Goal: Check status: Check status

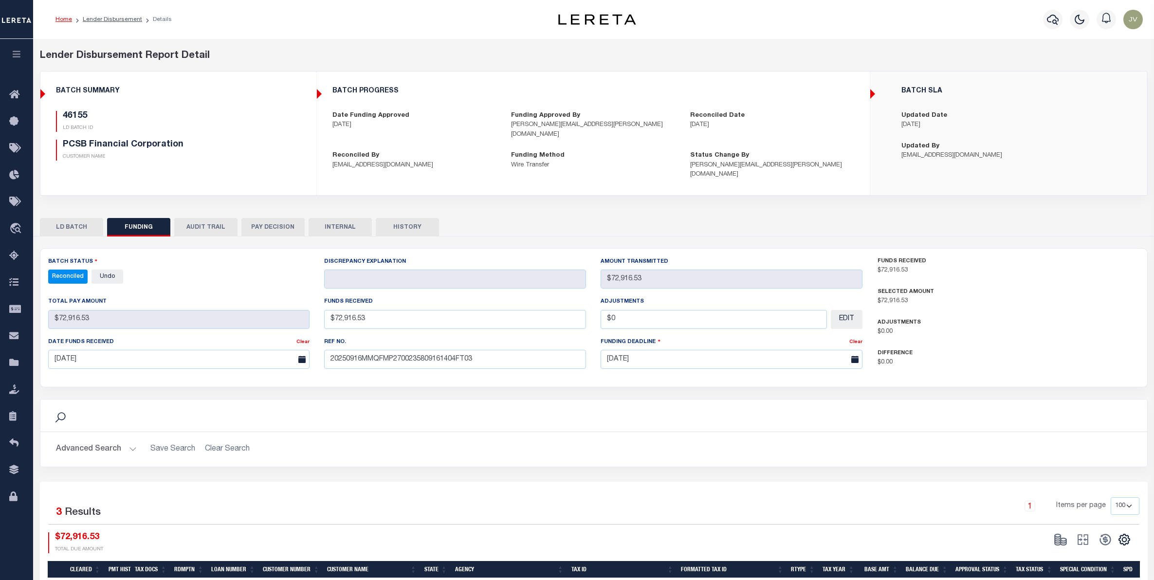
select select "100"
click at [1059, 19] on icon "button" at bounding box center [1053, 20] width 12 height 10
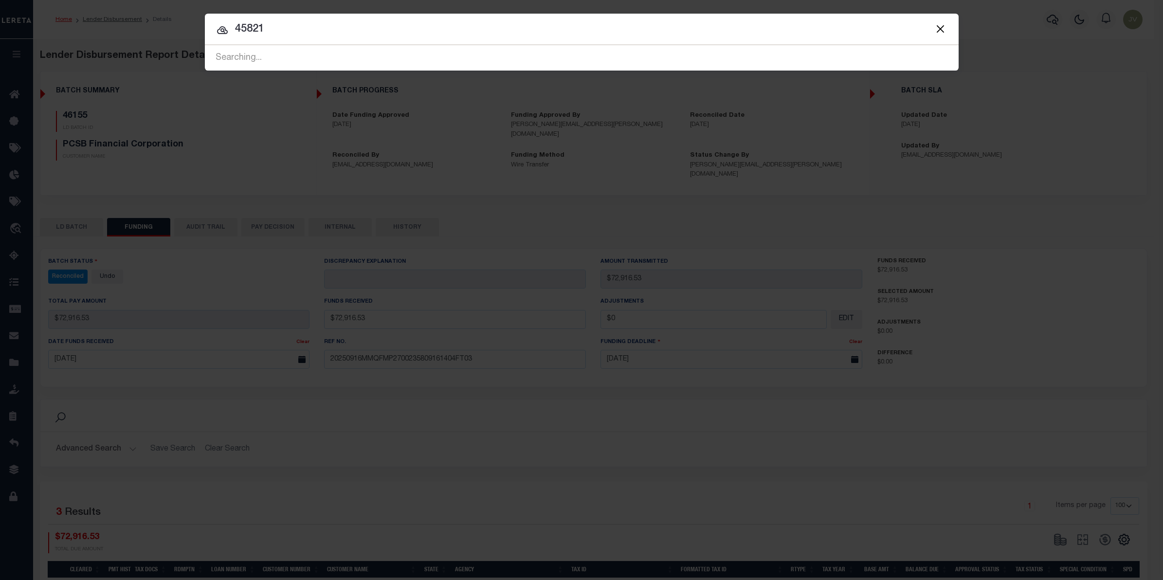
type input "45821"
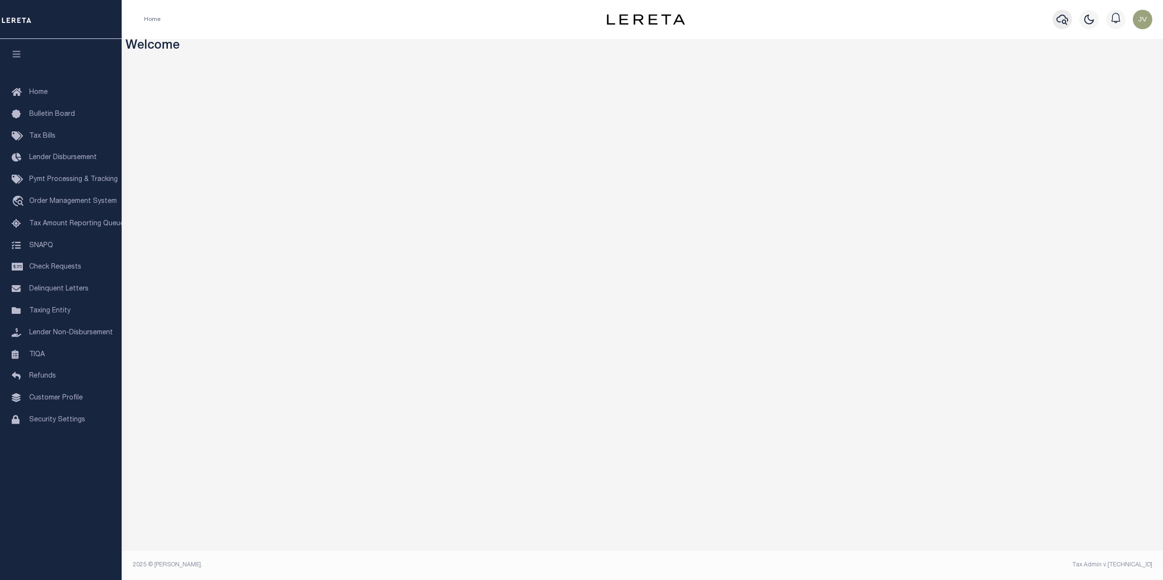
click at [1062, 18] on icon "button" at bounding box center [1063, 20] width 12 height 12
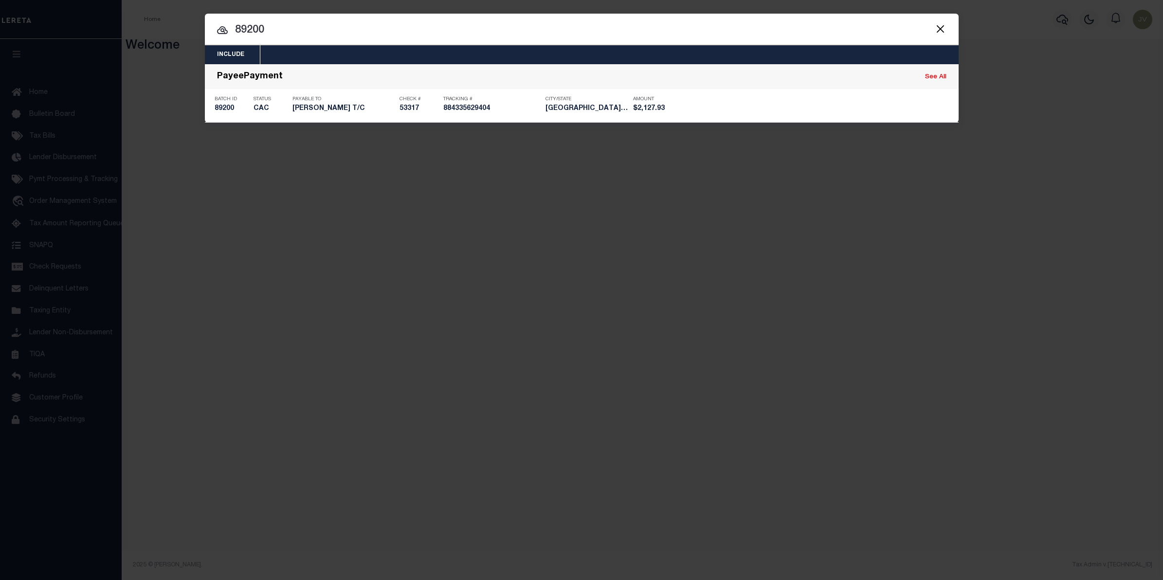
click at [263, 25] on input "89200" at bounding box center [582, 30] width 754 height 17
click at [254, 27] on input "89200" at bounding box center [582, 30] width 754 height 17
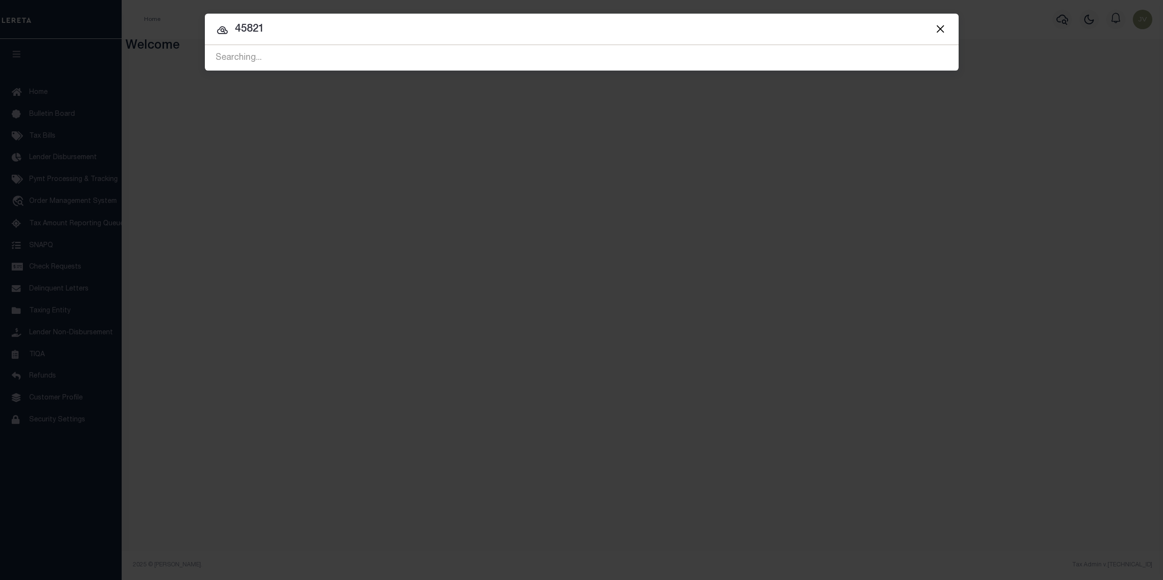
type input "45821"
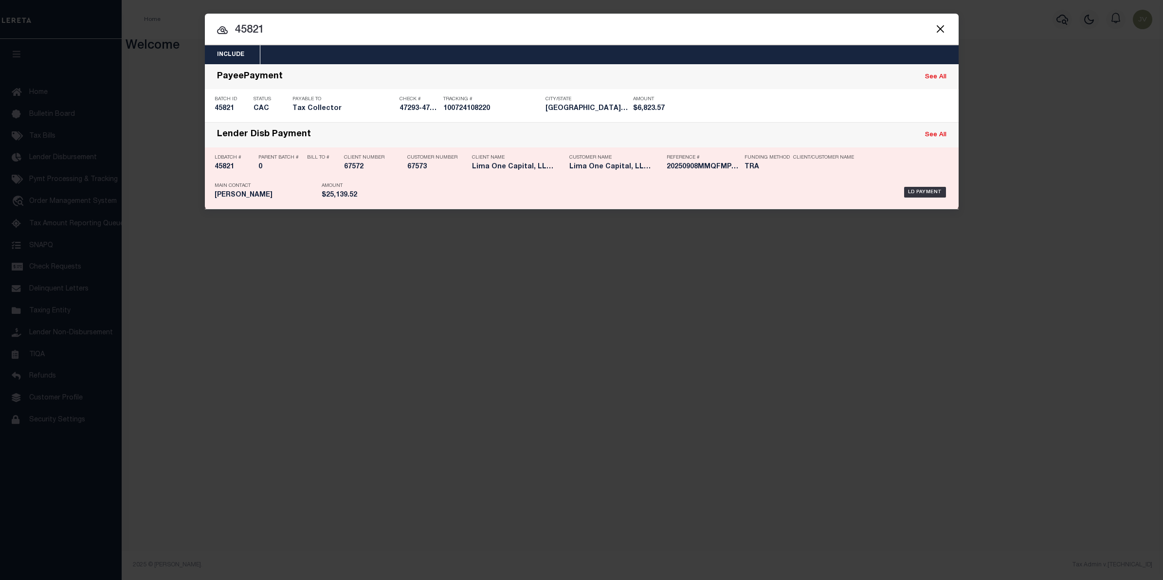
click at [223, 168] on h5 "45821" at bounding box center [234, 167] width 39 height 8
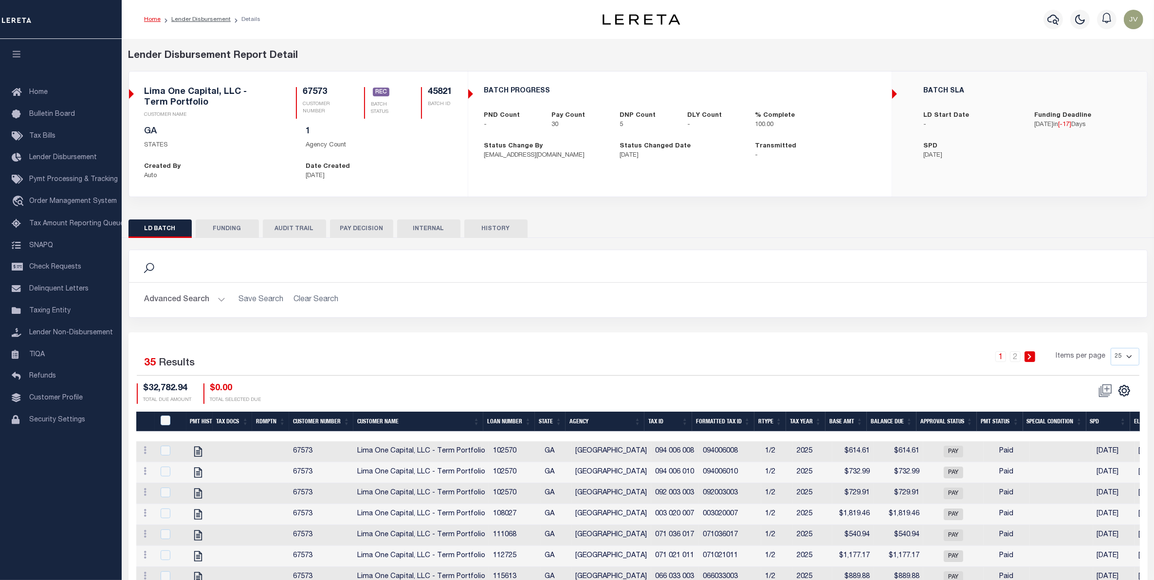
drag, startPoint x: 213, startPoint y: 221, endPoint x: 340, endPoint y: 247, distance: 129.1
click at [214, 221] on button "FUNDING" at bounding box center [227, 229] width 63 height 18
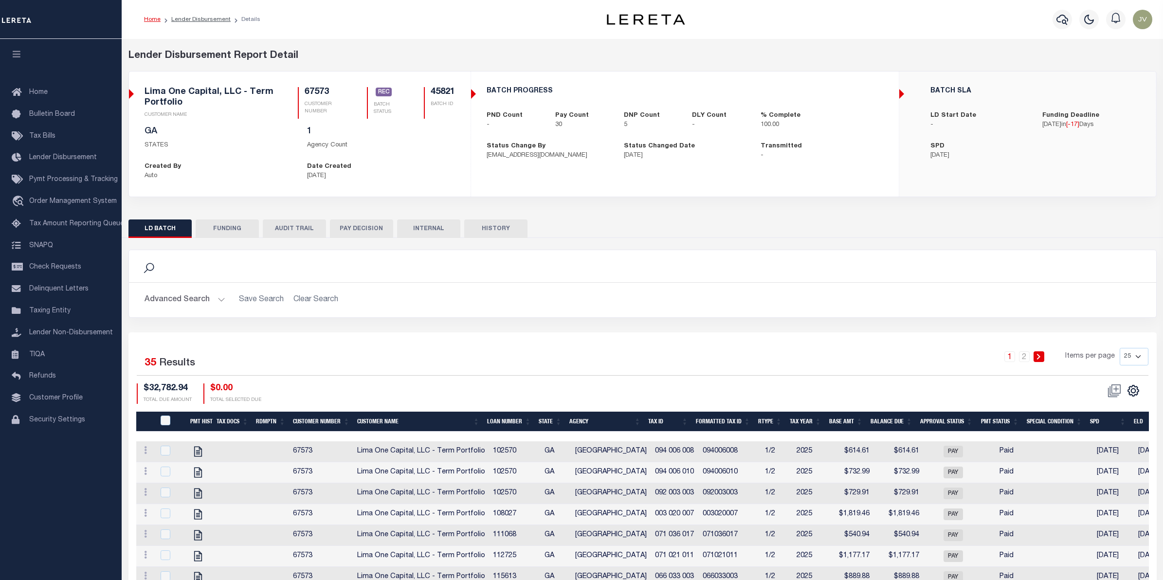
type input "$25,139.52"
type input "$0"
type input "09/08/2025"
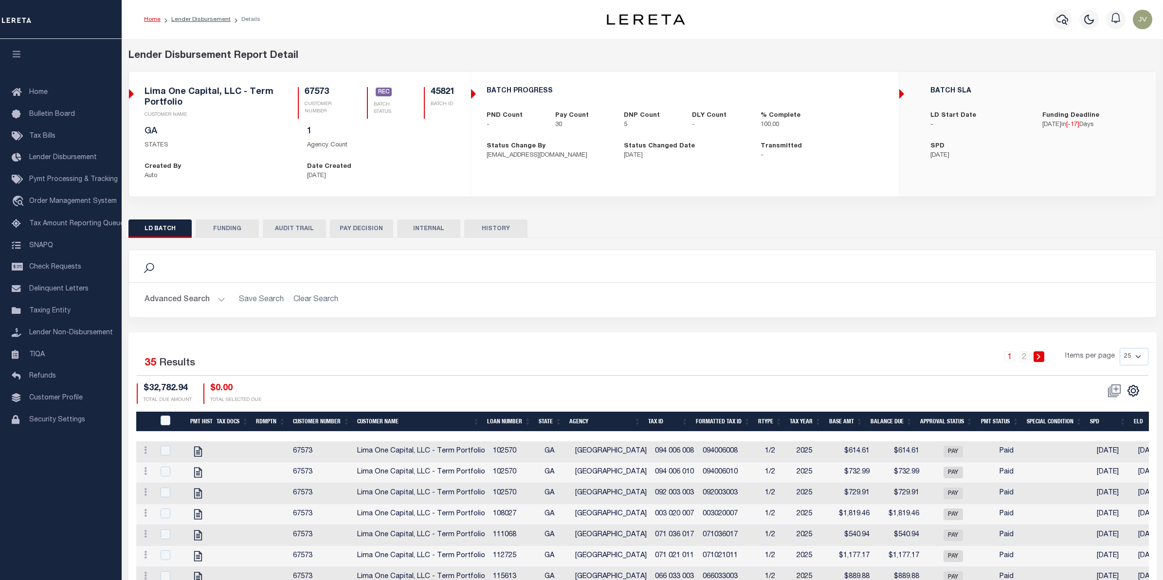
type input "20250908MMQFMP2700326009081528FT03"
type input "[DATE]"
select select "100"
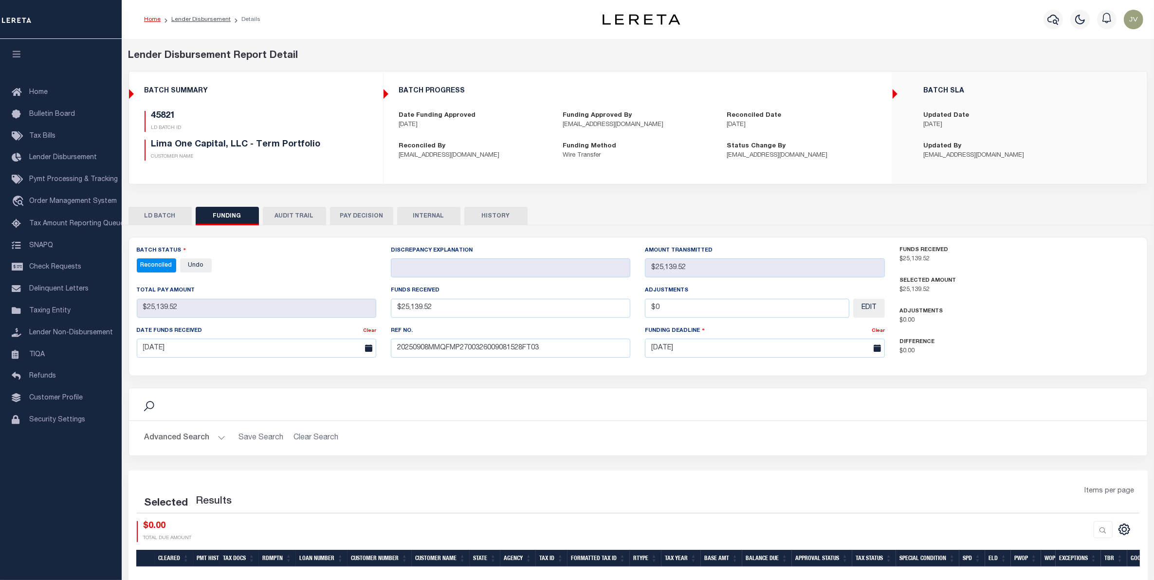
select select "100"
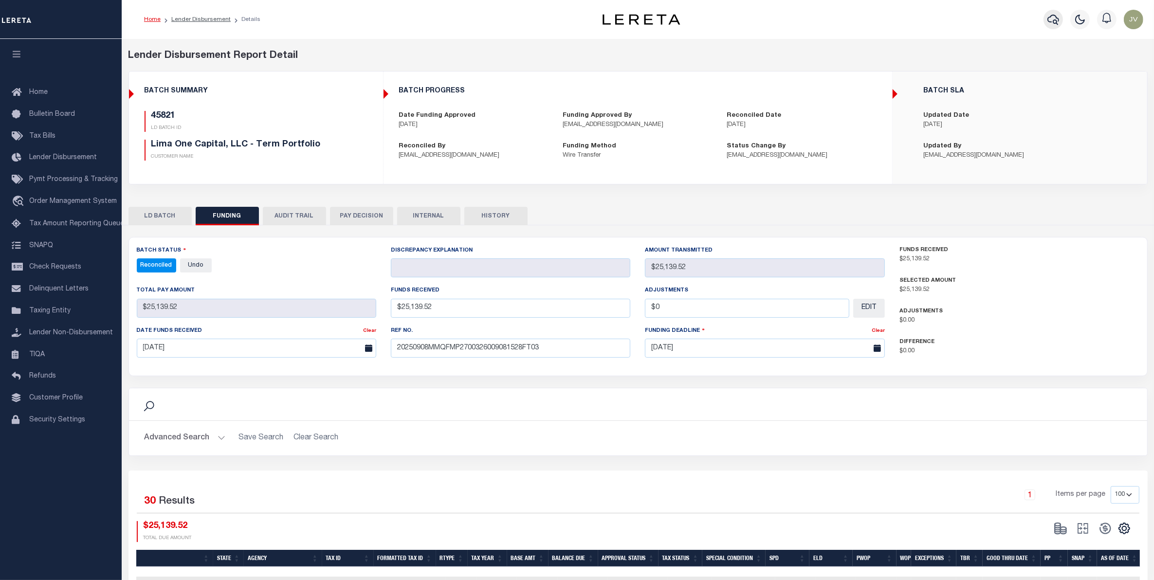
click at [1049, 18] on icon "button" at bounding box center [1053, 20] width 12 height 12
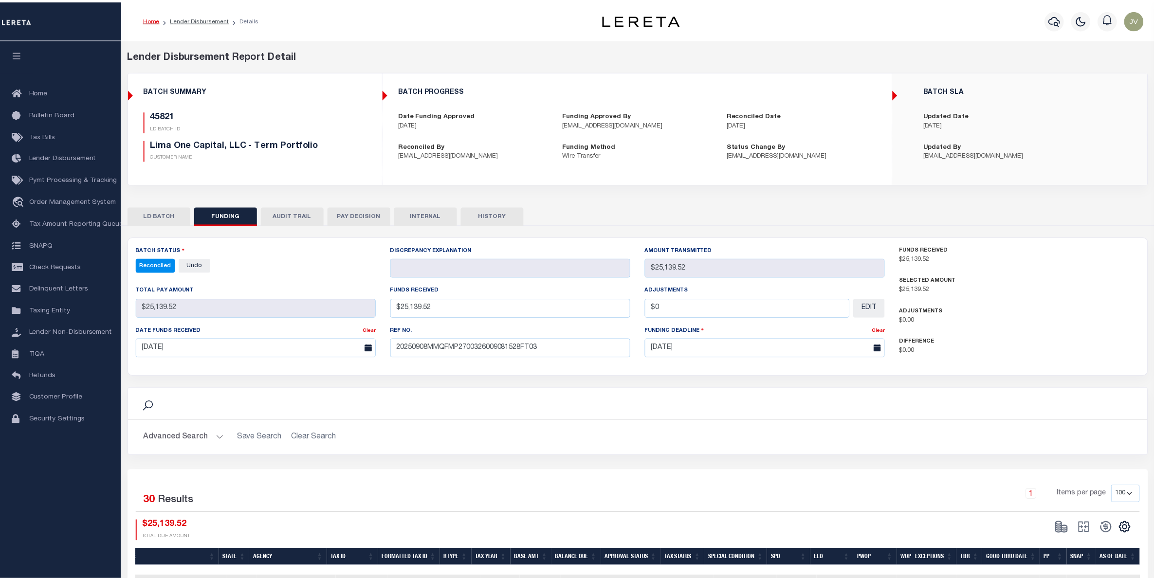
scroll to position [0, 318]
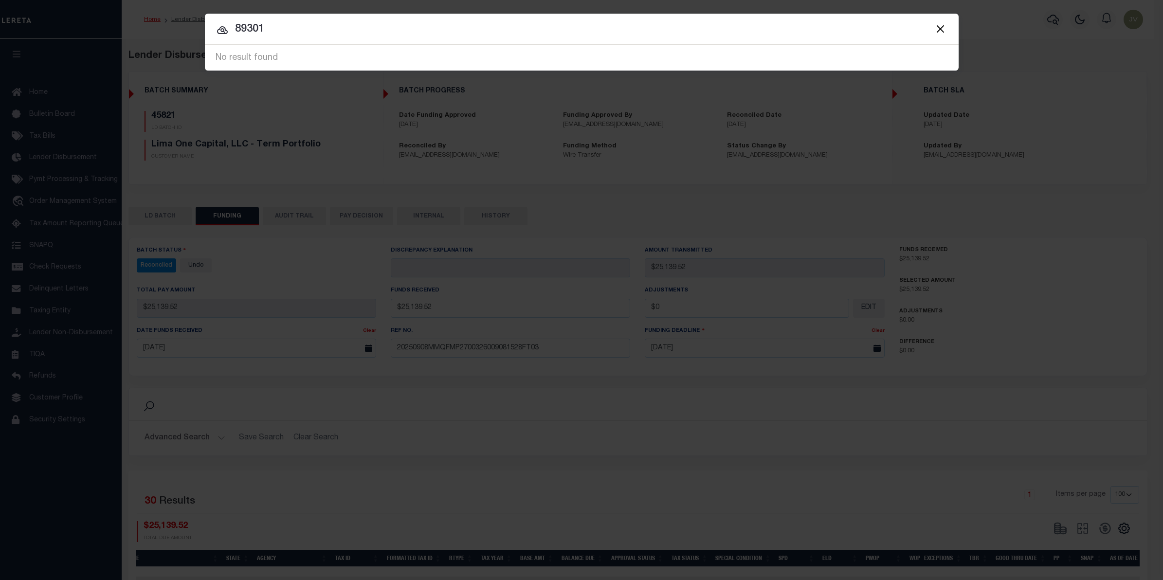
click at [942, 31] on button "Close" at bounding box center [940, 28] width 13 height 13
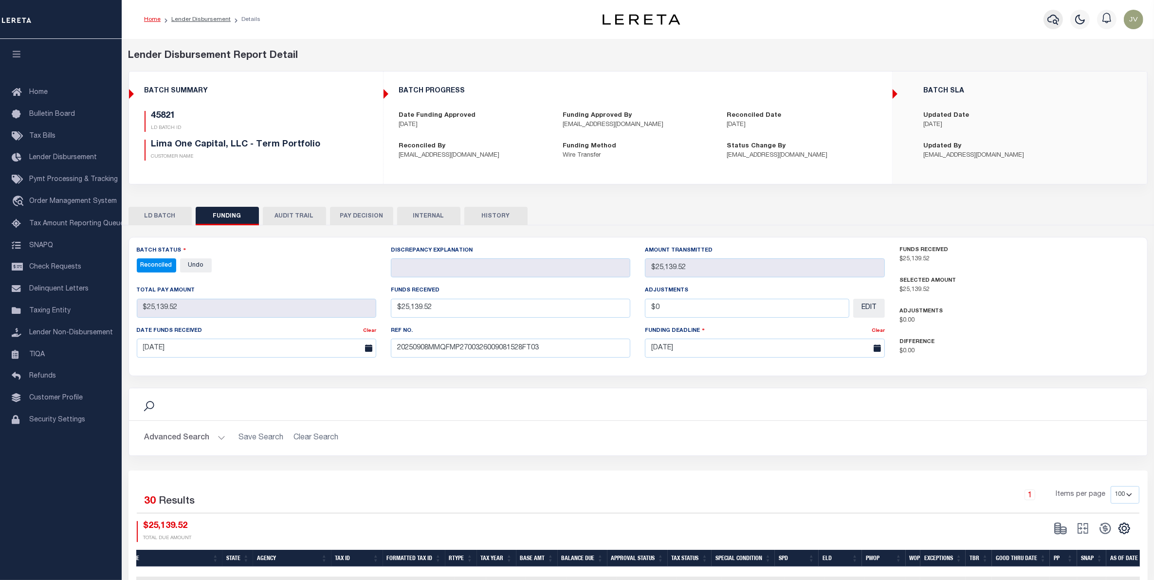
click at [1052, 18] on icon "button" at bounding box center [1053, 20] width 12 height 12
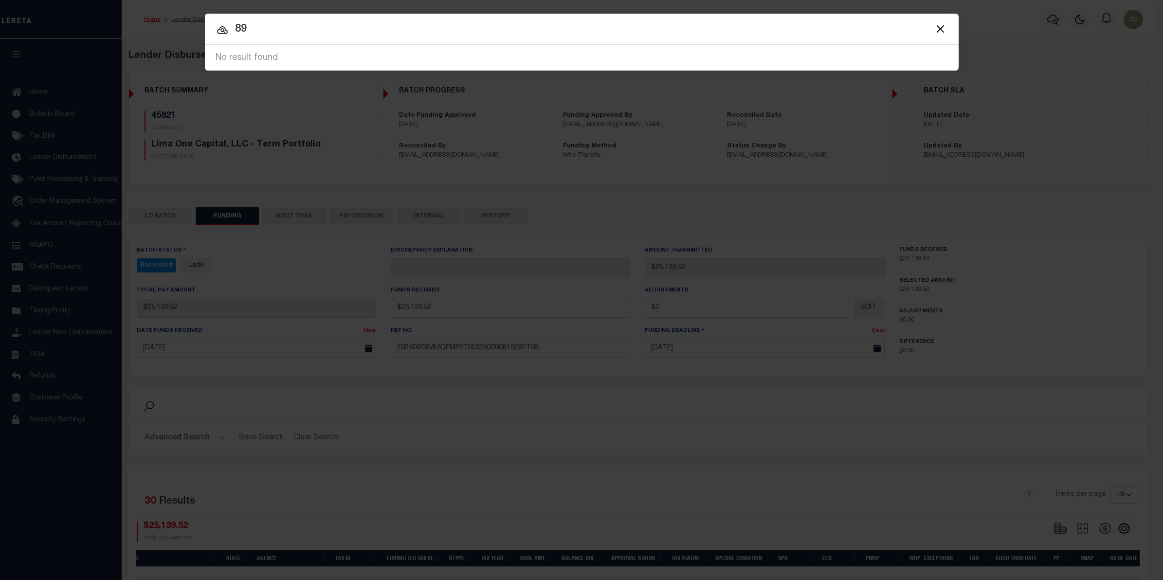
type input "8"
type input "45998"
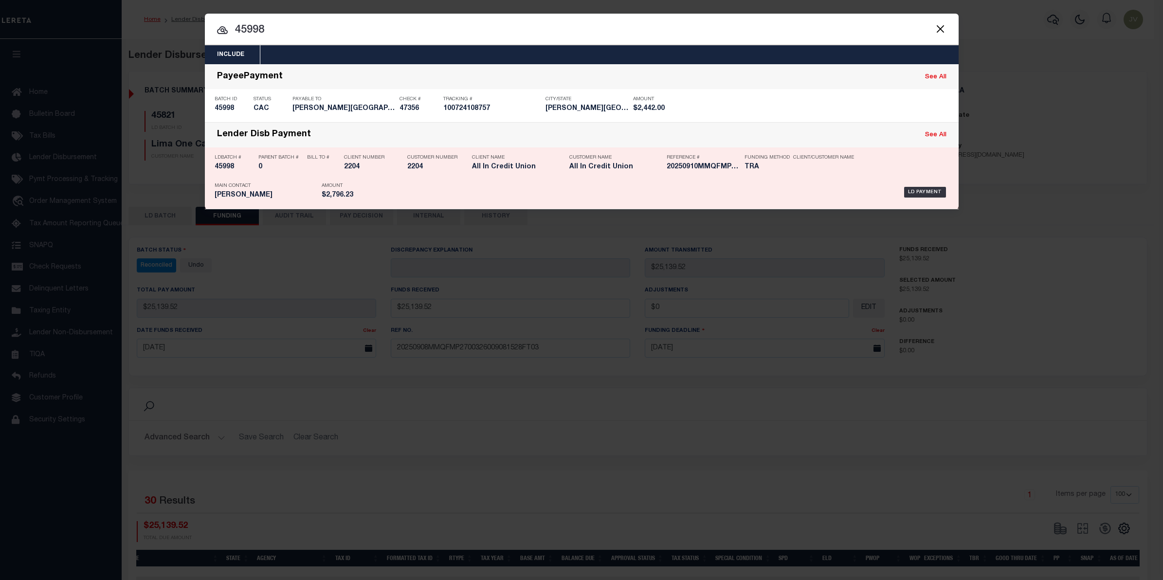
click at [225, 164] on h5 "45998" at bounding box center [234, 167] width 39 height 8
checkbox input "true"
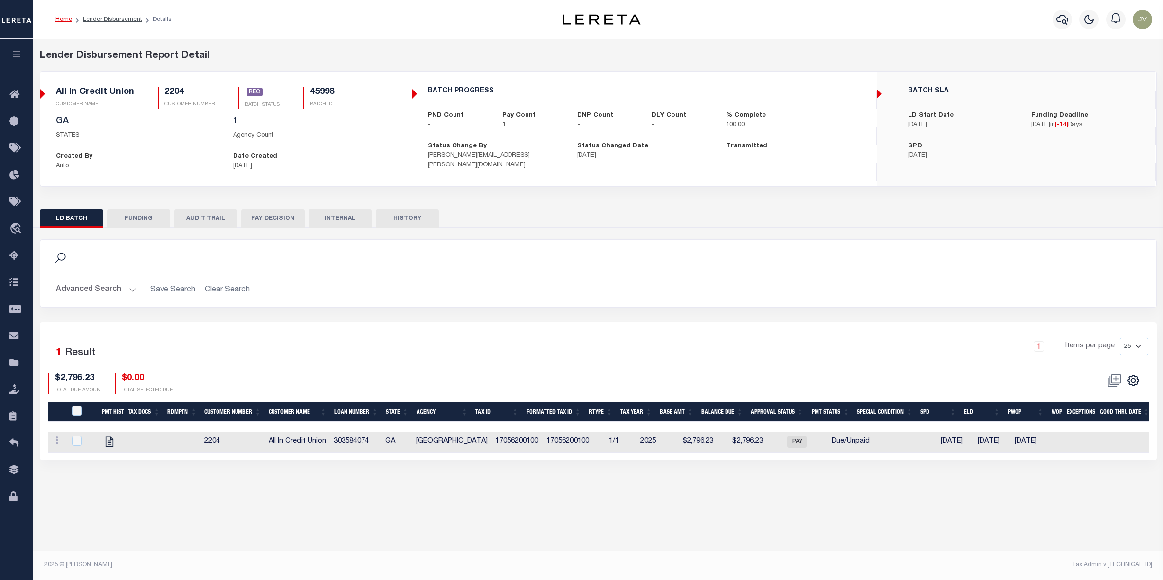
click at [159, 213] on button "FUNDING" at bounding box center [138, 218] width 63 height 18
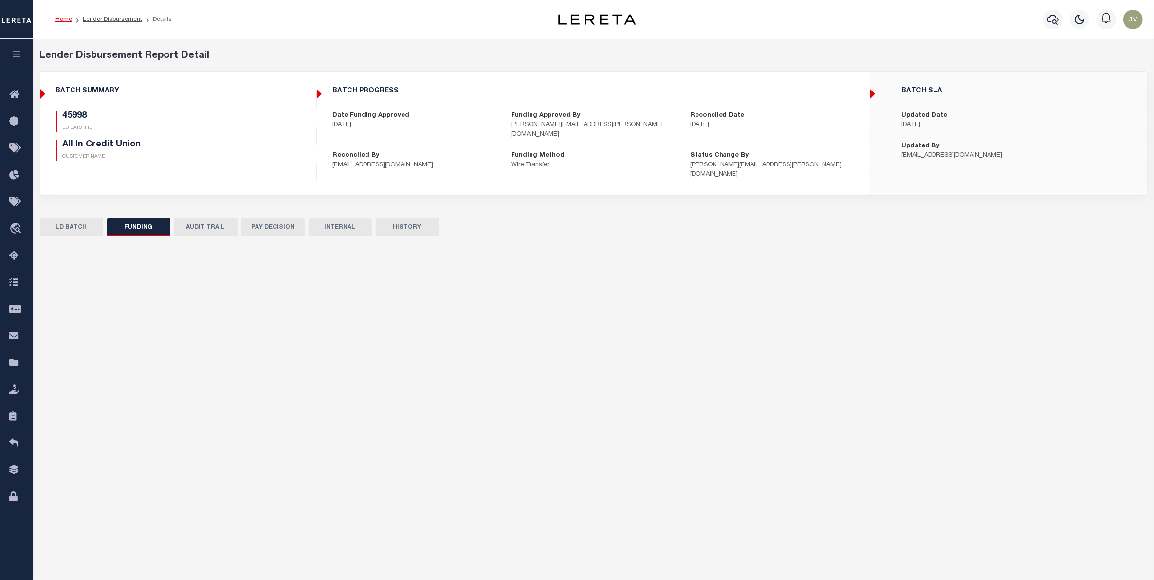
type input "$2,796.23"
type input "$0"
type input "09/10/2025"
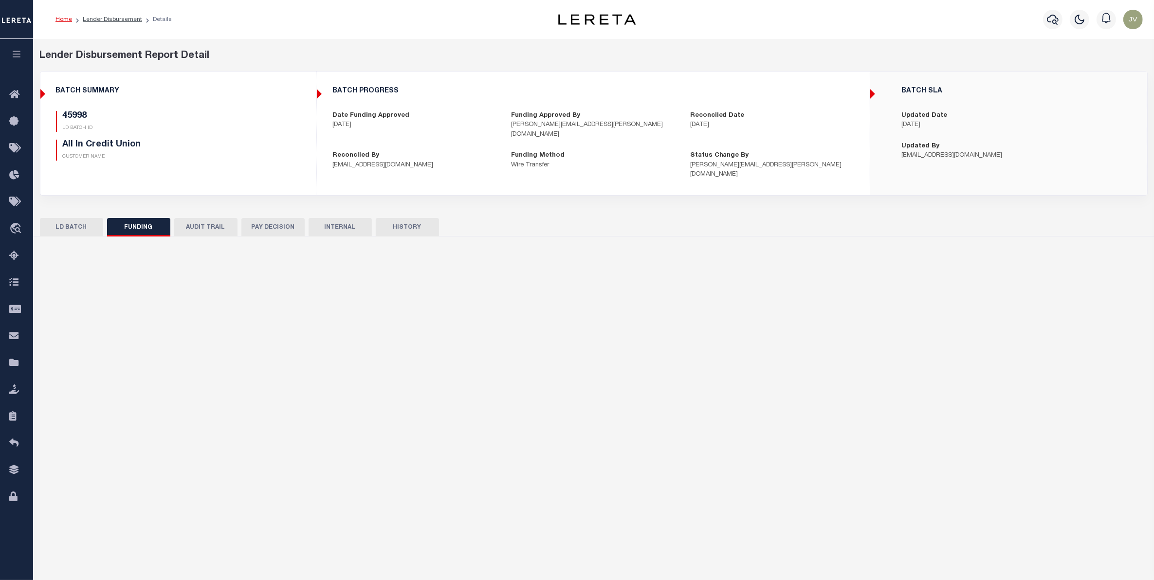
type input "20250910MMQFMP2700259709101428FT03"
type input "09/22/2025"
select select "100"
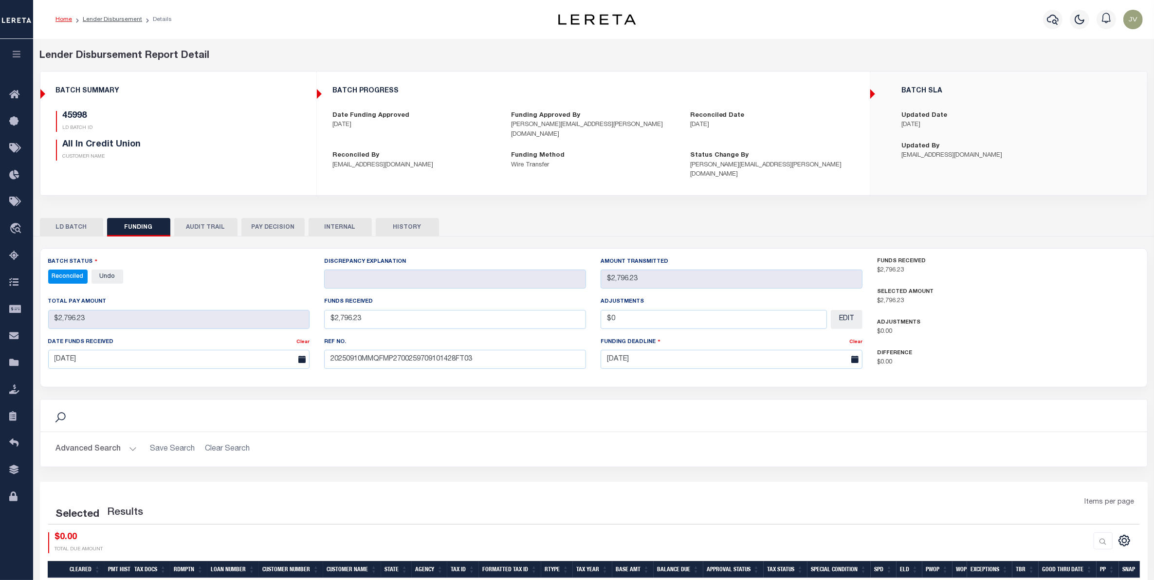
select select "100"
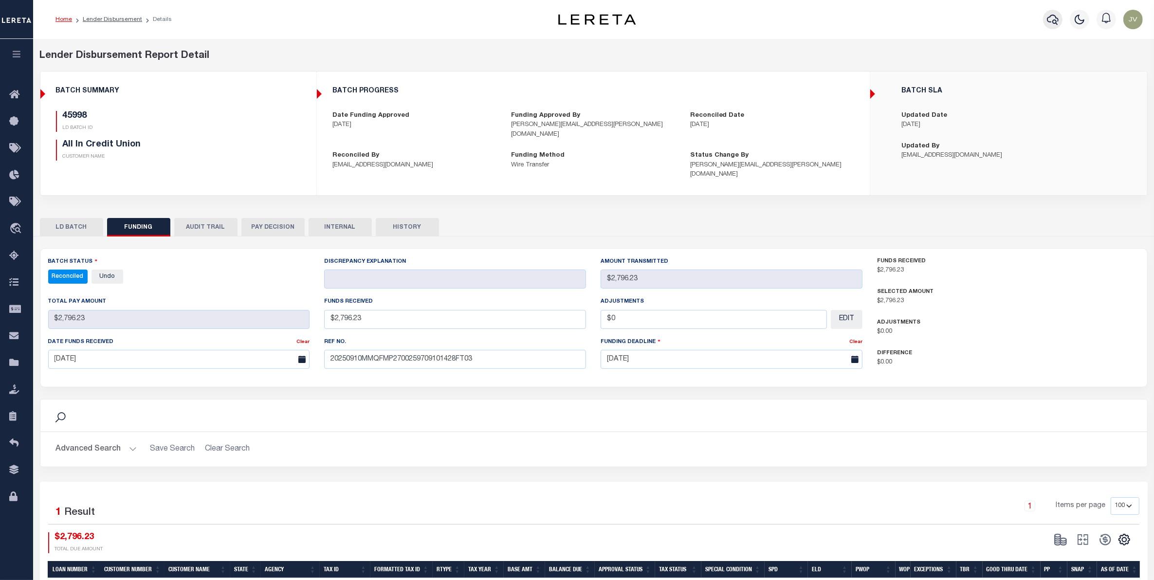
click at [1055, 16] on icon "button" at bounding box center [1053, 20] width 12 height 10
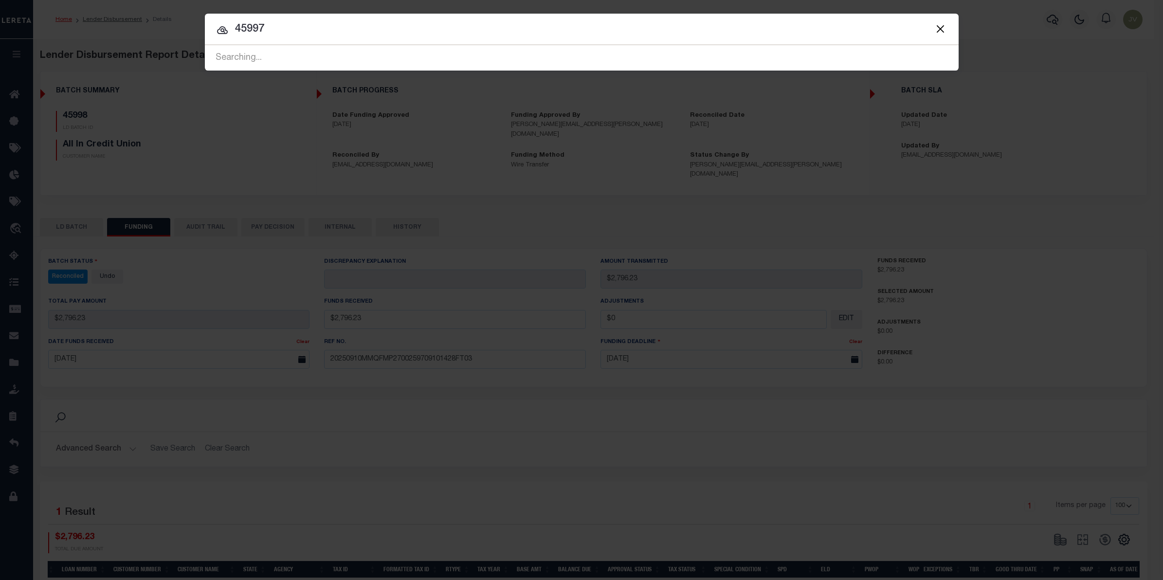
type input "45997"
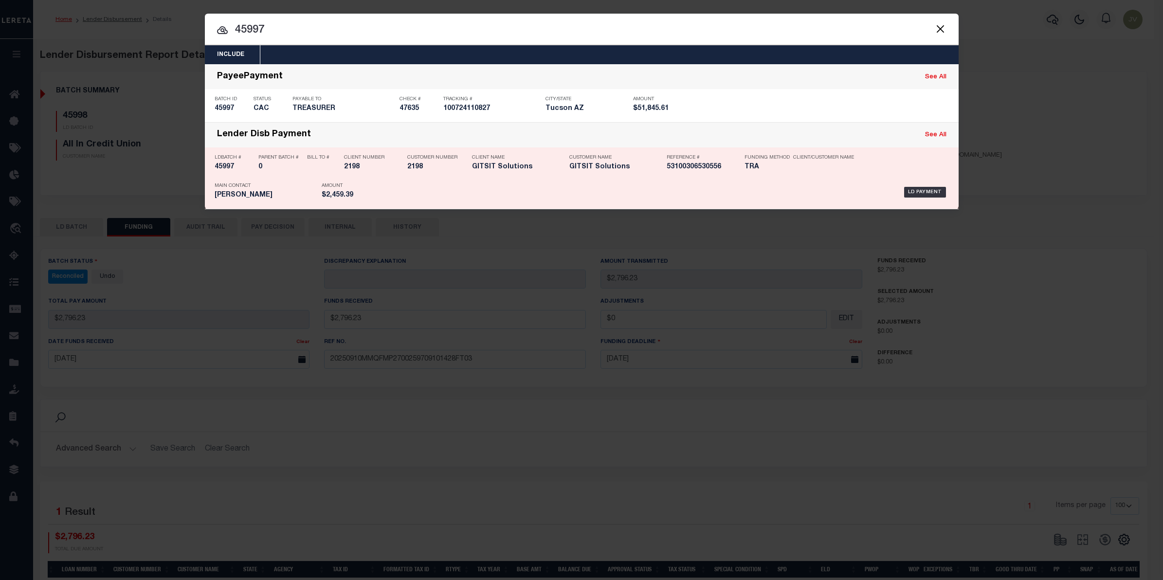
click at [224, 169] on h5 "45997" at bounding box center [234, 167] width 39 height 8
checkbox input "true"
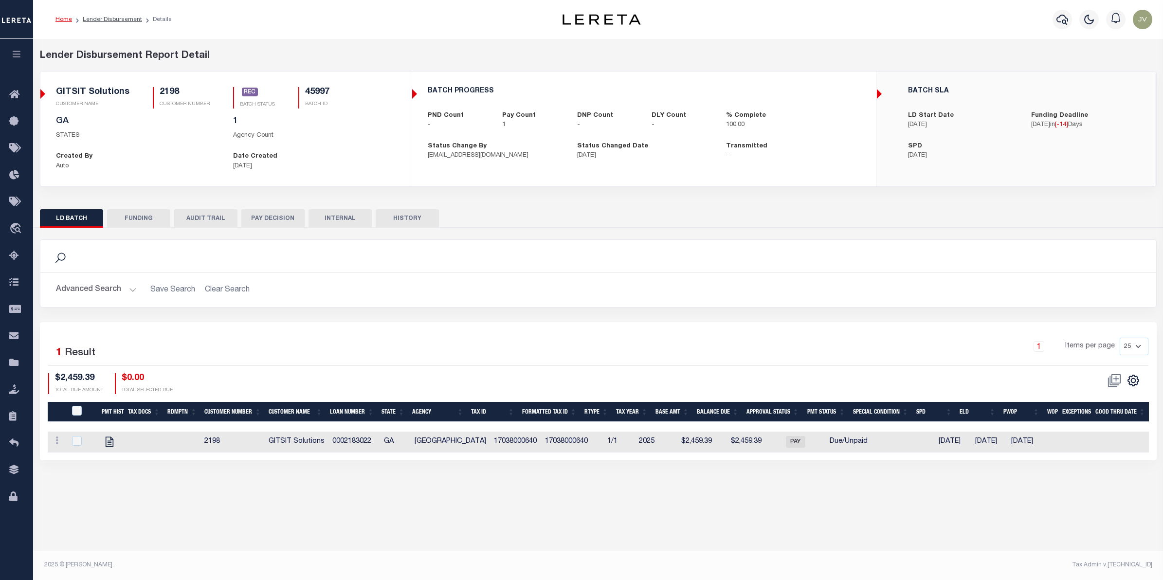
scroll to position [0, 100]
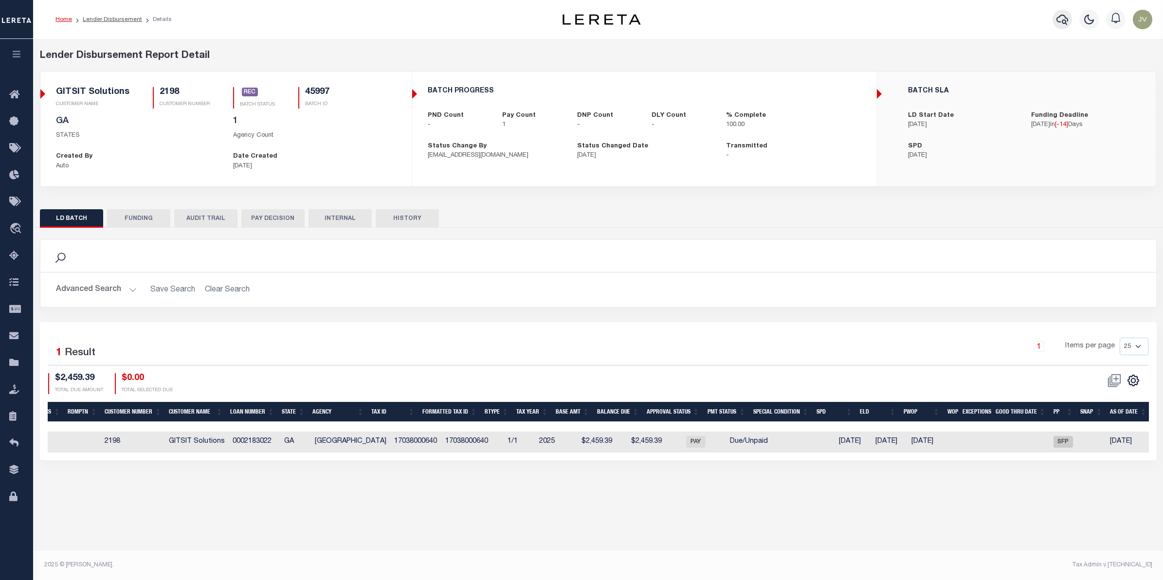
click at [1066, 15] on icon "button" at bounding box center [1063, 20] width 12 height 12
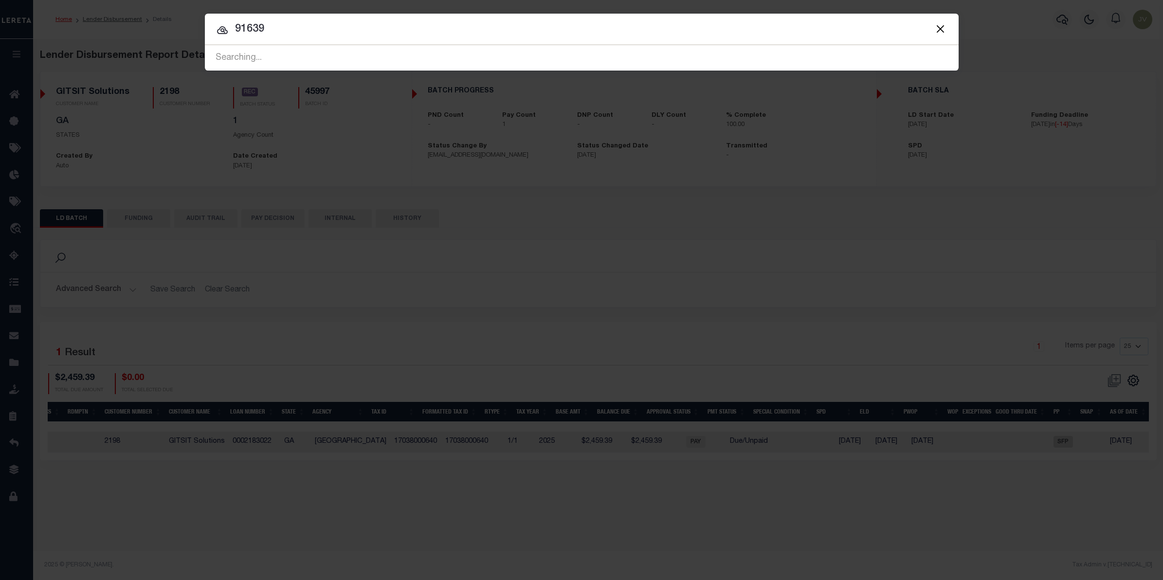
type input "91639"
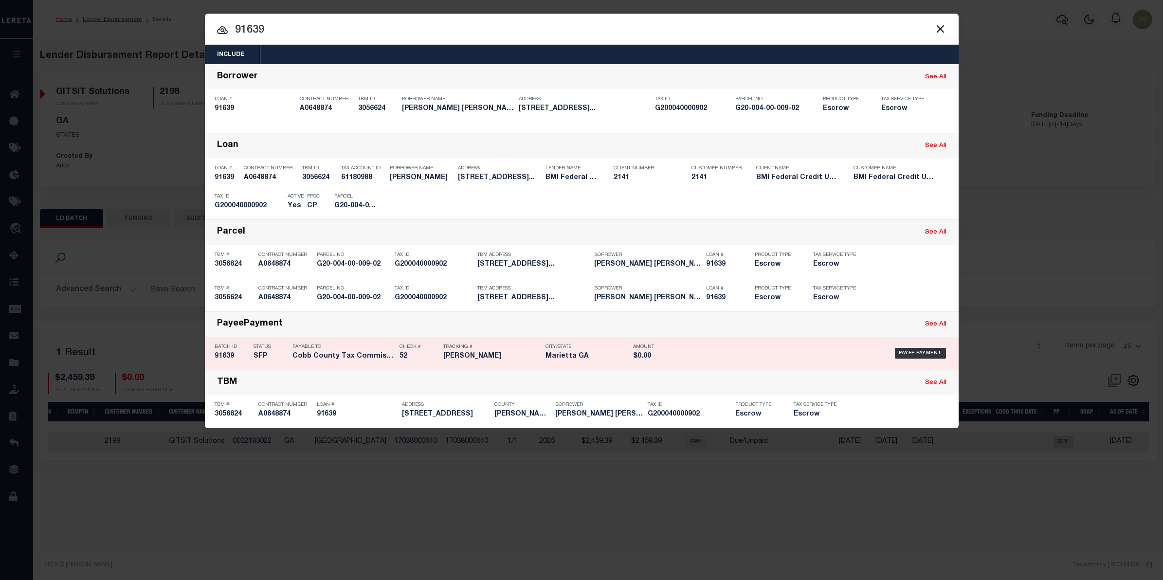
click at [223, 352] on h5 "91639" at bounding box center [232, 356] width 34 height 8
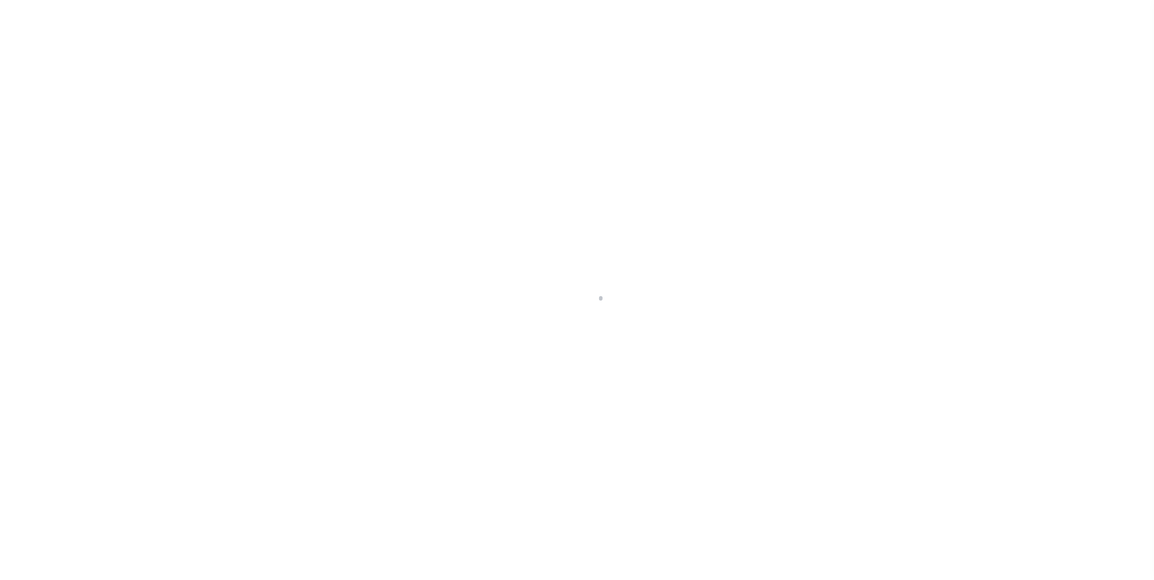
select select "SFP"
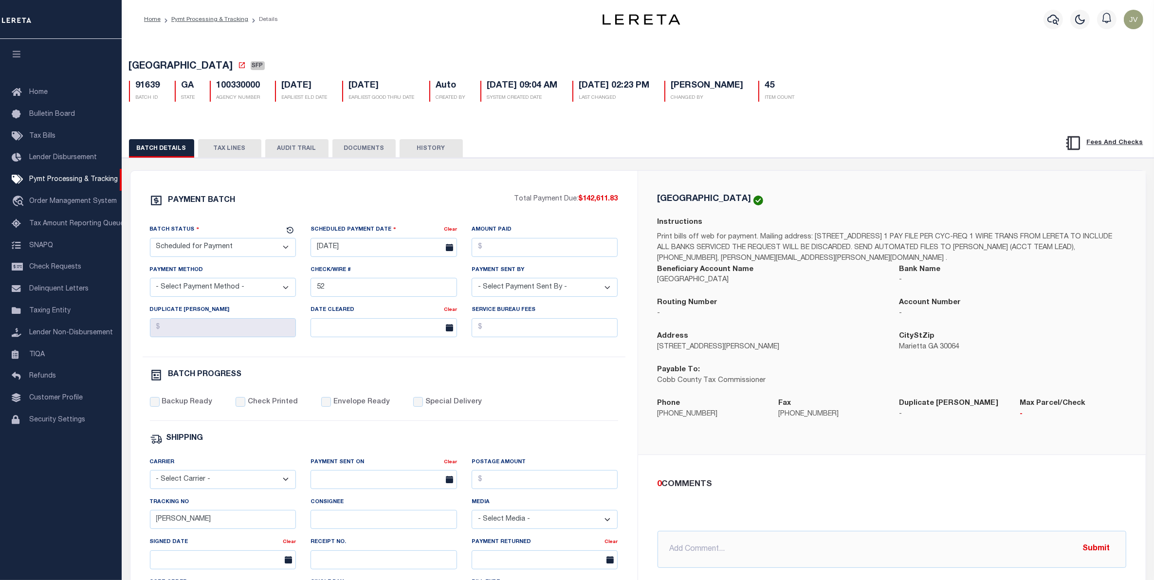
click at [1044, 14] on div at bounding box center [1053, 19] width 27 height 34
click at [1049, 20] on icon "button" at bounding box center [1053, 20] width 12 height 10
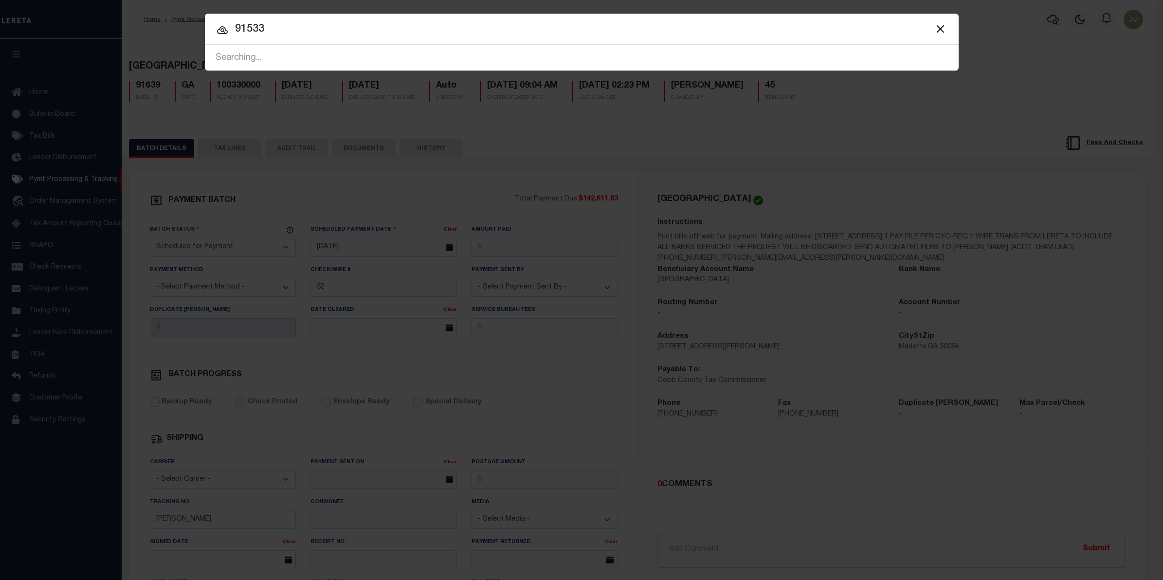
type input "91533"
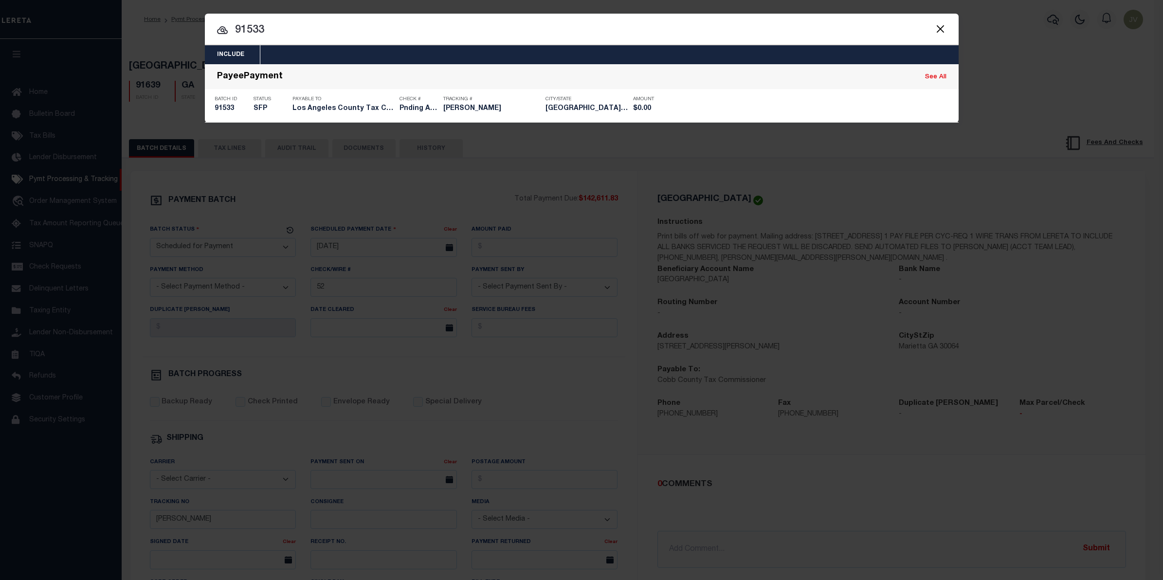
drag, startPoint x: 231, startPoint y: 105, endPoint x: 30, endPoint y: 162, distance: 209.4
click at [231, 105] on h5 "91533" at bounding box center [232, 109] width 34 height 8
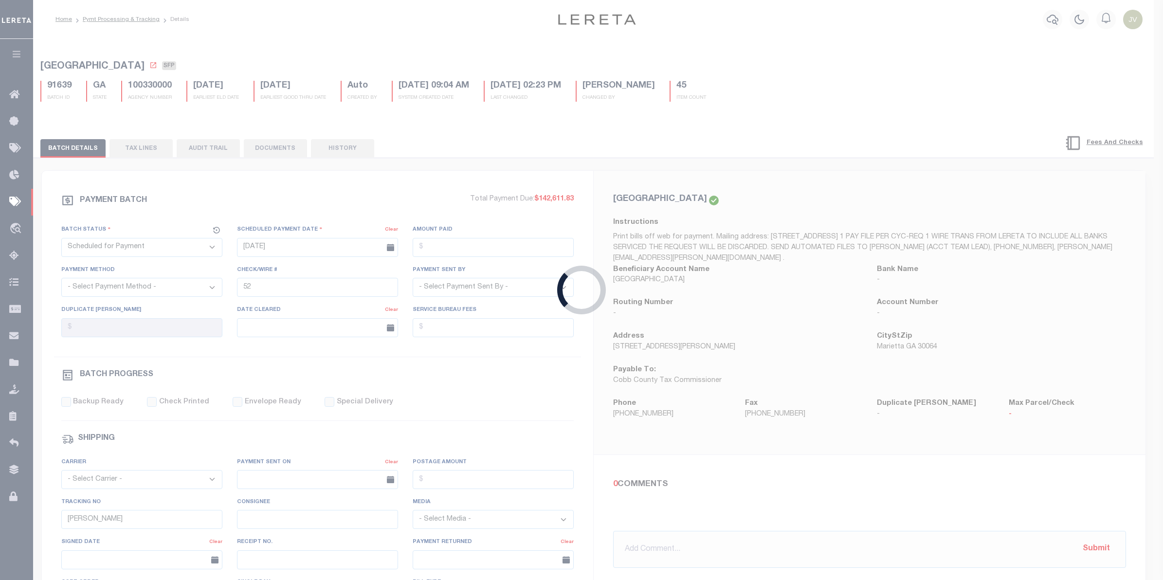
type input "[DATE]"
type input "Pnding Additional funds"
type input "[PERSON_NAME]"
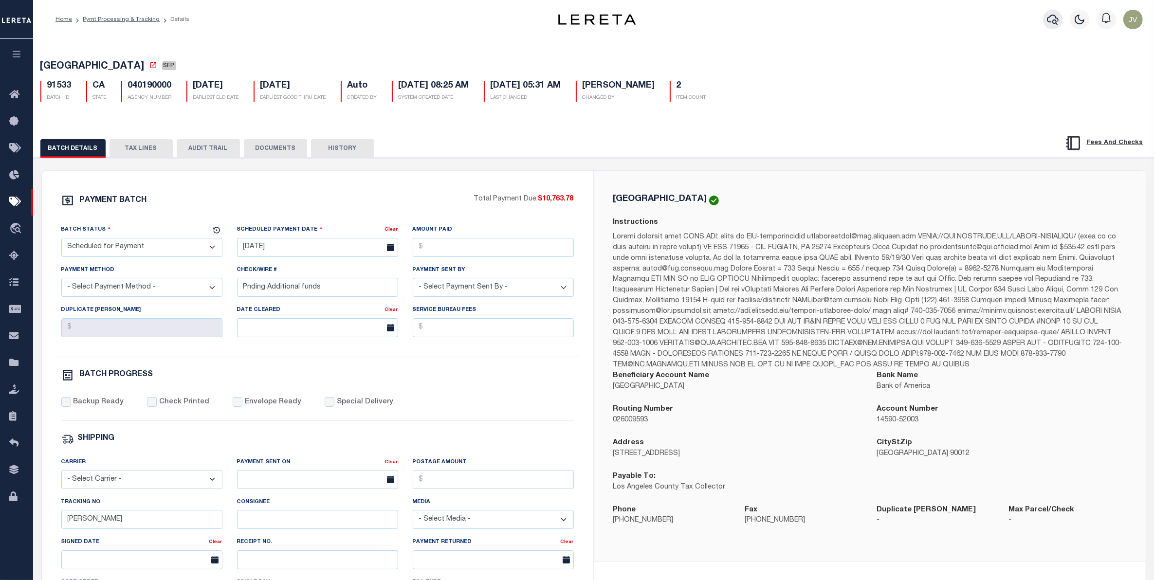
click at [1052, 24] on icon "button" at bounding box center [1053, 20] width 12 height 12
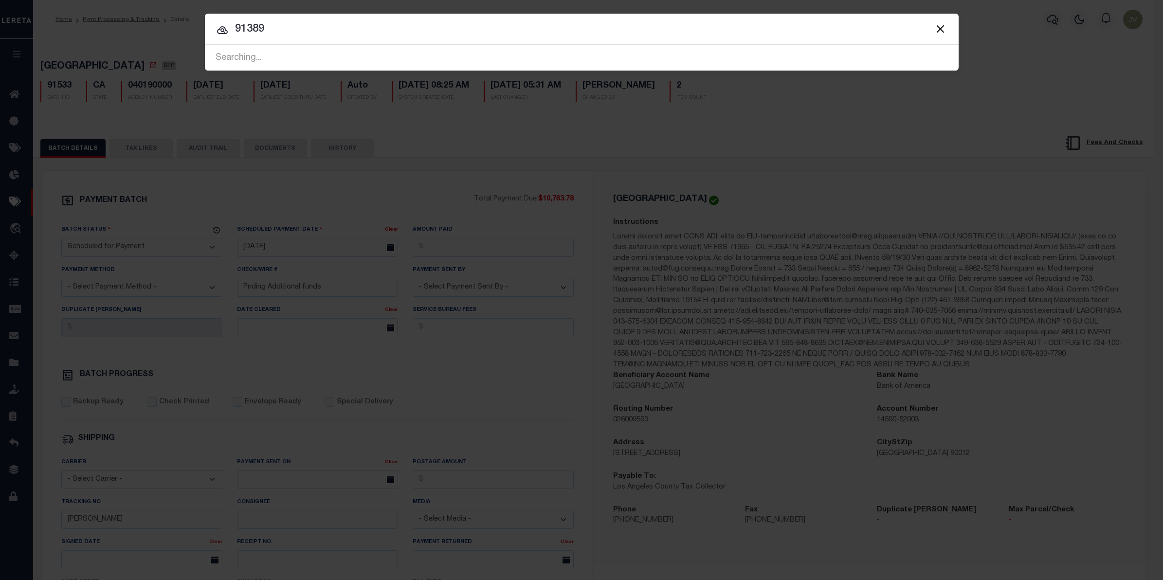
type input "91389"
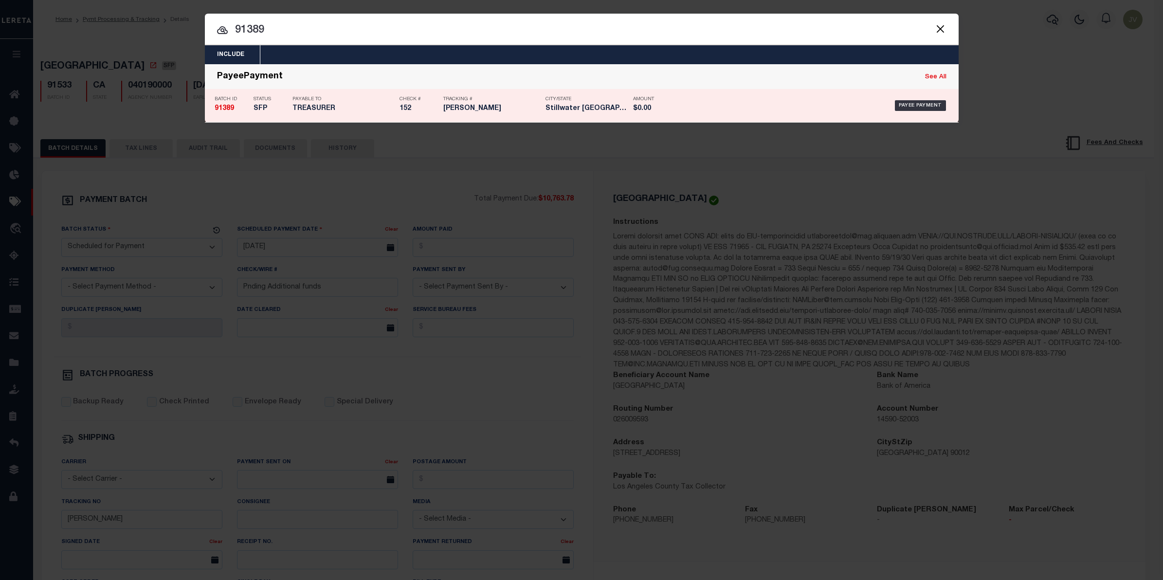
click at [223, 107] on strong "91389" at bounding box center [224, 108] width 19 height 7
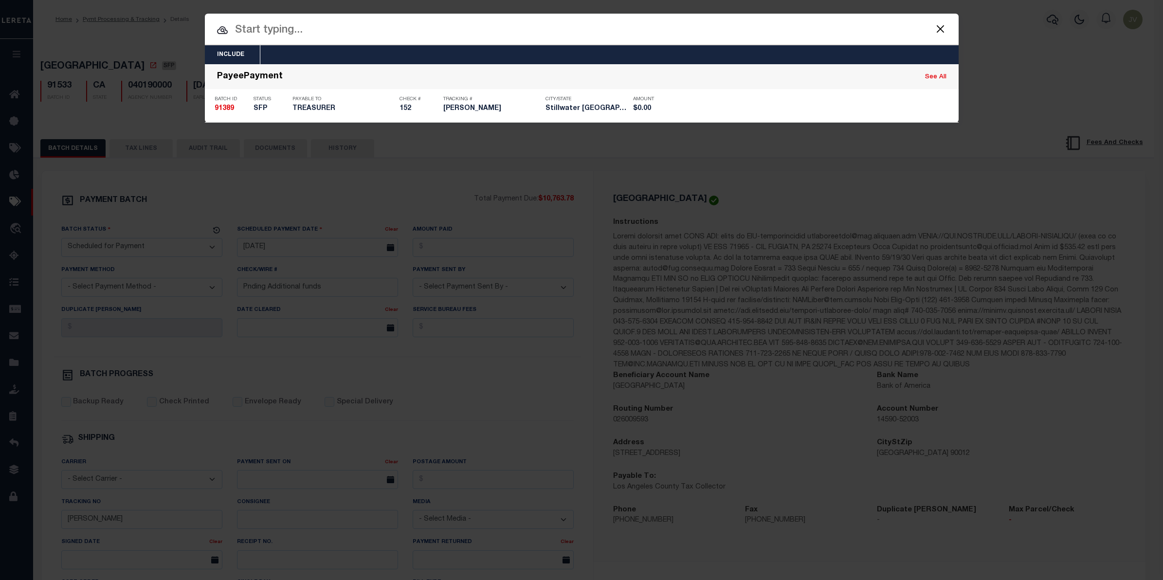
type input "[DATE]"
type input "152"
type input "[PERSON_NAME]"
type input "N"
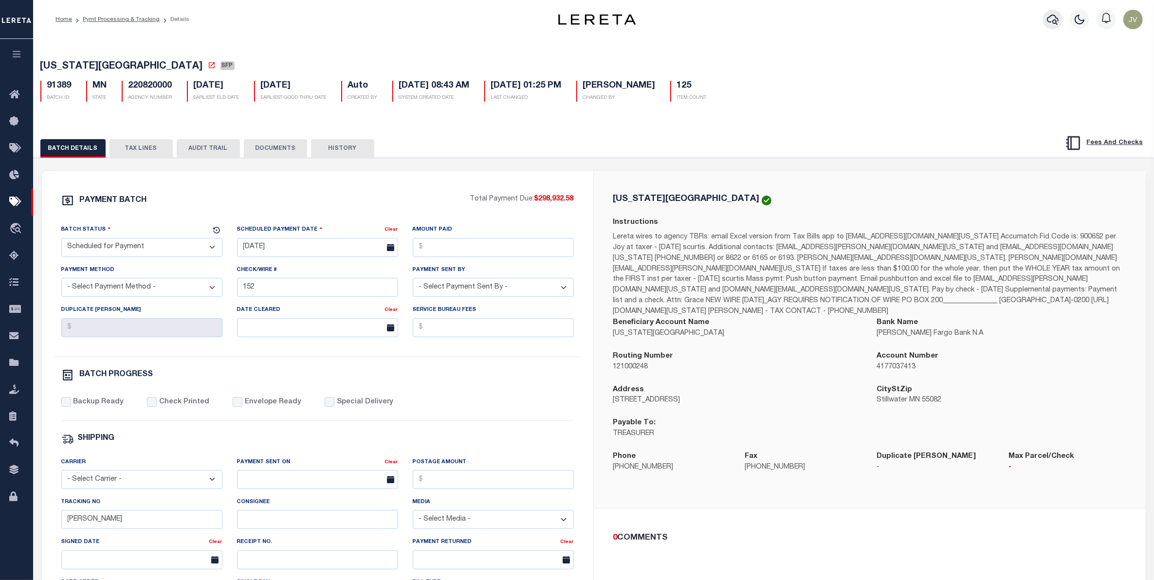
click at [1051, 18] on icon "button" at bounding box center [1053, 20] width 12 height 12
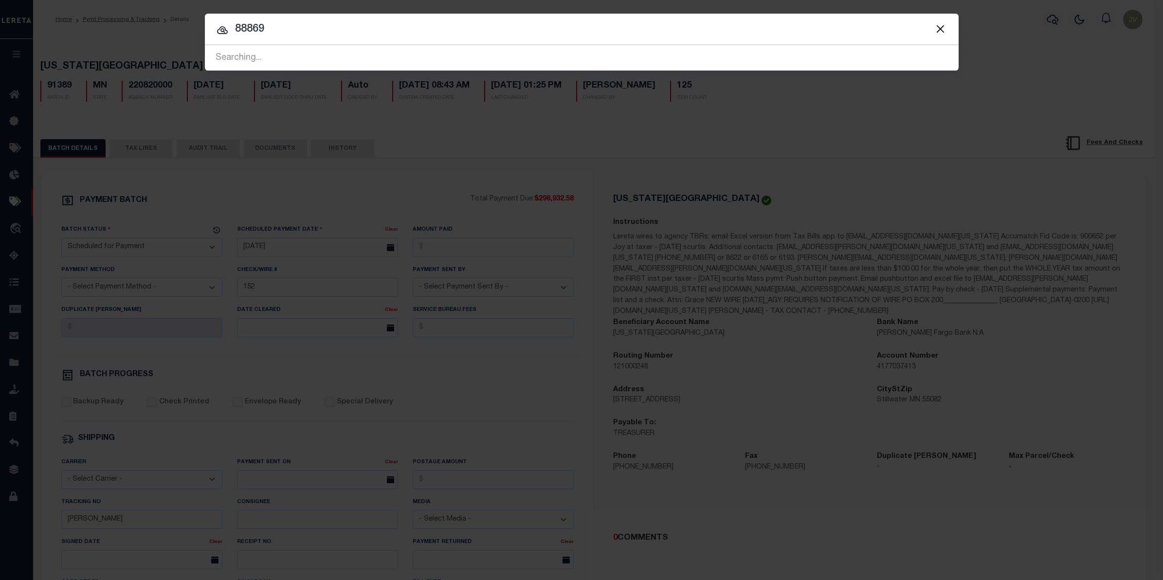
type input "88869"
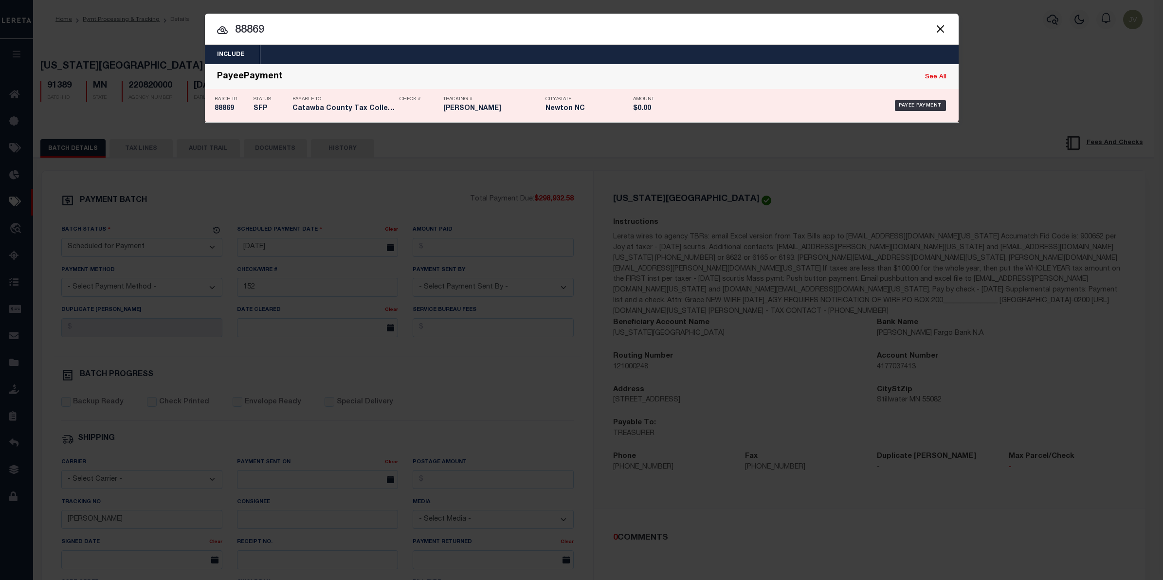
click at [230, 108] on h5 "88869" at bounding box center [232, 109] width 34 height 8
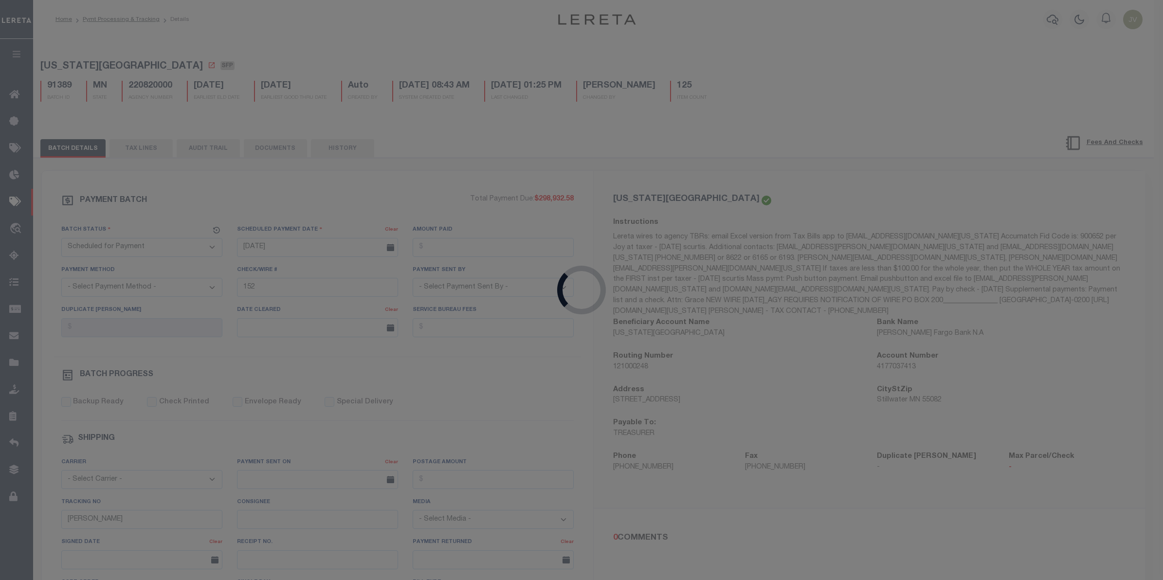
type input "[DATE]"
type input "[PERSON_NAME]"
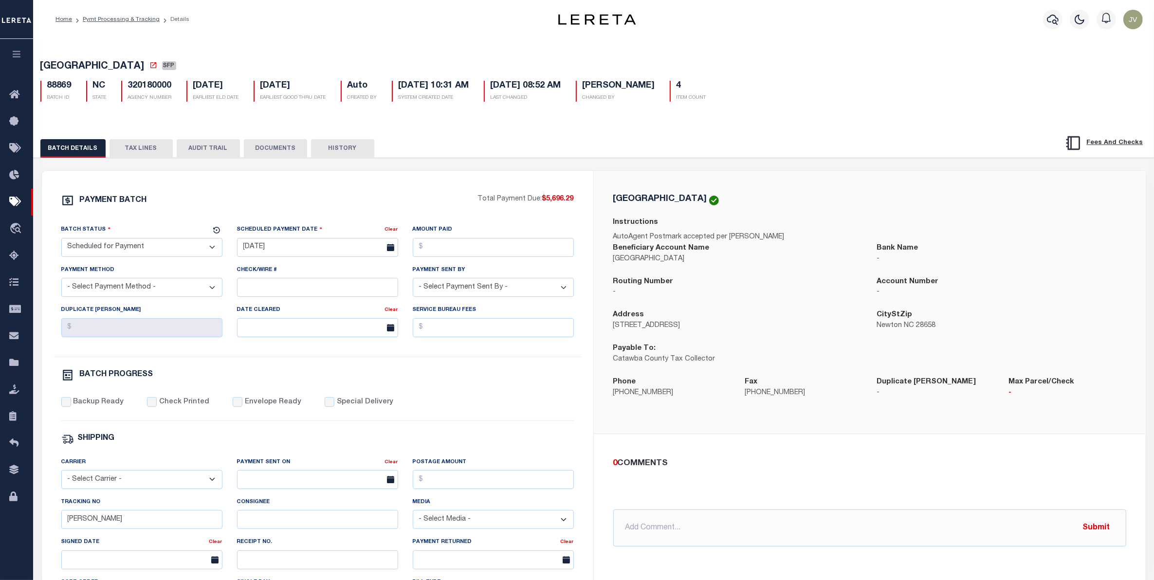
click at [1040, 18] on div "Profile Sign out" at bounding box center [1091, 19] width 111 height 34
click at [1049, 16] on icon "button" at bounding box center [1053, 20] width 12 height 12
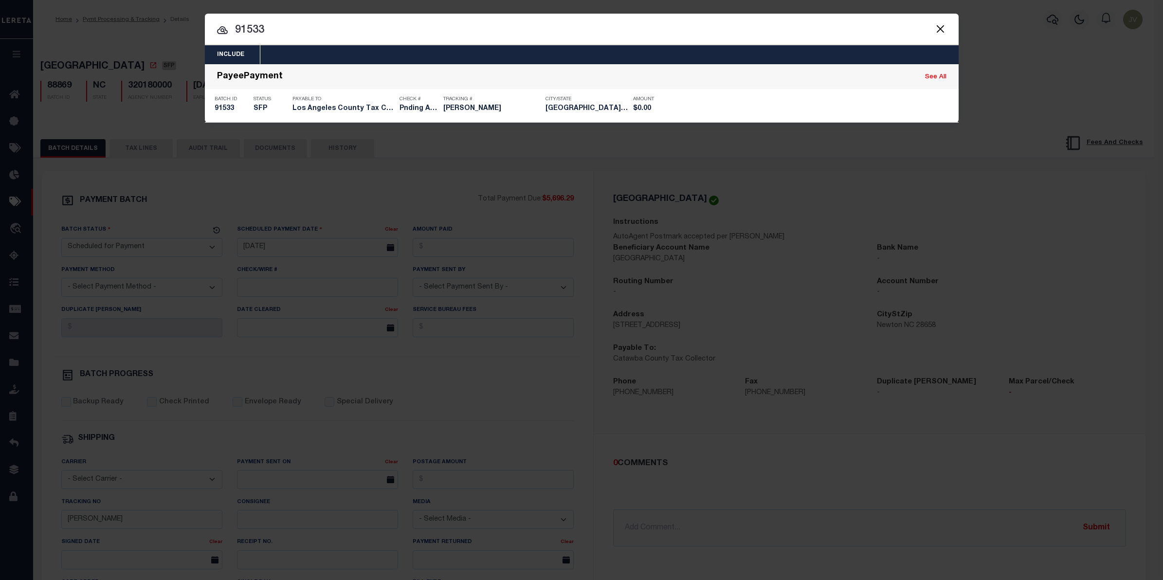
type input "91533"
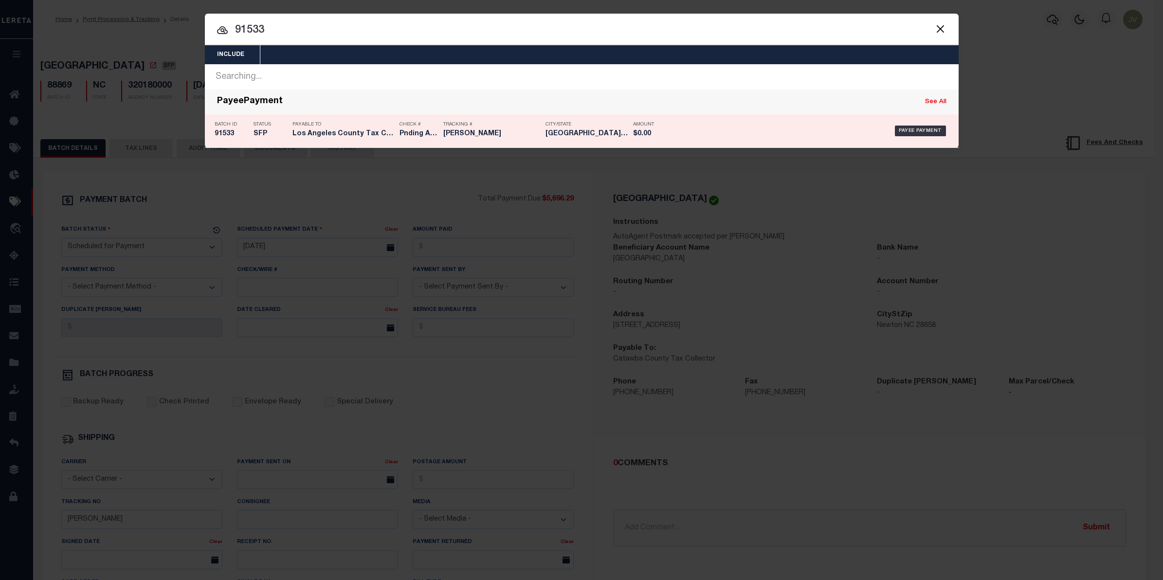
click at [213, 130] on div "Batch ID 91533" at bounding box center [226, 131] width 39 height 28
type input "[DATE]"
type input "Pnding Additional funds"
type input "[PERSON_NAME]"
type input "1"
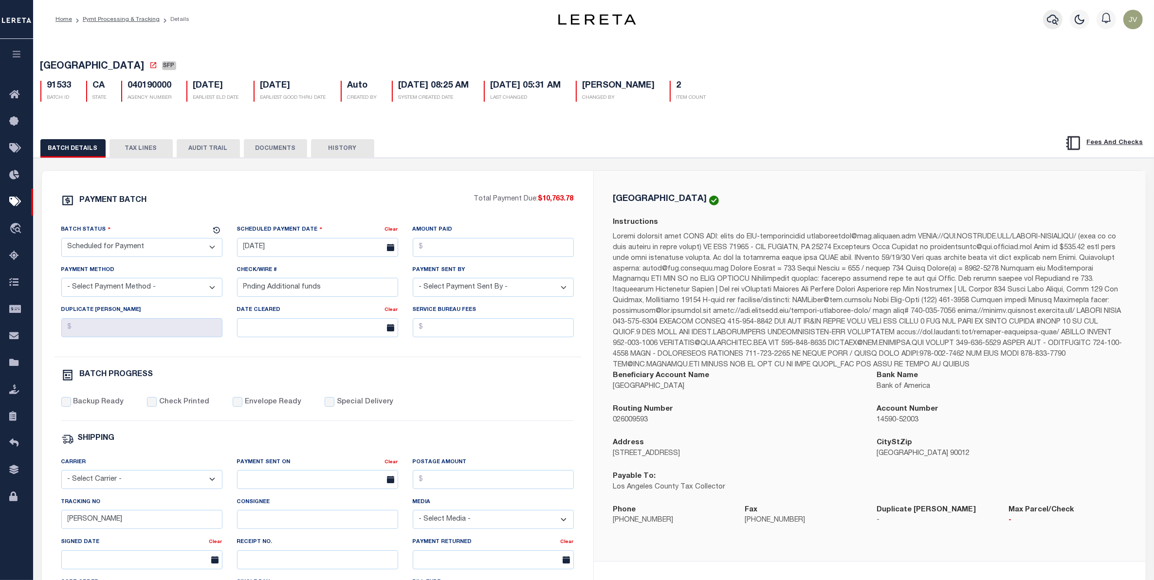
click at [1059, 18] on icon "button" at bounding box center [1053, 20] width 12 height 12
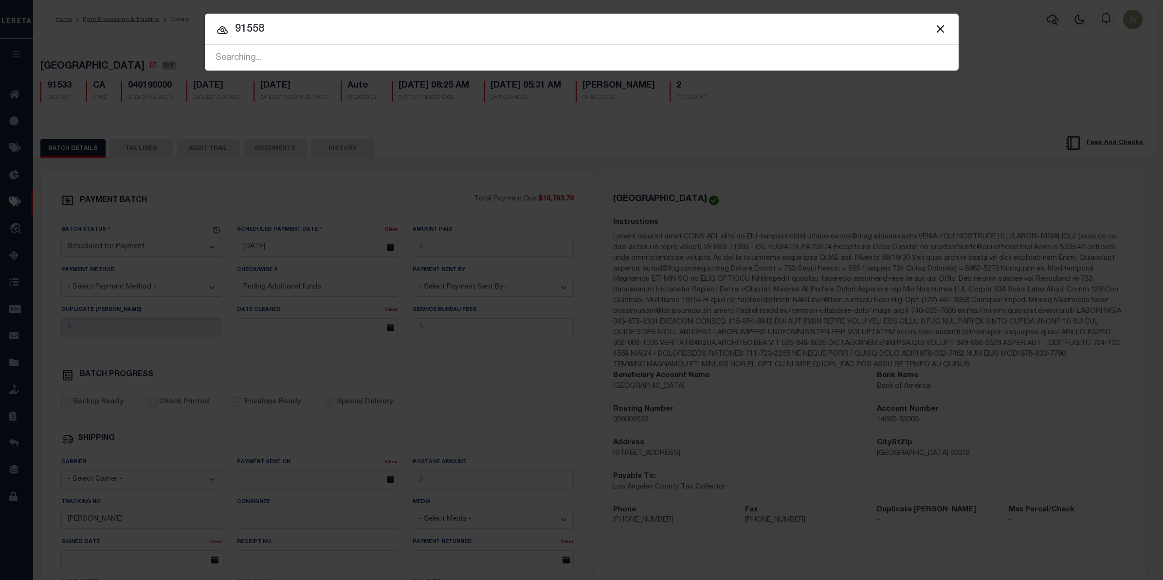
type input "91558"
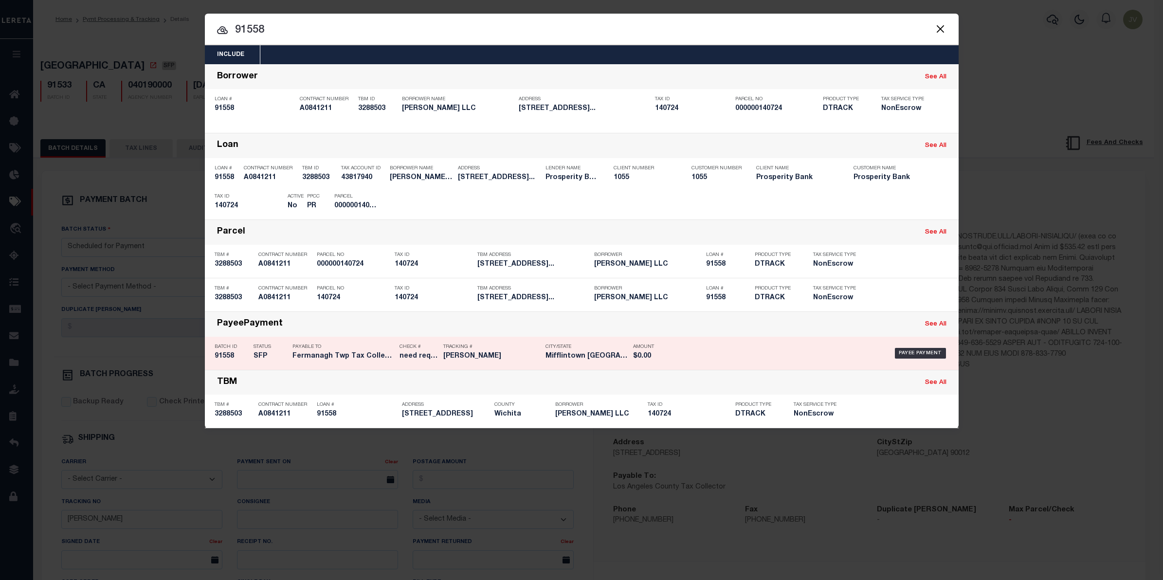
click at [220, 353] on h5 "91558" at bounding box center [232, 356] width 34 height 8
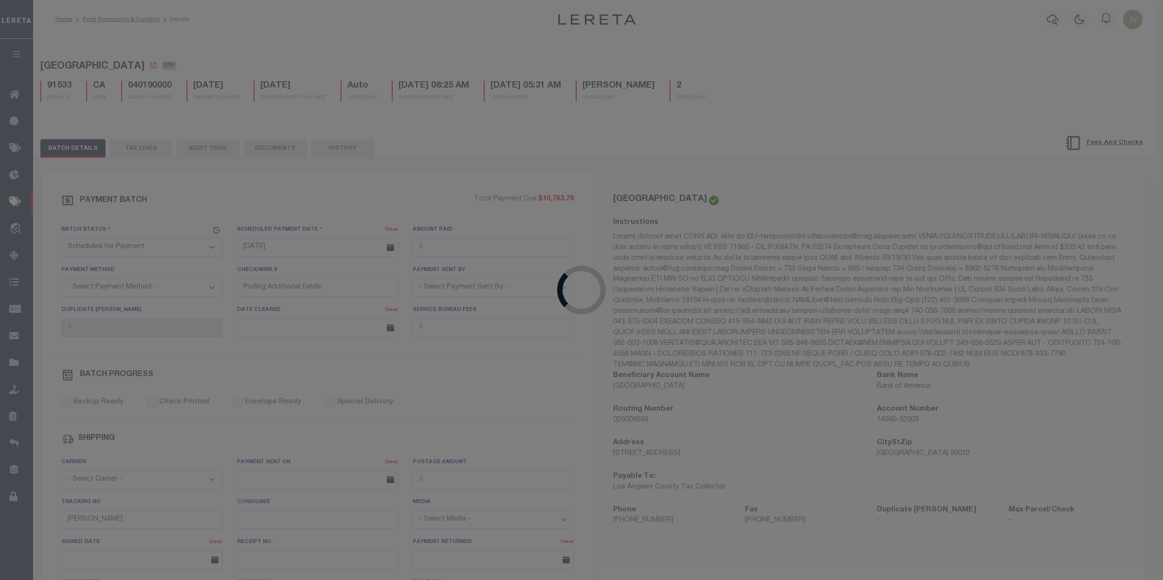
type input "[DATE]"
type input "need request LOD"
type input "[PERSON_NAME]"
type input "N"
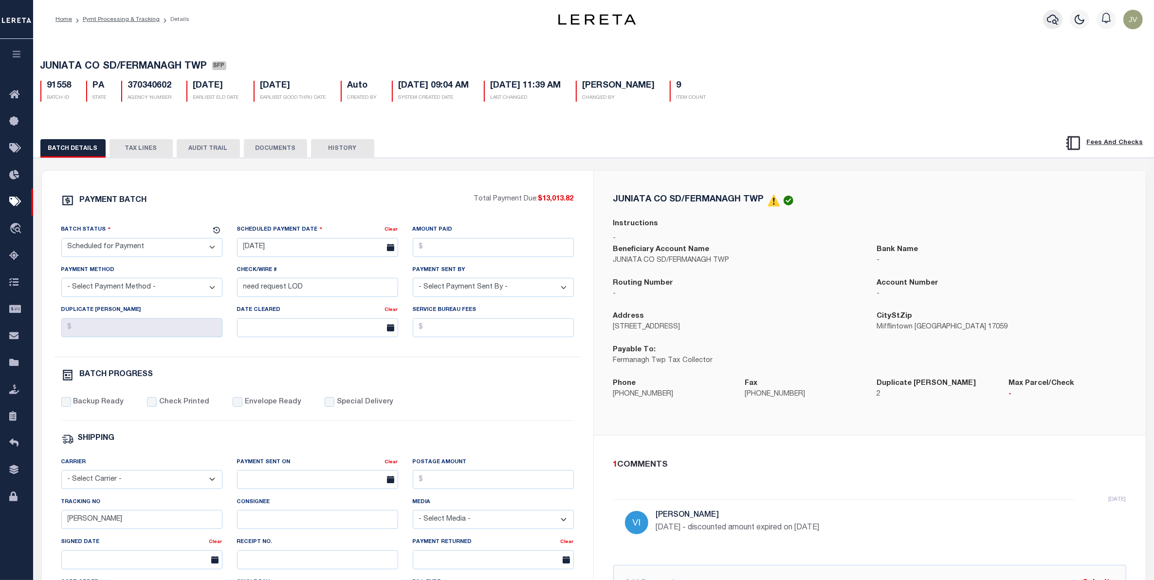
click at [1059, 11] on button "button" at bounding box center [1052, 19] width 19 height 19
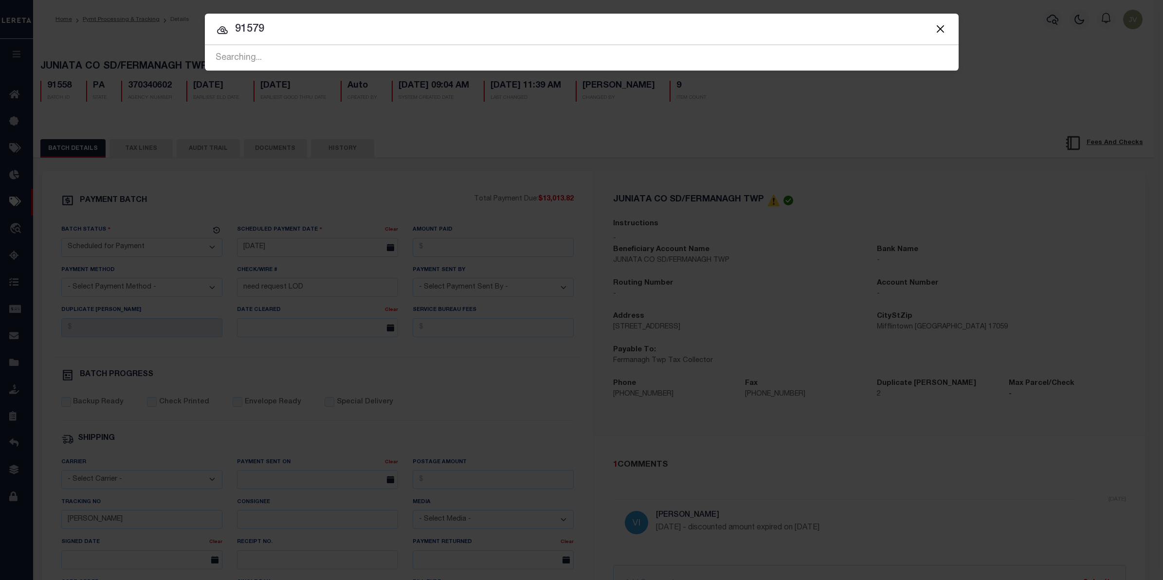
type input "91579"
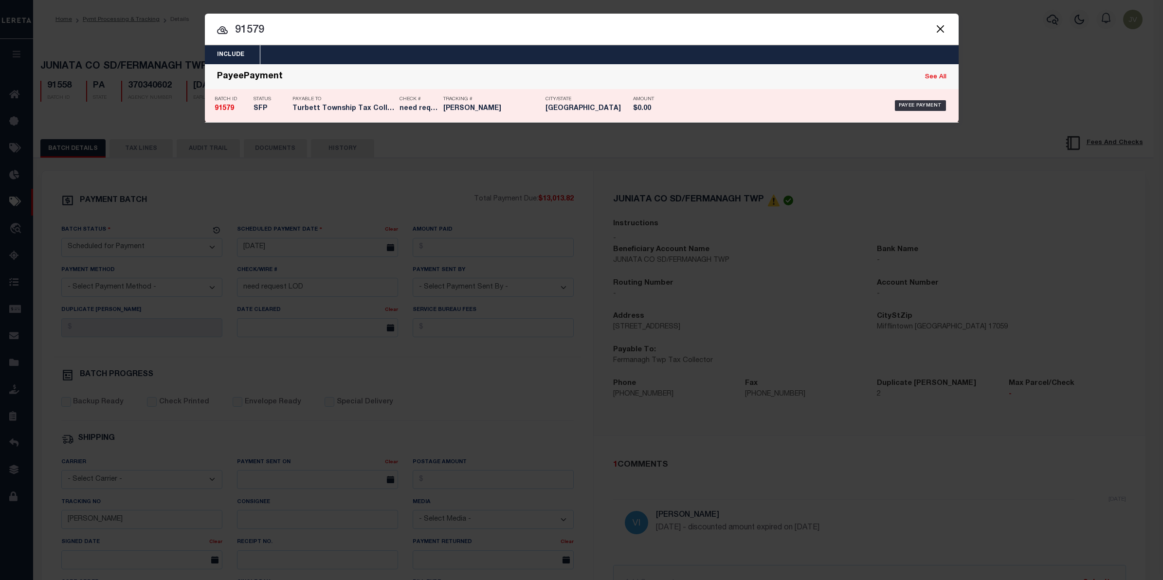
click at [211, 100] on div "Batch ID 91579" at bounding box center [226, 106] width 39 height 28
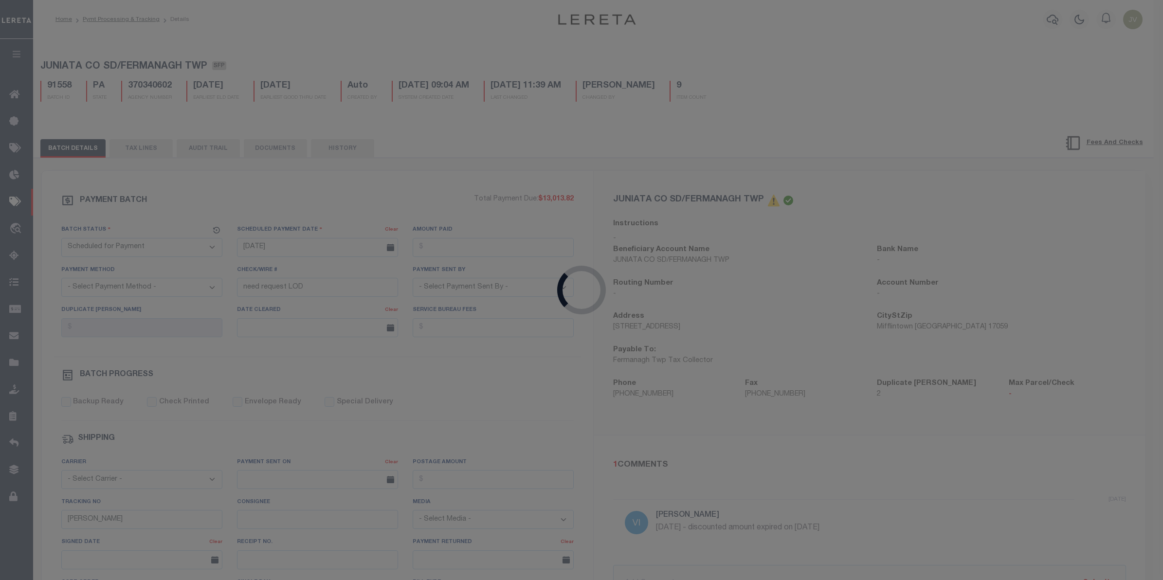
type input "need request LOD"
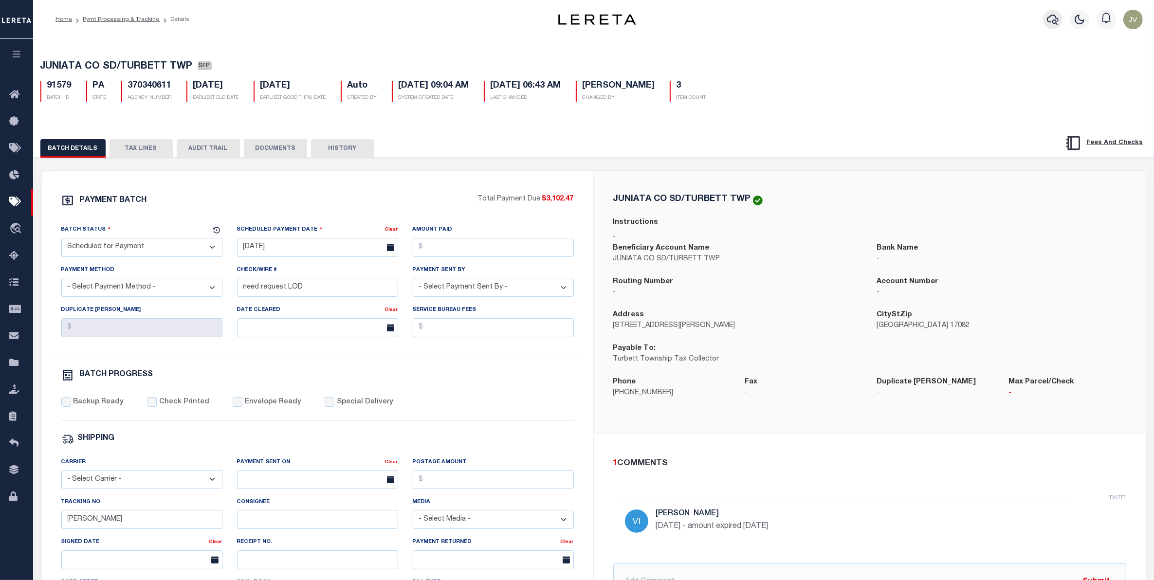
click at [1055, 20] on icon "button" at bounding box center [1053, 20] width 12 height 12
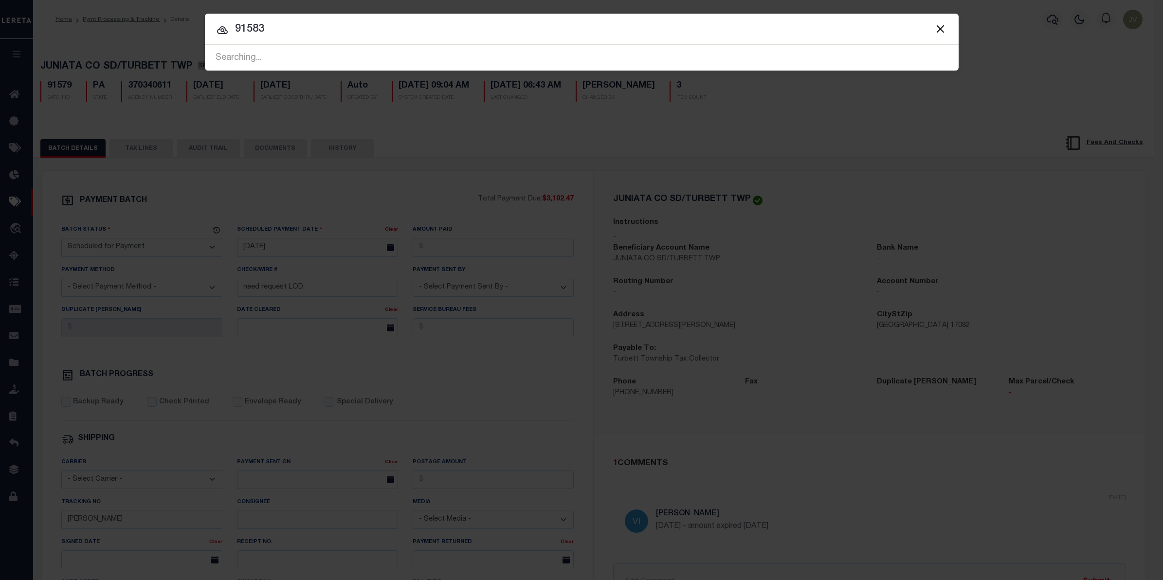
type input "91583"
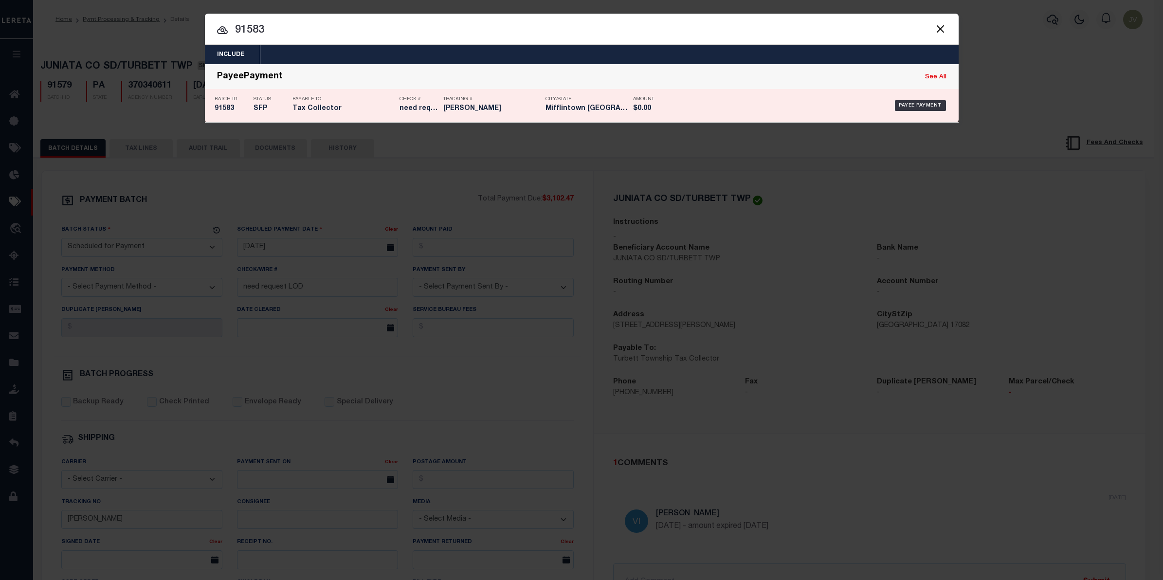
click at [251, 108] on div "Status SFP" at bounding box center [265, 106] width 39 height 28
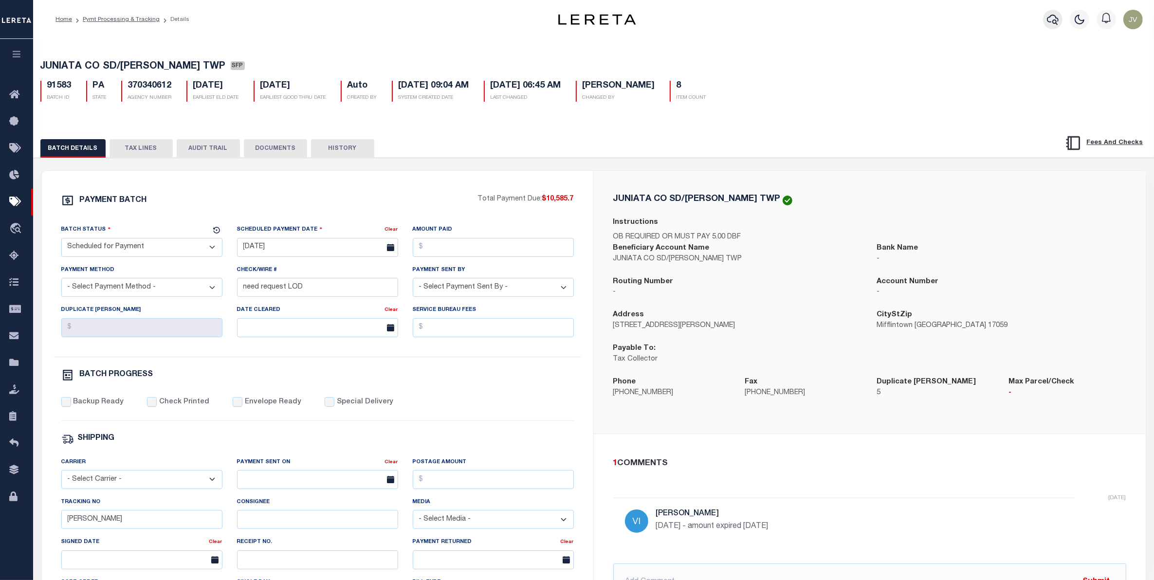
click at [1054, 16] on icon "button" at bounding box center [1053, 20] width 12 height 12
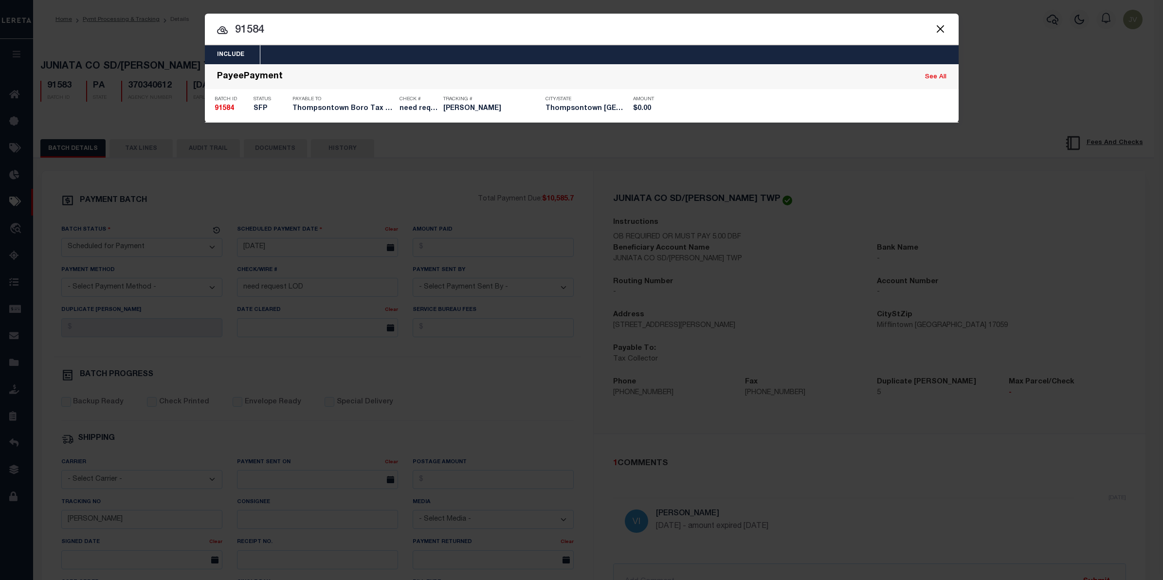
type input "91584"
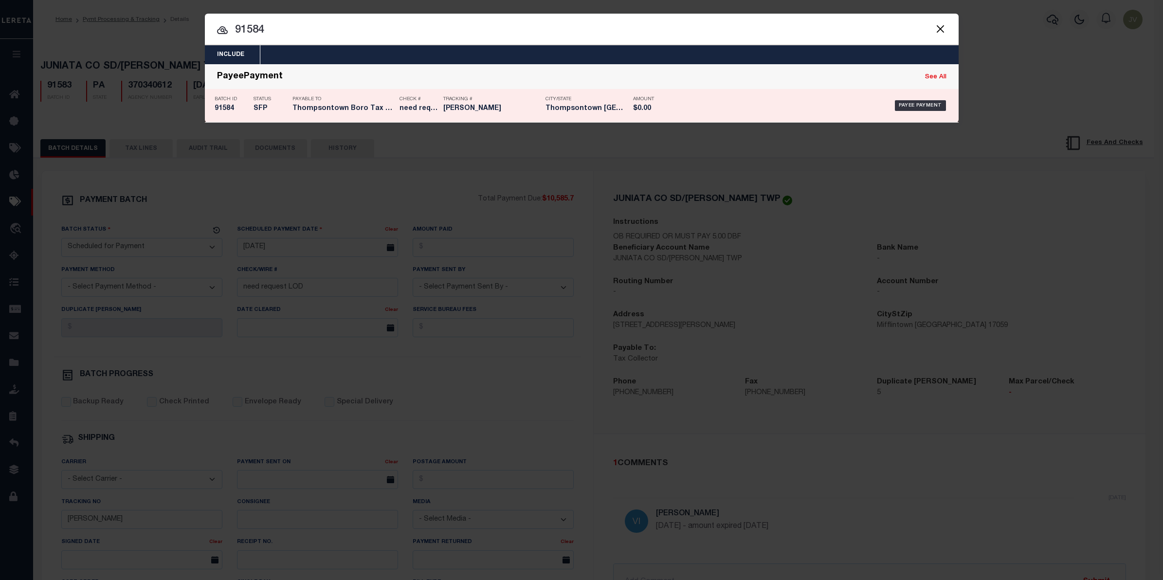
click at [232, 104] on div "Batch ID 91584" at bounding box center [232, 106] width 34 height 28
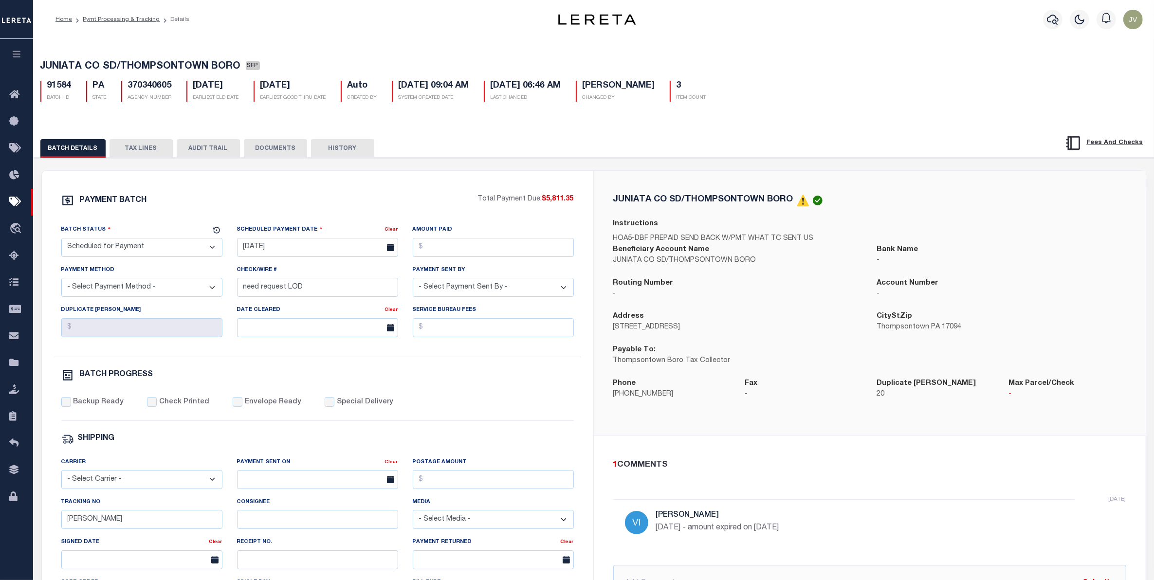
click at [722, 149] on div "BATCH DETAILS TAX LINES AUDIT TRAIL DOCUMENTS HISTORY" at bounding box center [531, 148] width 983 height 18
click at [1049, 18] on icon "button" at bounding box center [1053, 20] width 12 height 10
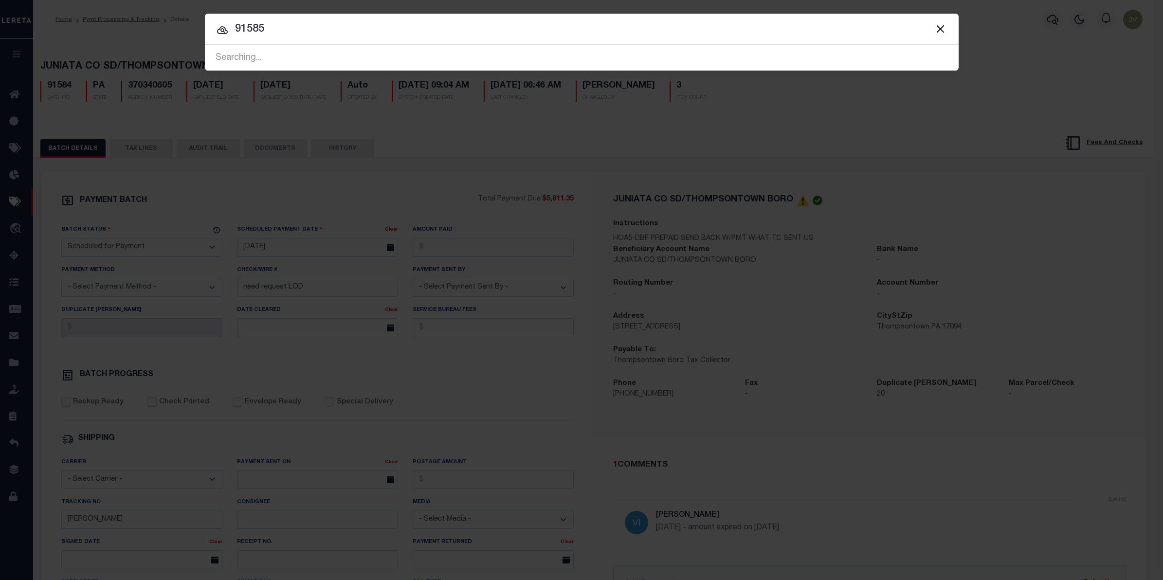
type input "91585"
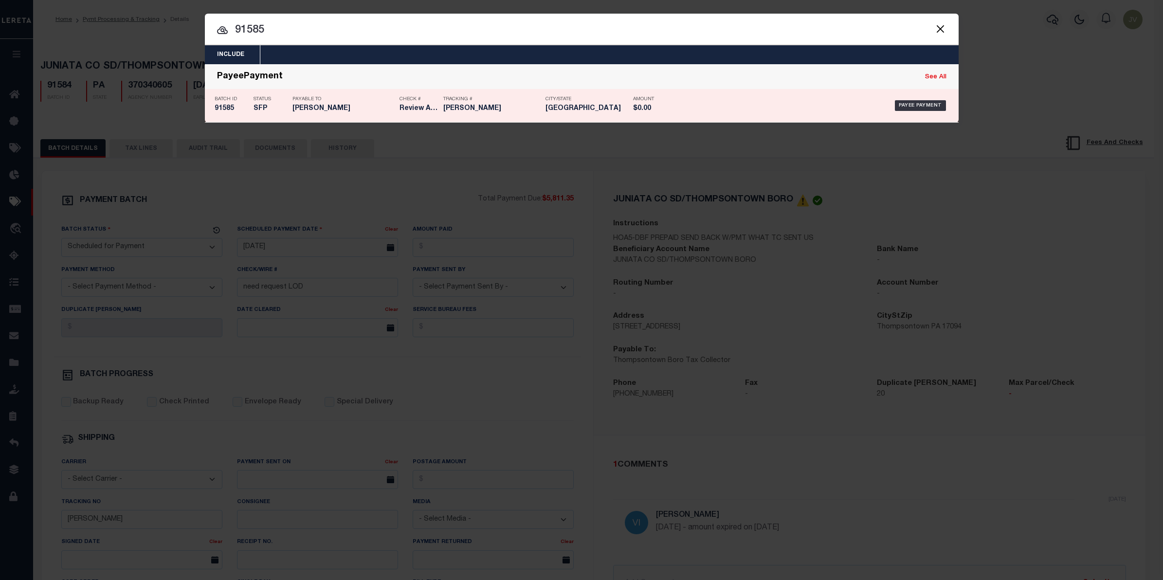
click at [330, 108] on h5 "CAROL MOYER" at bounding box center [344, 109] width 102 height 8
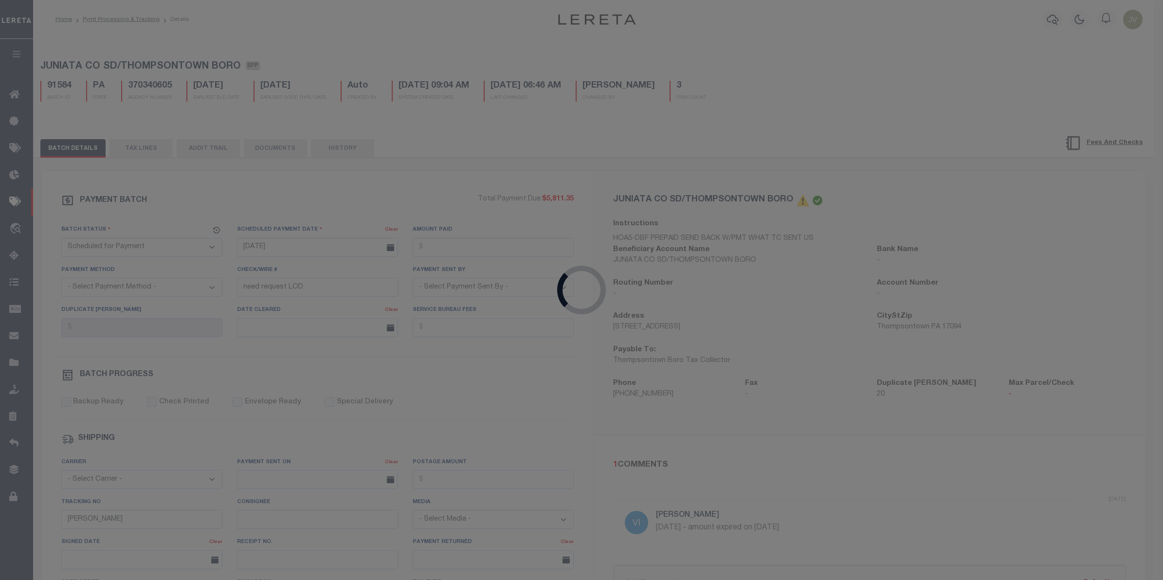
type input "Review AMT matches GTD"
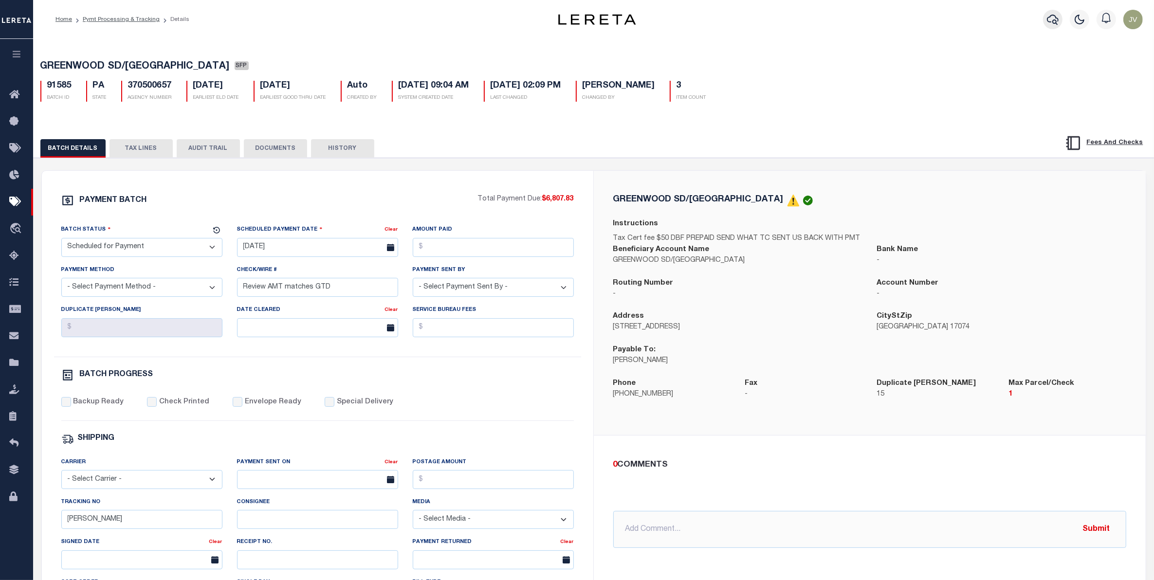
click at [1049, 18] on icon "button" at bounding box center [1053, 20] width 12 height 12
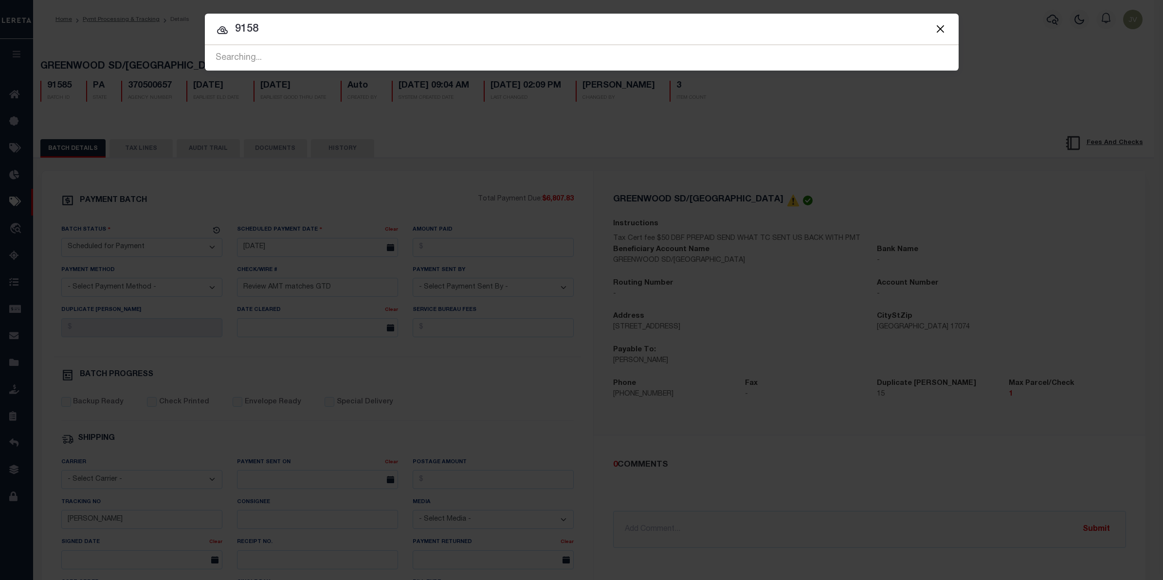
type input "91589"
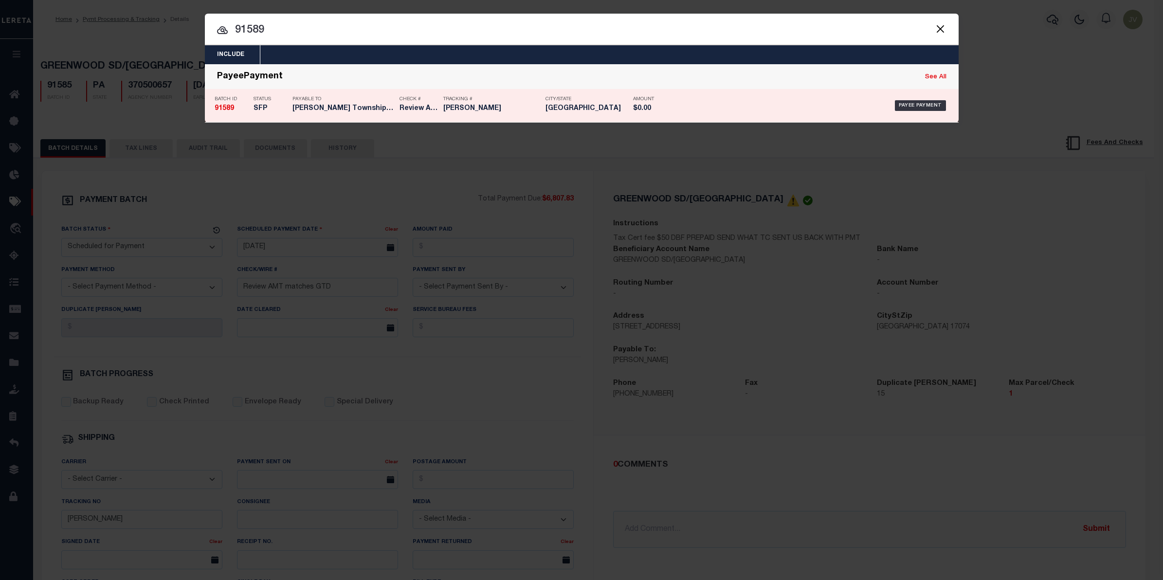
click at [231, 108] on strong "91589" at bounding box center [224, 108] width 19 height 7
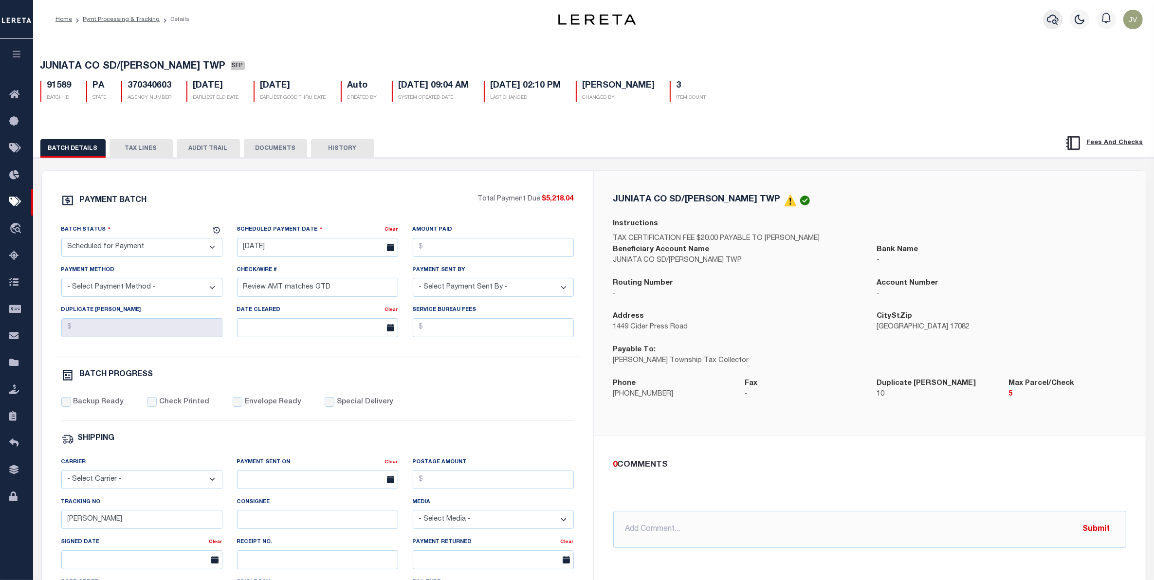
click at [1050, 18] on icon "button" at bounding box center [1053, 20] width 12 height 10
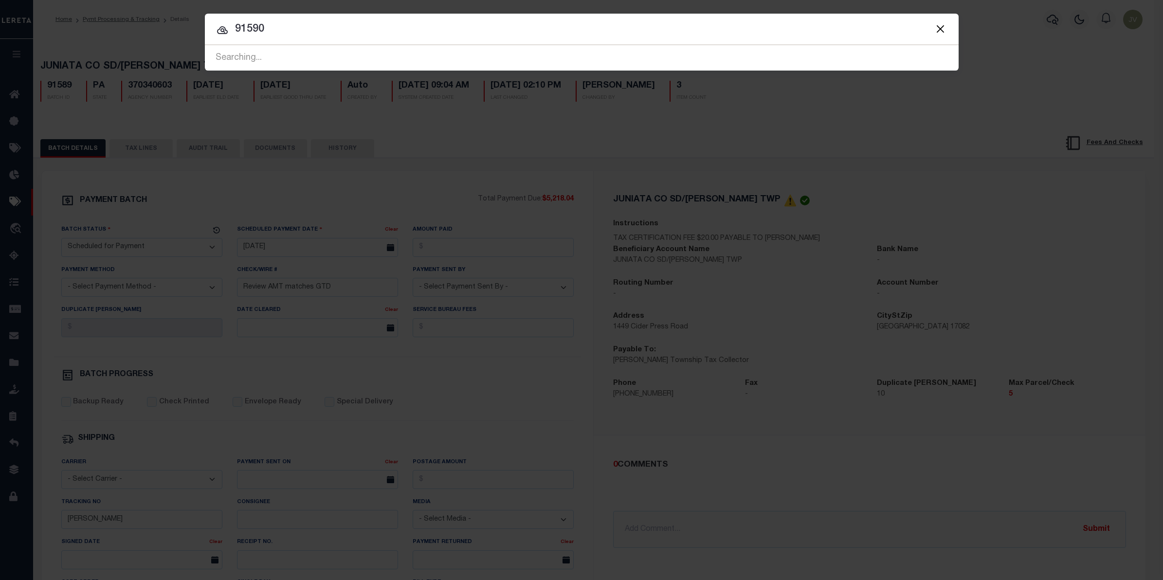
type input "91590"
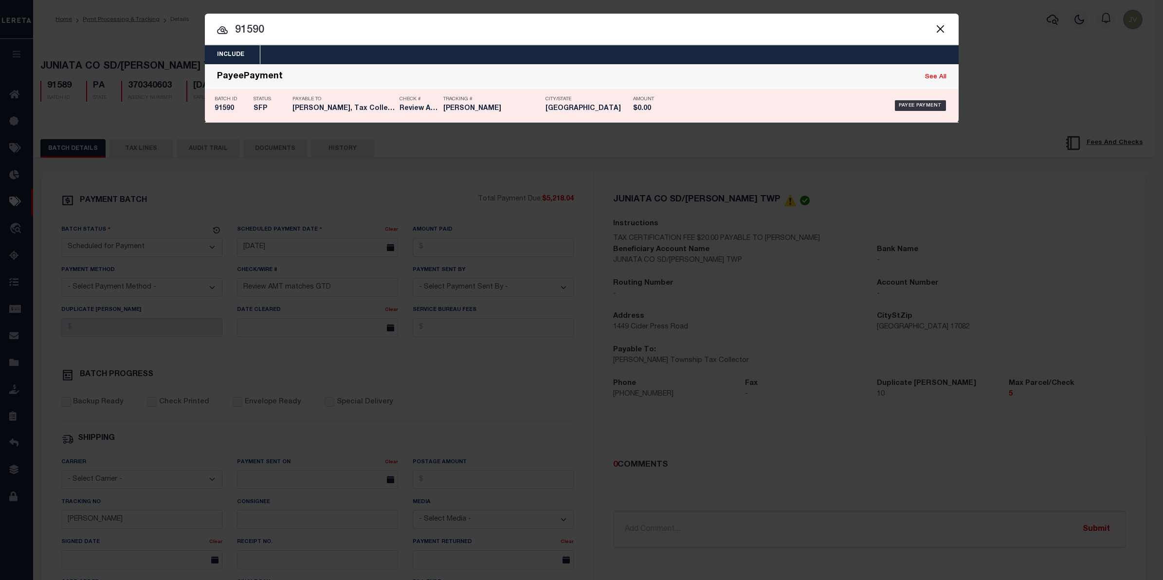
click at [225, 106] on h5 "91590" at bounding box center [232, 109] width 34 height 8
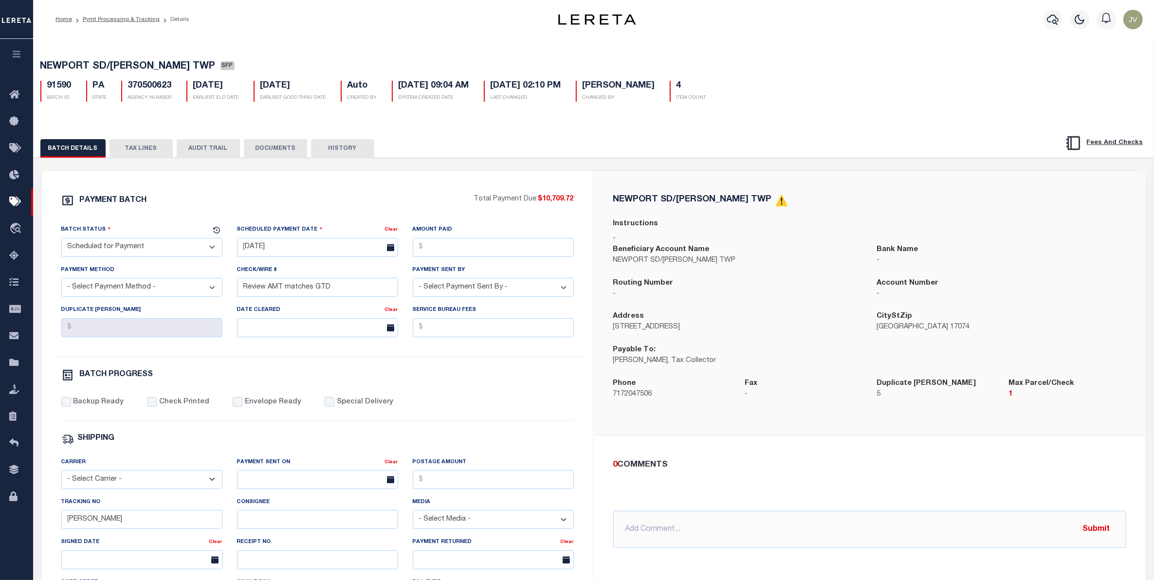
click at [151, 147] on button "TAX LINES" at bounding box center [141, 148] width 63 height 18
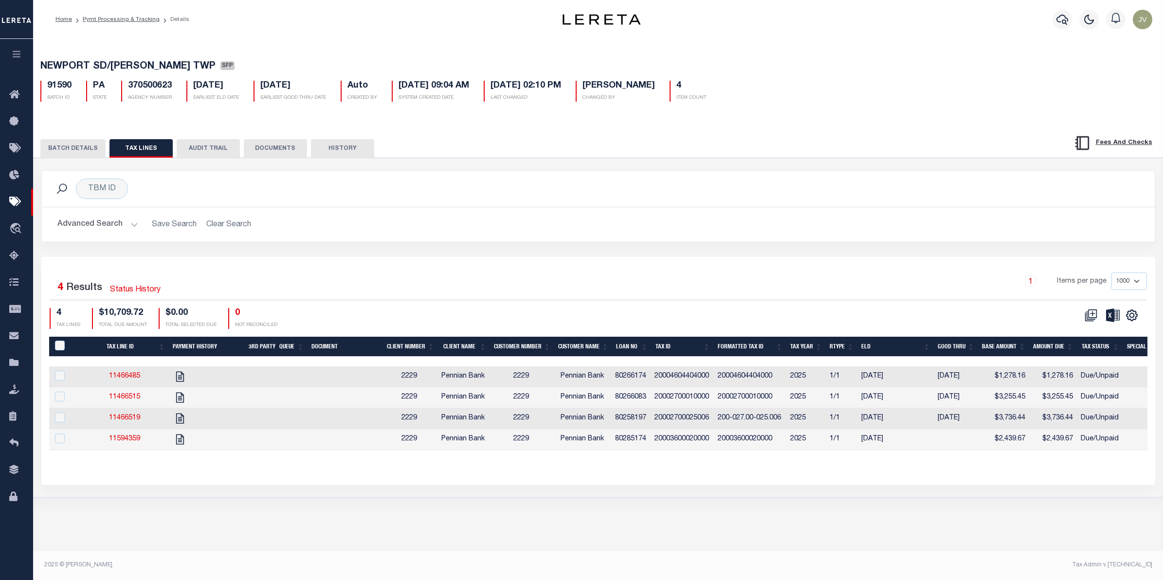
click at [206, 147] on button "AUDIT TRAIL" at bounding box center [208, 148] width 63 height 18
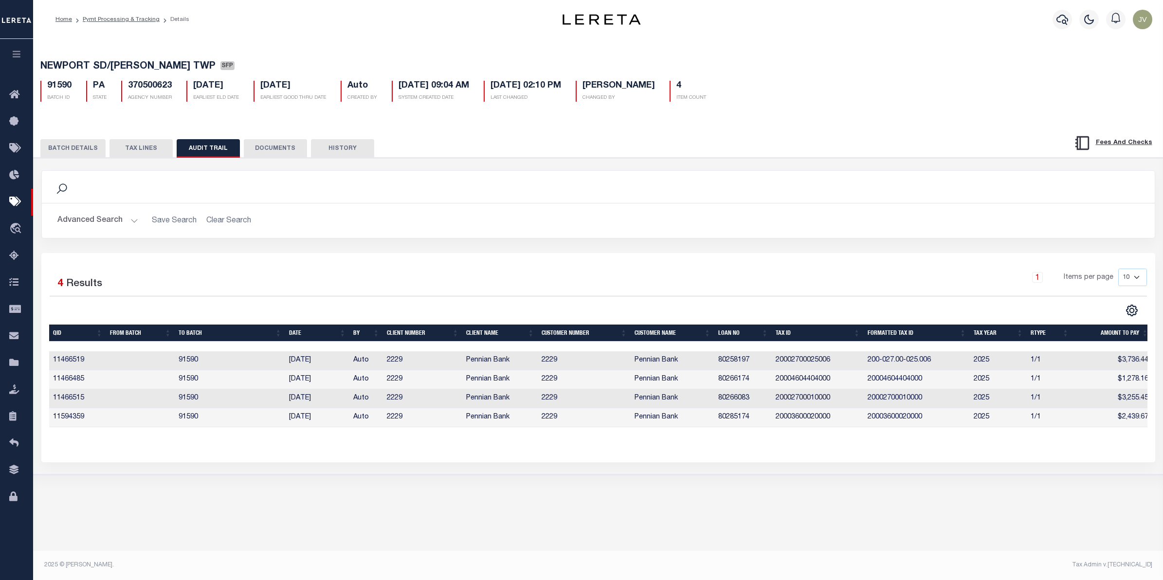
click at [82, 151] on button "BATCH DETAILS" at bounding box center [72, 148] width 65 height 18
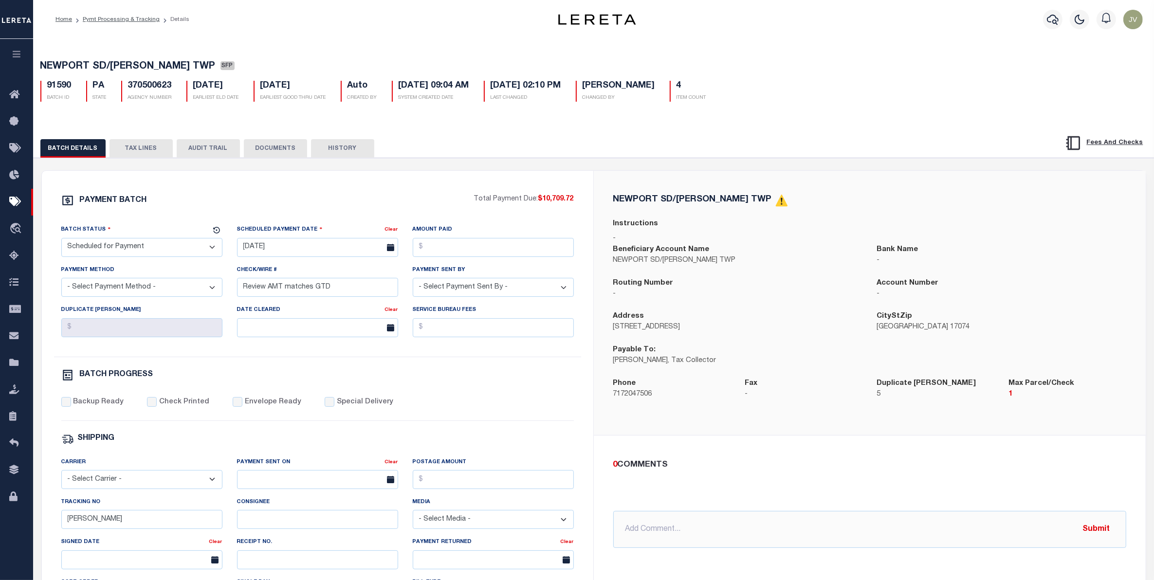
click at [1064, 18] on div at bounding box center [1053, 19] width 27 height 34
click at [1056, 18] on icon "button" at bounding box center [1053, 20] width 12 height 12
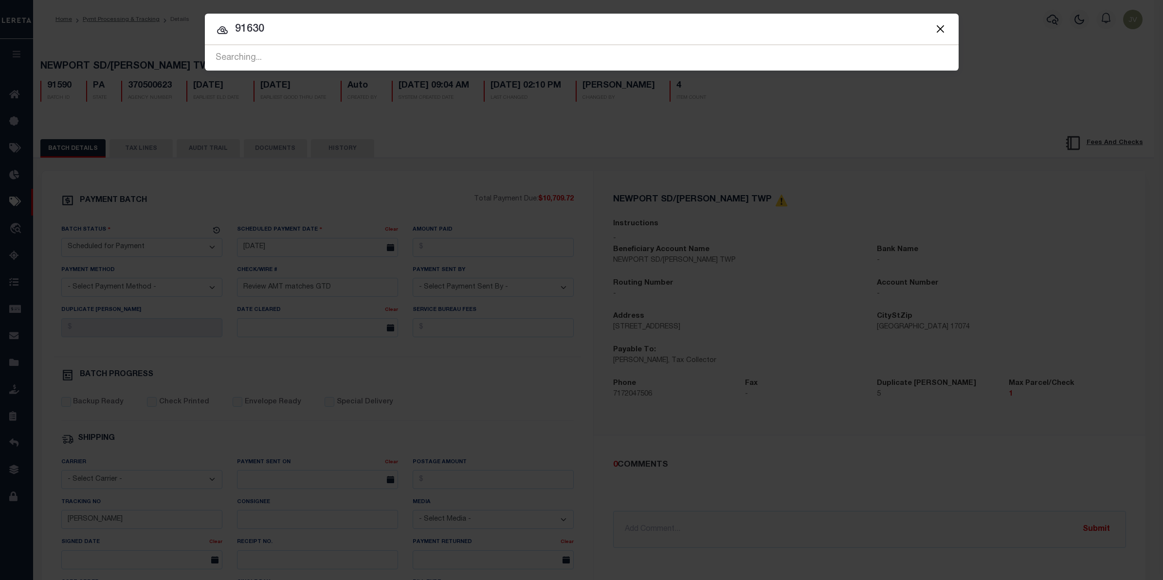
type input "91630"
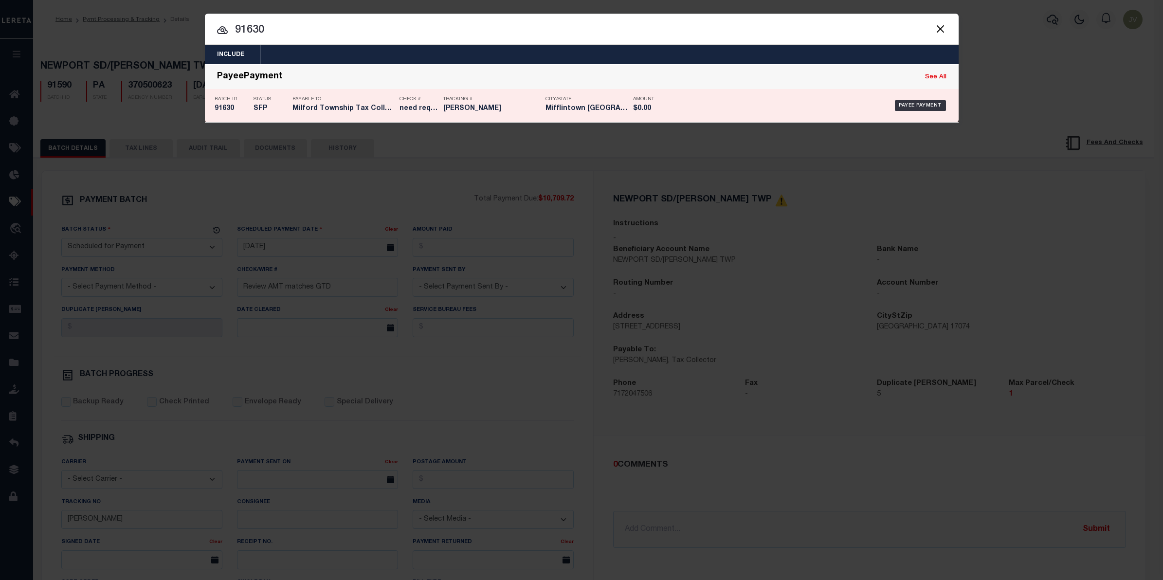
click at [239, 106] on h5 "91630" at bounding box center [232, 109] width 34 height 8
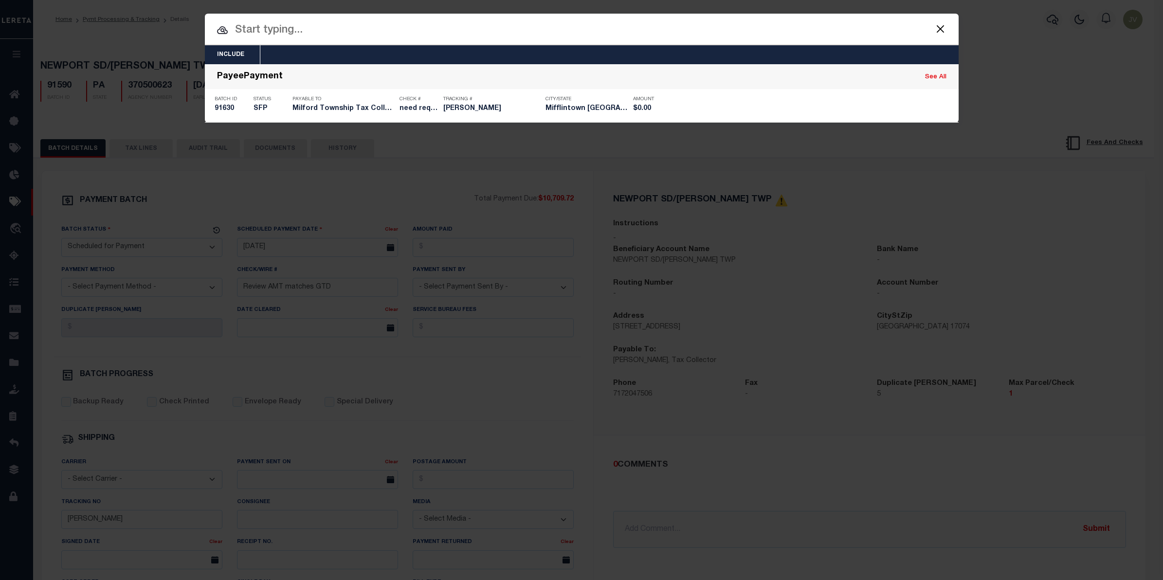
type input "need request LOD"
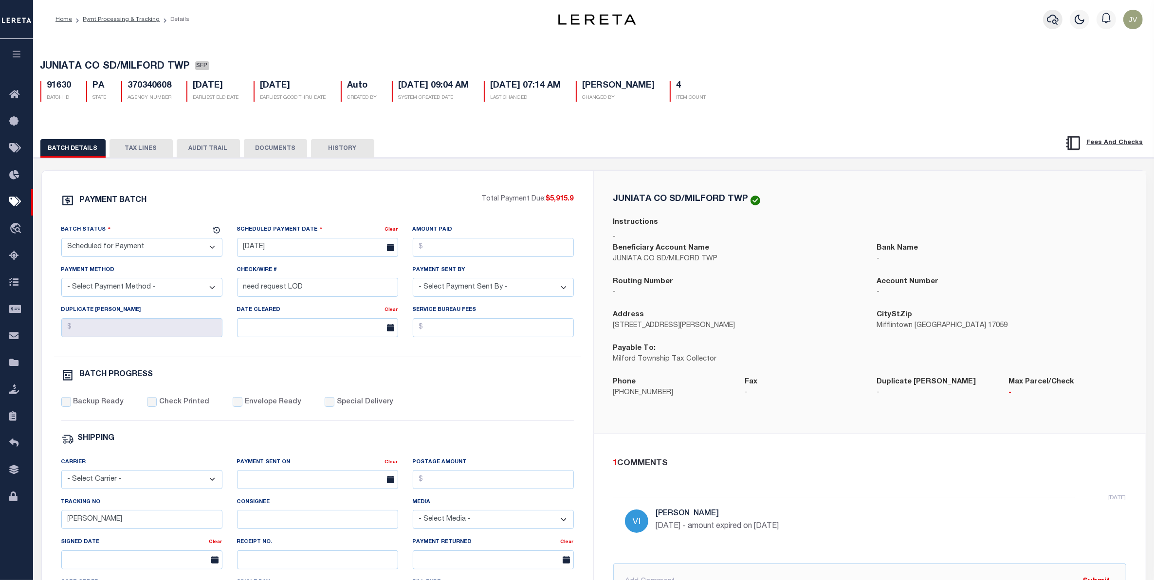
click at [1062, 18] on button "button" at bounding box center [1052, 19] width 19 height 19
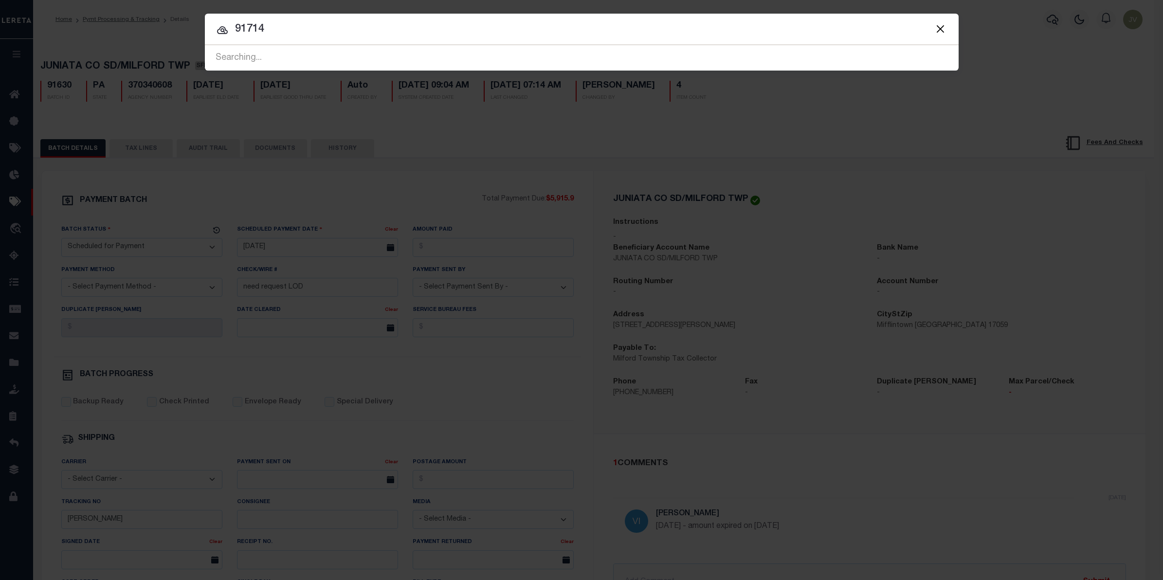
type input "91714"
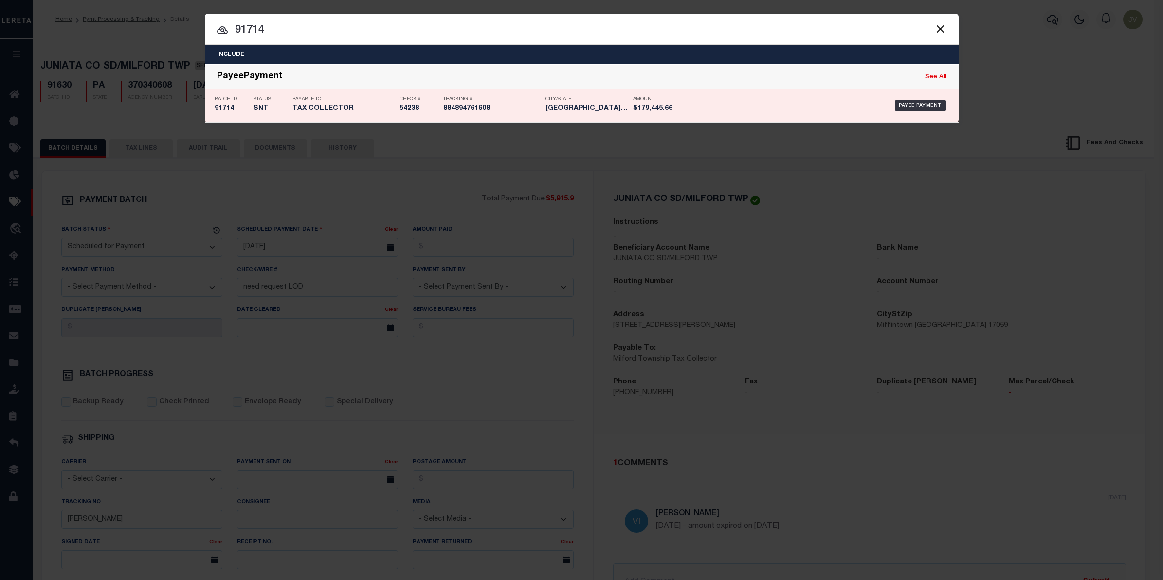
click at [207, 106] on div "Batch ID 91714 Status SNT Payable To TAX COLLECTOR Check # 54238" at bounding box center [582, 105] width 754 height 33
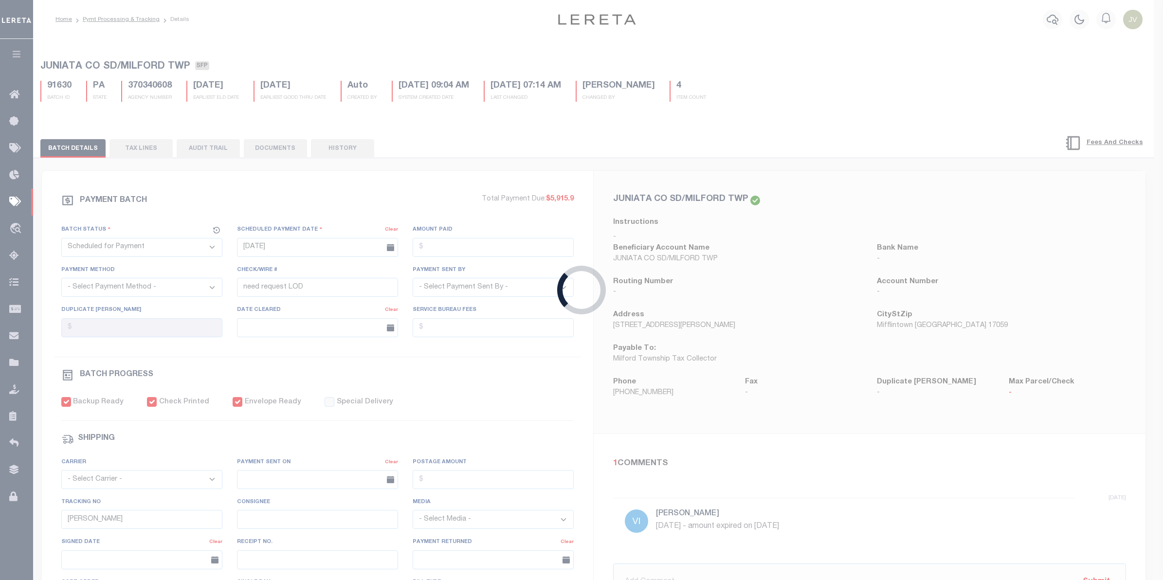
select select "SNT"
type input "10/03/2025"
type input "$179,445.66"
select select "CHK"
type input "54238"
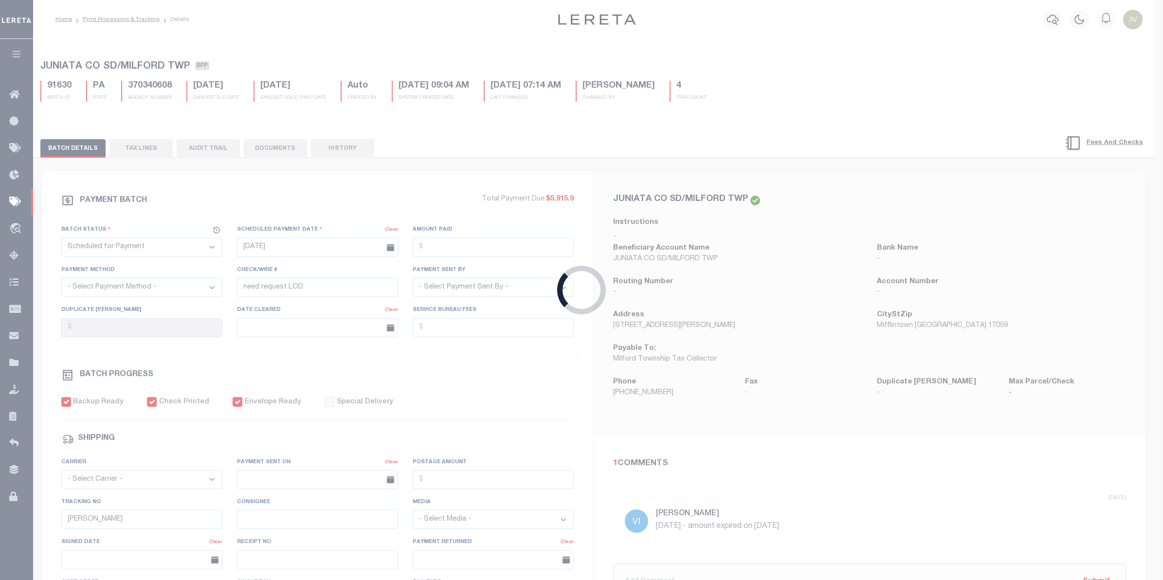
select select "[PERSON_NAME]"
checkbox input "true"
select select "FDX"
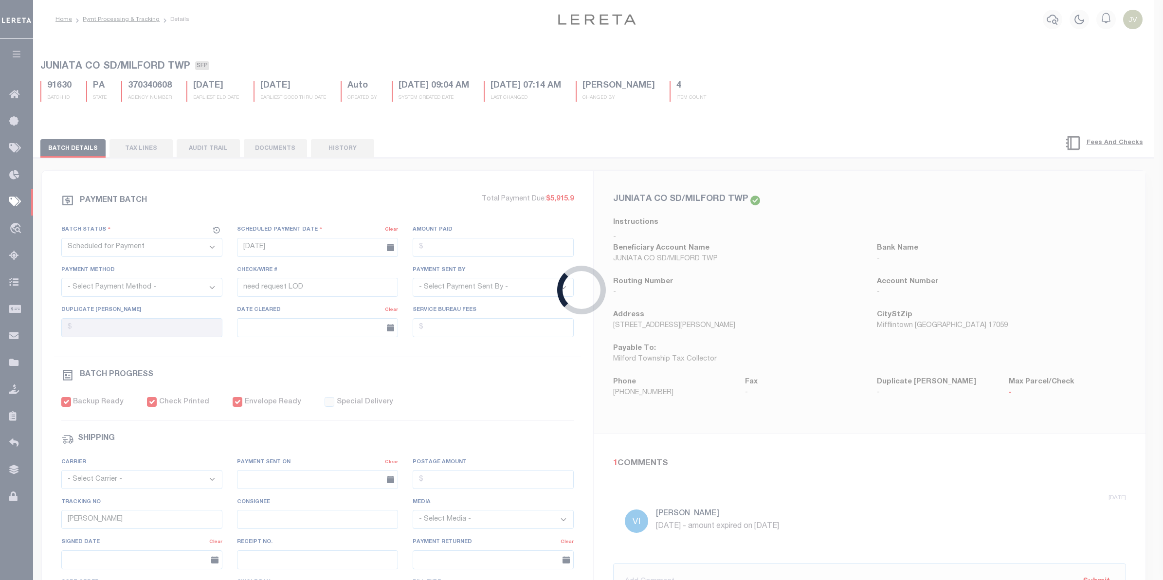
type input "10/03/2025"
type input "884894761608"
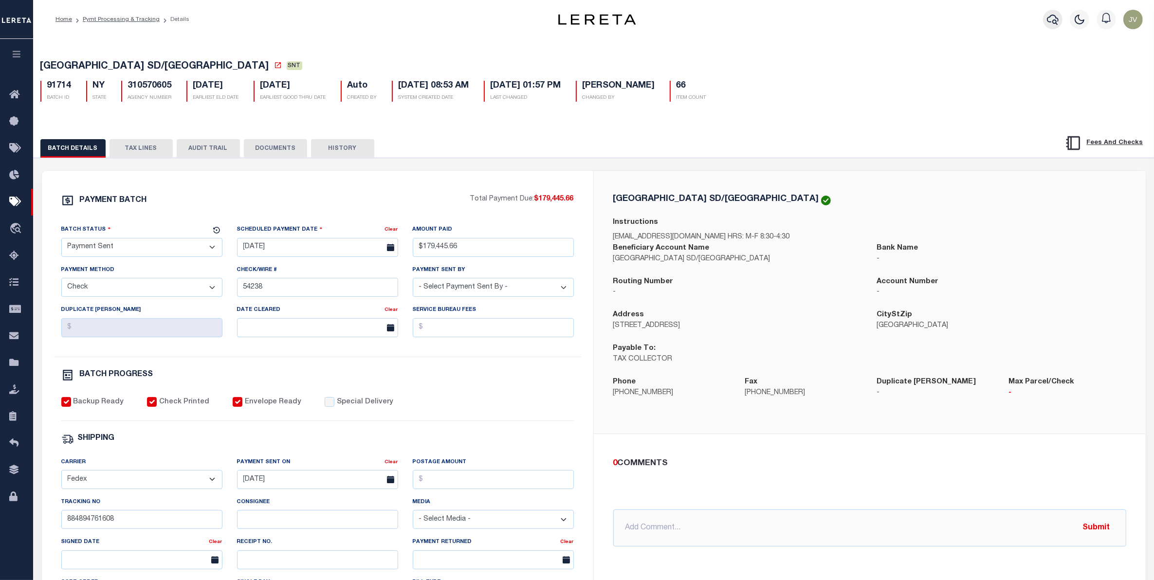
click at [1051, 13] on button "button" at bounding box center [1052, 19] width 19 height 19
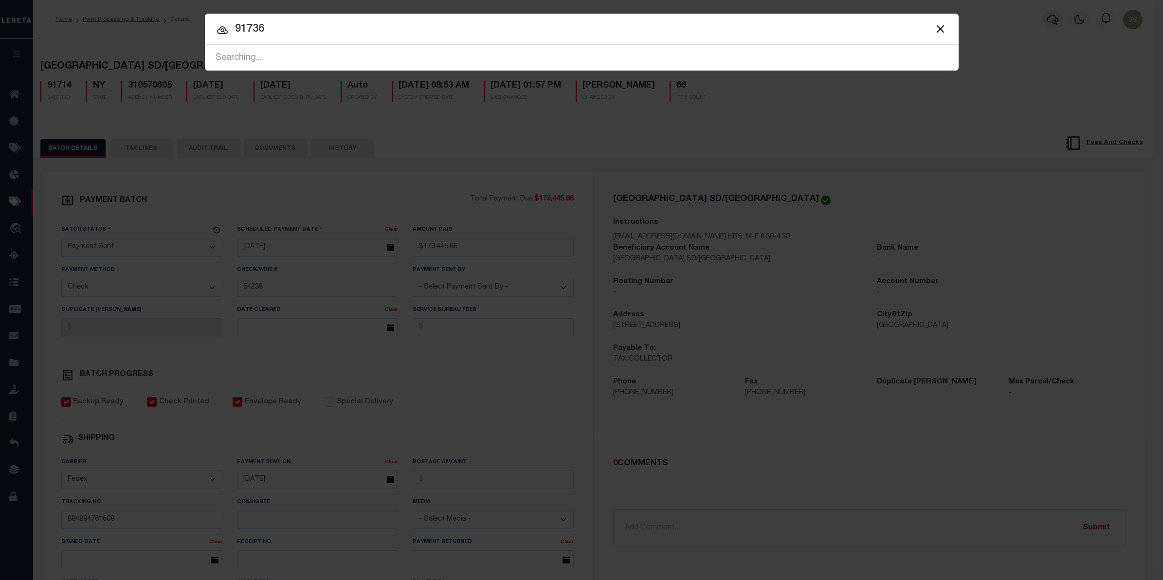
type input "91736"
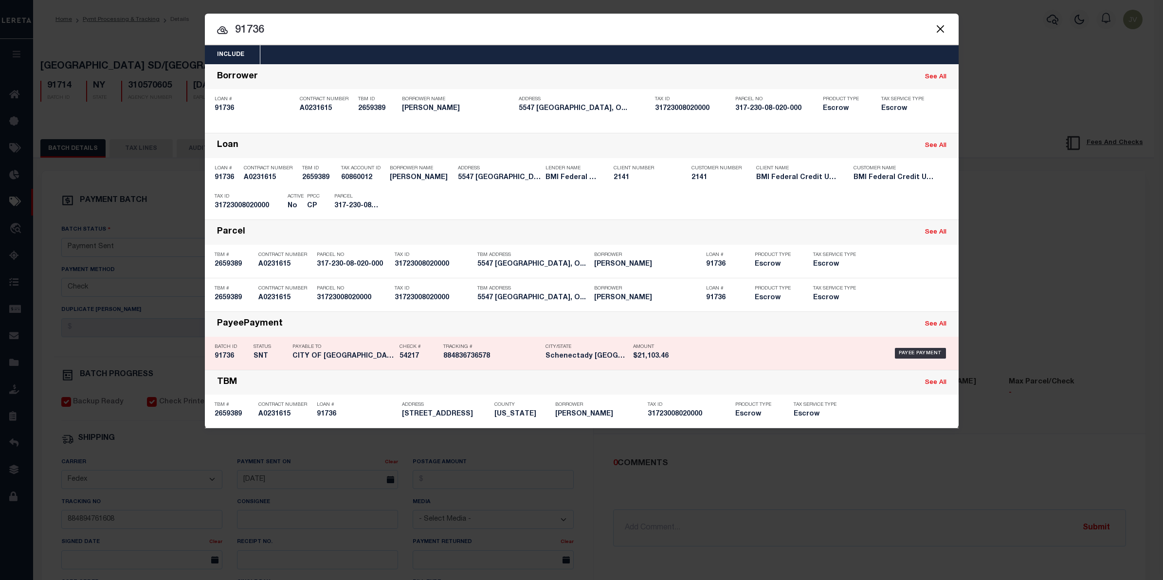
click at [236, 358] on h5 "91736" at bounding box center [232, 356] width 34 height 8
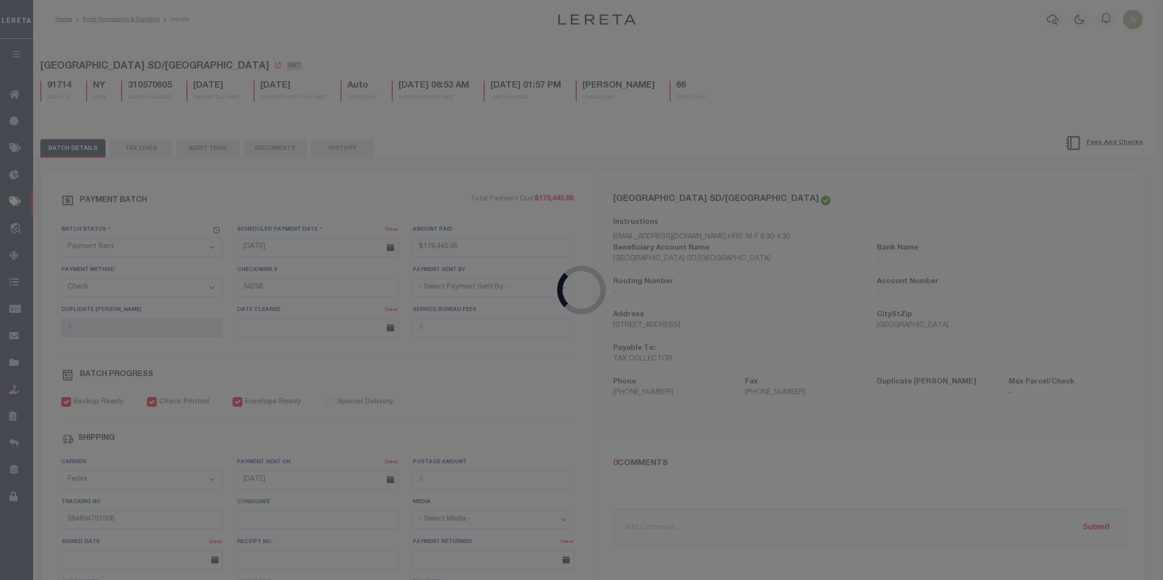
type input "[DATE]"
type input "$21,103.46"
type input "54217"
type input "[DATE]"
type input "884836736578"
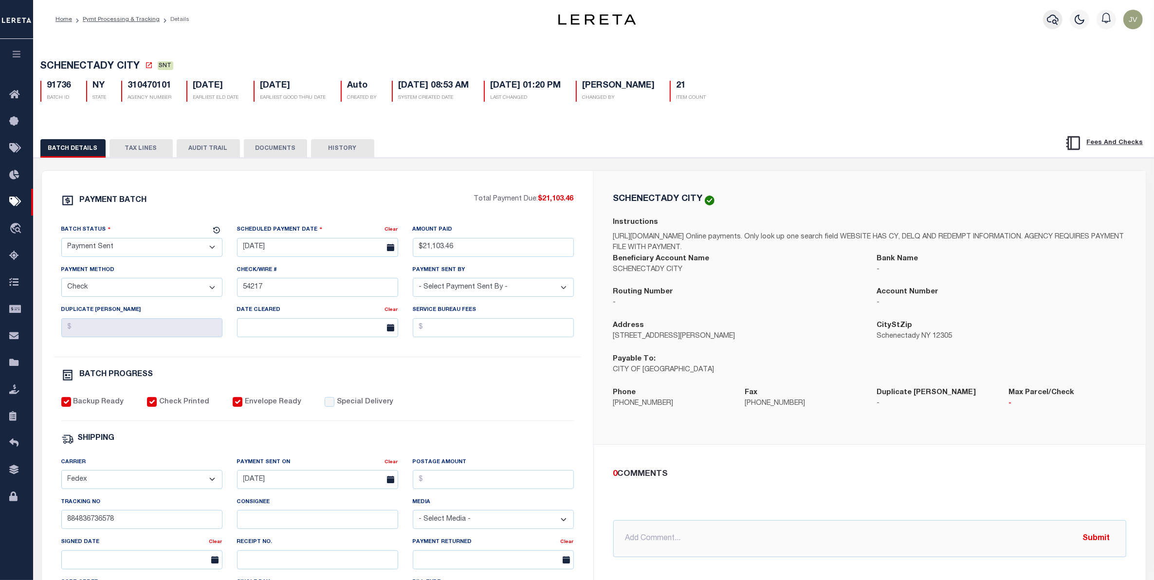
click at [1059, 18] on icon "button" at bounding box center [1053, 20] width 12 height 10
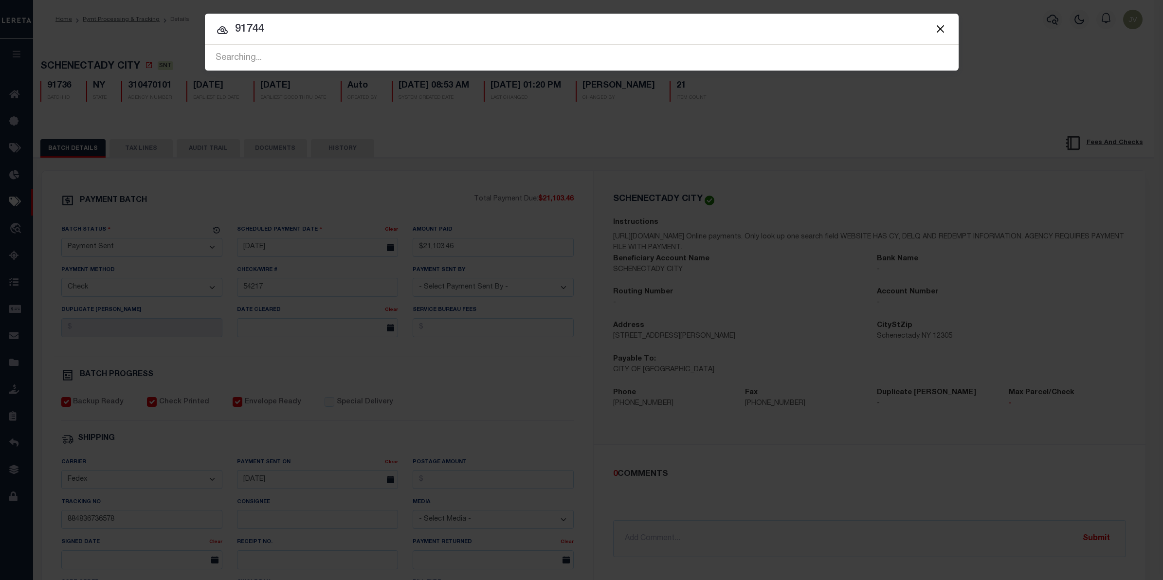
type input "91744"
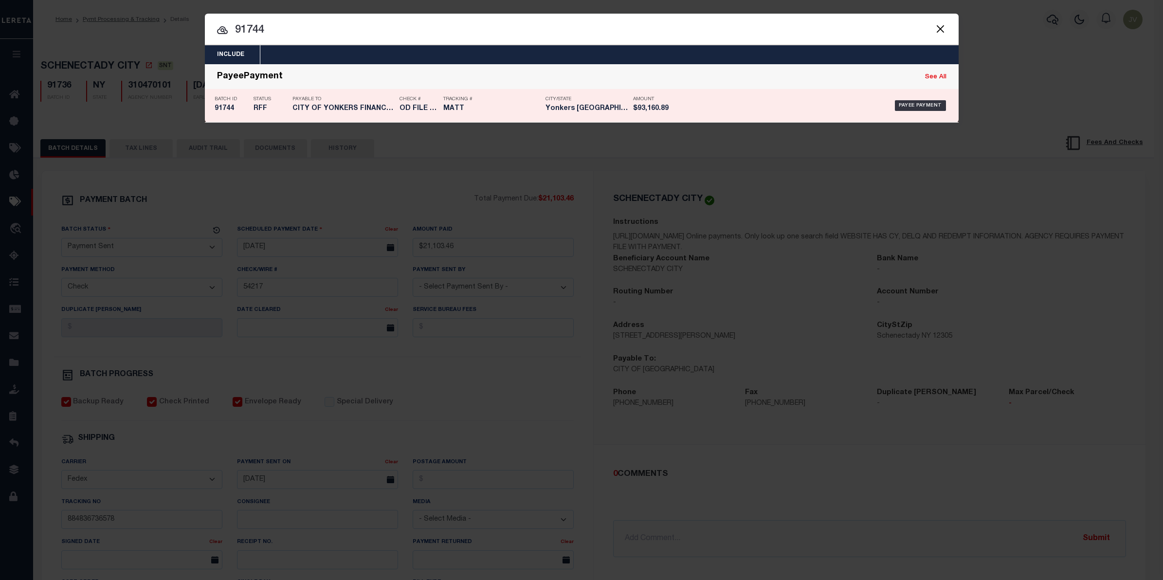
click at [231, 101] on p "Batch ID" at bounding box center [232, 99] width 34 height 6
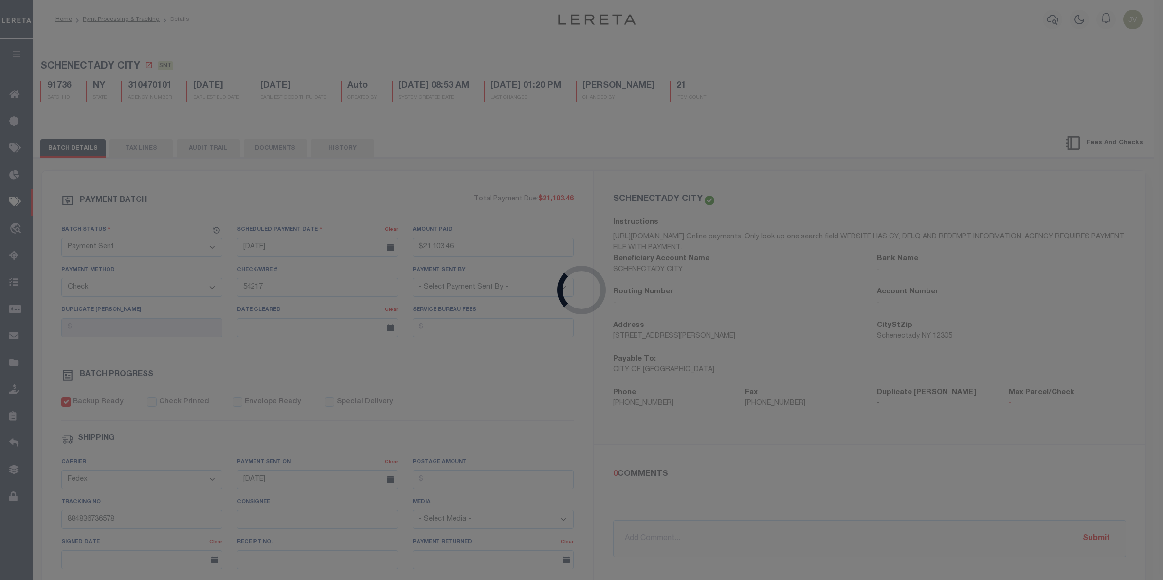
select select "RFW"
type input "[DATE]"
type input "$93,160.89"
select select "TRA"
type input "Submitted to Acct 10/6/25"
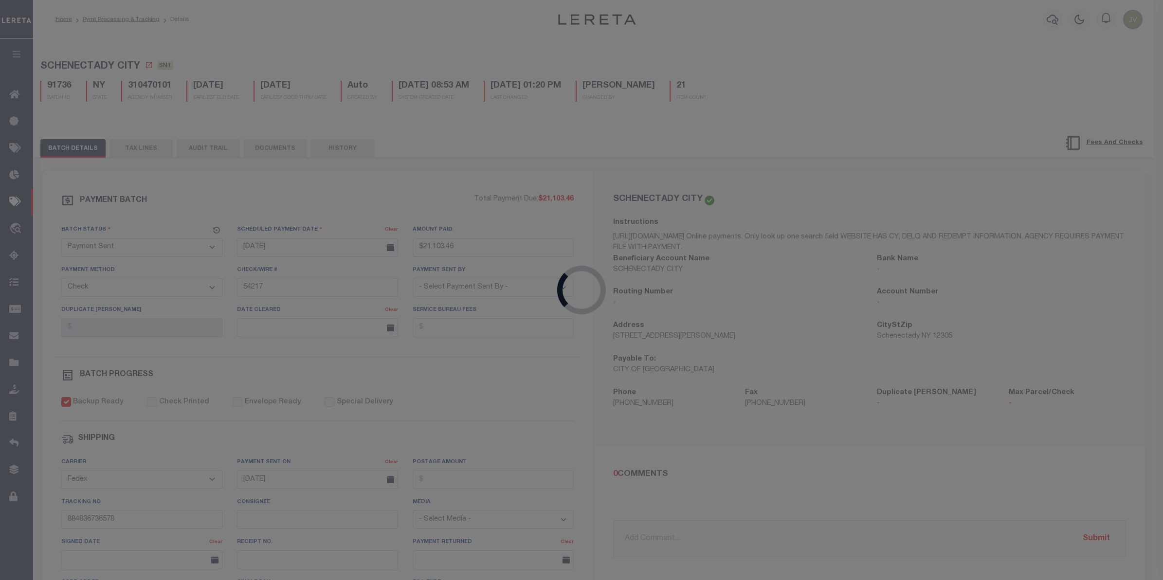
select select "[PERSON_NAME]"
checkbox input "false"
select select
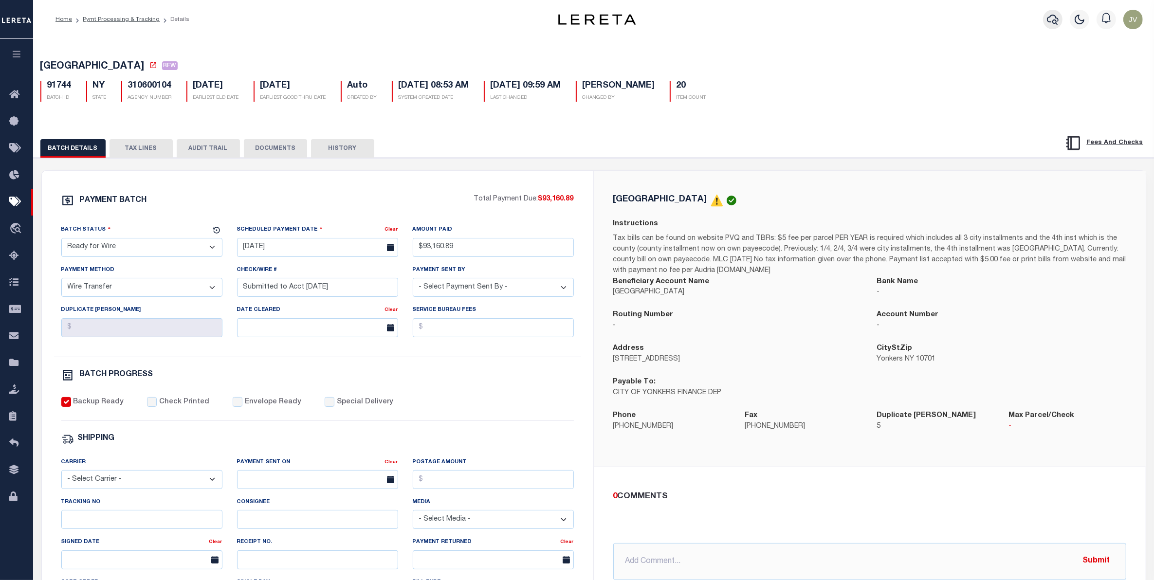
click at [1050, 15] on icon "button" at bounding box center [1053, 20] width 12 height 12
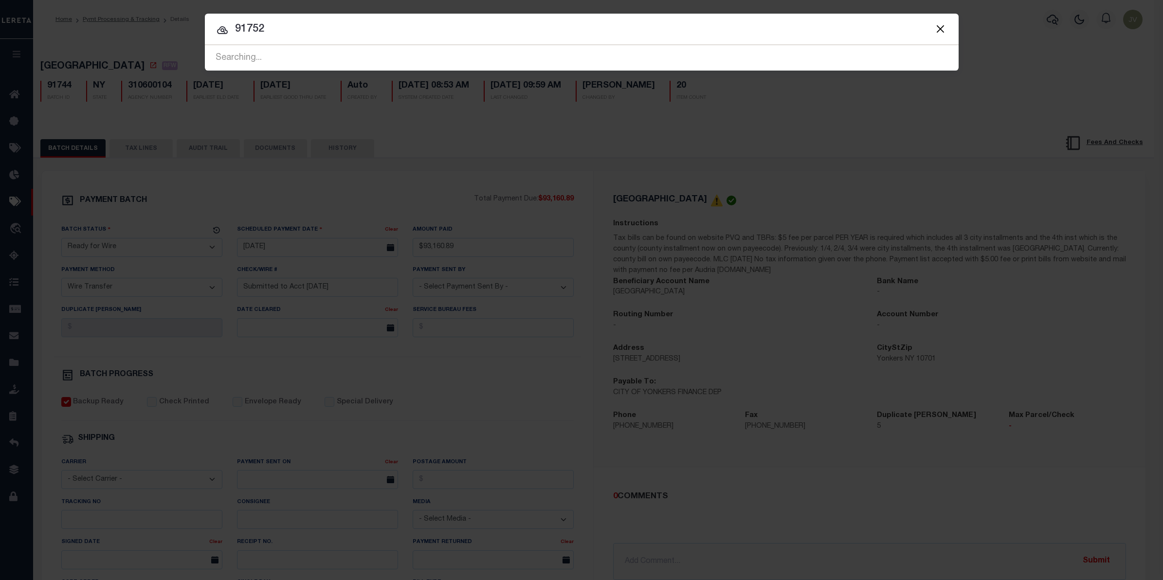
type input "91752"
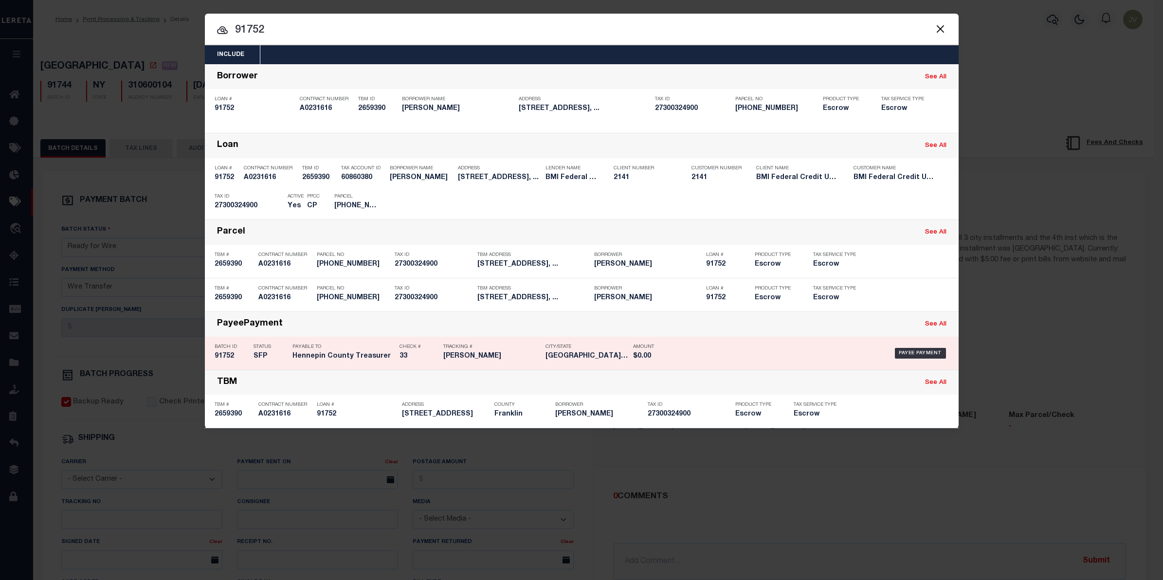
drag, startPoint x: 229, startPoint y: 356, endPoint x: 524, endPoint y: 353, distance: 295.4
click at [229, 356] on h5 "91752" at bounding box center [232, 356] width 34 height 8
select select "SFP"
select select
type input "33"
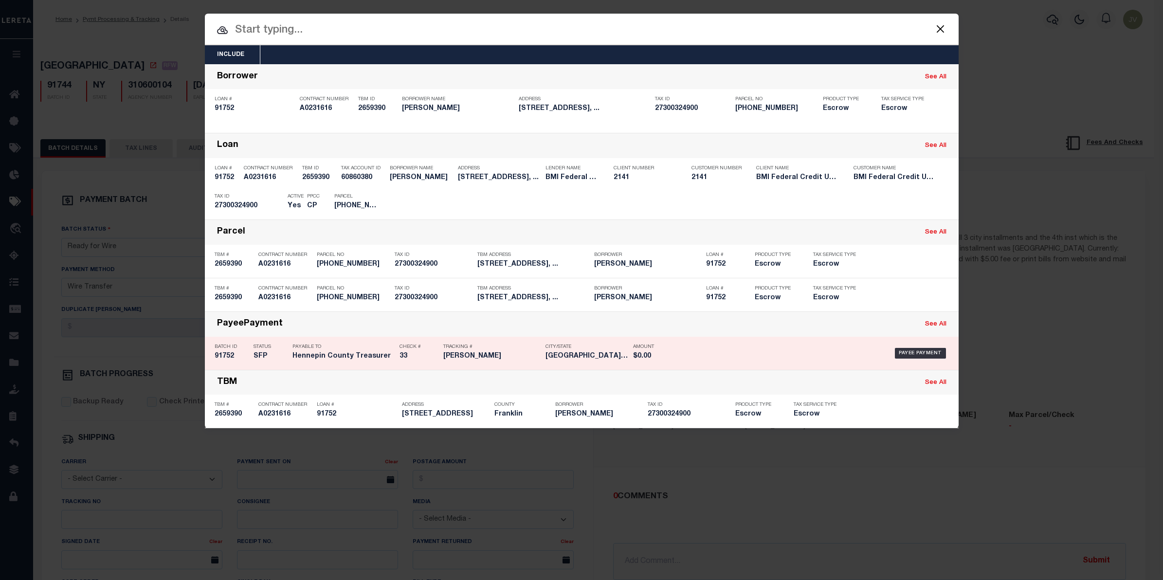
select select
checkbox input "false"
type input "[PERSON_NAME]"
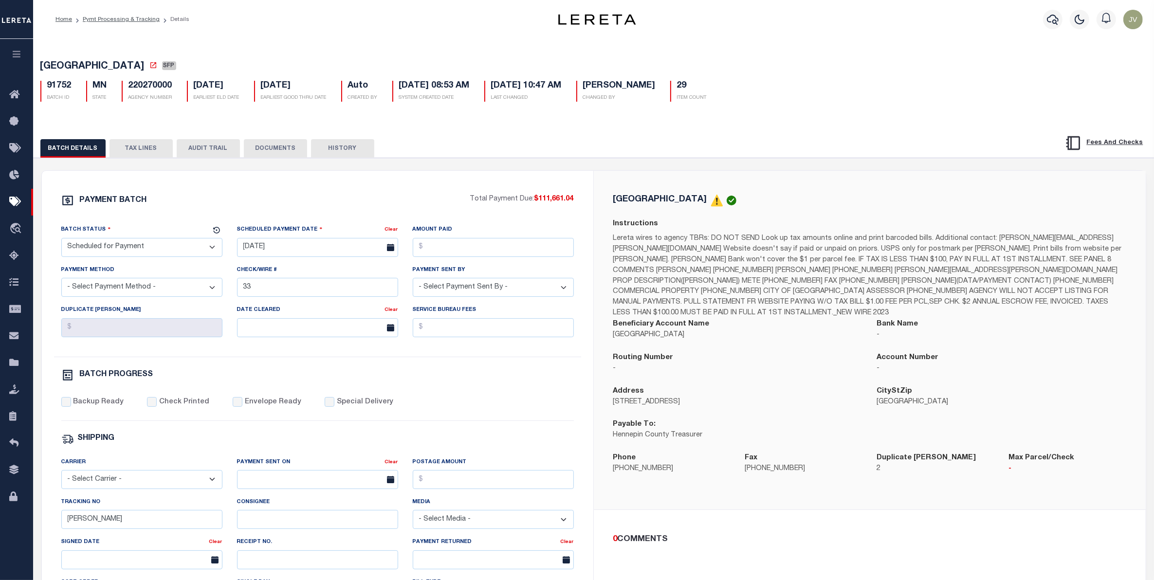
click at [595, 173] on div "HENNEPIN COUNTY Instructions Beneficiary Account Name HENNEPIN COUNTY Bank Name…" at bounding box center [870, 340] width 552 height 339
click at [339, 193] on div "PAYMENT BATCH Total Payment Due: $111,661.04 Batch Status - Select Status - Pay…" at bounding box center [317, 455] width 551 height 569
click at [1049, 18] on icon "button" at bounding box center [1053, 20] width 12 height 12
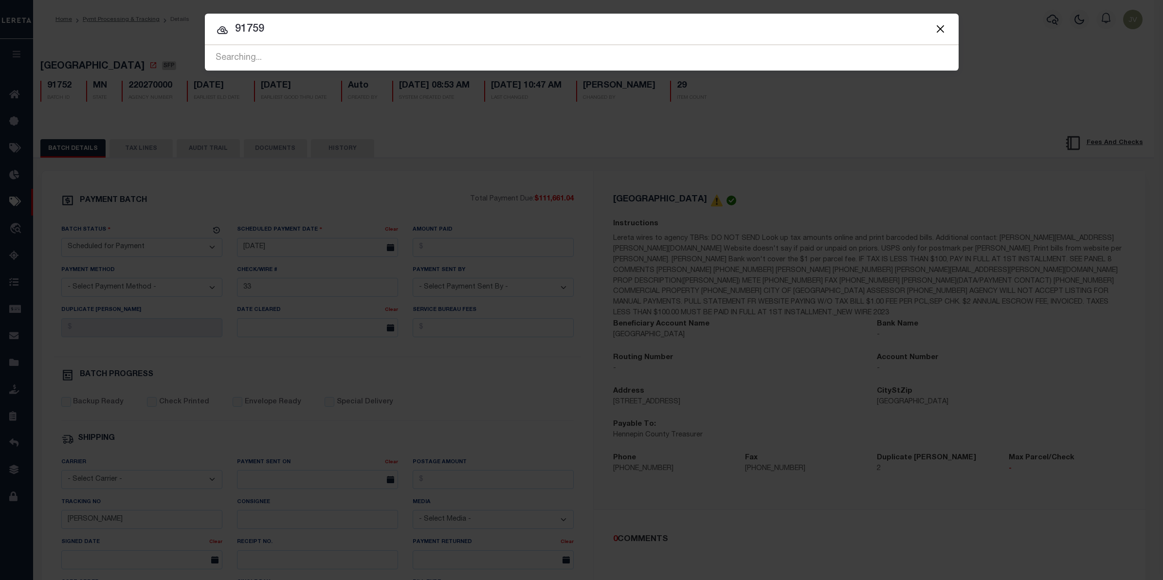
type input "91759"
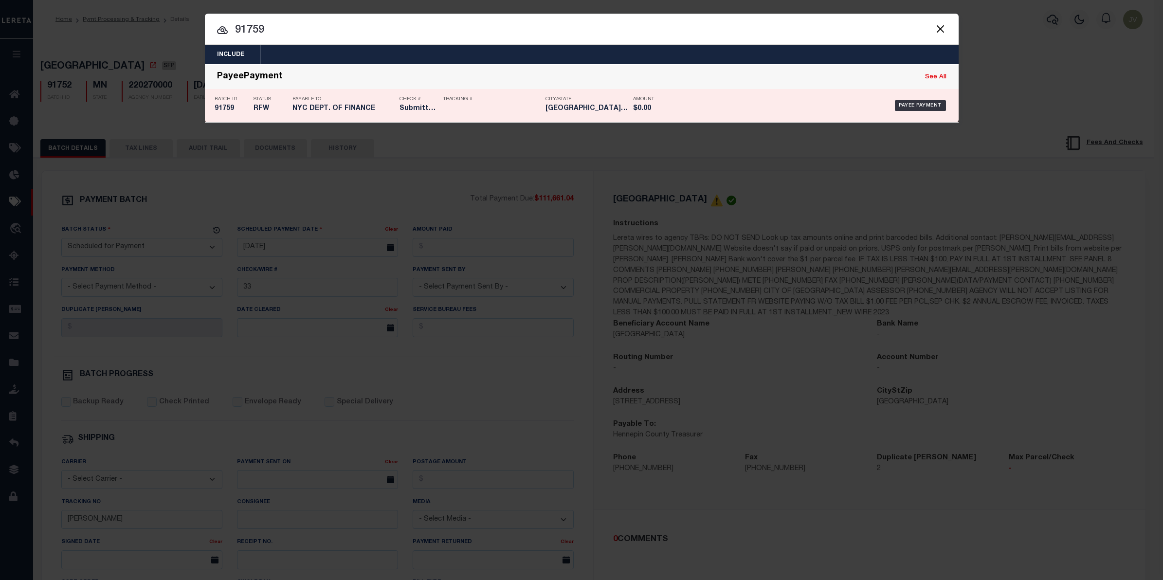
click at [243, 104] on div "Batch ID 91759" at bounding box center [232, 106] width 34 height 28
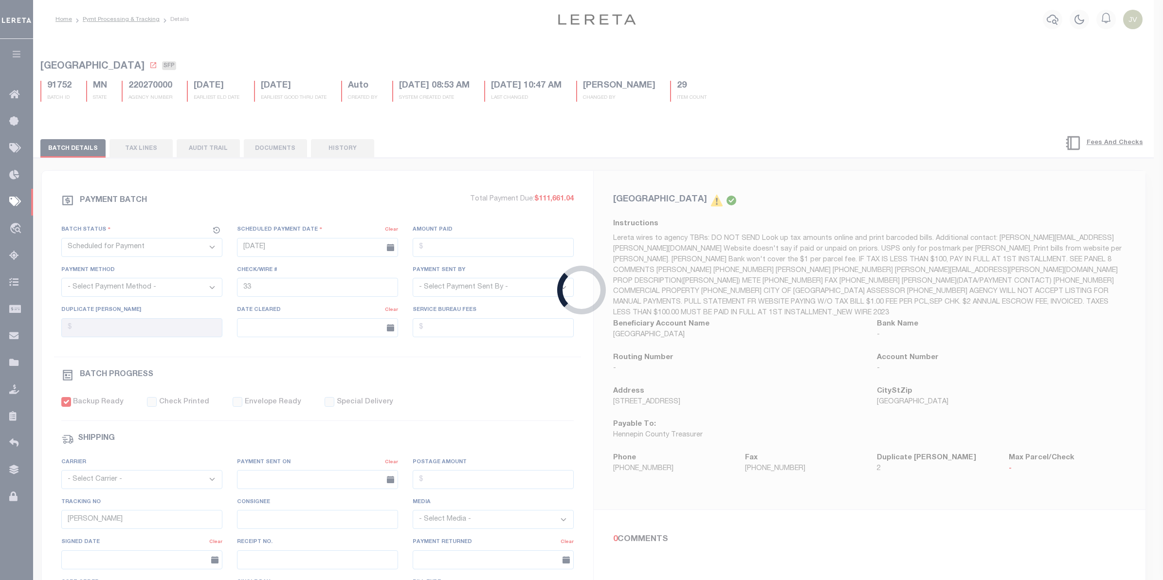
select select "CAC"
type input "[DATE]"
type input "$267,807.67"
select select "TRA"
type input "20251001MMQFMP2H15415910"
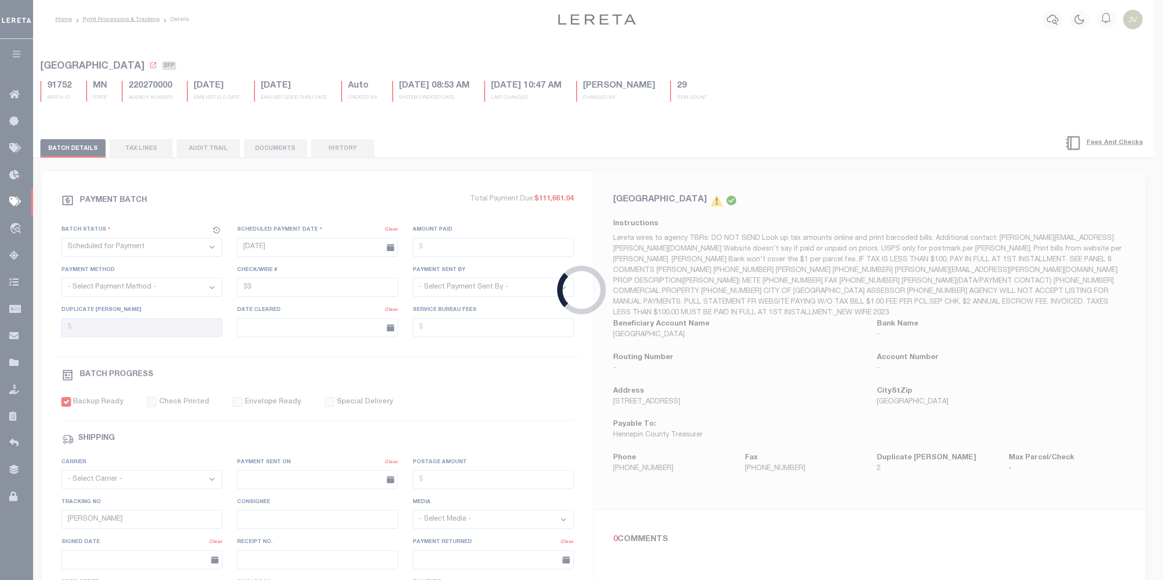
select select "[PERSON_NAME]"
checkbox input "true"
select select "OTH"
type input "[DATE]"
type input "20251001MMQFMP2H1541591001174"
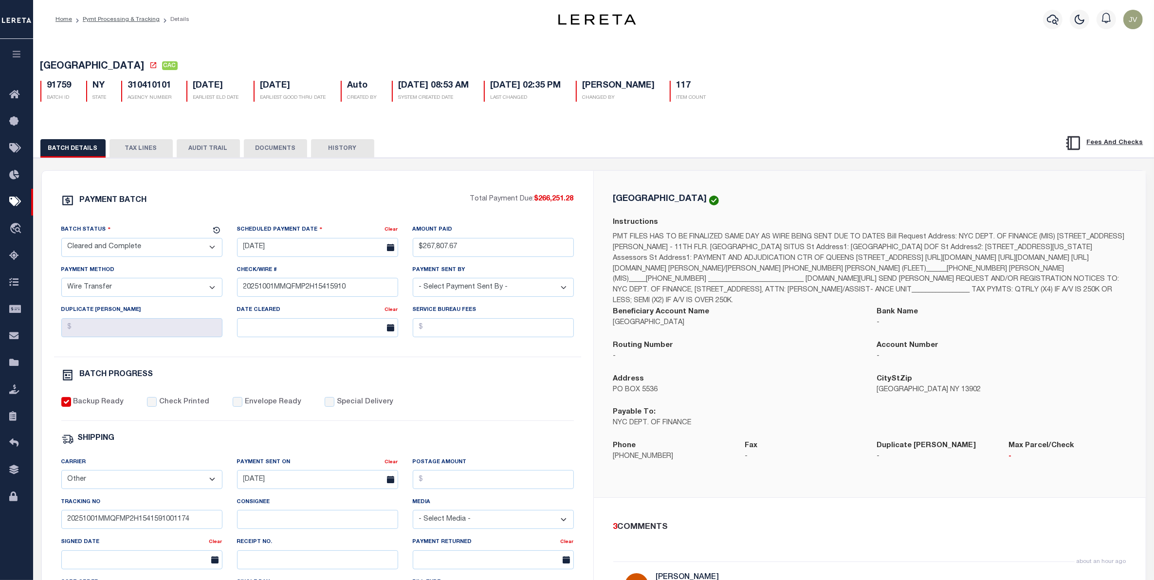
drag, startPoint x: 151, startPoint y: 149, endPoint x: 182, endPoint y: 154, distance: 31.0
click at [151, 149] on button "TAX LINES" at bounding box center [141, 148] width 63 height 18
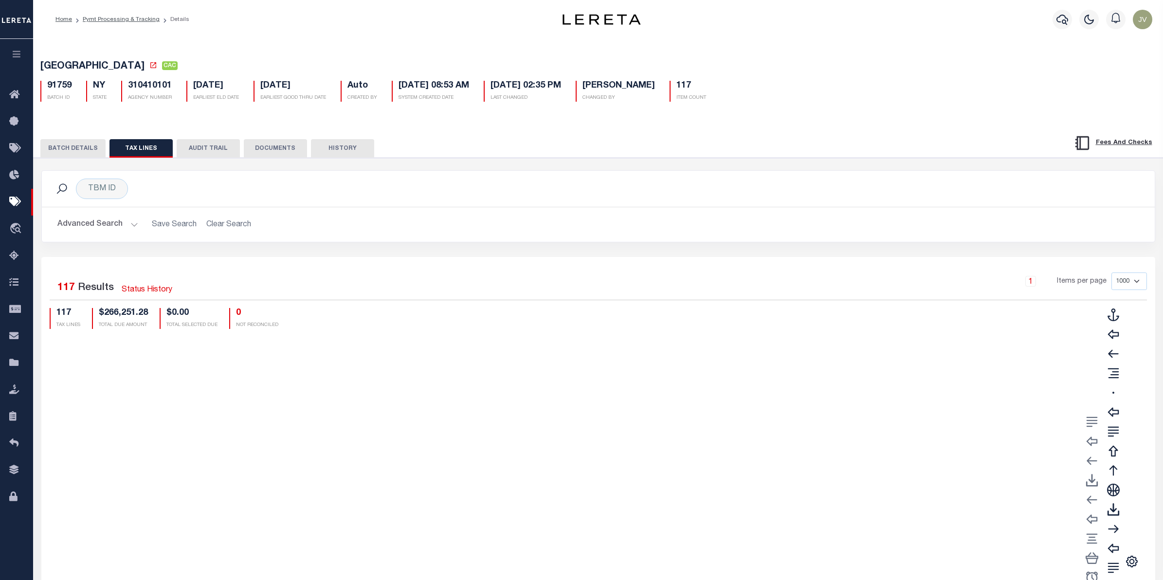
click at [200, 152] on button "AUDIT TRAIL" at bounding box center [208, 148] width 63 height 18
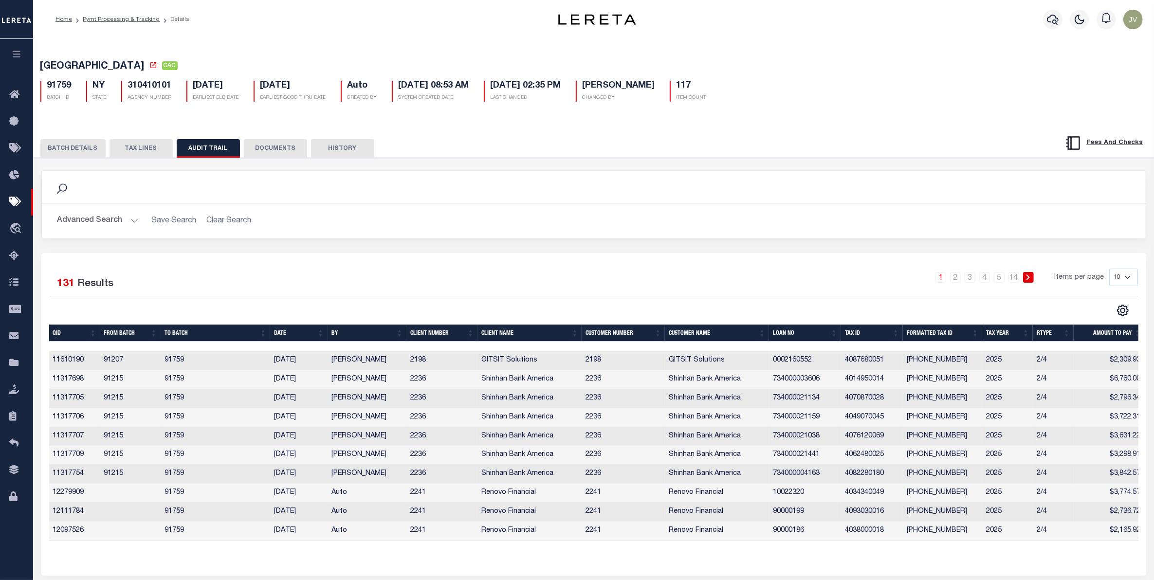
drag, startPoint x: 86, startPoint y: 153, endPoint x: 81, endPoint y: 156, distance: 5.4
click at [86, 153] on button "BATCH DETAILS" at bounding box center [72, 148] width 65 height 18
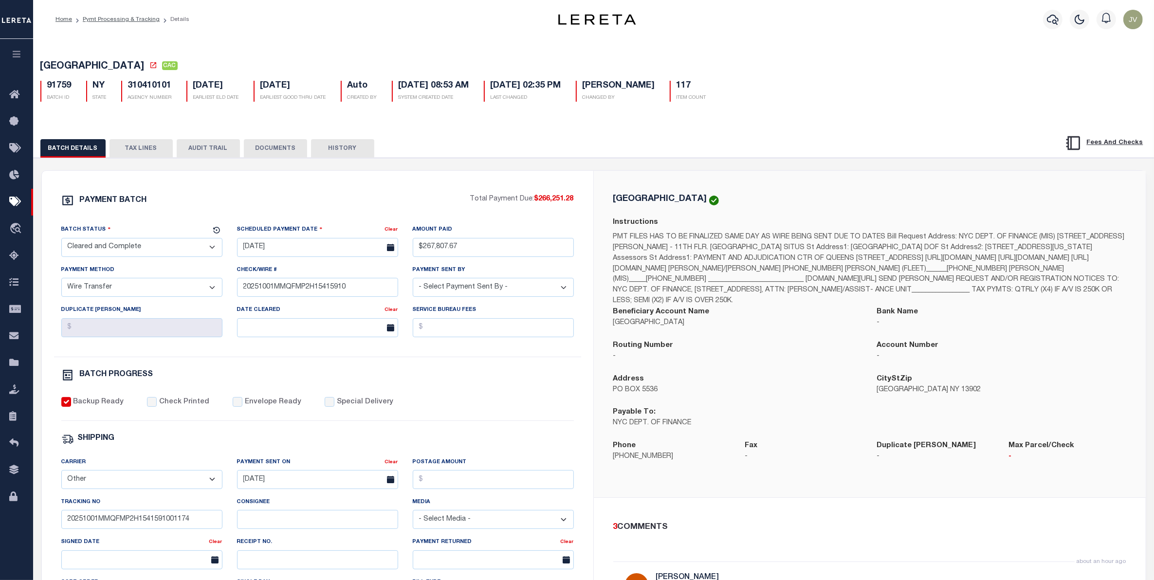
click at [203, 144] on button "AUDIT TRAIL" at bounding box center [208, 148] width 63 height 18
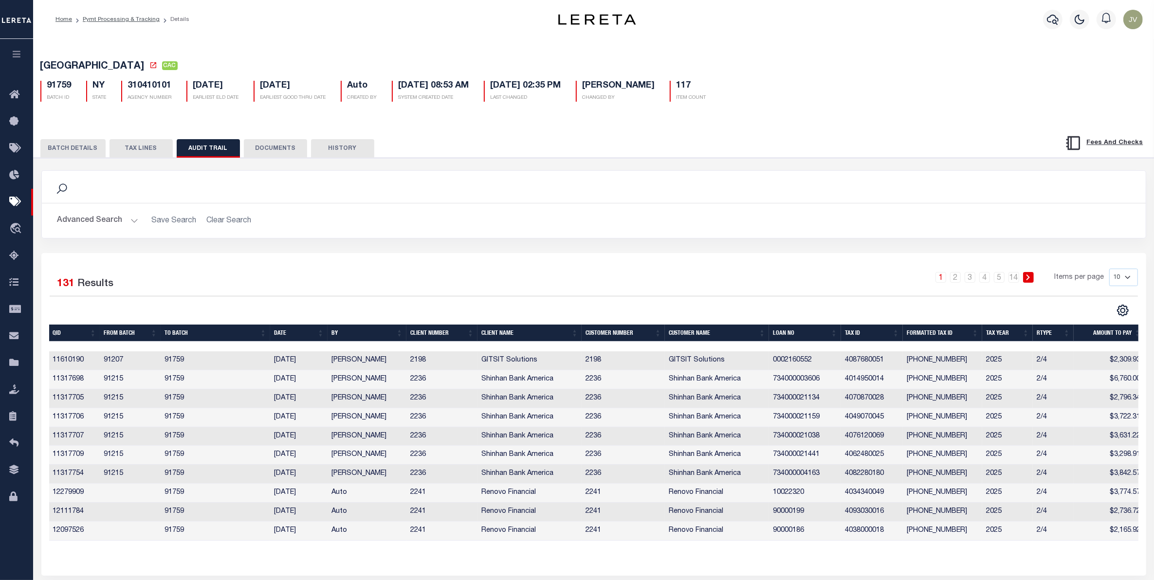
click at [1121, 280] on select "10 25 50 100" at bounding box center [1123, 278] width 29 height 18
select select "100"
click at [1109, 269] on select "10 25 50 100" at bounding box center [1123, 278] width 29 height 18
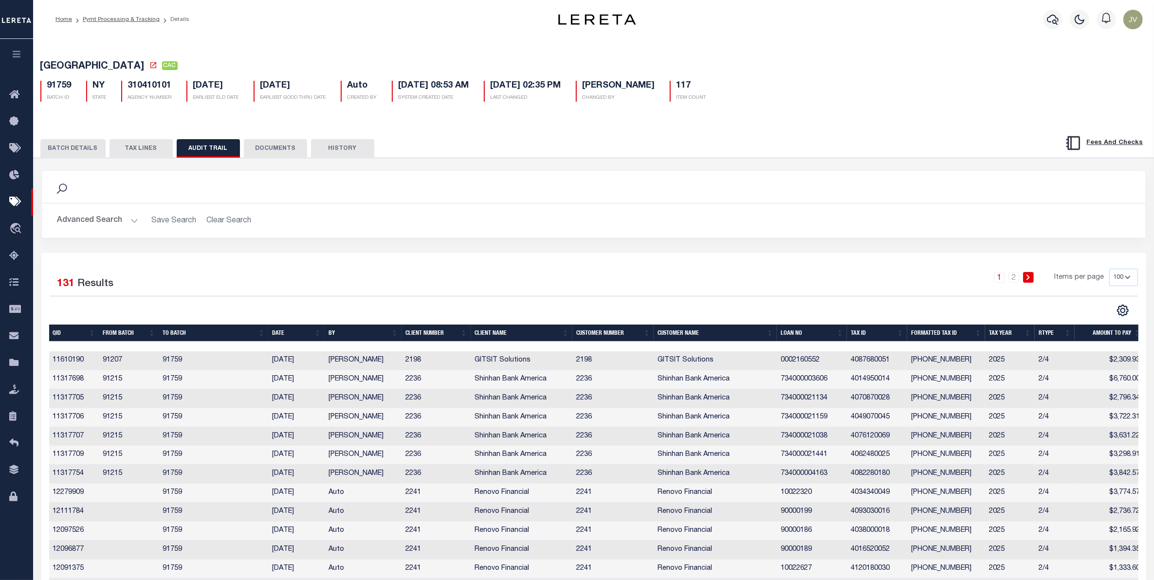
click at [1125, 275] on select "10 25 50 100" at bounding box center [1123, 278] width 29 height 18
click at [563, 281] on div "1 2 Items per page 10 25 50 100" at bounding box center [731, 281] width 813 height 25
click at [121, 336] on th "FROM BATCH" at bounding box center [129, 333] width 60 height 17
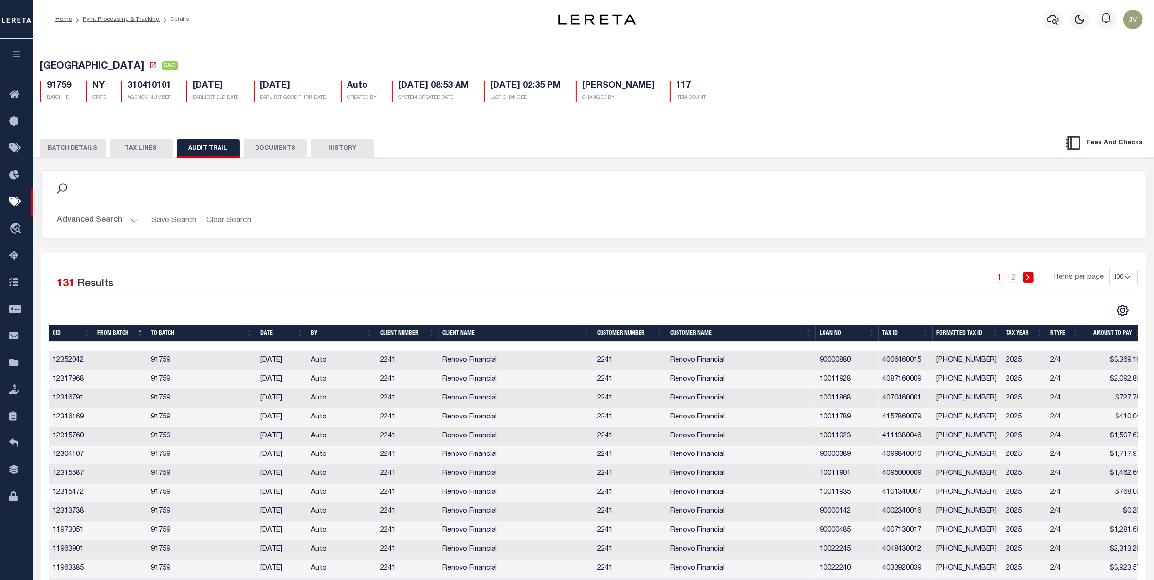
click at [123, 325] on th "FROM BATCH" at bounding box center [120, 333] width 54 height 17
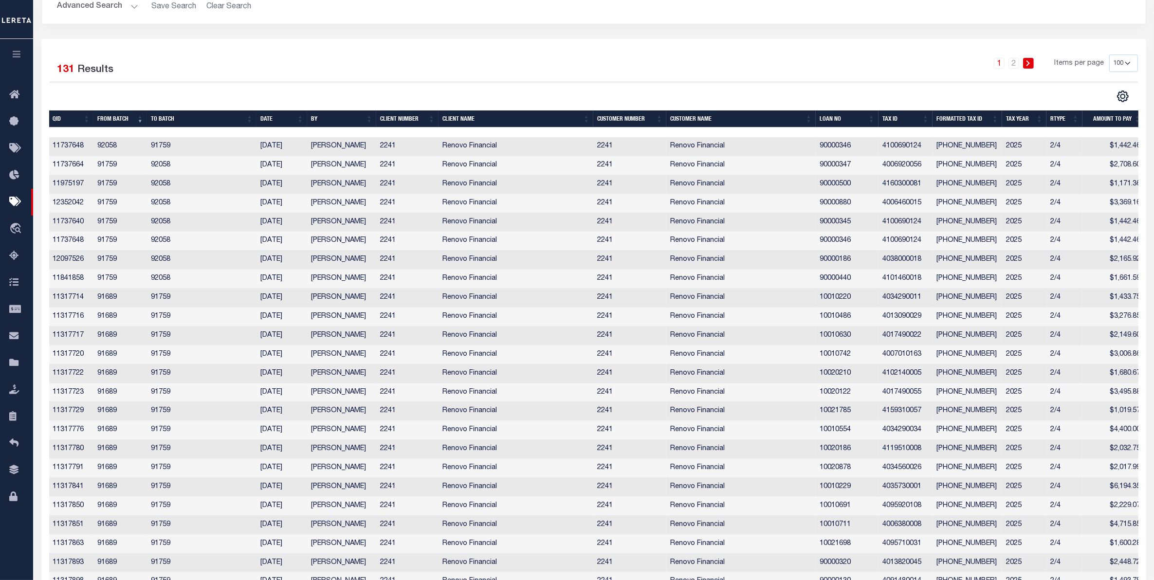
scroll to position [243, 0]
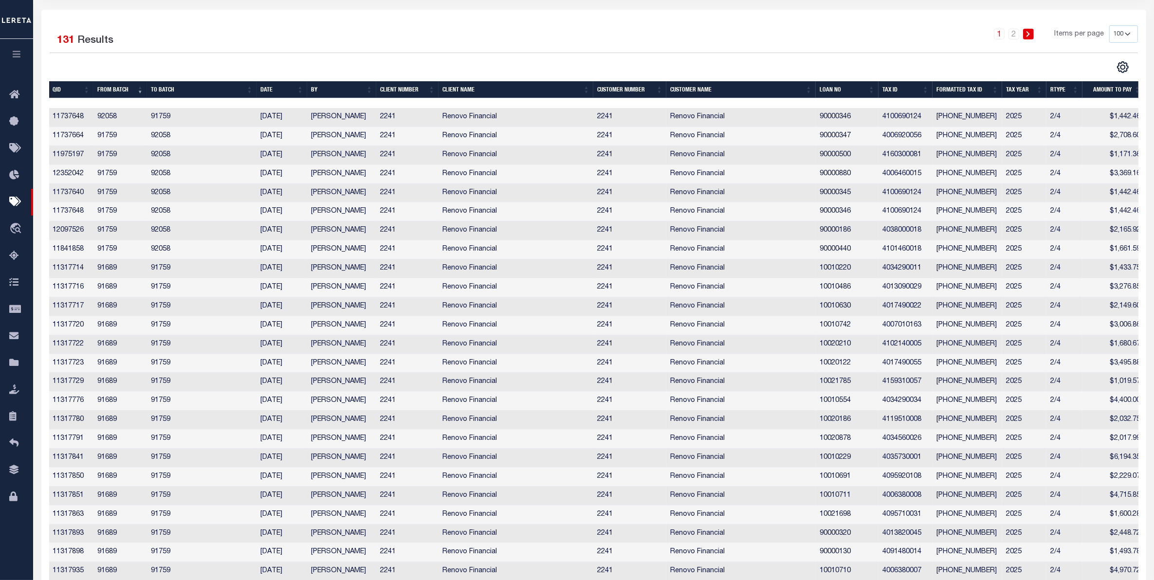
click at [122, 87] on th "FROM BATCH" at bounding box center [120, 89] width 54 height 17
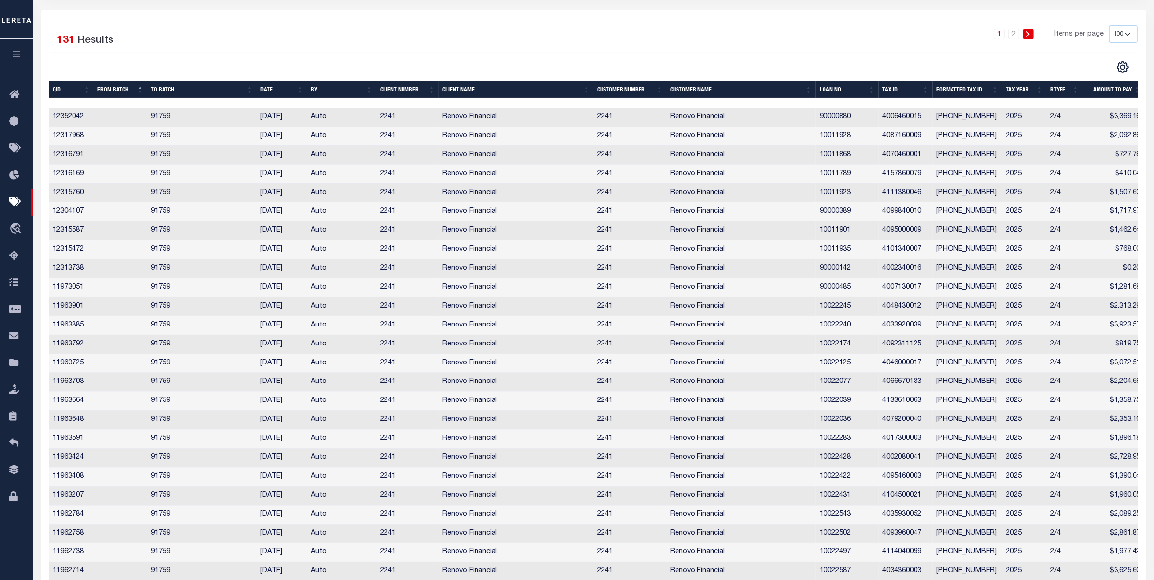
click at [122, 87] on th "FROM BATCH" at bounding box center [120, 89] width 54 height 17
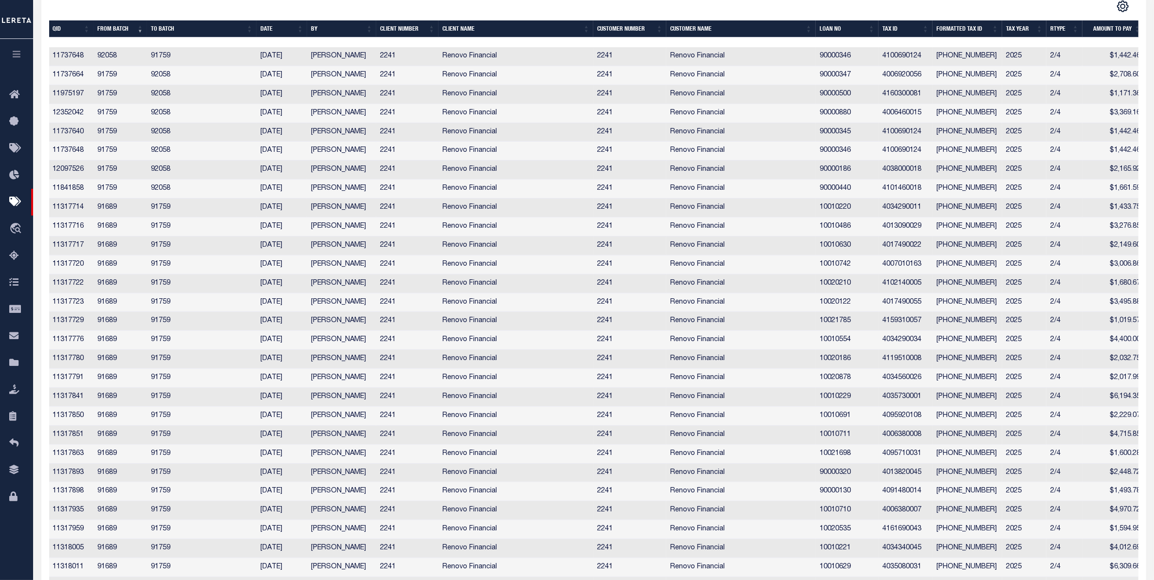
scroll to position [0, 0]
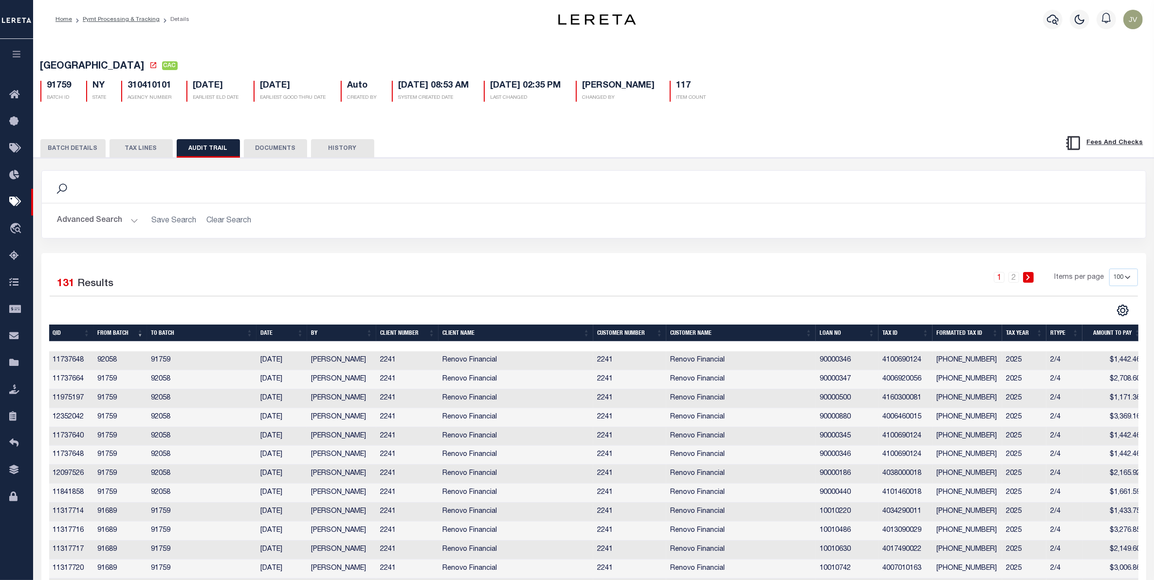
click at [58, 143] on button "BATCH DETAILS" at bounding box center [72, 148] width 65 height 18
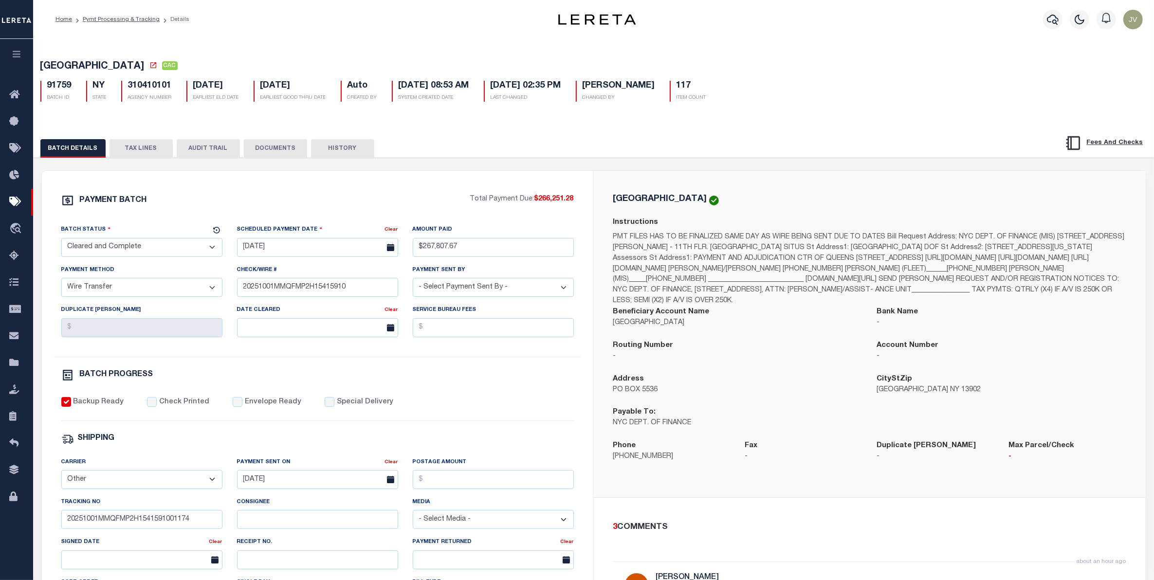
click at [157, 152] on button "TAX LINES" at bounding box center [141, 148] width 63 height 18
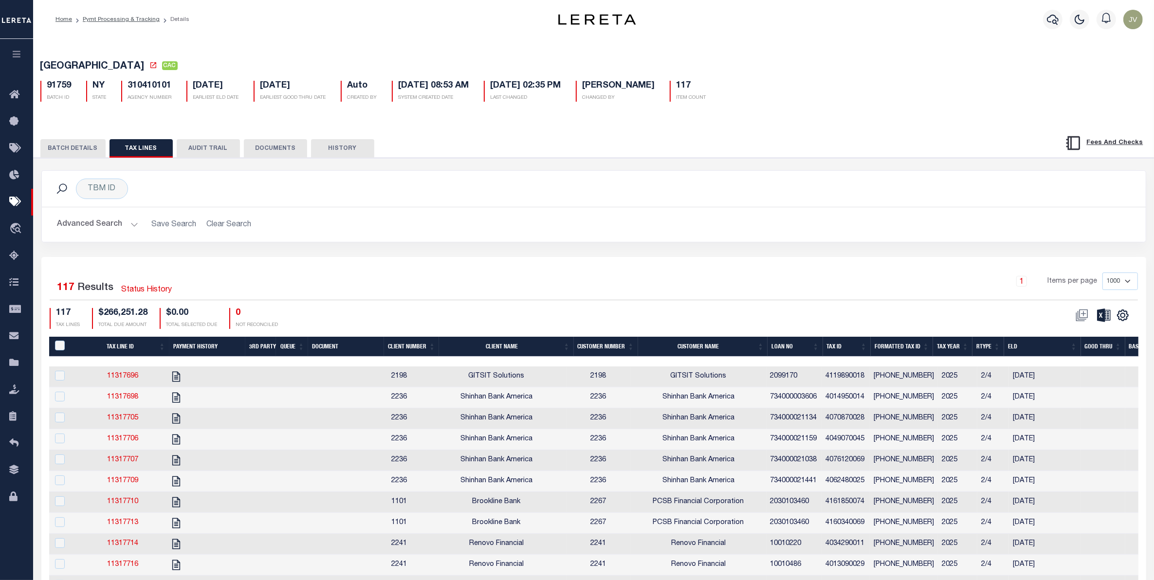
click at [201, 149] on button "AUDIT TRAIL" at bounding box center [208, 148] width 63 height 18
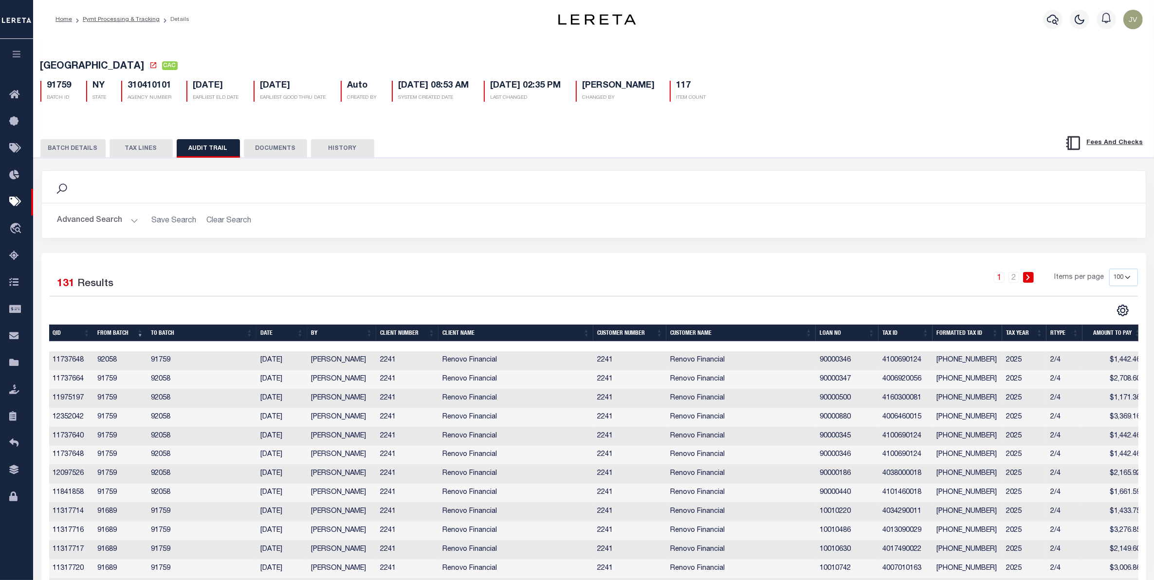
click at [161, 332] on th "TO BATCH" at bounding box center [202, 333] width 110 height 17
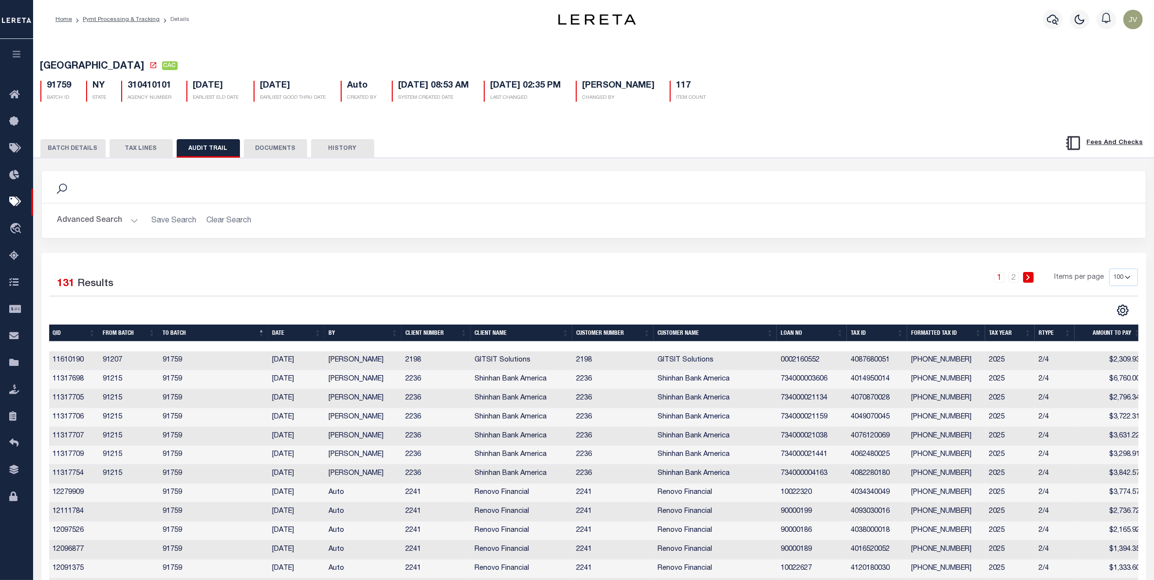
click at [161, 332] on th "TO BATCH" at bounding box center [214, 333] width 110 height 17
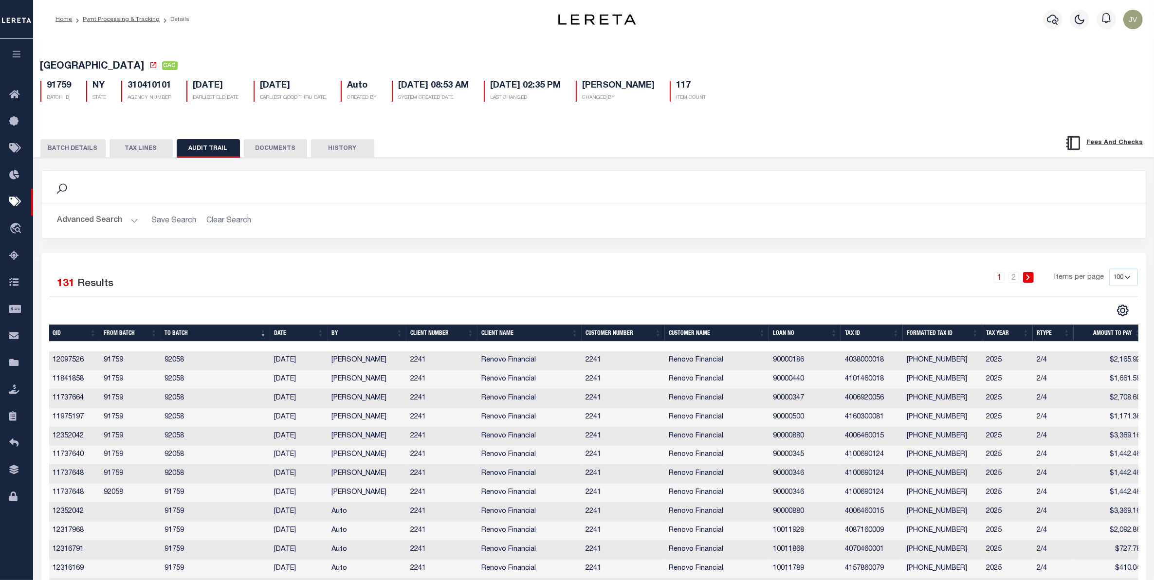
scroll to position [0, 4]
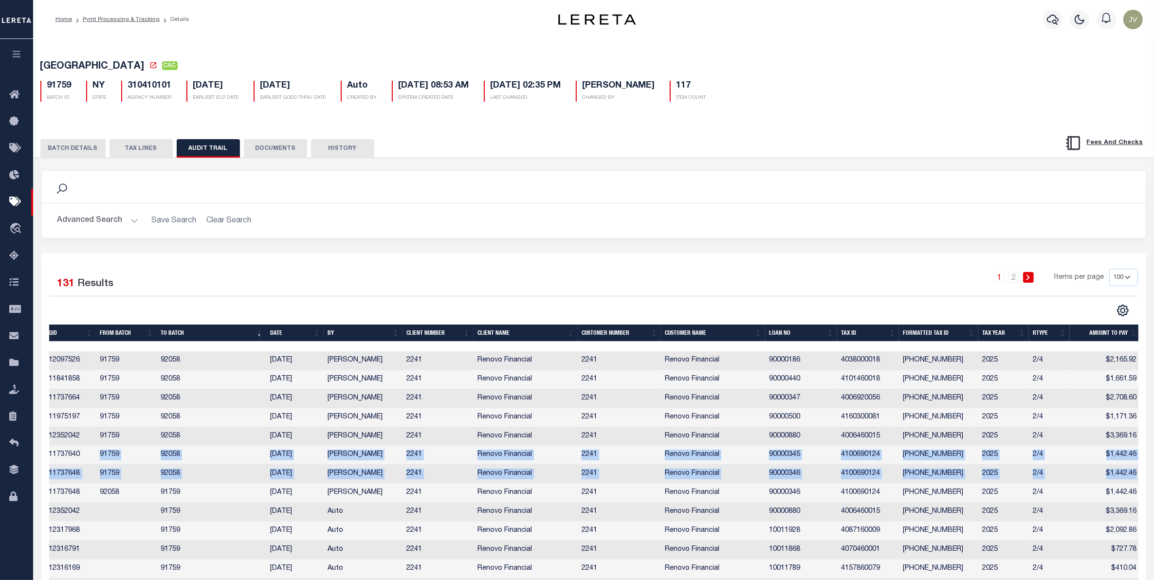
drag, startPoint x: 1137, startPoint y: 476, endPoint x: 88, endPoint y: 456, distance: 1049.0
click at [65, 147] on button "BATCH DETAILS" at bounding box center [72, 148] width 65 height 18
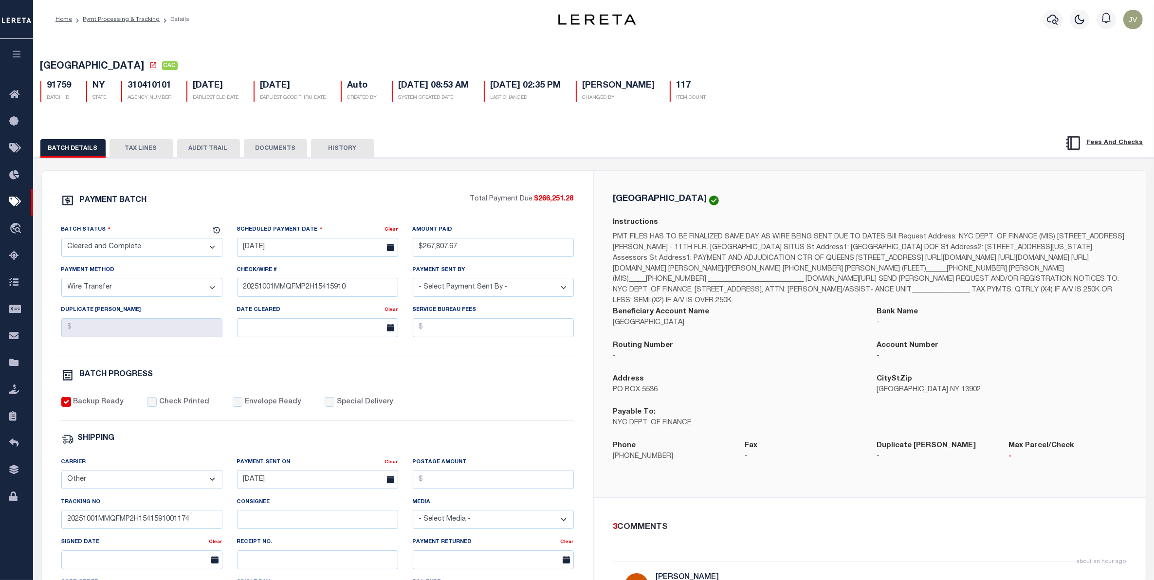
drag, startPoint x: 293, startPoint y: 144, endPoint x: 293, endPoint y: 149, distance: 5.9
click at [293, 144] on button "DOCUMENTS" at bounding box center [275, 148] width 63 height 18
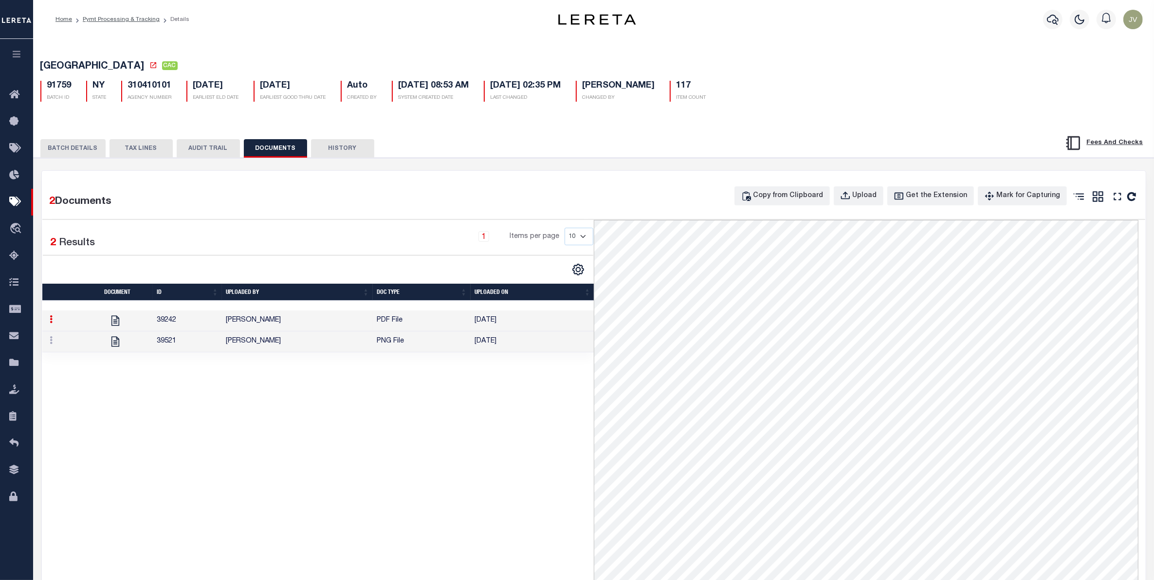
click at [152, 147] on button "TAX LINES" at bounding box center [141, 148] width 63 height 18
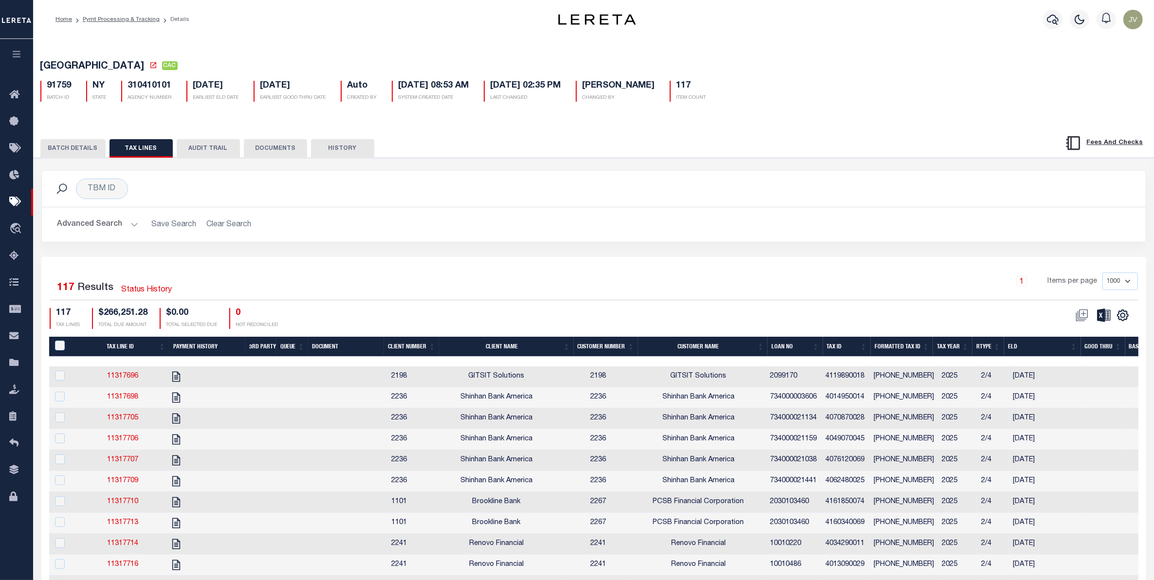
click at [181, 147] on button "AUDIT TRAIL" at bounding box center [208, 148] width 63 height 18
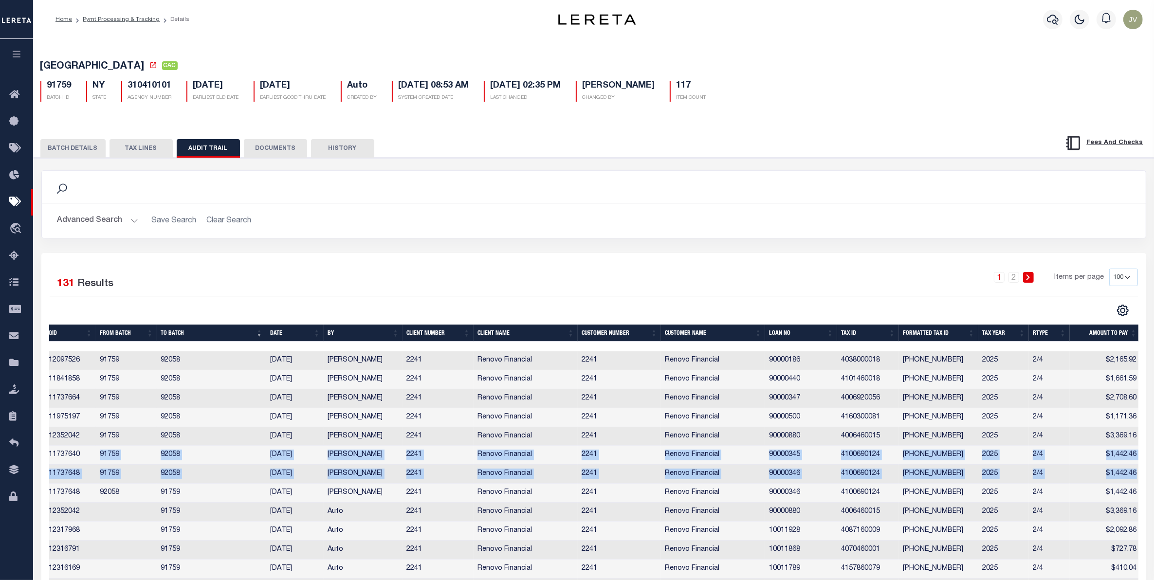
click at [1128, 476] on td "$1,442.46" at bounding box center [1105, 474] width 71 height 19
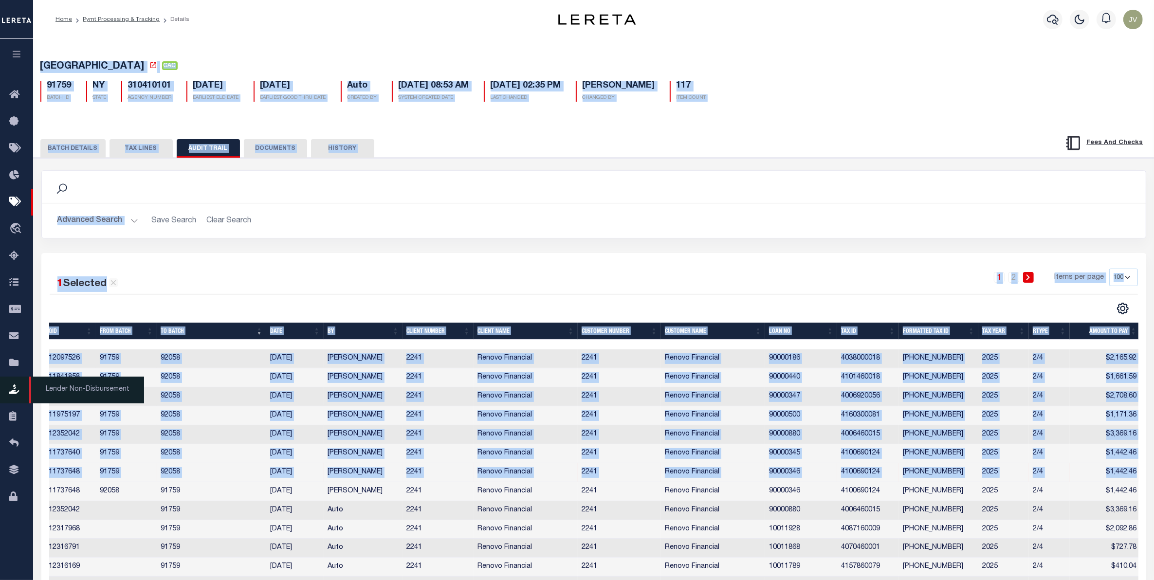
scroll to position [0, 0]
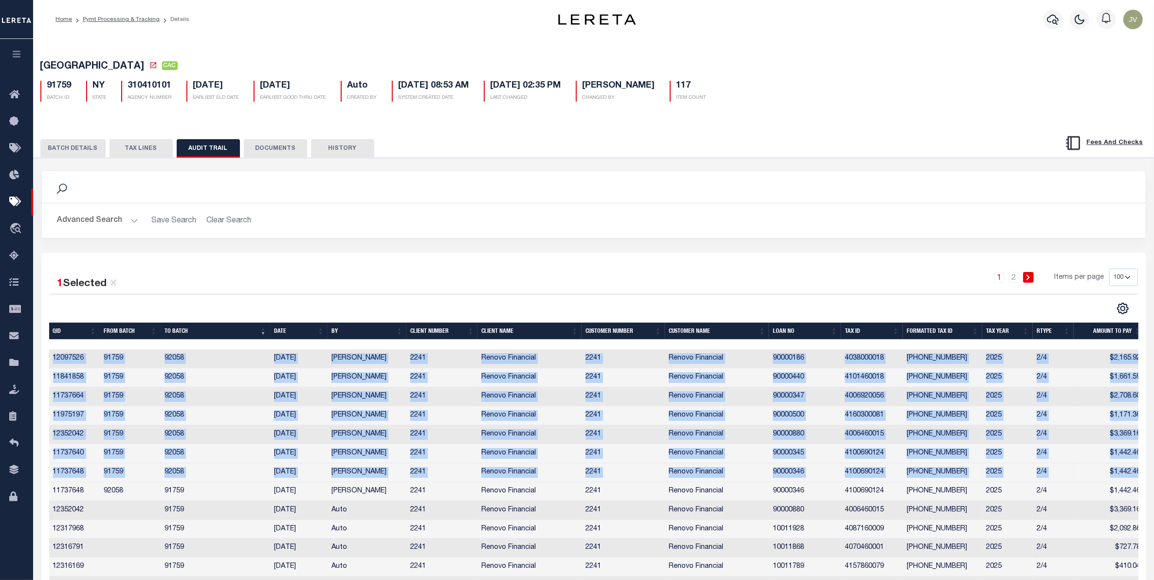
drag, startPoint x: 1135, startPoint y: 473, endPoint x: 52, endPoint y: 356, distance: 1089.7
copy tbody "12097526 91759 92058 10/06/2025 Urbina, Matthew 2241 Renovo Financial 2241 Reno…"
click at [49, 146] on button "BATCH DETAILS" at bounding box center [72, 148] width 65 height 18
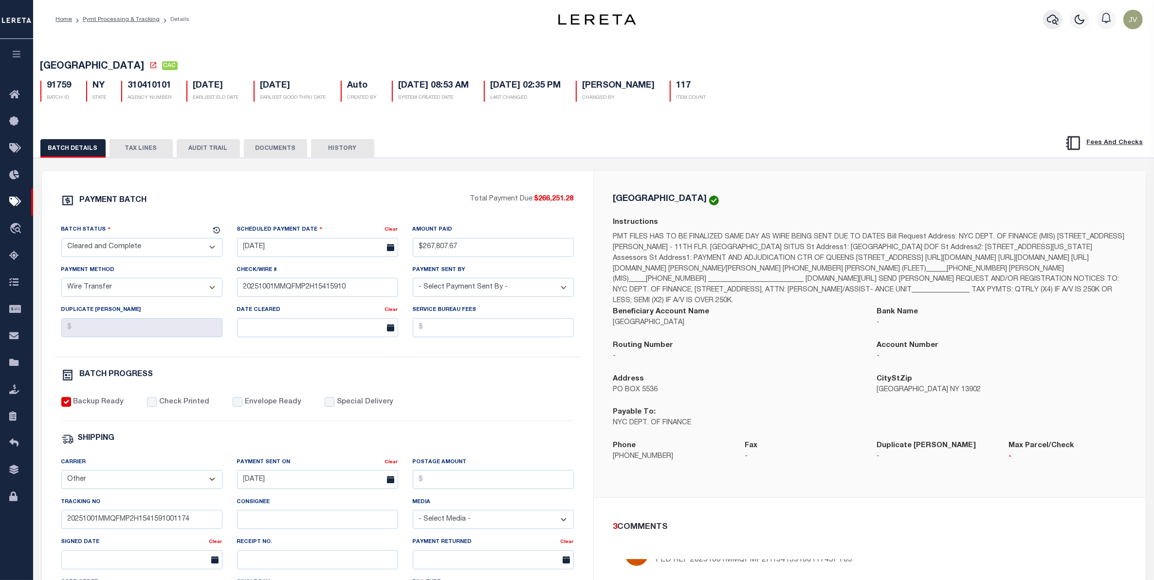
click at [1045, 18] on div at bounding box center [1053, 19] width 27 height 34
click at [1048, 17] on icon "button" at bounding box center [1053, 20] width 12 height 12
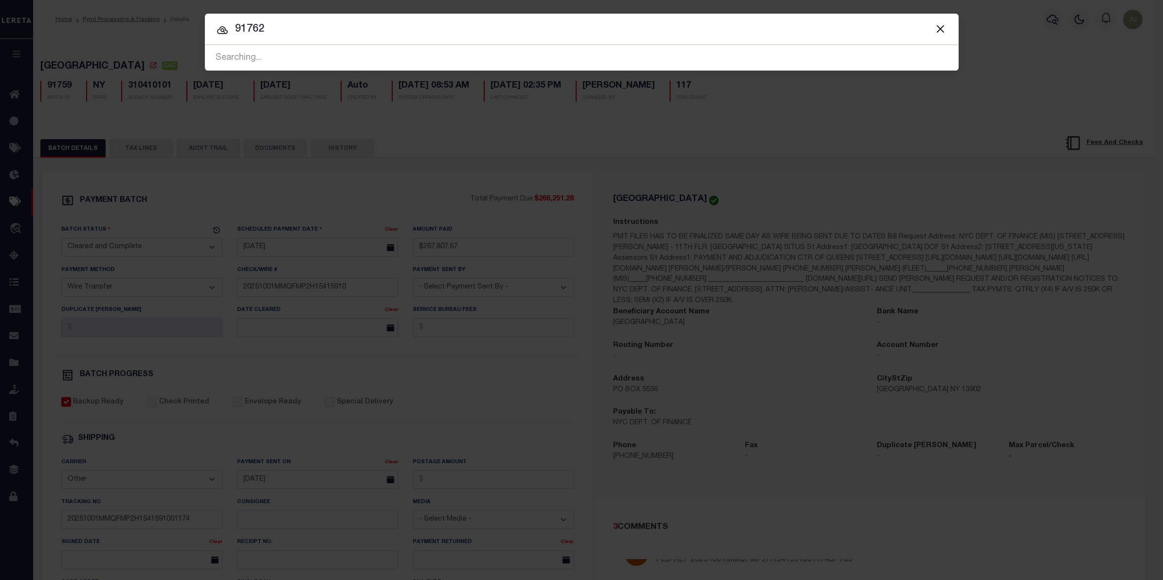
type input "91762"
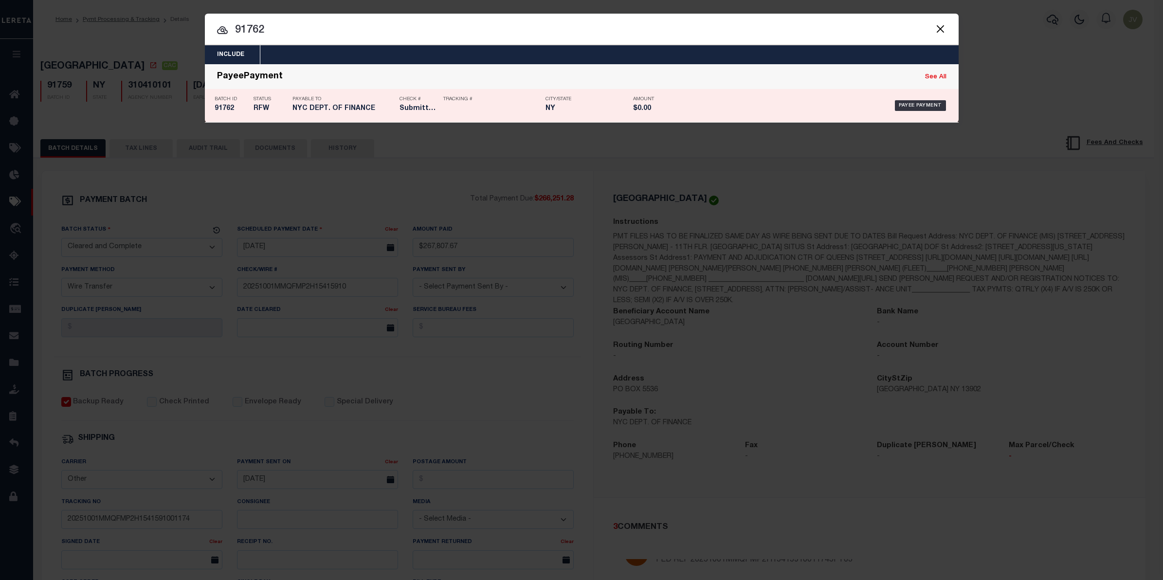
click at [240, 108] on h5 "91762" at bounding box center [232, 109] width 34 height 8
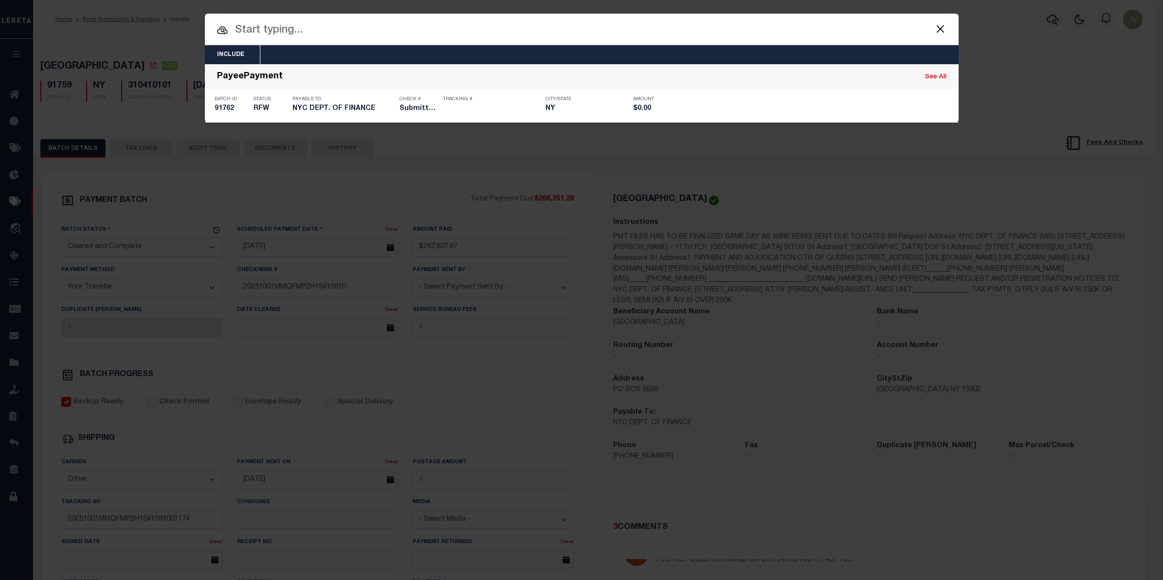
type input "$475,027.68"
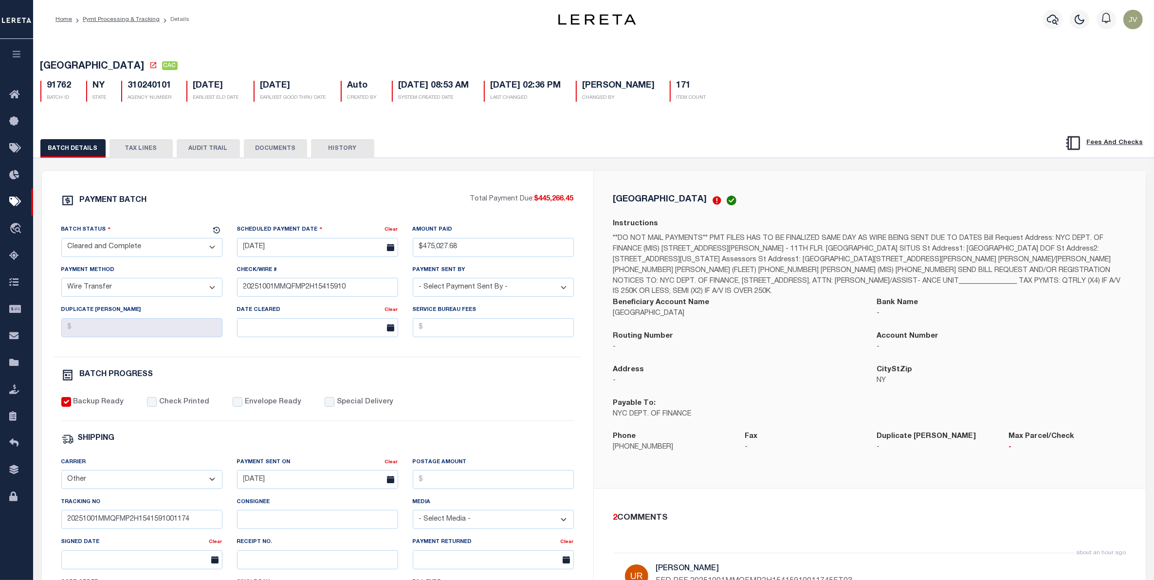
click at [217, 152] on button "AUDIT TRAIL" at bounding box center [208, 148] width 63 height 18
select select "100"
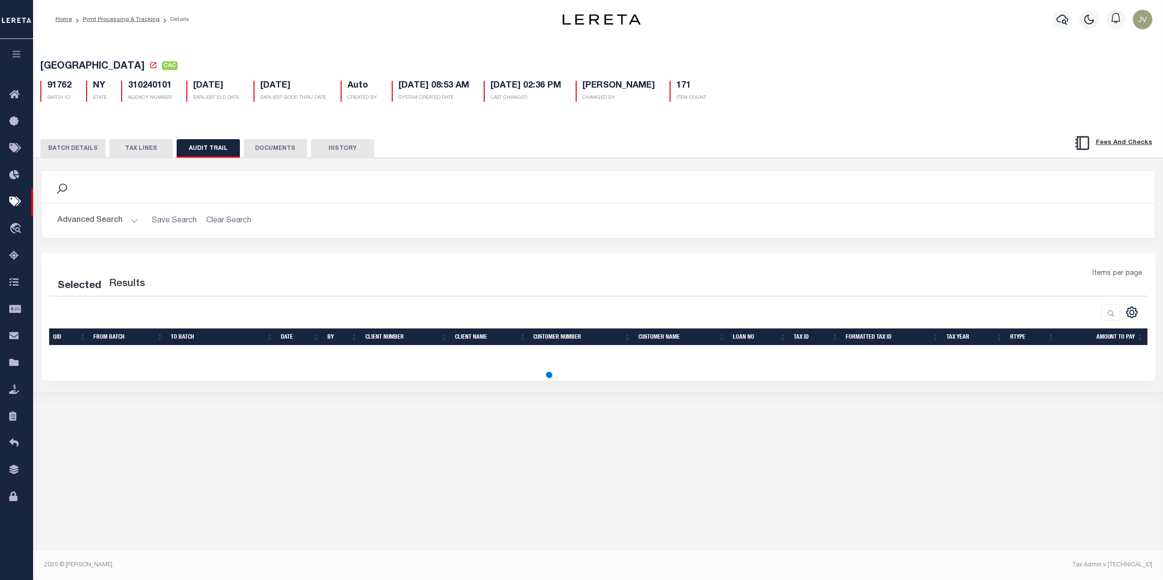
select select "100"
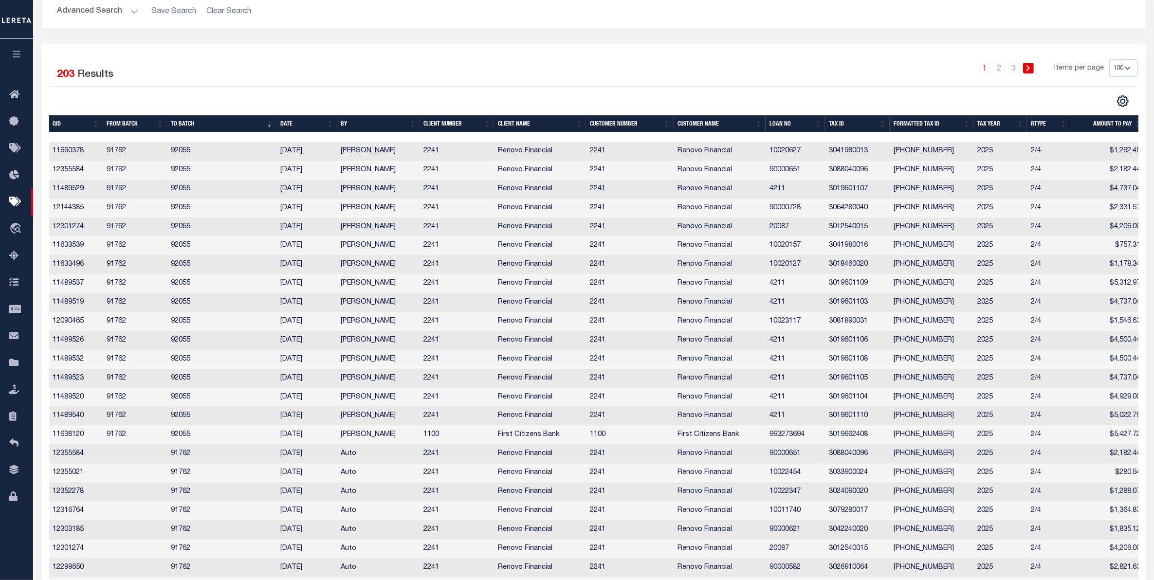
scroll to position [243, 0]
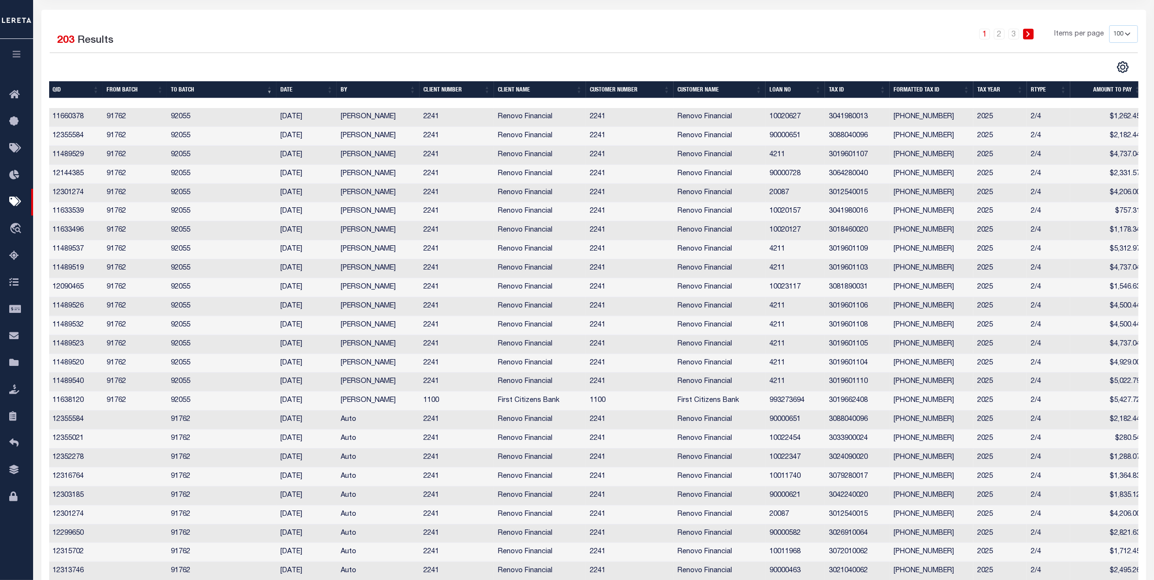
click at [135, 88] on th "FROM BATCH" at bounding box center [135, 89] width 64 height 17
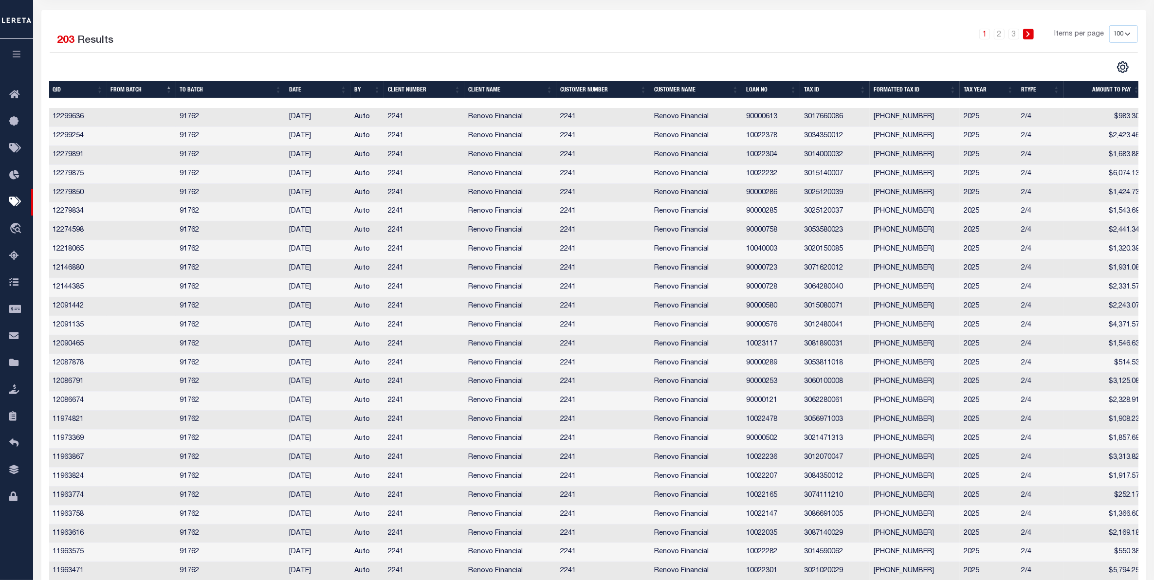
click at [135, 88] on th "FROM BATCH" at bounding box center [141, 89] width 69 height 17
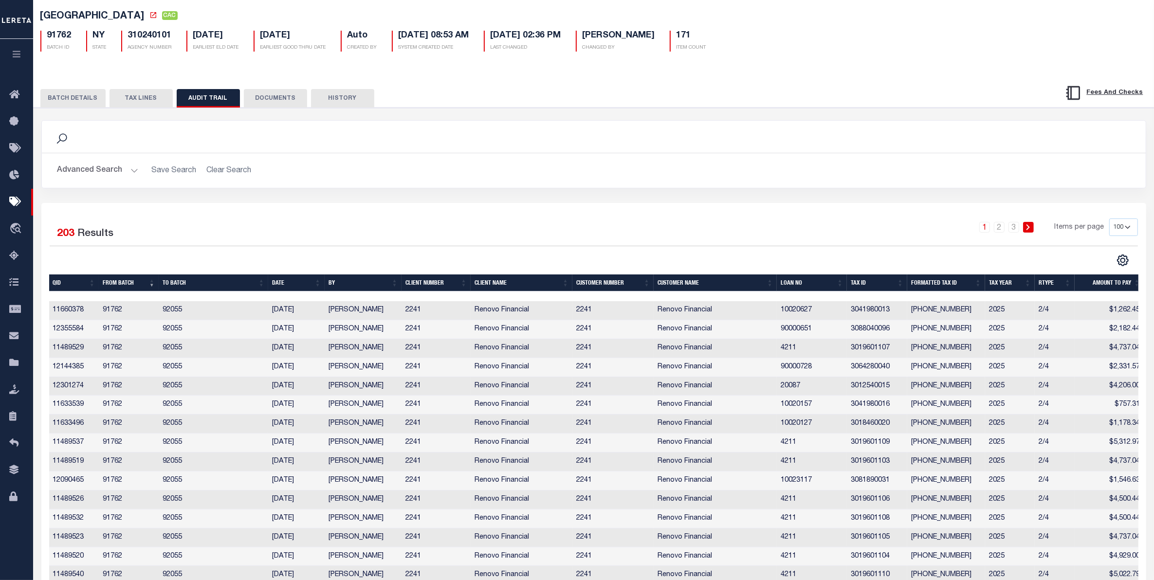
scroll to position [0, 0]
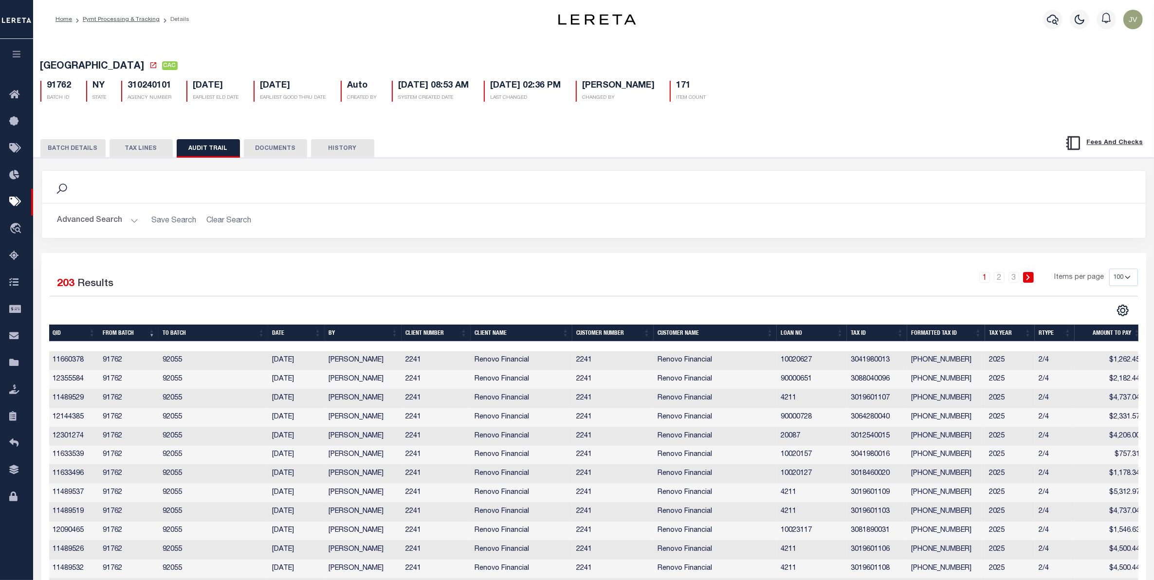
click at [82, 145] on button "BATCH DETAILS" at bounding box center [72, 148] width 65 height 18
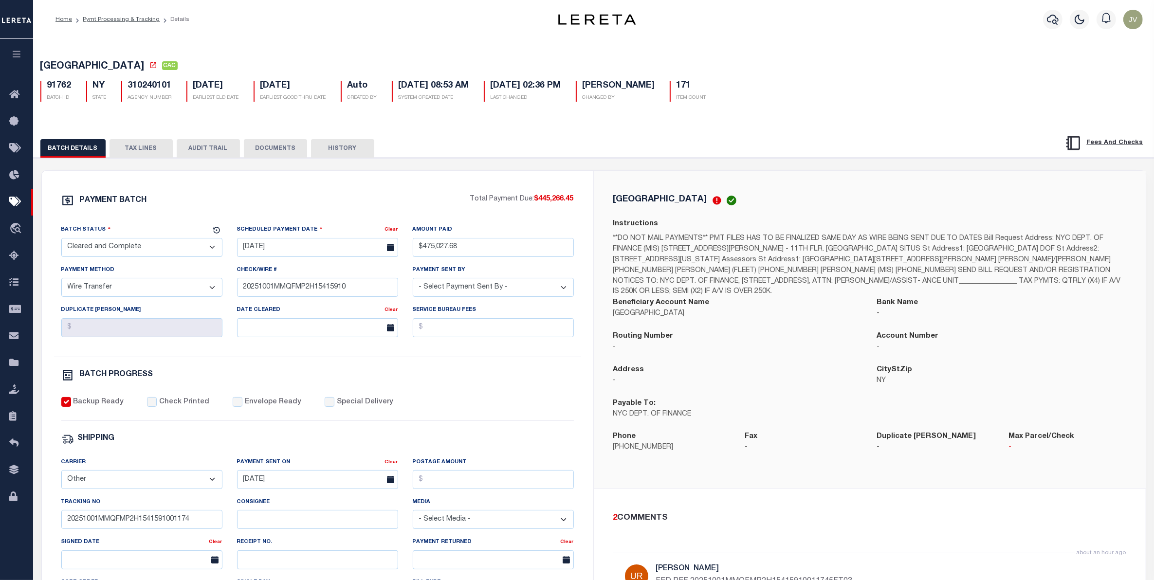
click at [142, 146] on button "TAX LINES" at bounding box center [141, 148] width 63 height 18
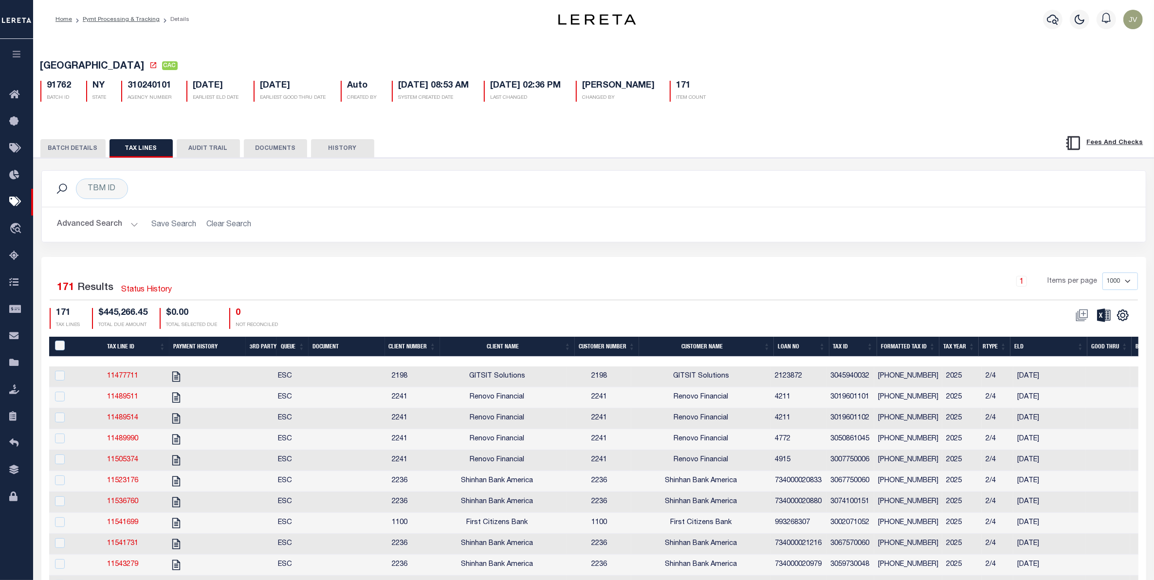
click at [210, 152] on button "AUDIT TRAIL" at bounding box center [208, 148] width 63 height 18
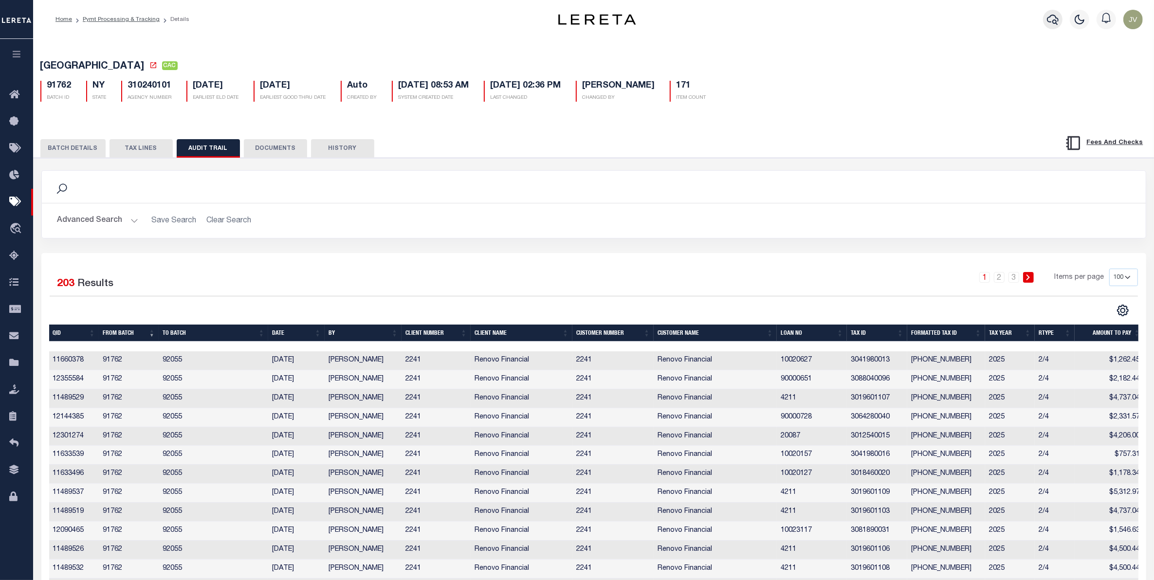
click at [1057, 19] on icon "button" at bounding box center [1053, 20] width 12 height 12
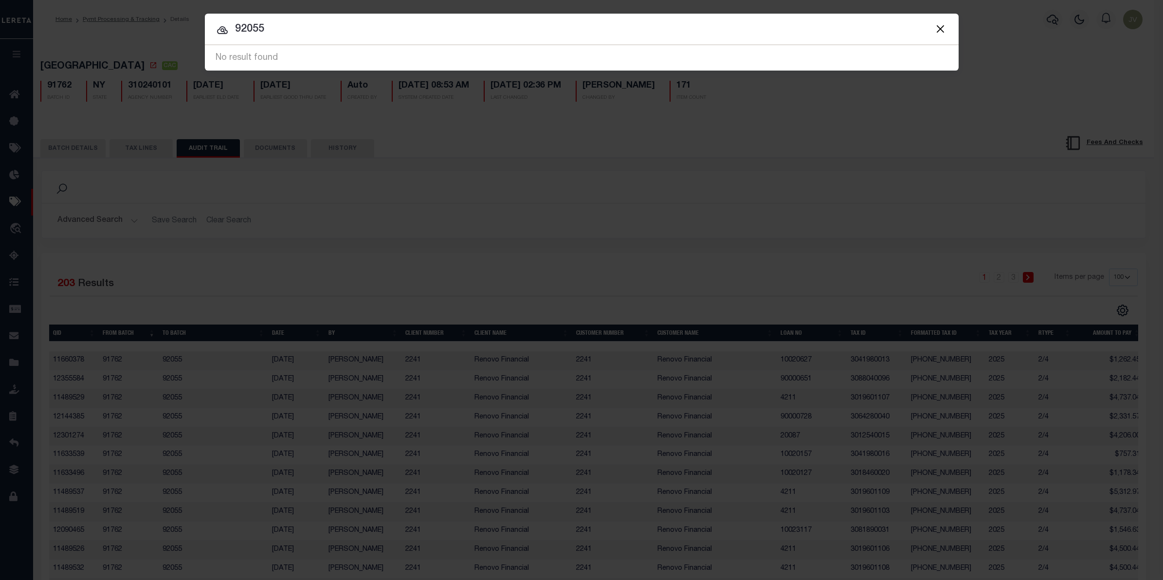
click at [937, 28] on button "Close" at bounding box center [940, 28] width 13 height 13
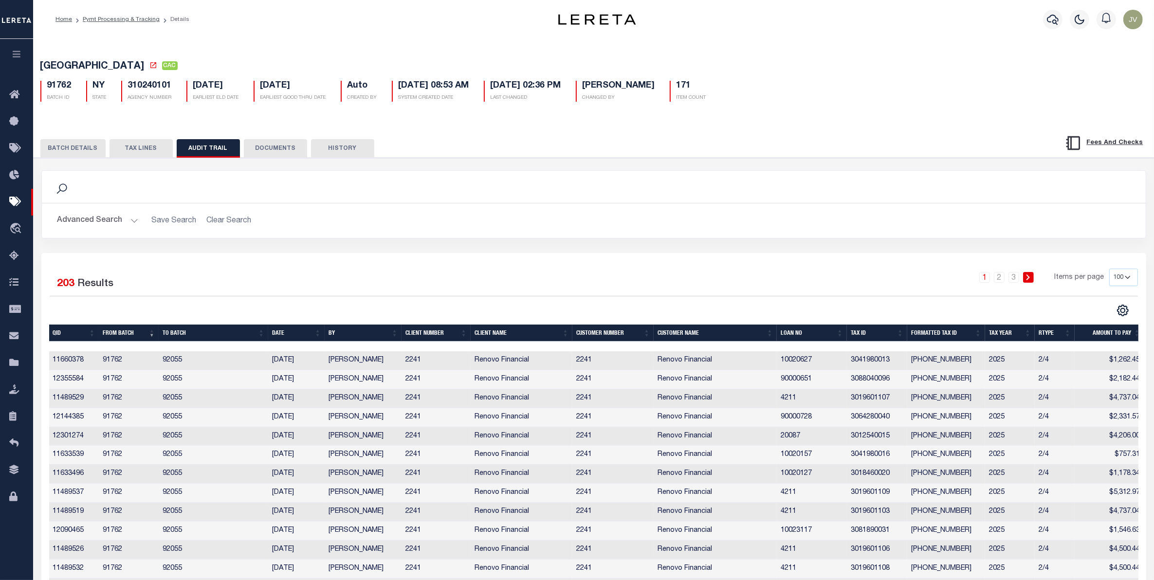
click at [83, 149] on button "BATCH DETAILS" at bounding box center [72, 148] width 65 height 18
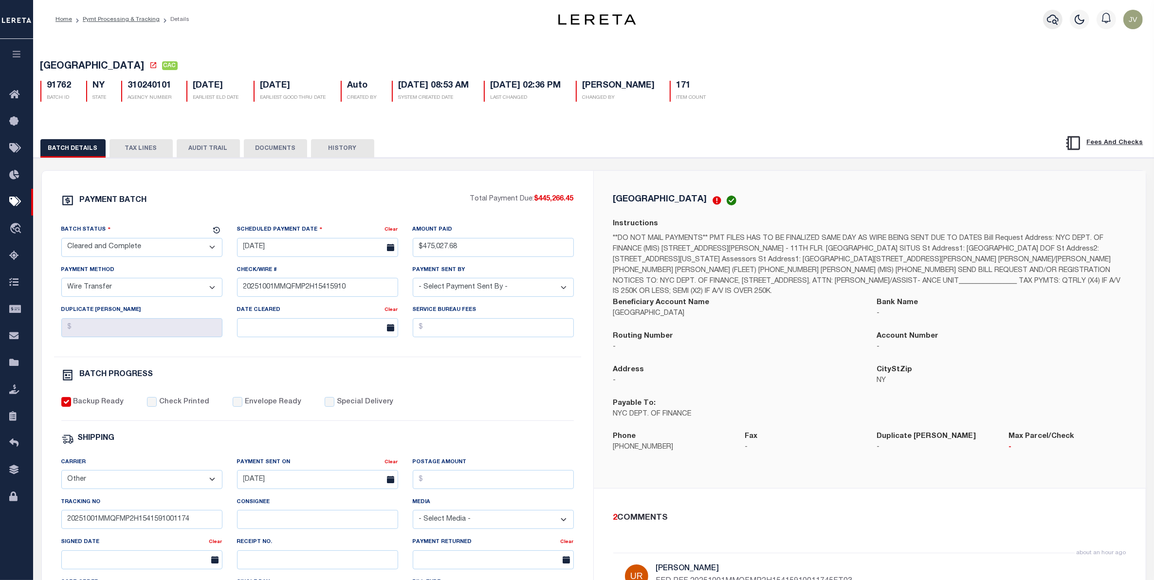
click at [1051, 26] on button "button" at bounding box center [1052, 19] width 19 height 19
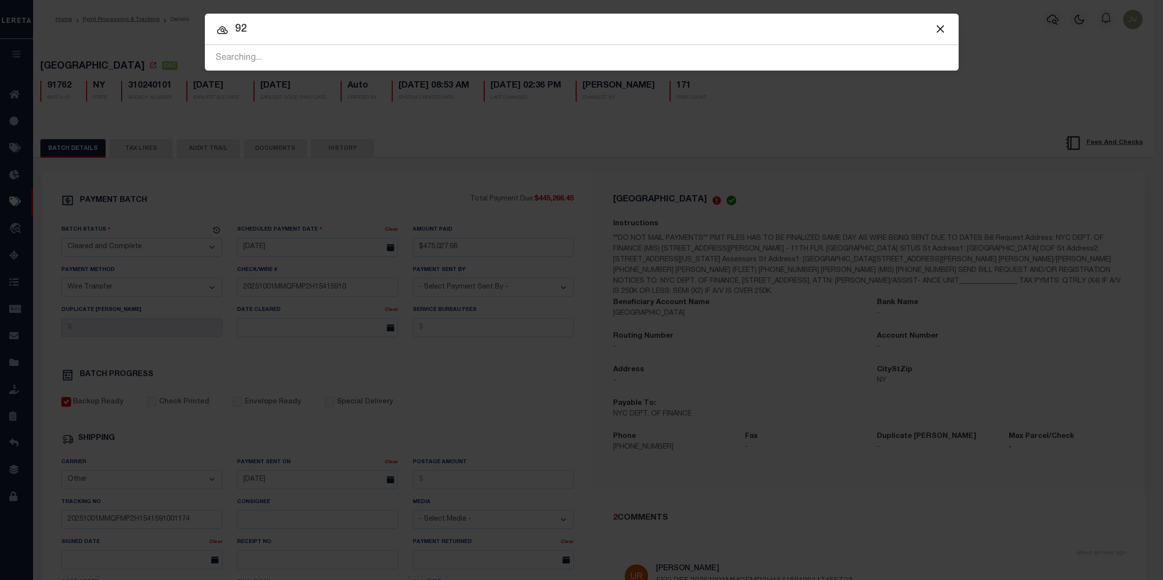
type input "9"
type input "91767"
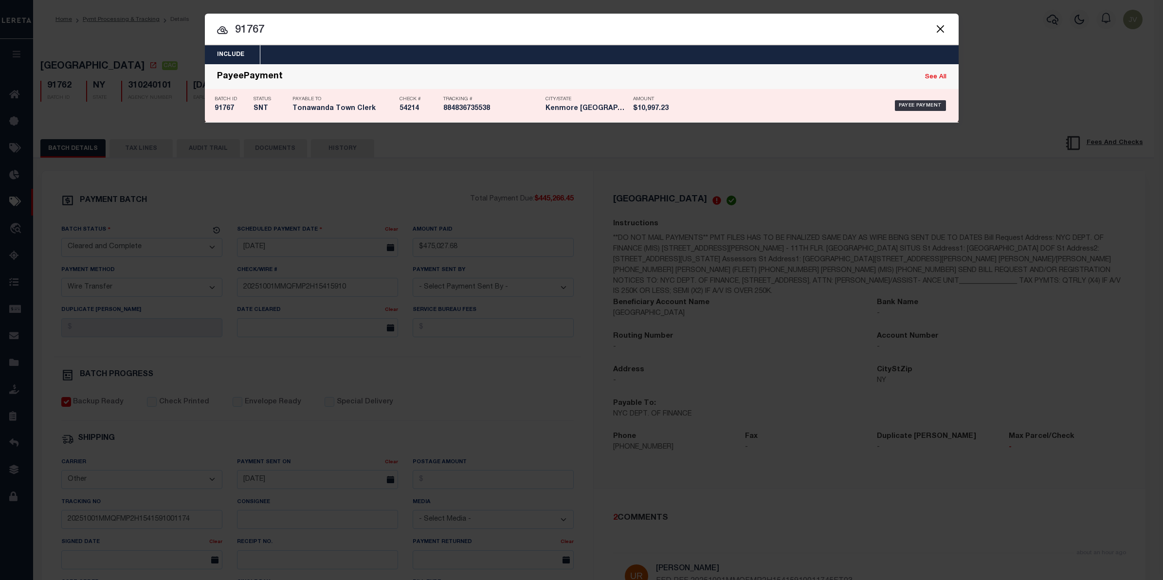
click at [226, 107] on h5 "91767" at bounding box center [232, 109] width 34 height 8
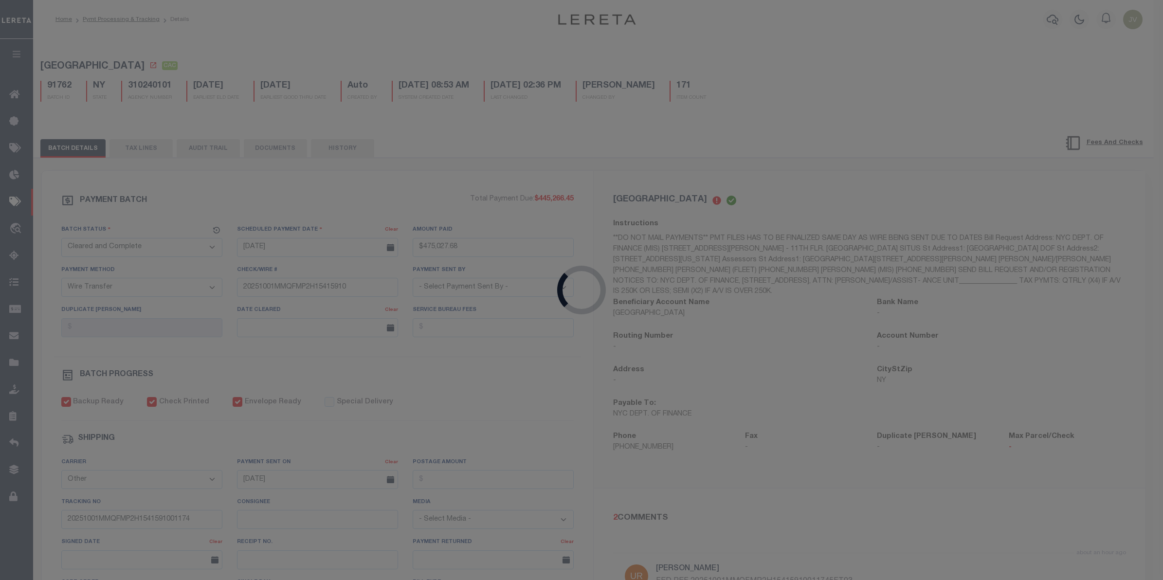
select select "SNT"
type input "$10,997.23"
select select "CHK"
type input "54214"
select select "[PERSON_NAME]"
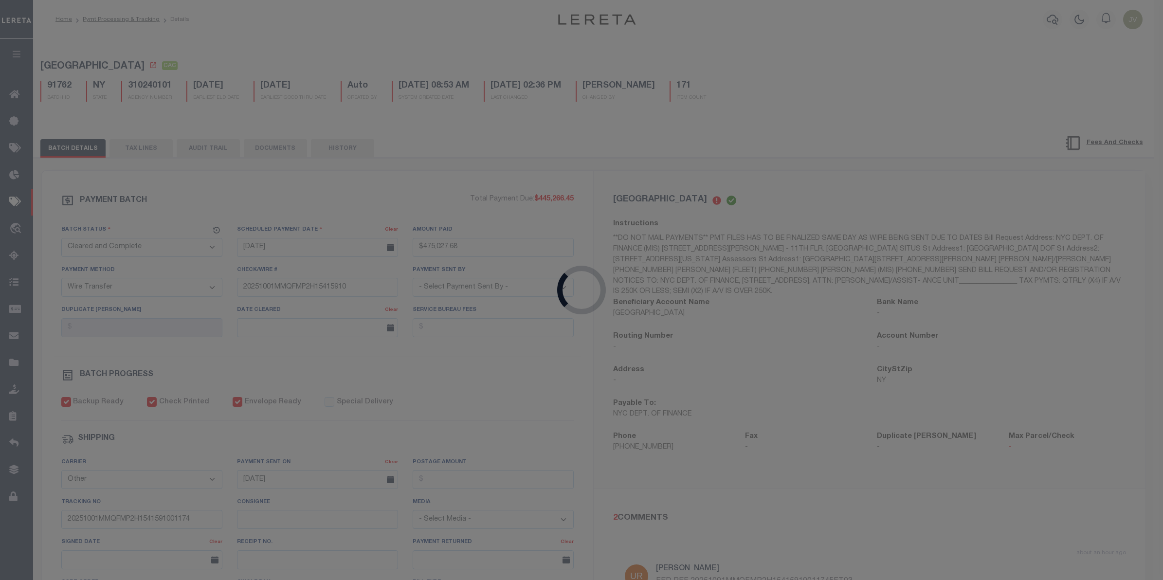
checkbox input "true"
select select "FDX"
type input "884836735538"
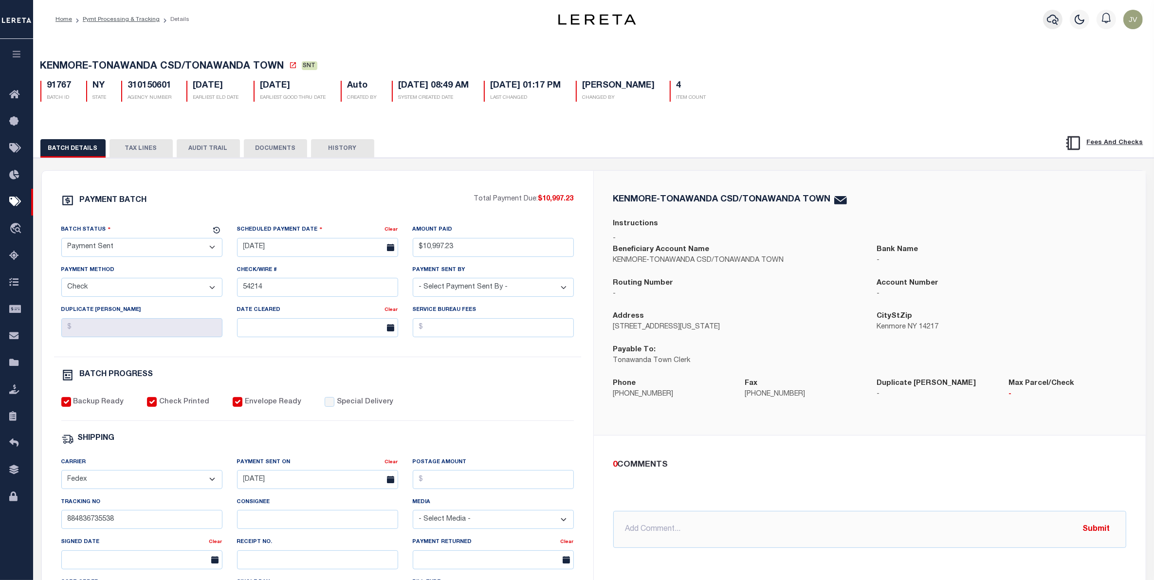
click at [1056, 13] on button "button" at bounding box center [1052, 19] width 19 height 19
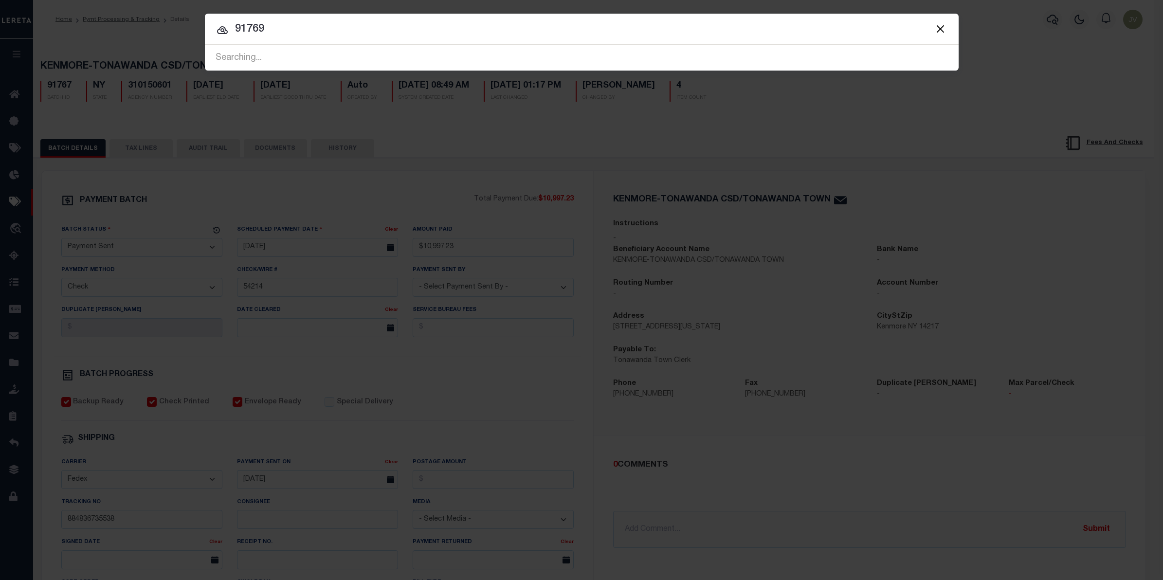
type input "91769"
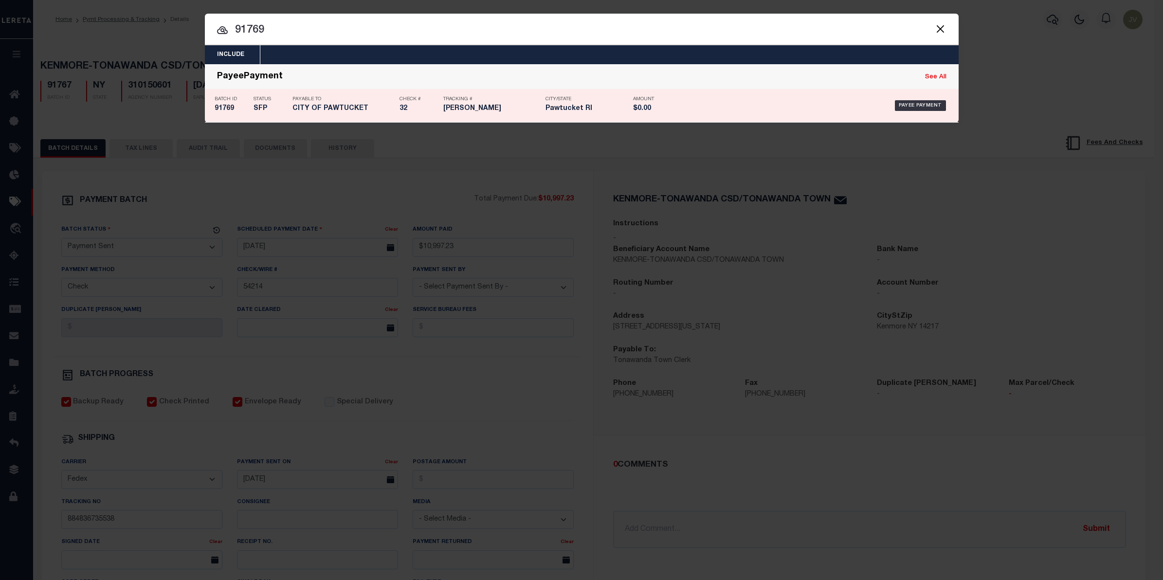
click at [315, 112] on h5 "CITY OF PAWTUCKET" at bounding box center [344, 109] width 102 height 8
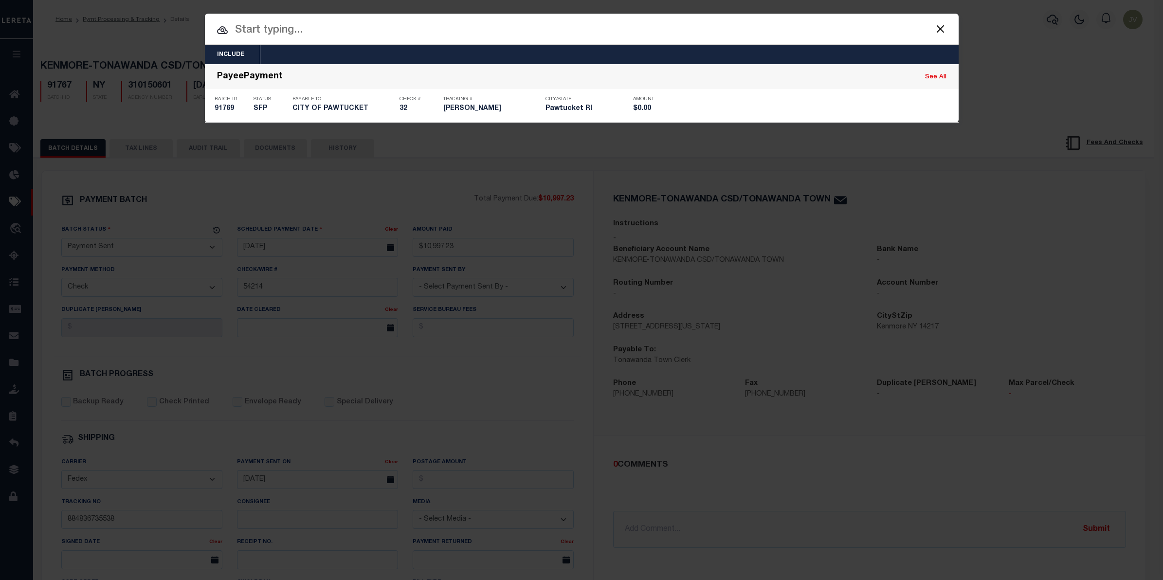
select select "SFP"
type input "[DATE]"
select select
type input "32"
select select
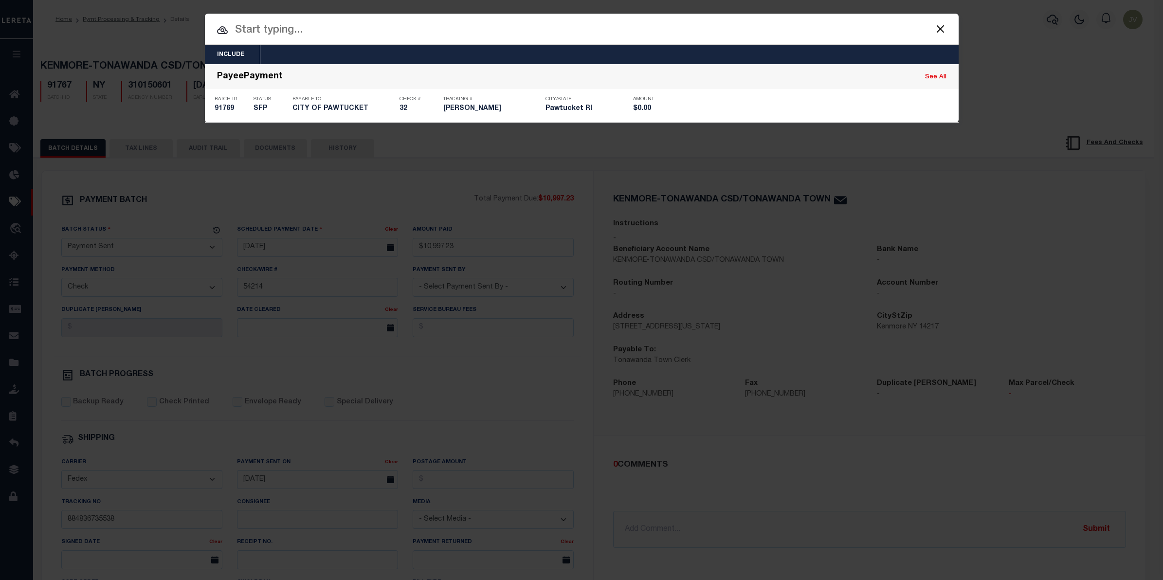
checkbox input "false"
select select
type input "[PERSON_NAME]"
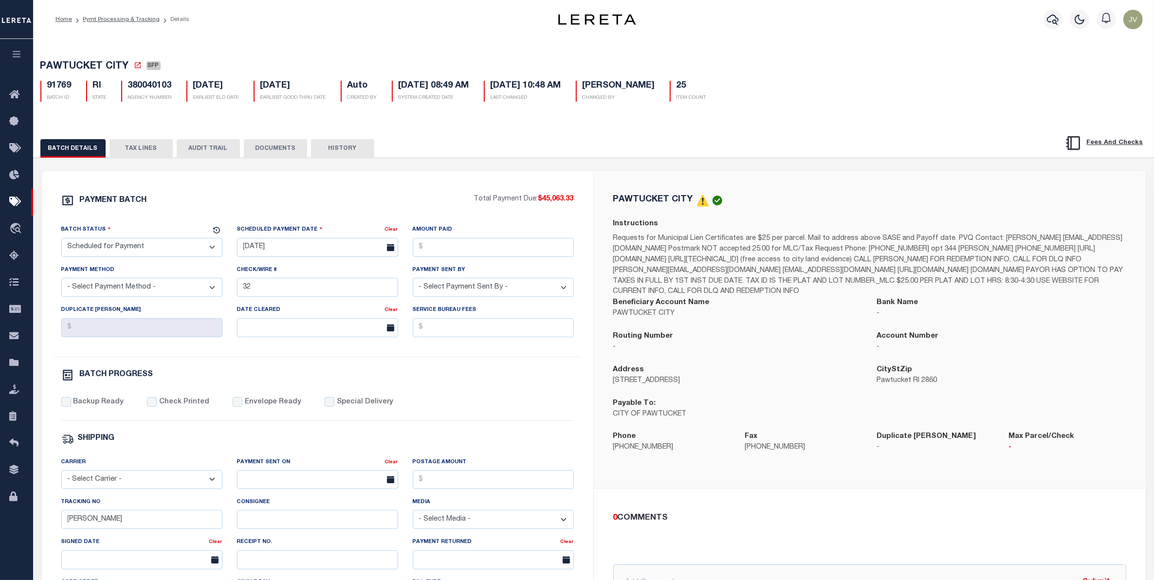
click at [1064, 18] on div at bounding box center [1053, 19] width 27 height 34
click at [1054, 18] on icon "button" at bounding box center [1053, 20] width 12 height 12
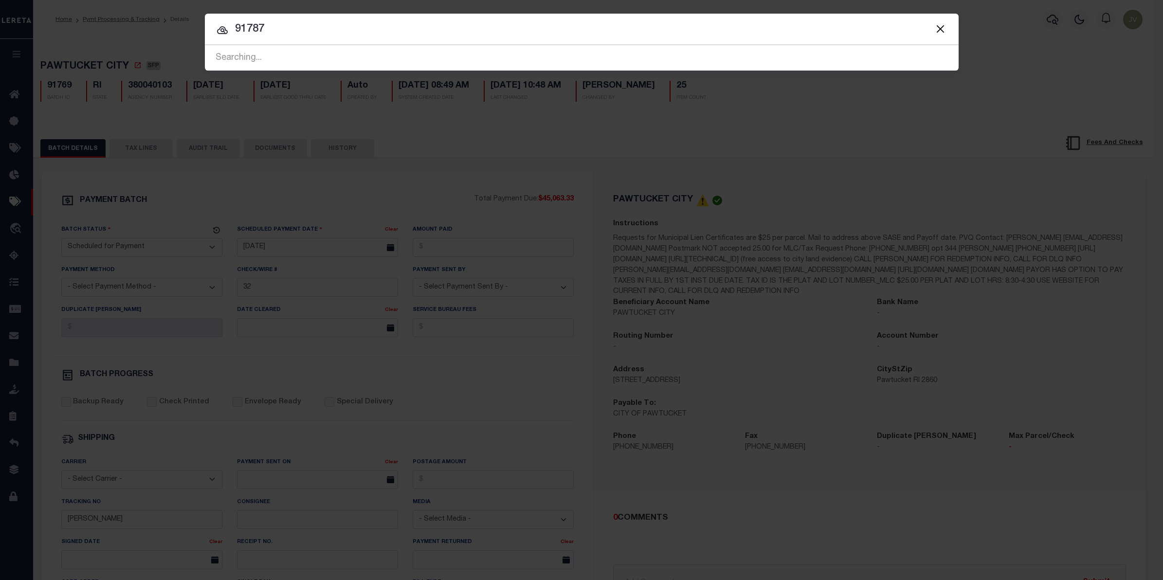
type input "91787"
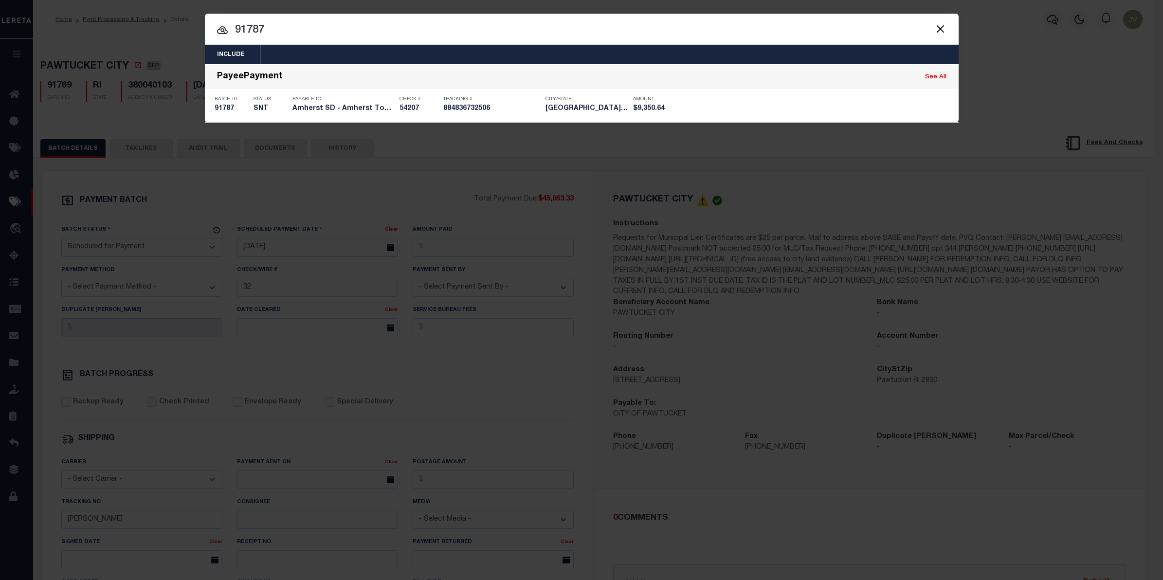
drag, startPoint x: 220, startPoint y: 113, endPoint x: 181, endPoint y: 117, distance: 39.6
click at [220, 113] on div "Batch ID 91787" at bounding box center [232, 106] width 34 height 28
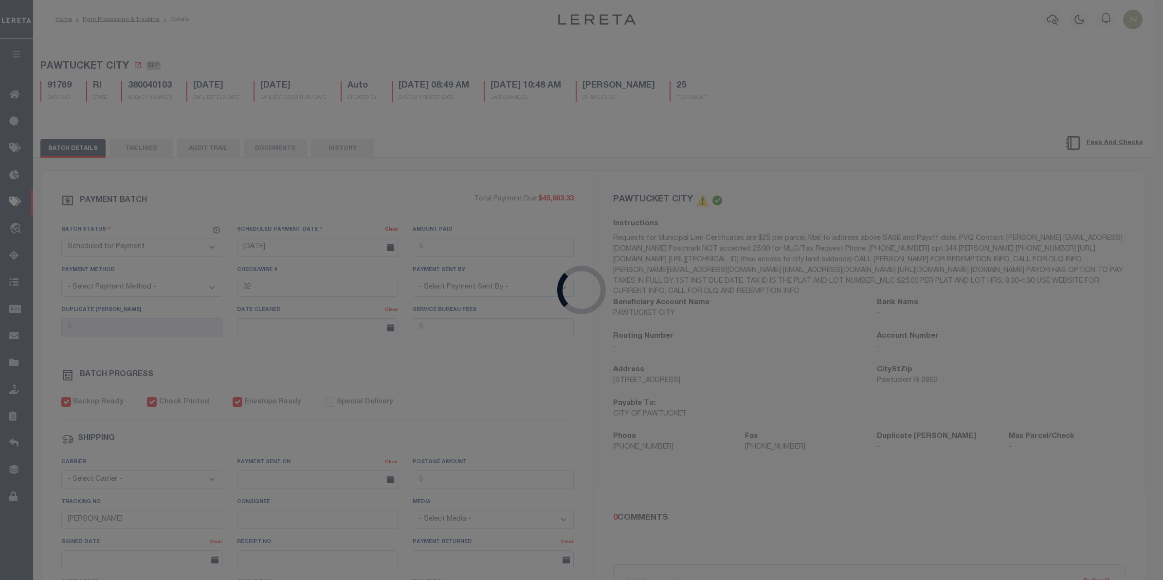
select select "SNT"
type input "[DATE]"
type input "$9,350.64"
select select "CHK"
type input "54207"
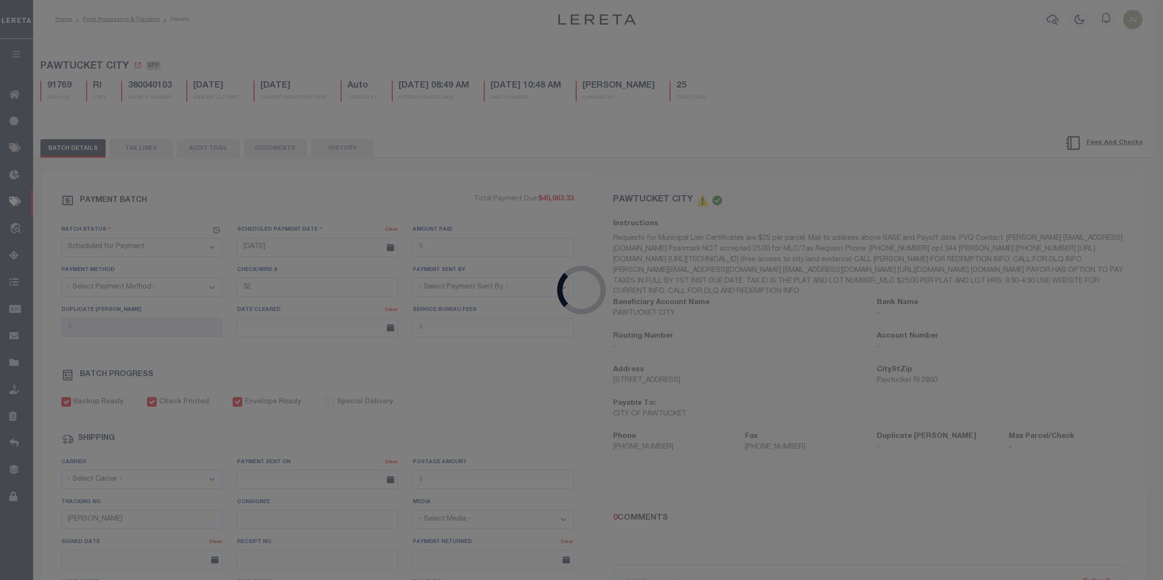
select select "[PERSON_NAME]"
checkbox input "true"
select select "FDX"
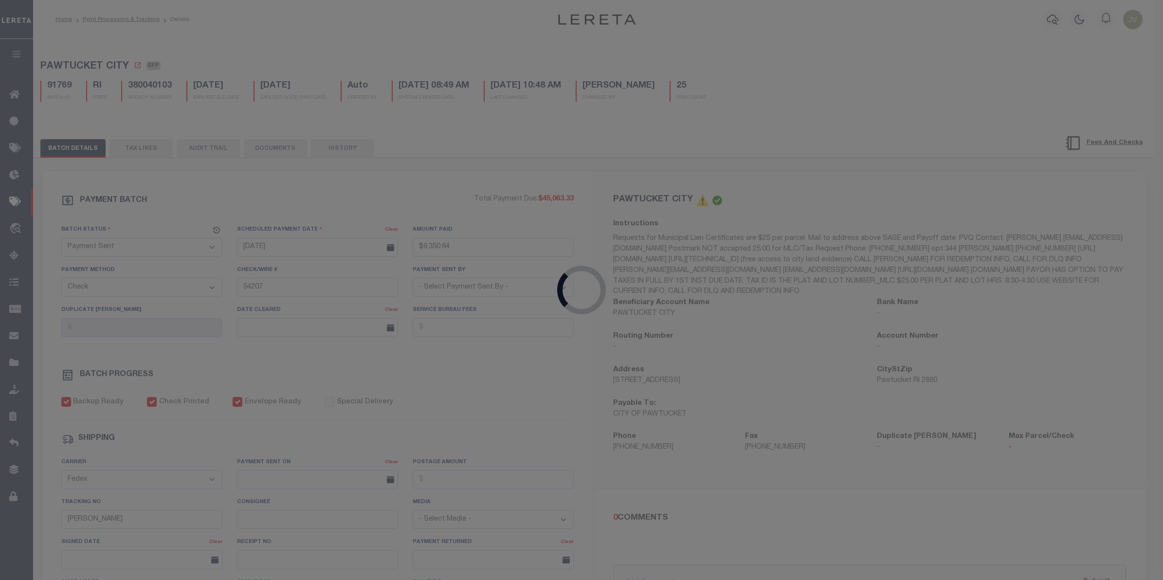
type input "[DATE]"
type input "884836732506"
type input "1"
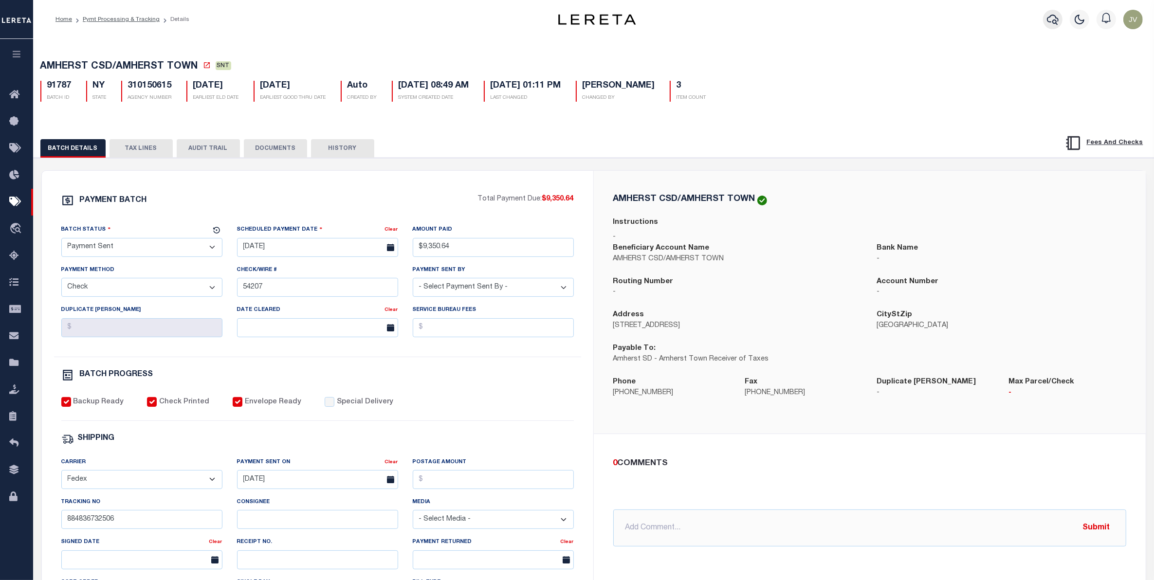
click at [1061, 12] on button "button" at bounding box center [1052, 19] width 19 height 19
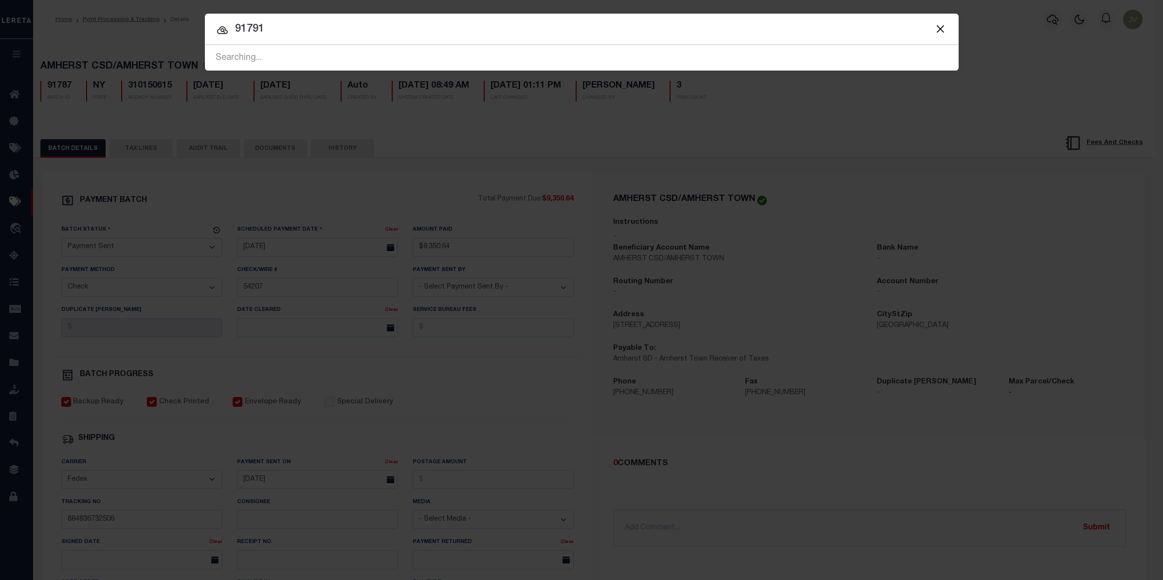
type input "91791"
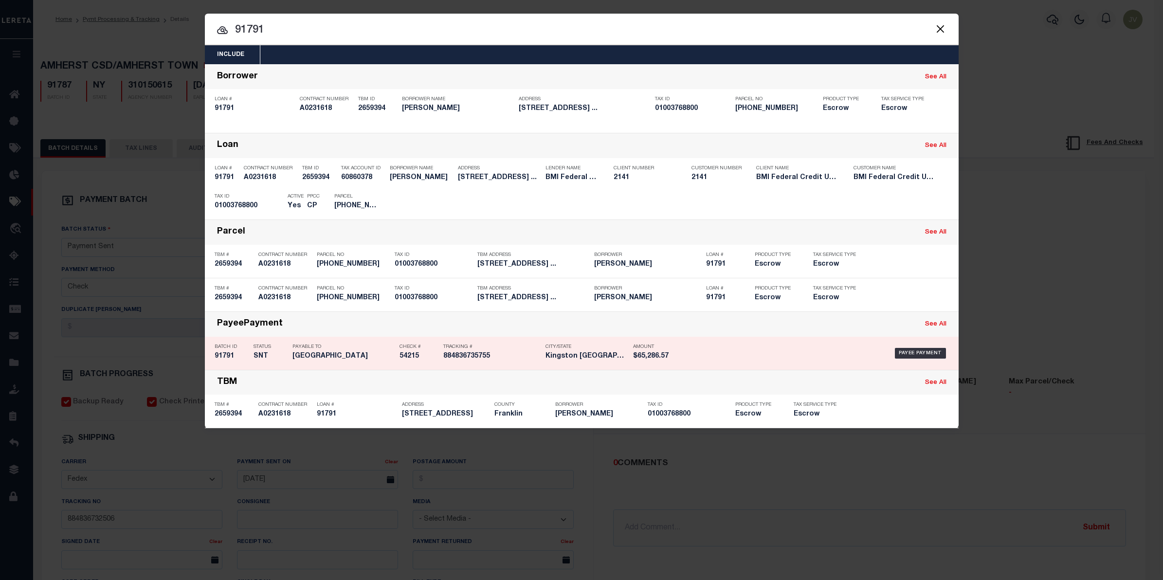
click at [232, 352] on h5 "91791" at bounding box center [232, 356] width 34 height 8
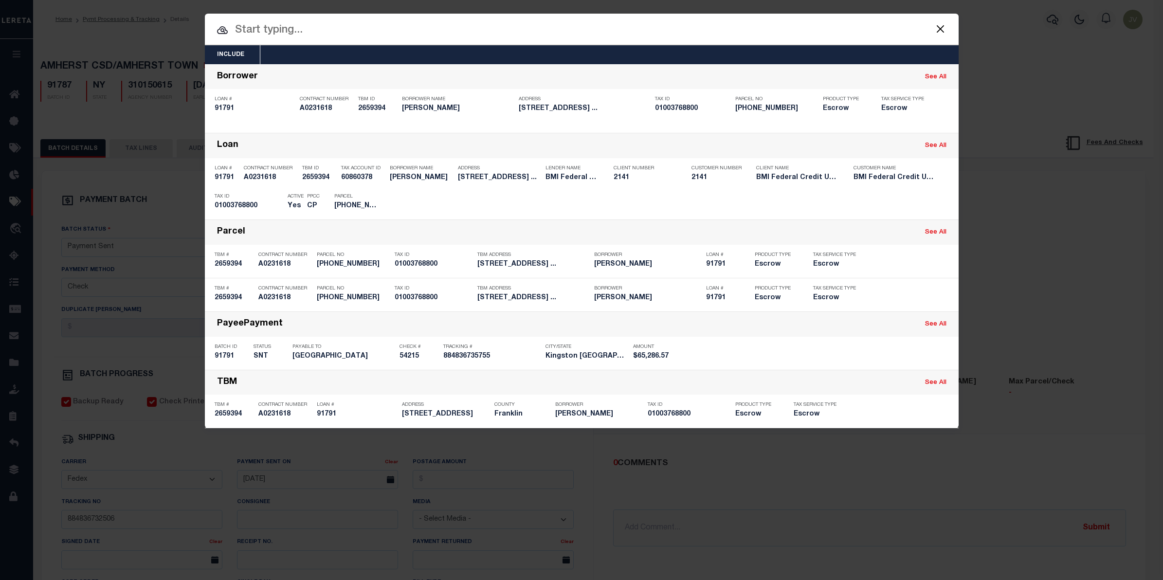
type input "$65,286.57"
type input "54215"
type input "884836735755"
type input "N"
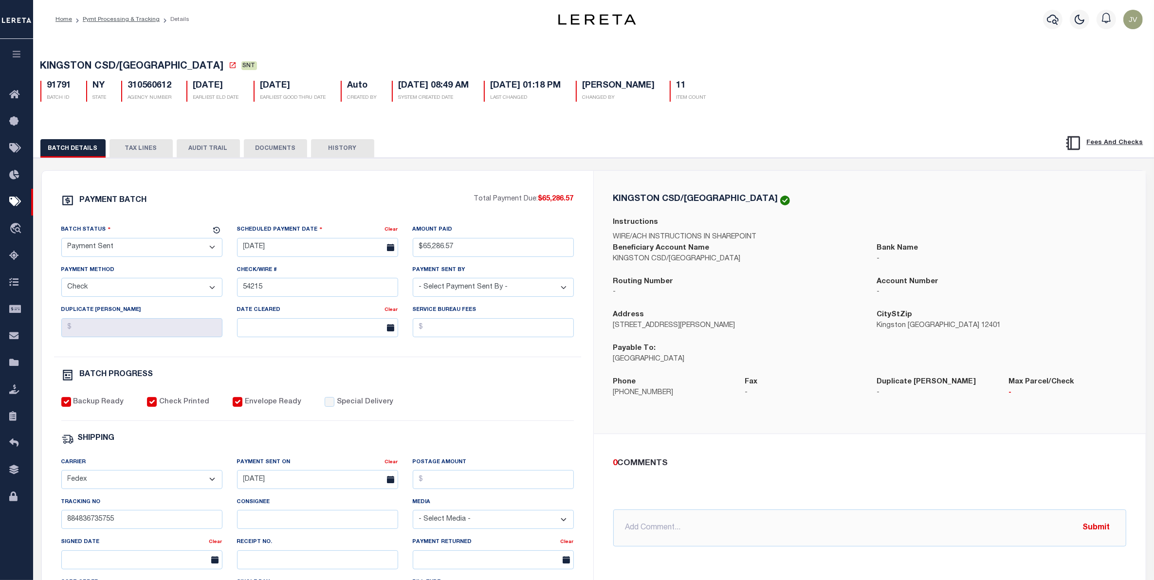
click at [604, 128] on div "BATCH DETAILS TAX LINES AUDIT TRAIL DOCUMENTS HISTORY" at bounding box center [594, 454] width 1130 height 666
click at [1064, 22] on div at bounding box center [1053, 19] width 27 height 34
click at [1056, 22] on icon "button" at bounding box center [1053, 20] width 12 height 12
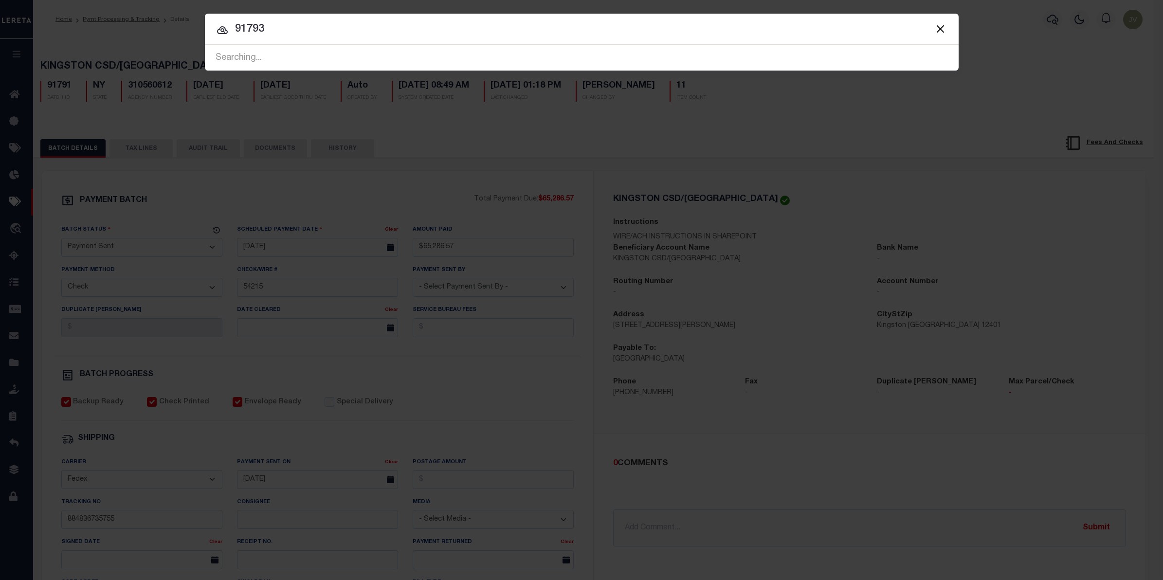
type input "91793"
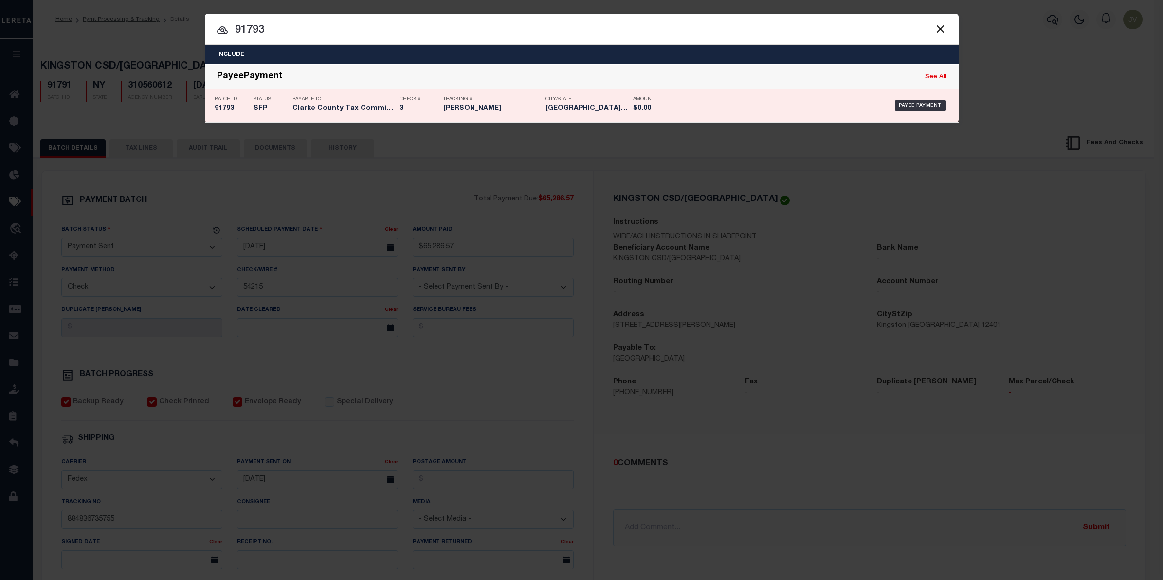
drag, startPoint x: 319, startPoint y: 110, endPoint x: 271, endPoint y: 118, distance: 49.4
click at [319, 110] on h5 "Clarke County Tax Commissioner" at bounding box center [344, 109] width 102 height 8
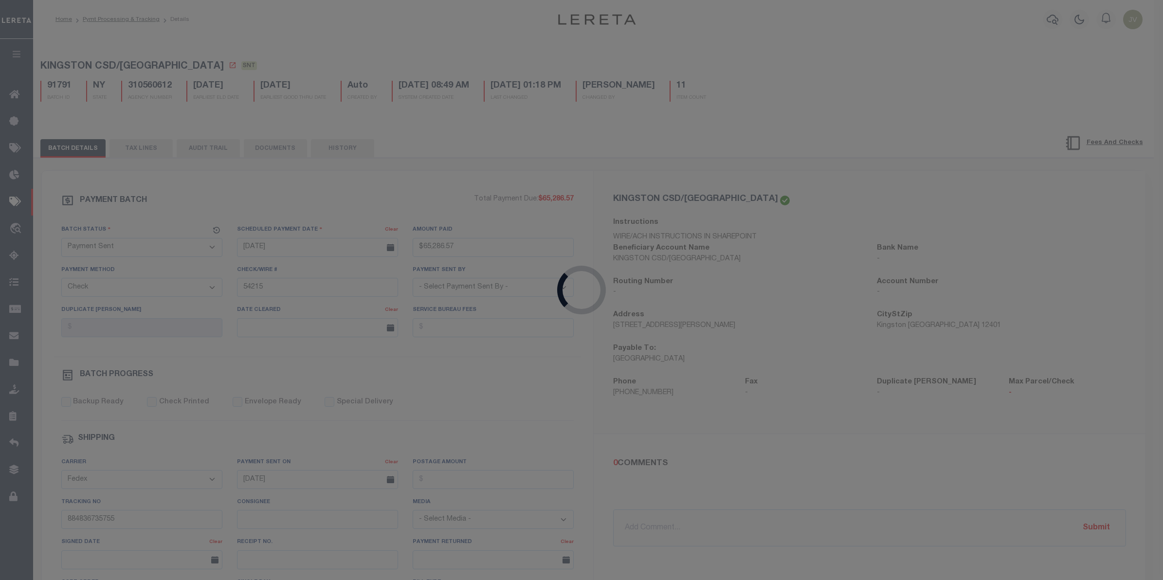
select select "SFP"
type input "[DATE]"
select select
type input "3"
select select
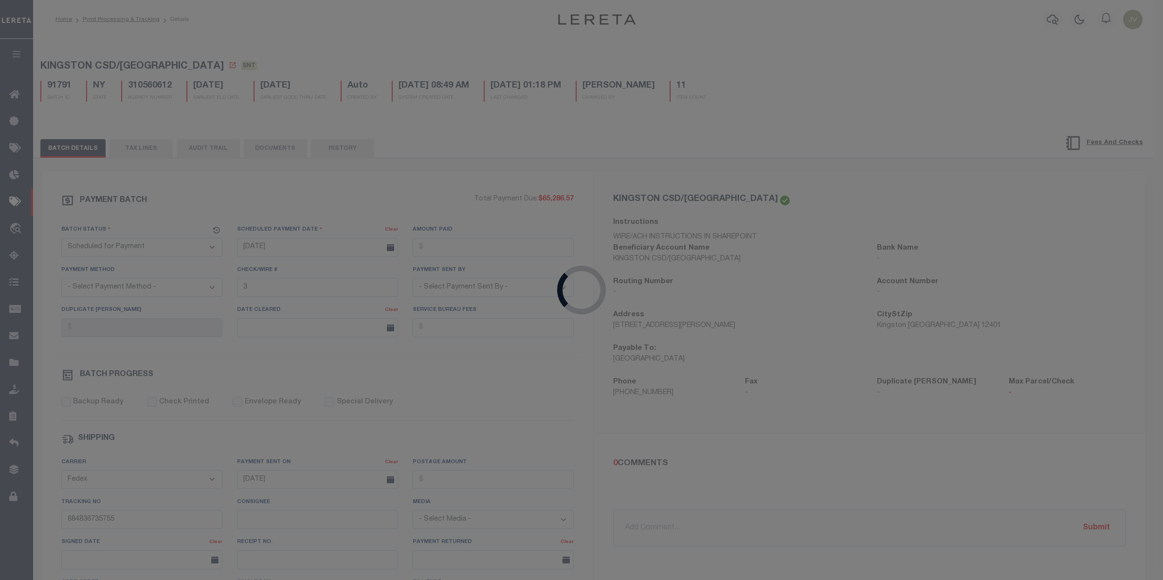
checkbox input "false"
select select
type input "[PERSON_NAME]"
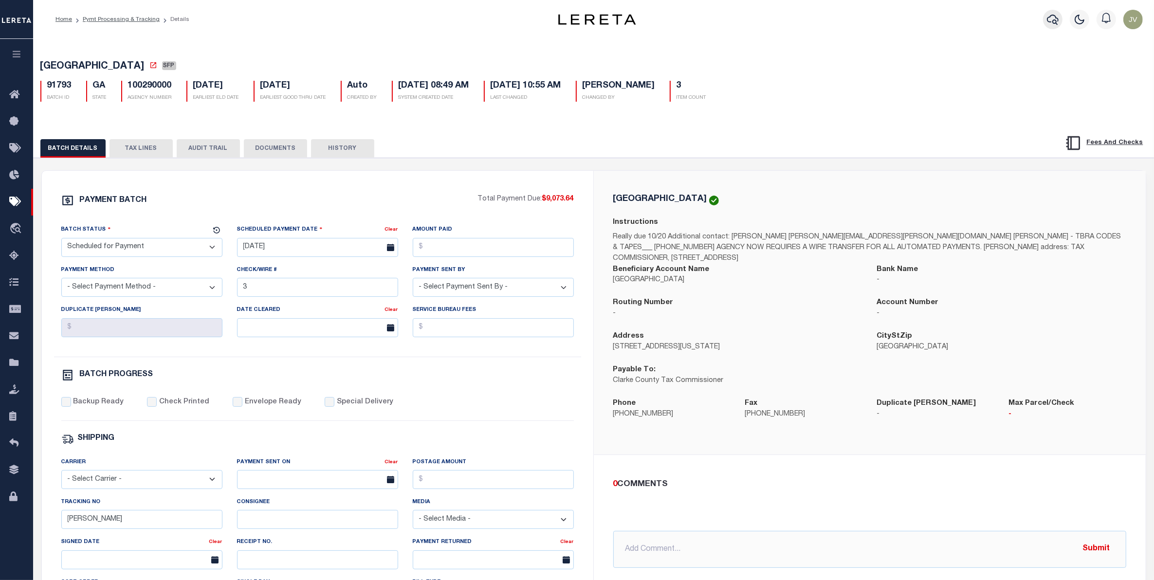
click at [1056, 26] on button "button" at bounding box center [1052, 19] width 19 height 19
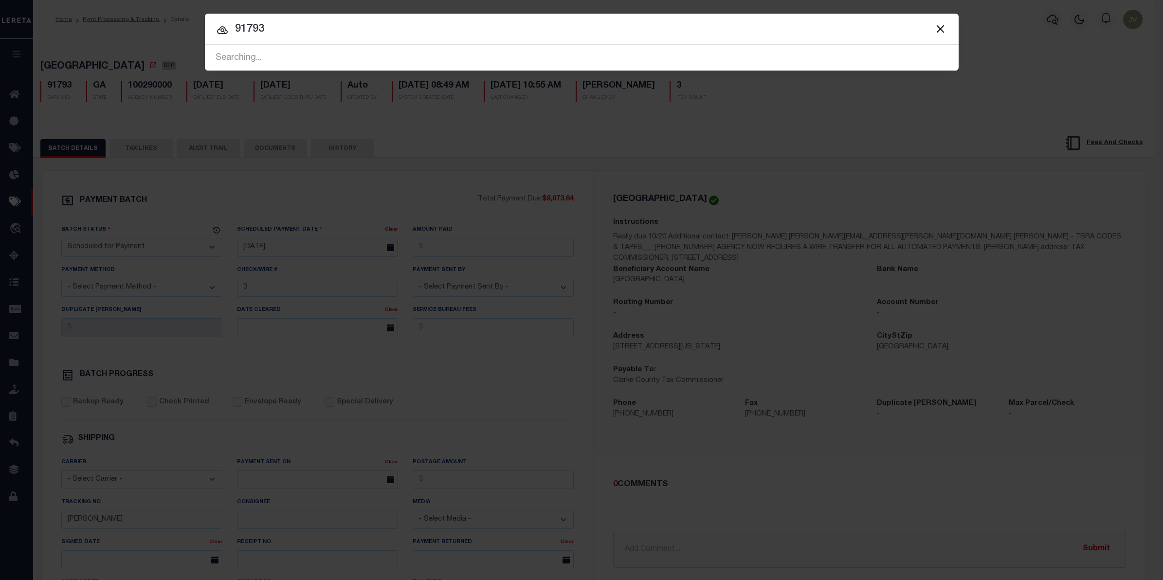
type input "91793"
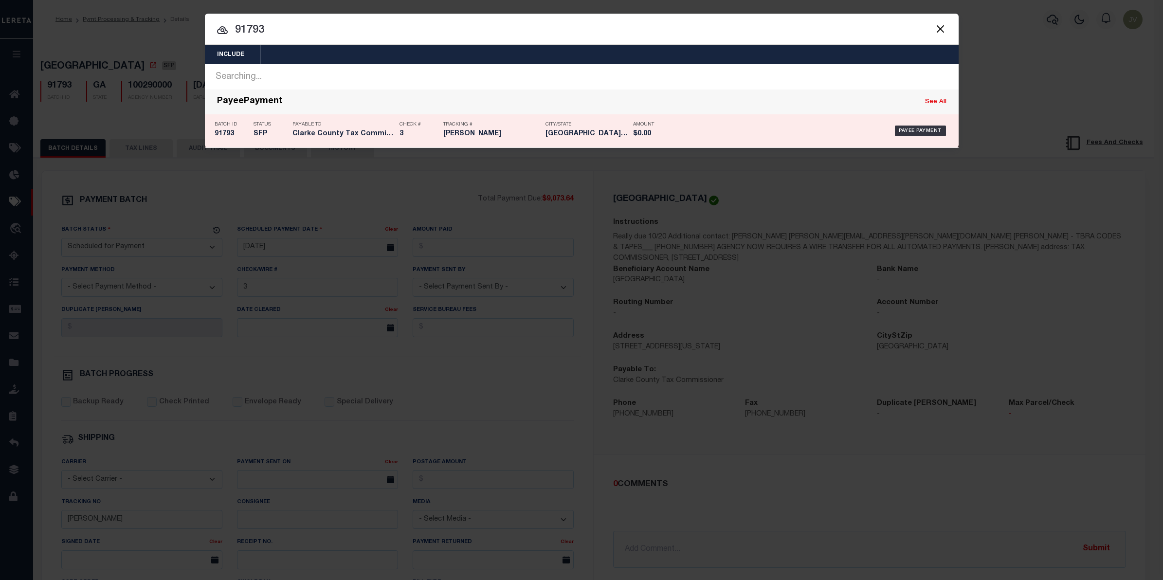
click at [643, 122] on p "Amount" at bounding box center [655, 125] width 44 height 6
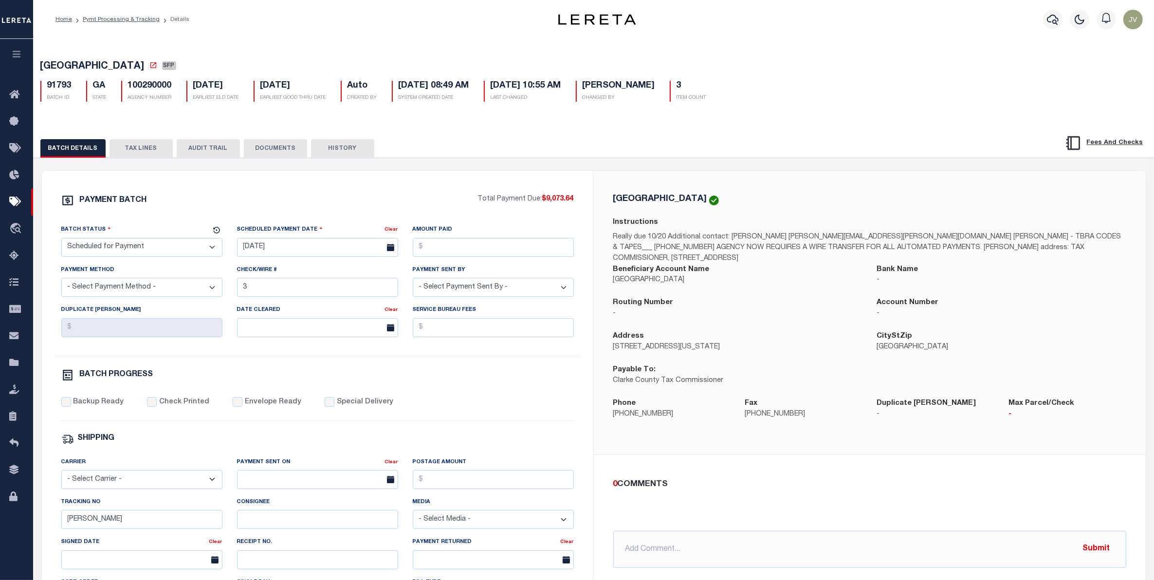
click at [186, 149] on button "AUDIT TRAIL" at bounding box center [208, 148] width 63 height 18
select select "100"
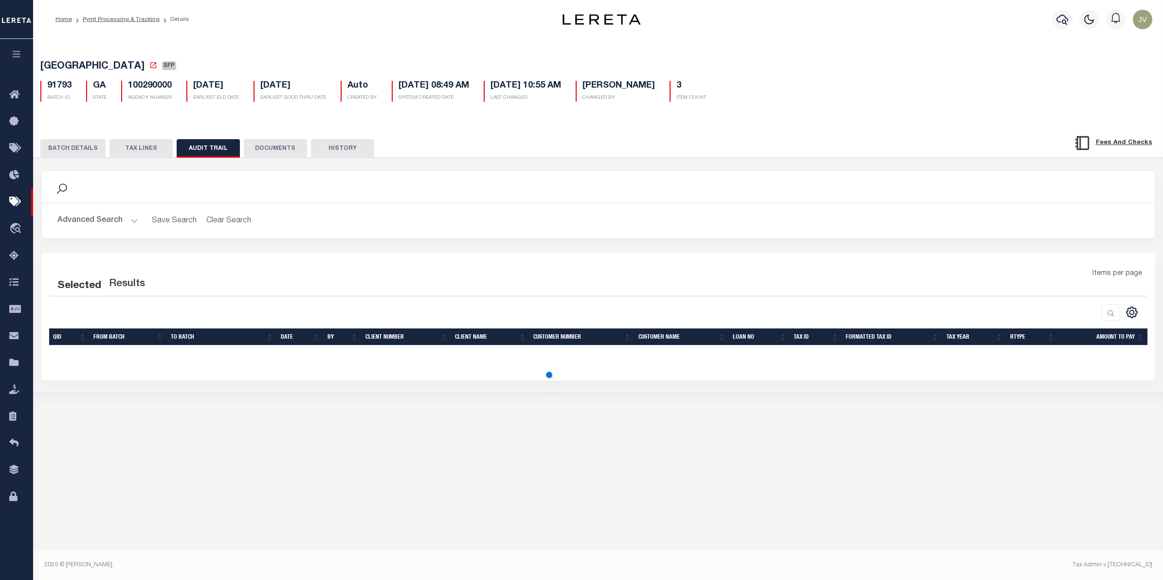
select select "100"
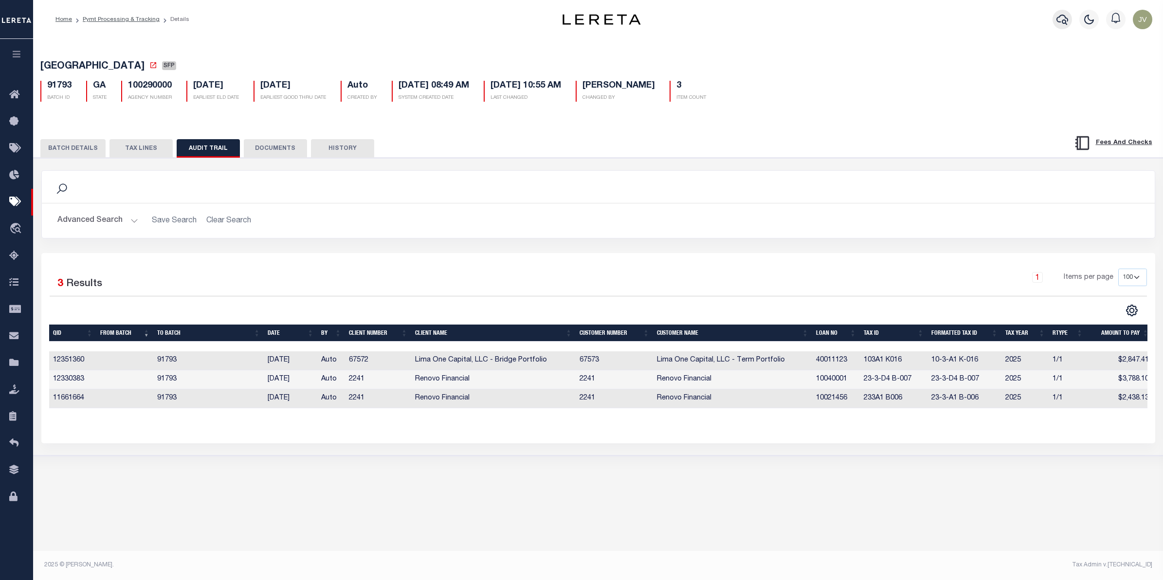
click at [1059, 19] on icon "button" at bounding box center [1063, 20] width 12 height 12
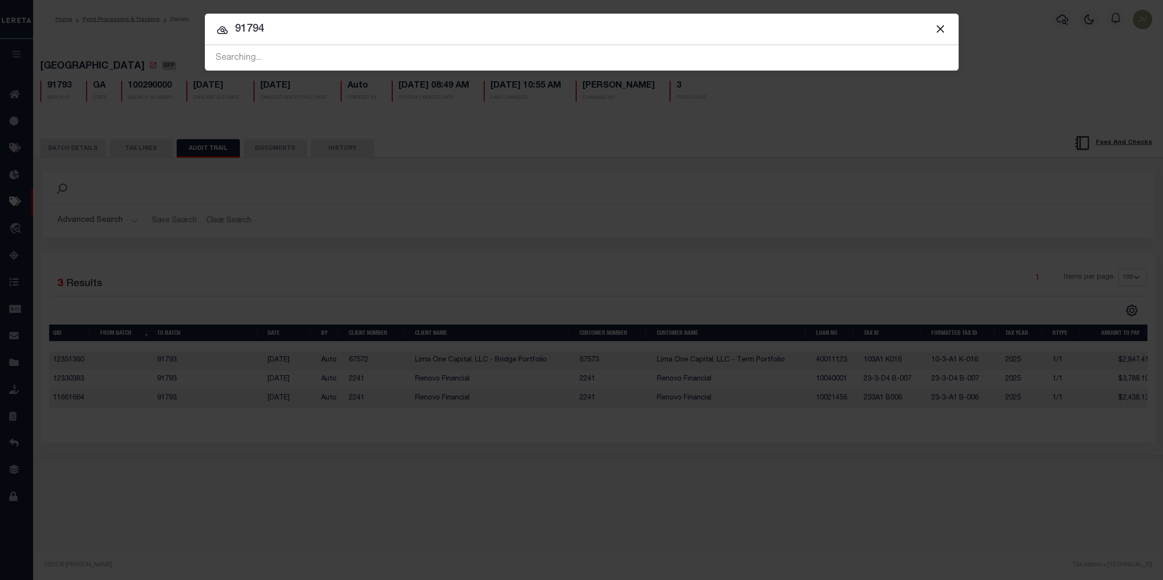
type input "91794"
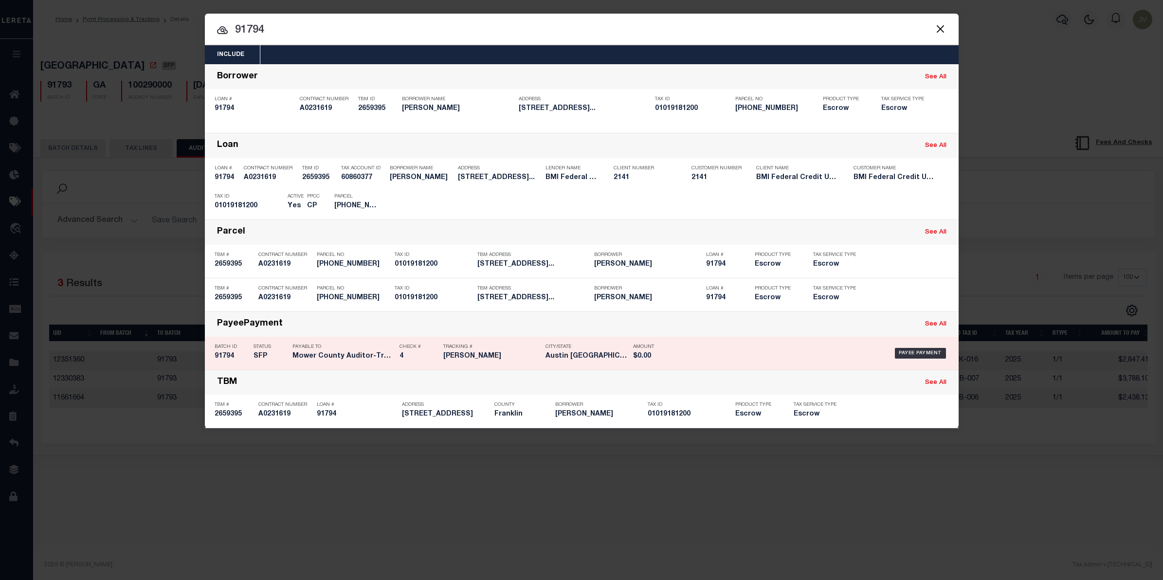
click at [248, 356] on div "Status SFP" at bounding box center [265, 353] width 39 height 28
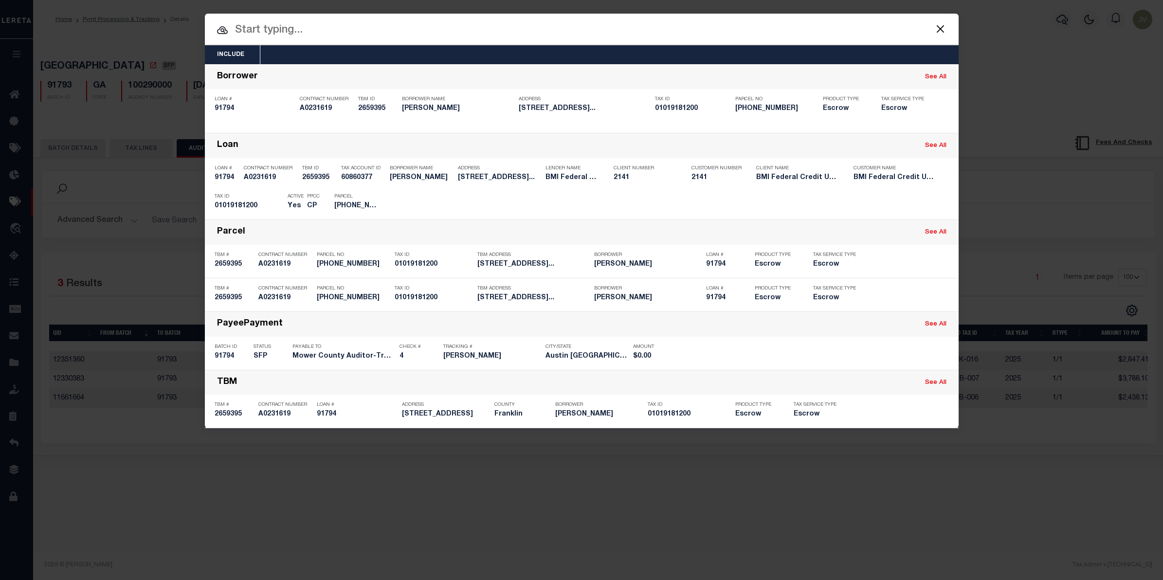
type input "[DATE]"
type input "4"
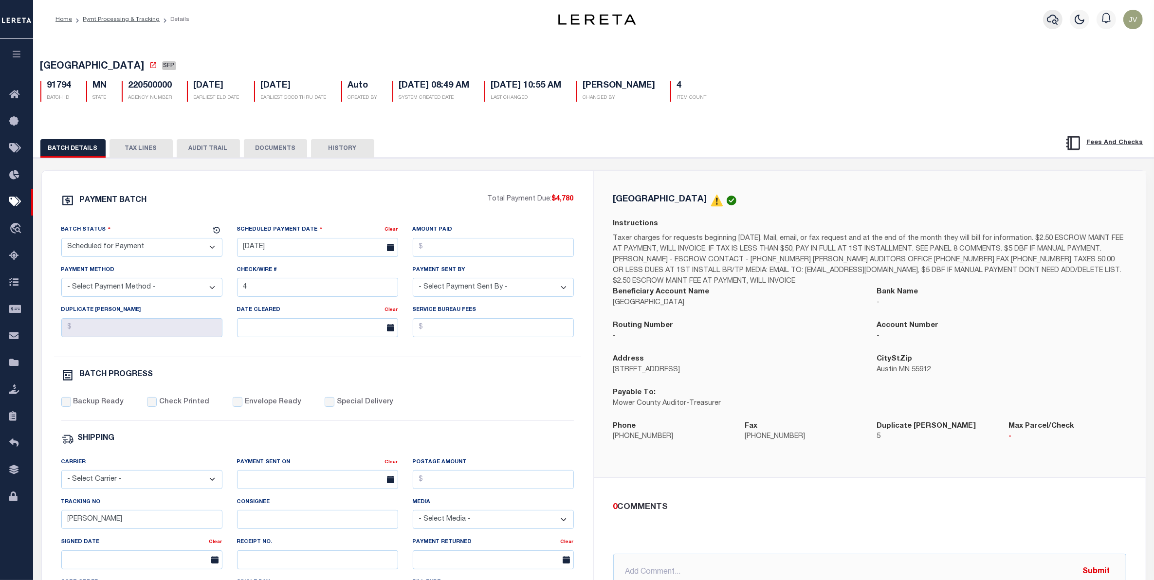
click at [1049, 18] on icon "button" at bounding box center [1053, 20] width 12 height 12
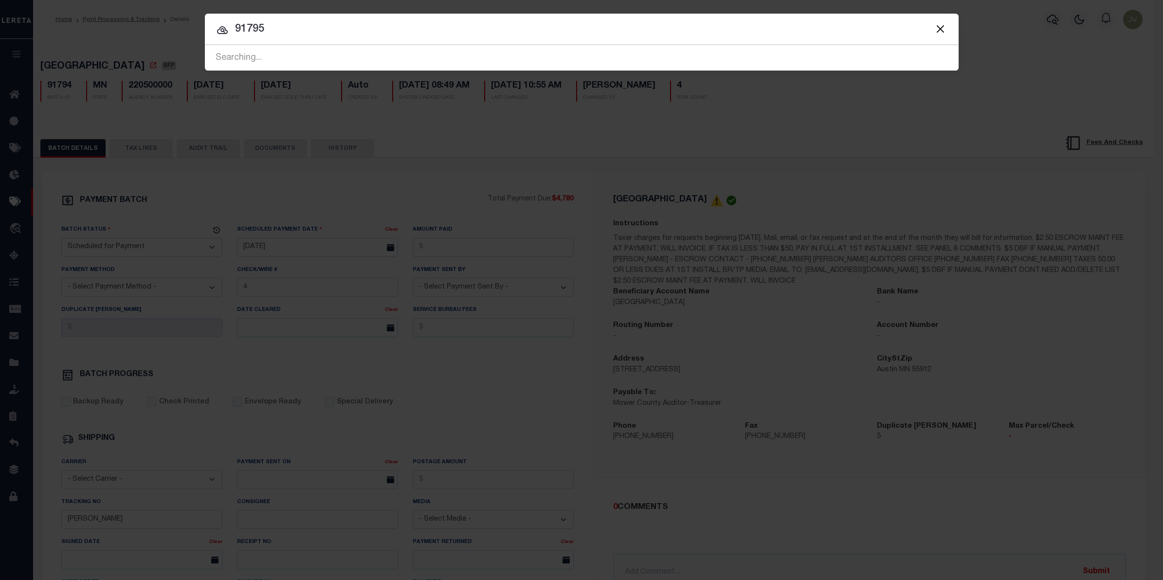
type input "91795"
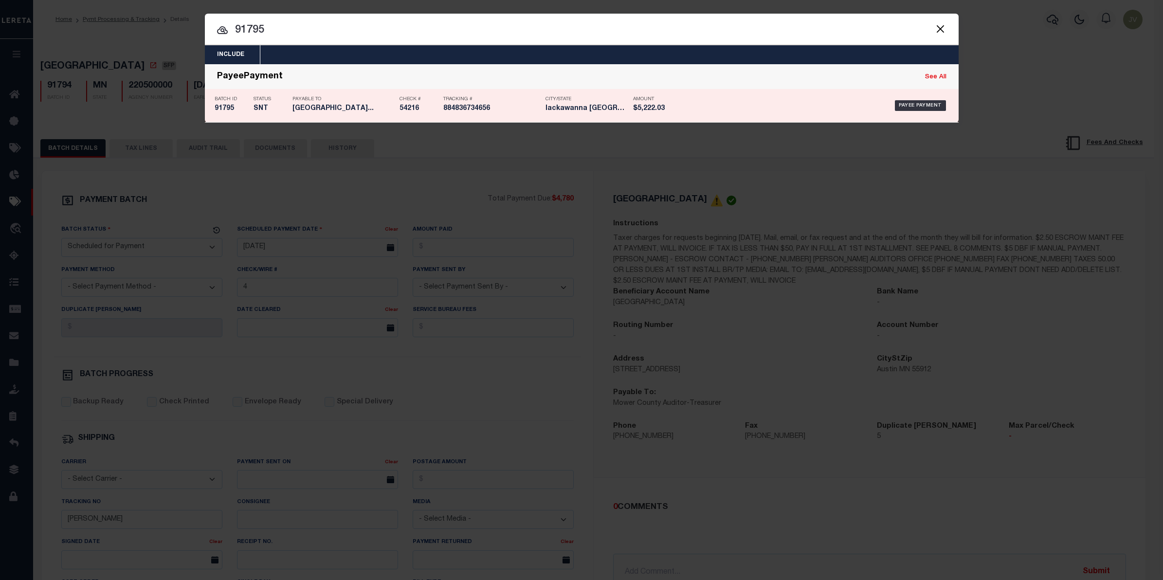
click at [334, 107] on h5 "Lackawanna City School District..." at bounding box center [344, 109] width 102 height 8
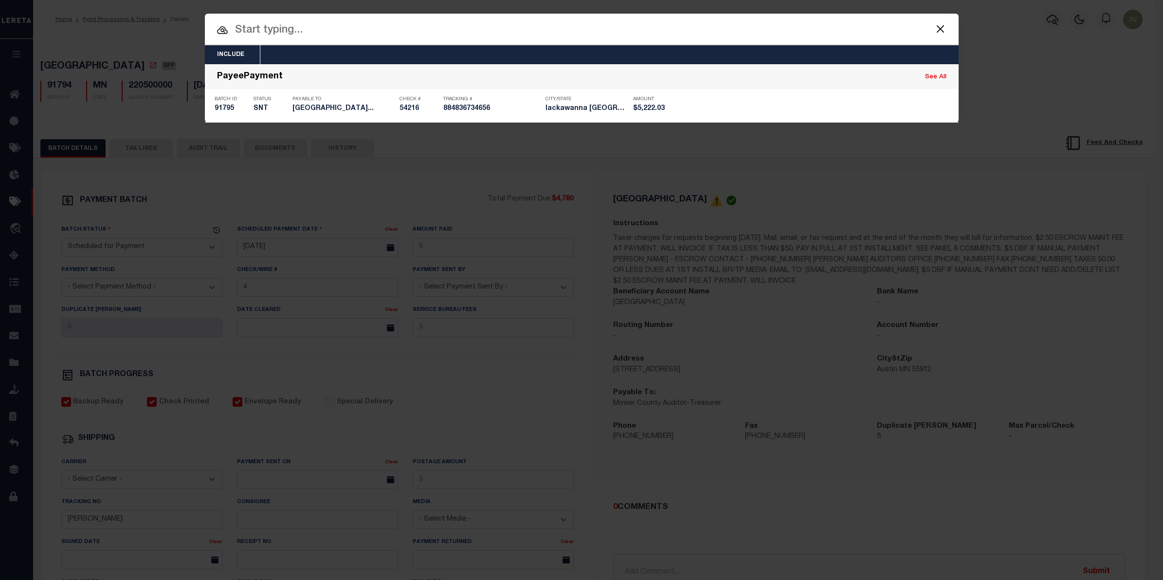
select select "SNT"
type input "[DATE]"
type input "$5,222.03"
select select "CHK"
type input "54216"
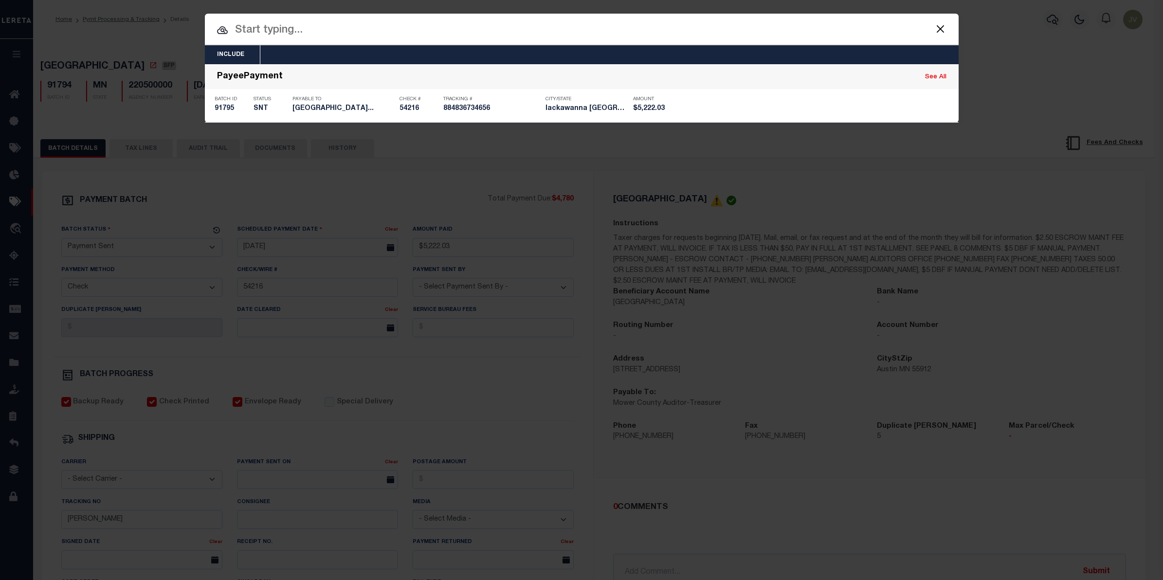
select select "[PERSON_NAME]"
checkbox input "true"
select select "FDX"
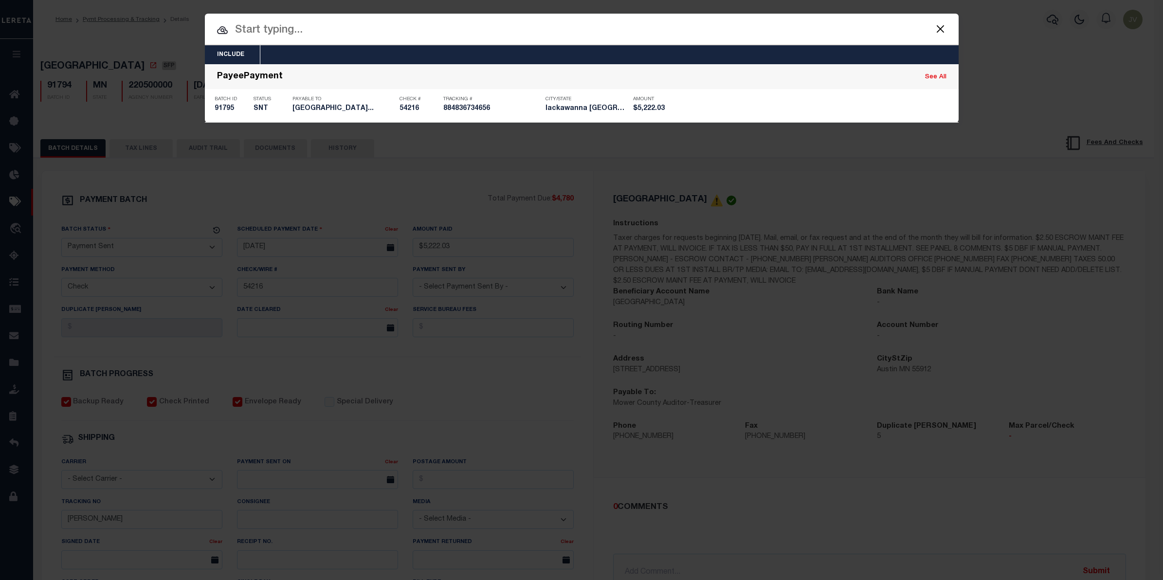
type input "[DATE]"
type input "884836734656"
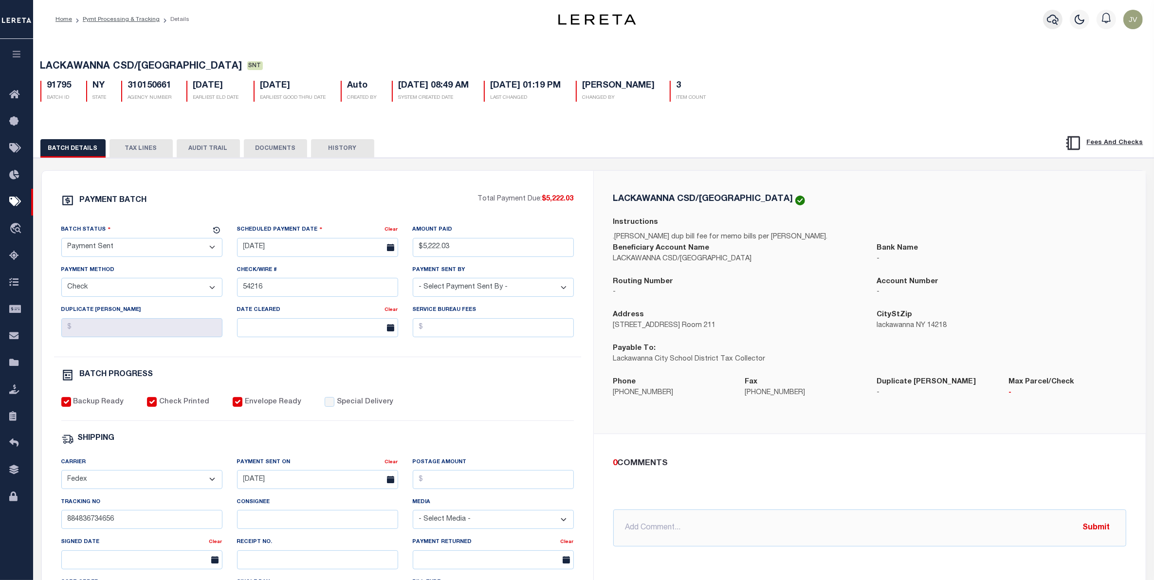
click at [1052, 15] on icon "button" at bounding box center [1053, 20] width 12 height 12
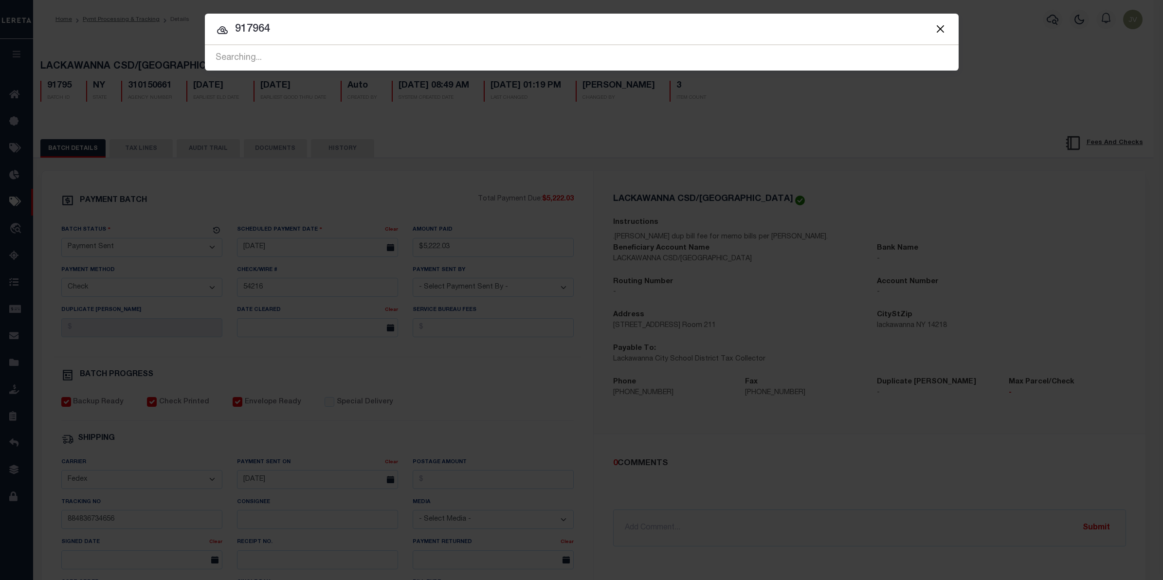
type input "91796"
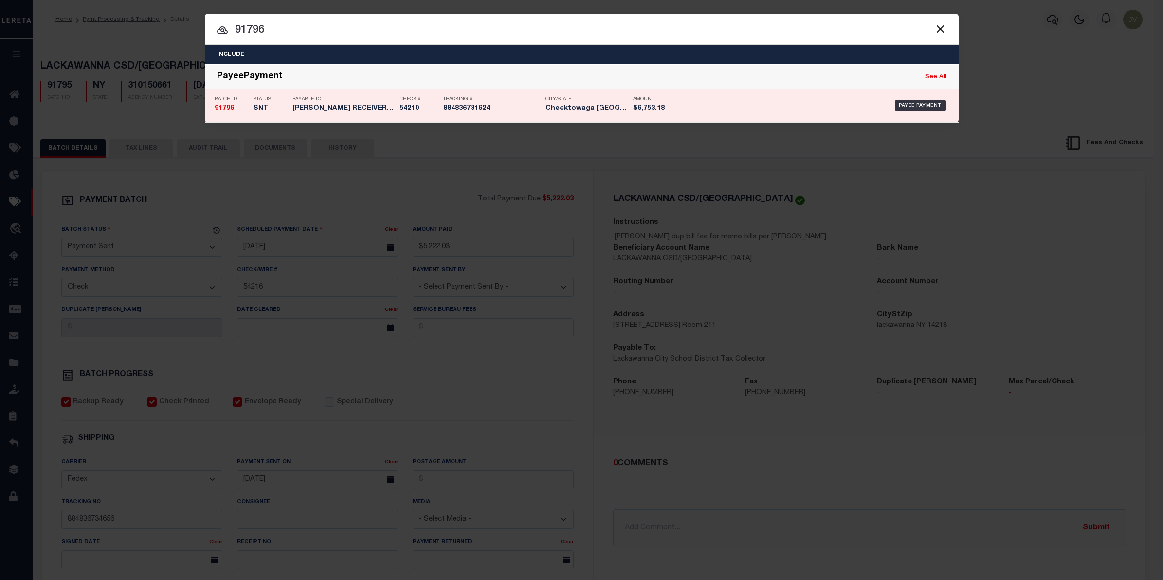
click at [249, 109] on div "Status SNT" at bounding box center [265, 106] width 39 height 28
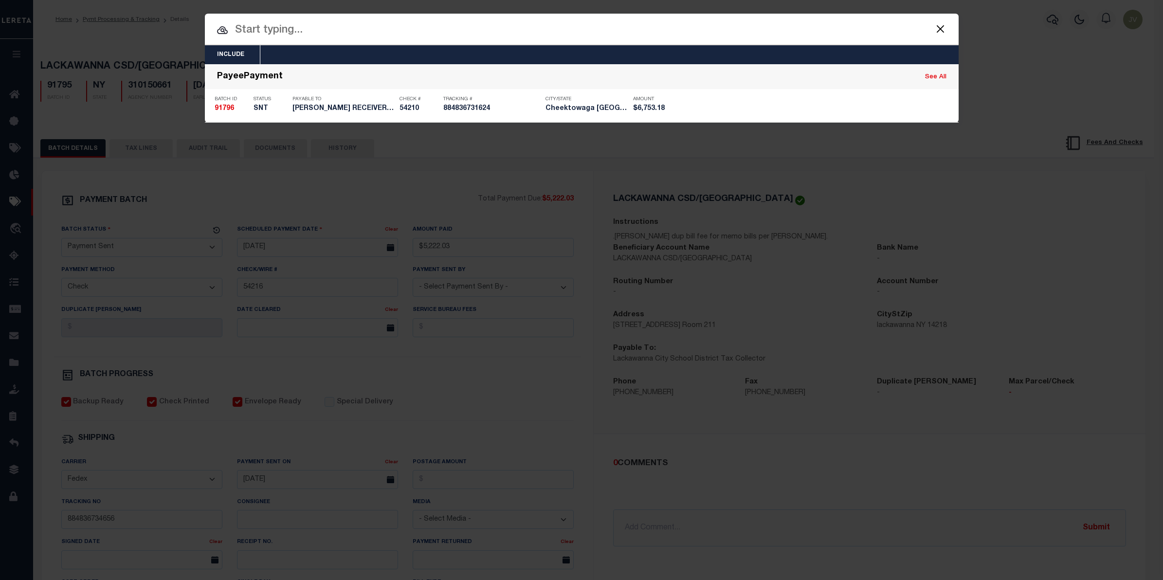
type input "$6,753.18"
type input "54210"
type input "$6"
type input "884836731624"
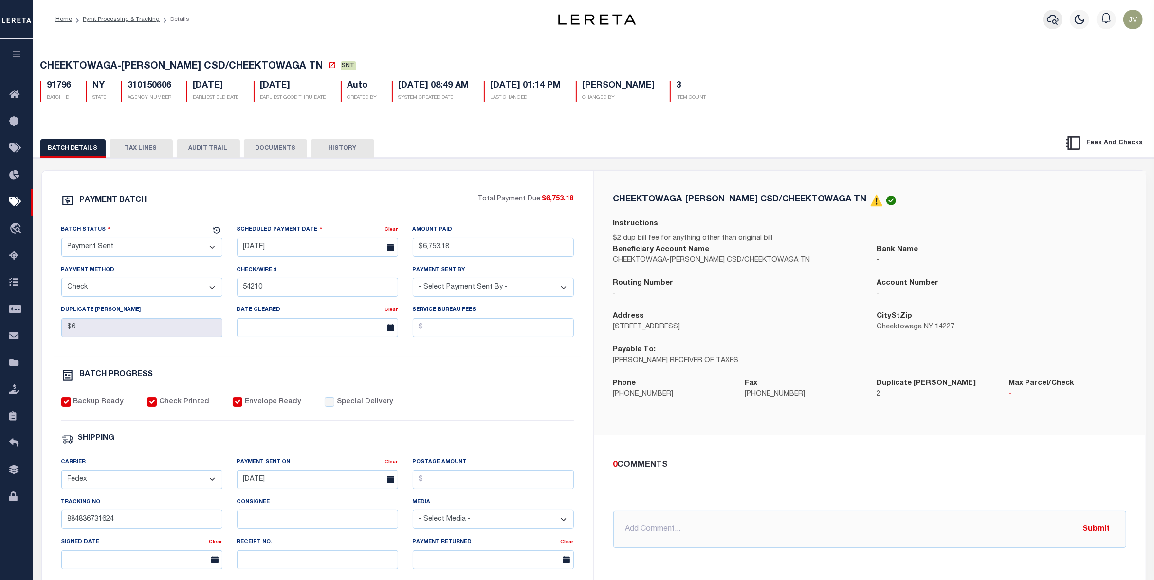
click at [1055, 22] on icon "button" at bounding box center [1053, 20] width 12 height 12
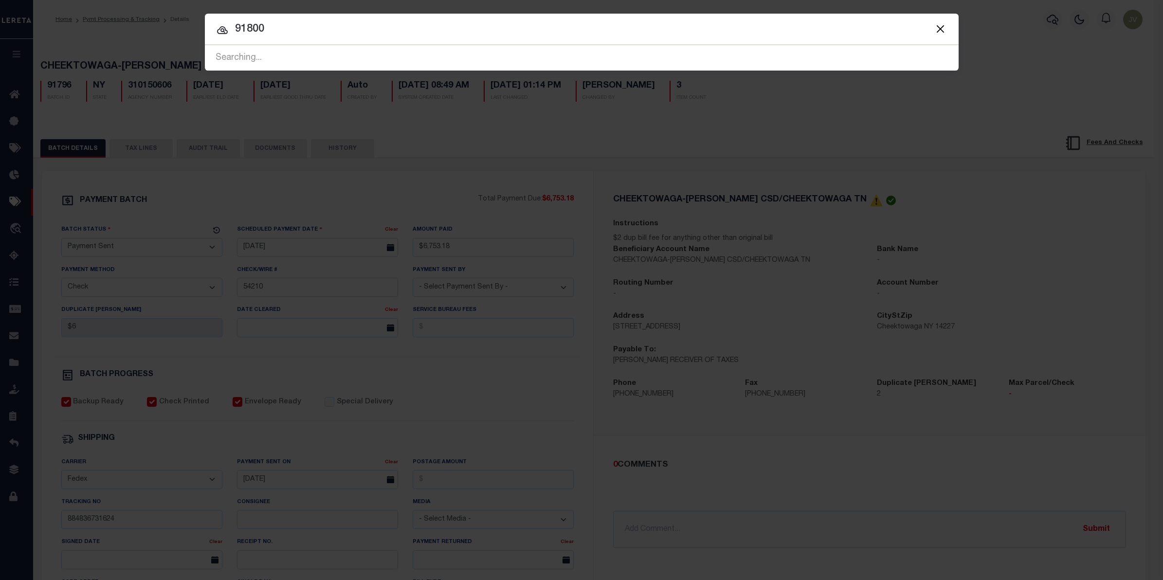
type input "91800"
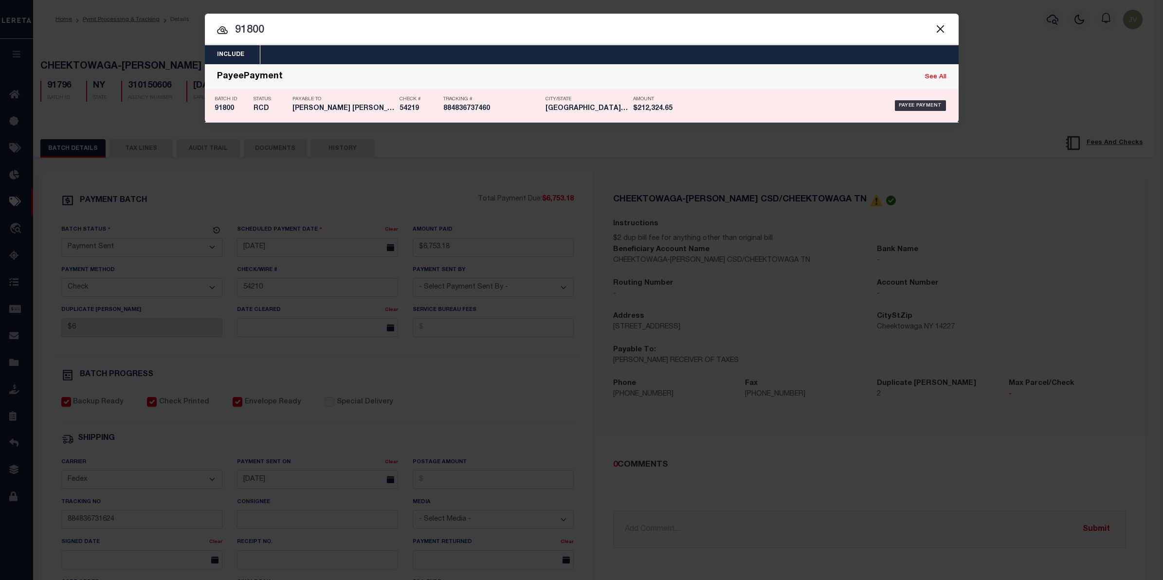
click at [270, 113] on div "Status RCD" at bounding box center [271, 106] width 34 height 28
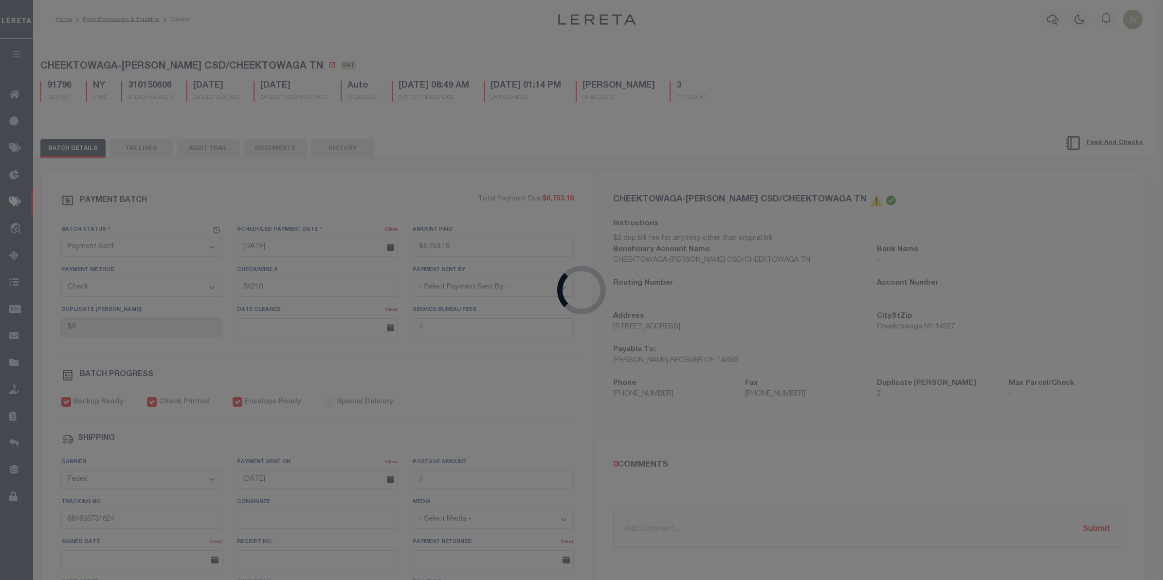
select select "RCD"
type input "$212,324.65"
type input "54219"
type input "$100"
type input "884836737460"
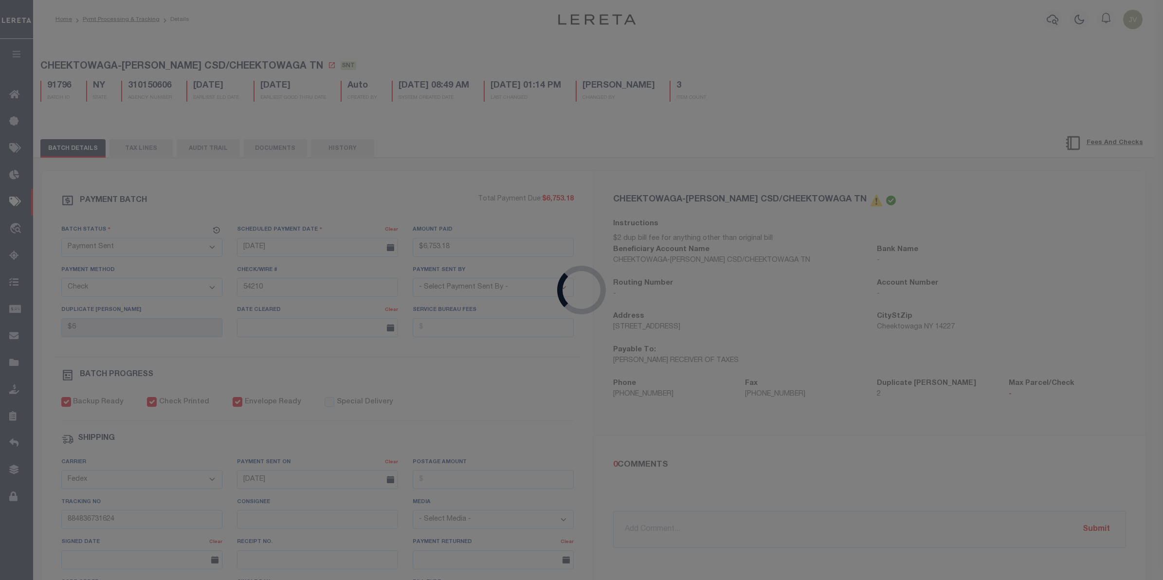
type input "L.Lori"
type input "10/03/2025"
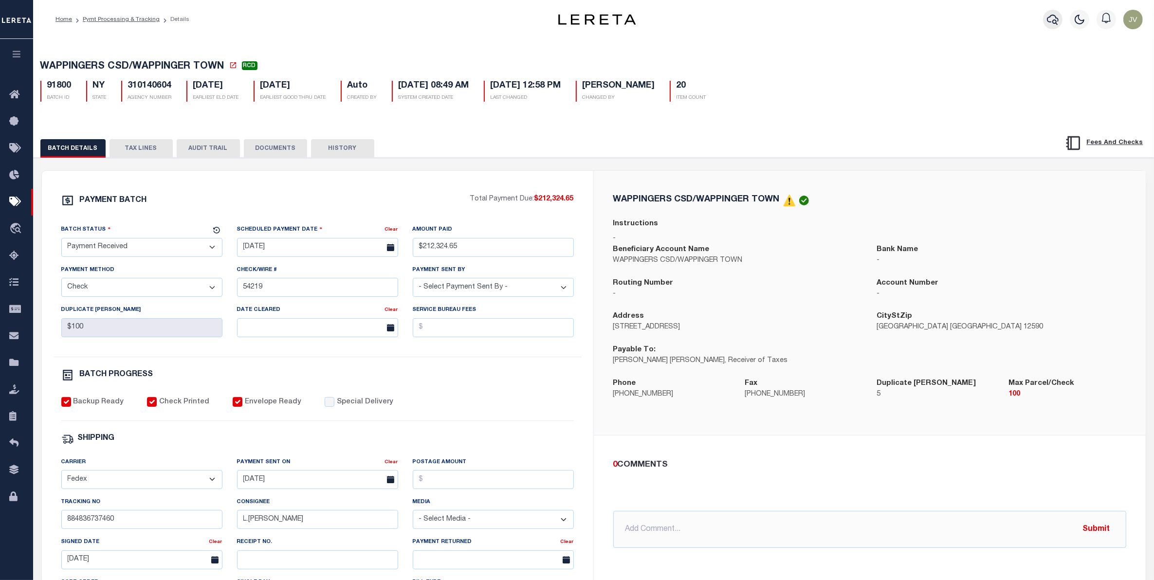
click at [1051, 18] on icon "button" at bounding box center [1053, 20] width 12 height 12
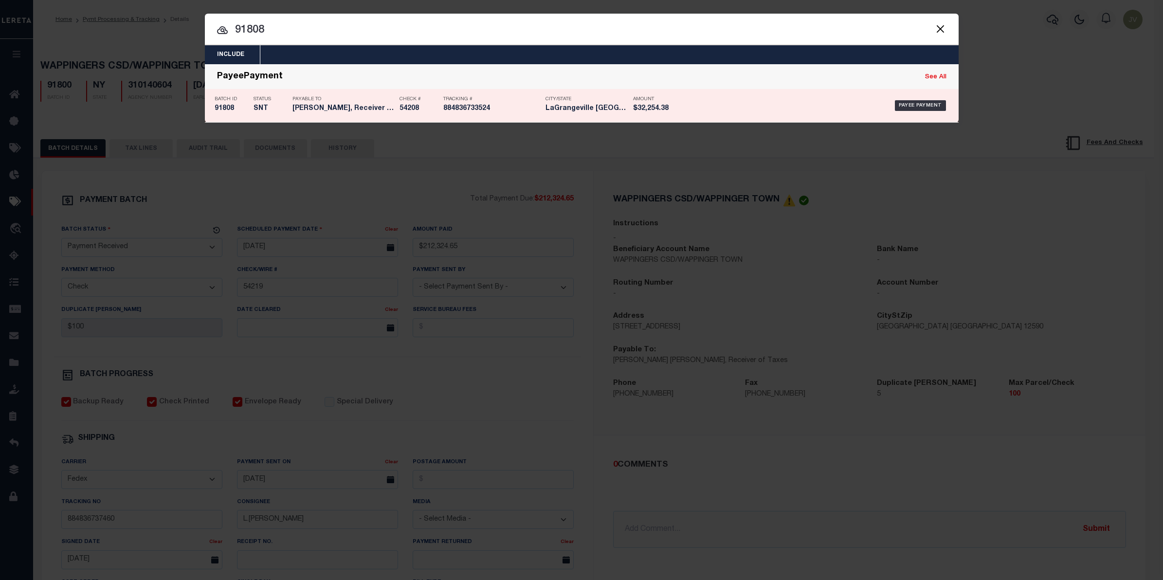
drag, startPoint x: 266, startPoint y: 117, endPoint x: 20, endPoint y: 160, distance: 250.0
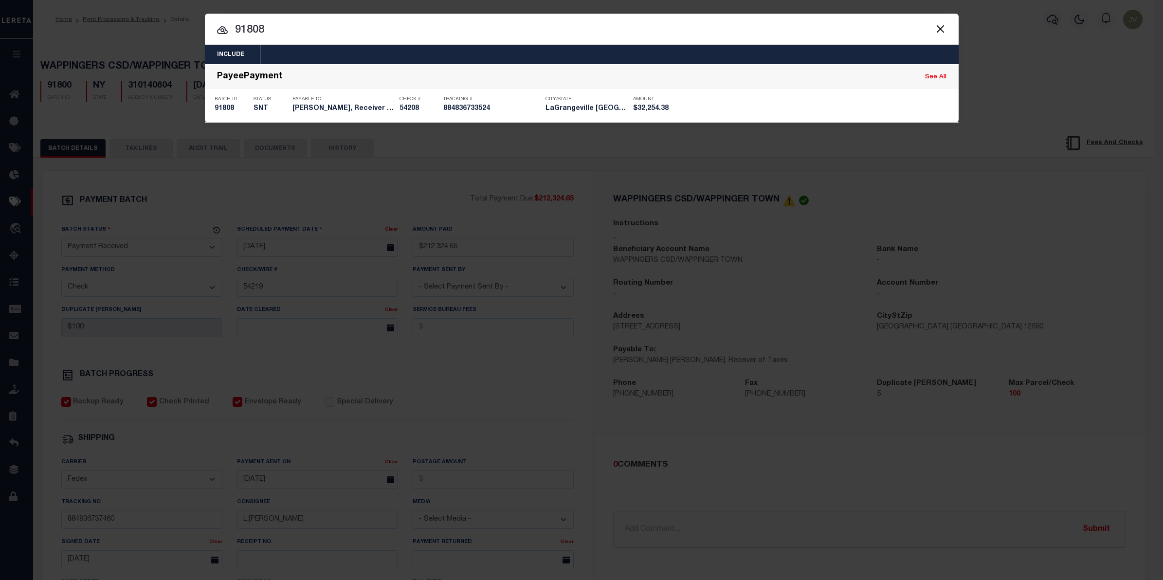
click at [266, 117] on div "Status SNT" at bounding box center [271, 106] width 34 height 28
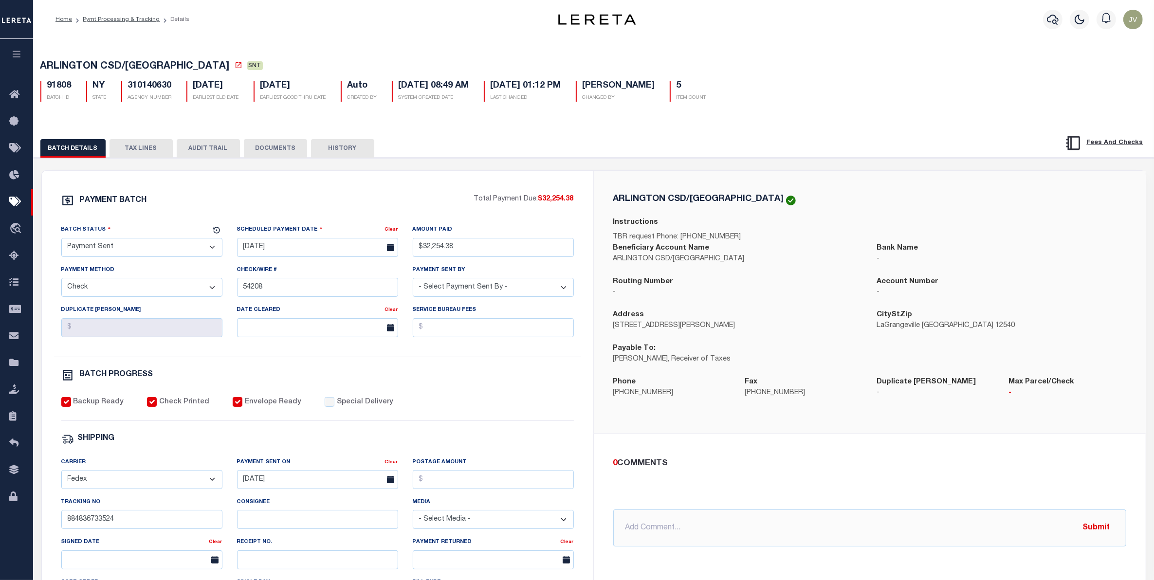
click at [1045, 14] on div at bounding box center [1053, 19] width 27 height 34
click at [1050, 15] on icon "button" at bounding box center [1053, 20] width 12 height 12
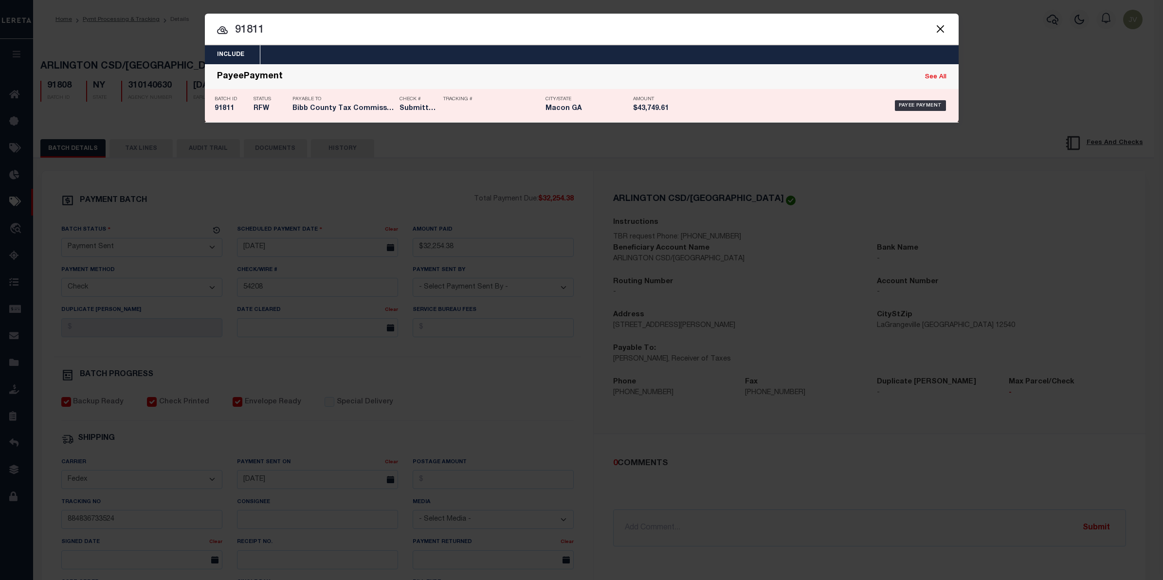
click at [254, 110] on h5 "RFW" at bounding box center [271, 109] width 34 height 8
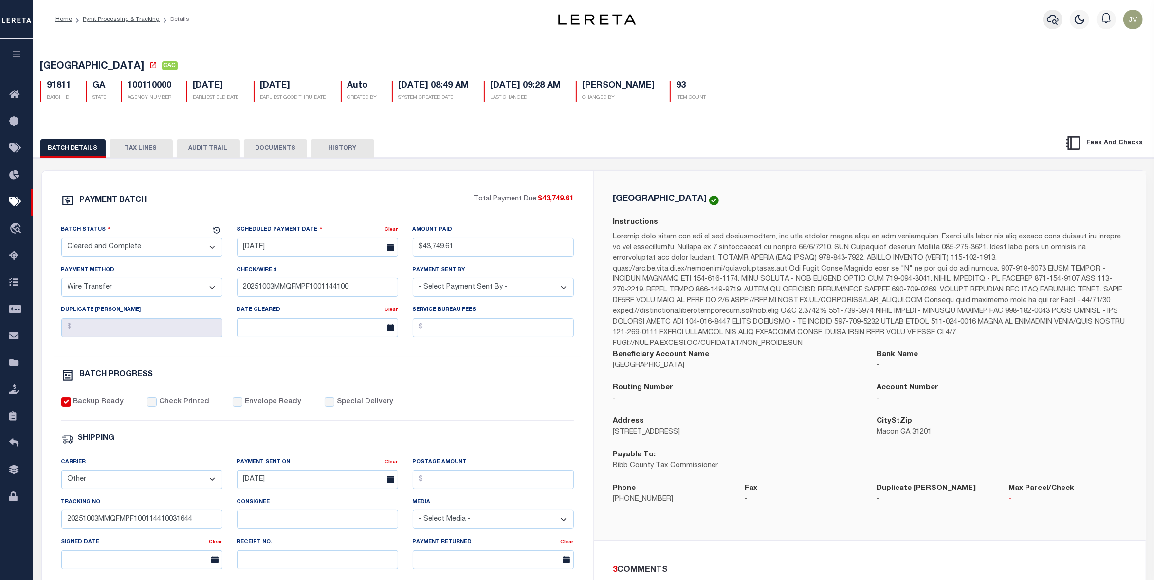
click at [1057, 18] on icon "button" at bounding box center [1053, 20] width 12 height 12
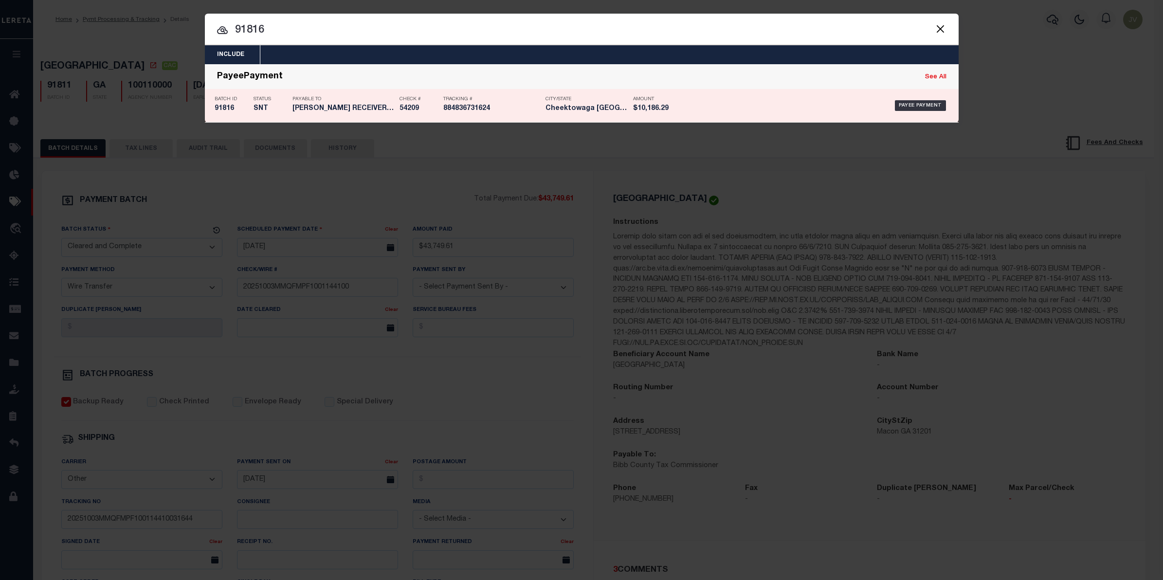
click at [293, 108] on h5 "KIMBERLY BURST RECEIVER OF TAXES" at bounding box center [344, 109] width 102 height 8
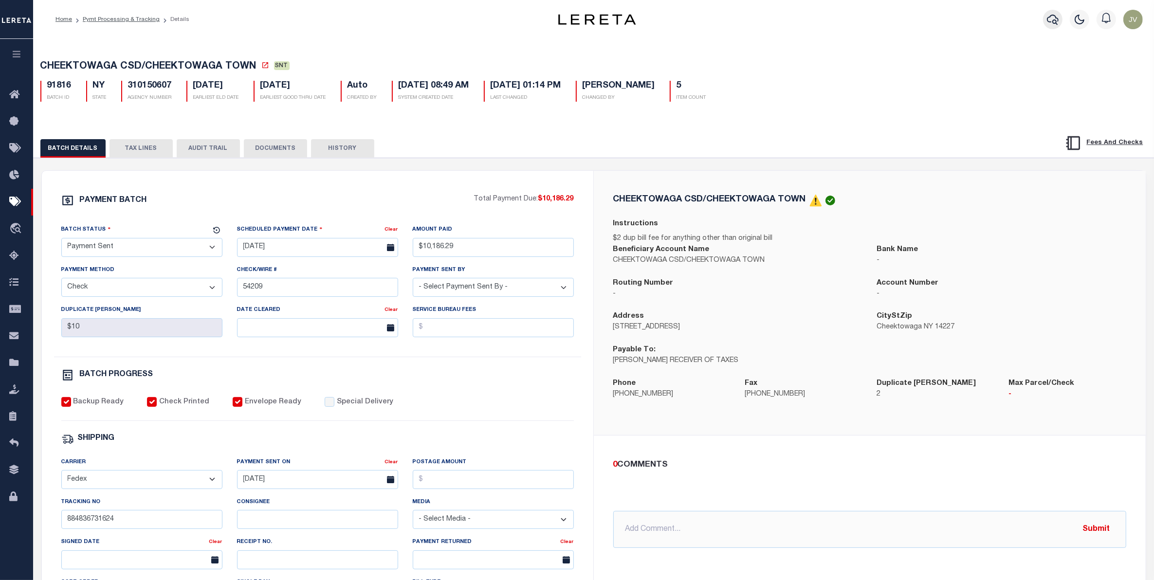
click at [1052, 14] on icon "button" at bounding box center [1053, 20] width 12 height 12
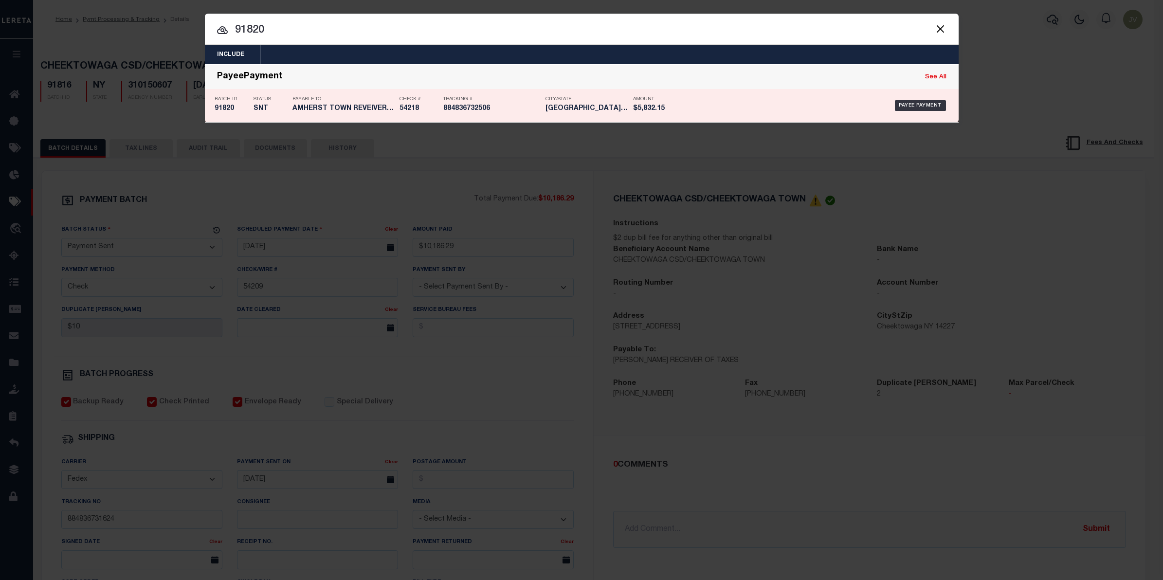
click at [265, 108] on h5 "SNT" at bounding box center [271, 109] width 34 height 8
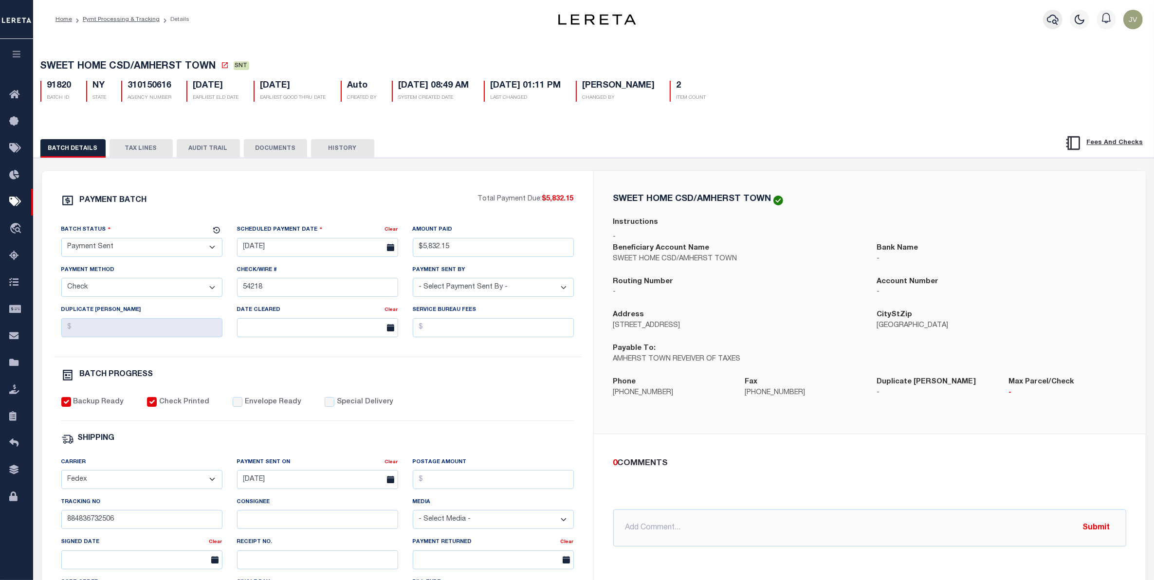
click at [1059, 21] on icon "button" at bounding box center [1053, 20] width 12 height 10
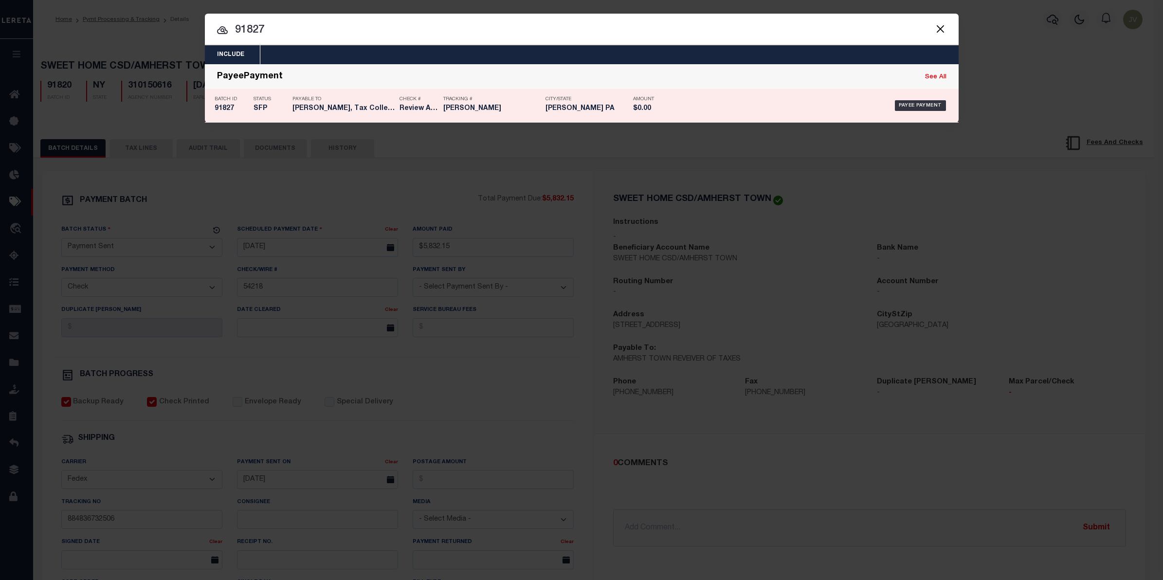
click at [234, 100] on p "Batch ID" at bounding box center [232, 99] width 34 height 6
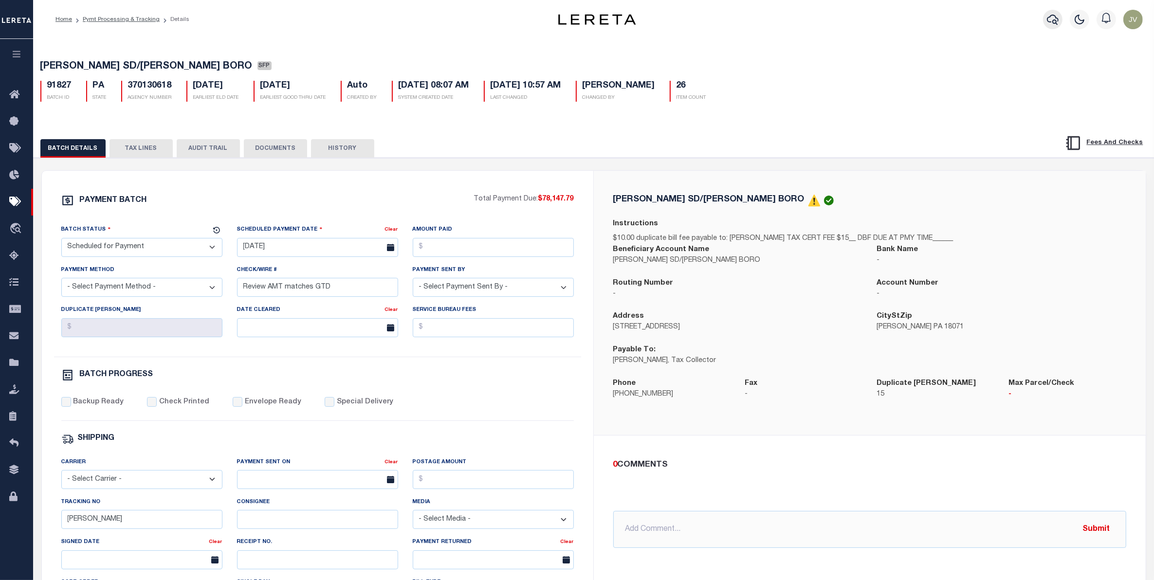
click at [1059, 15] on icon "button" at bounding box center [1053, 20] width 12 height 12
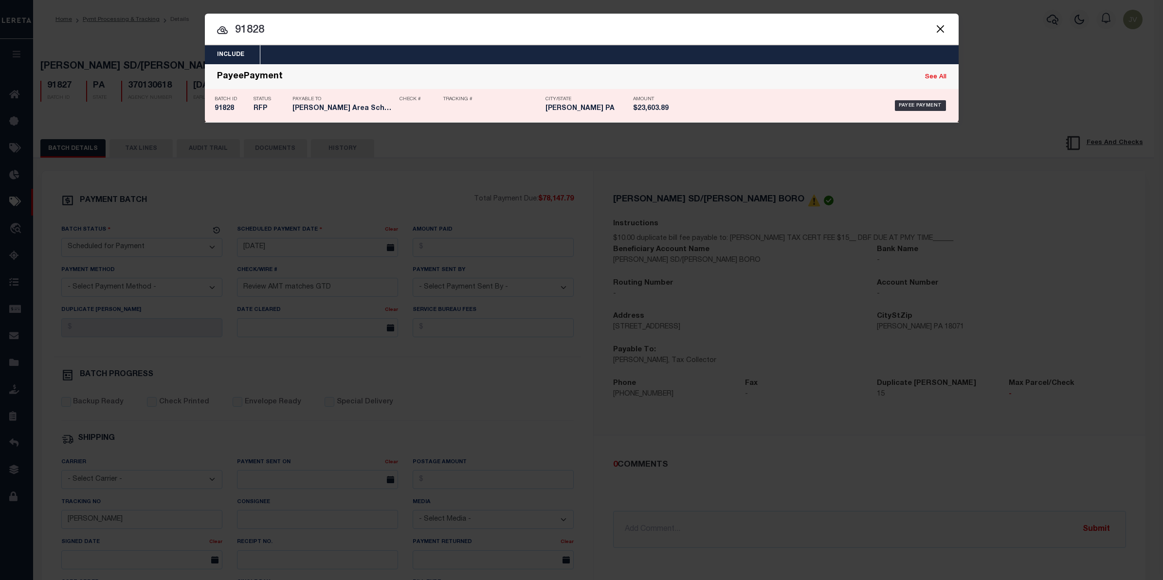
click at [342, 108] on h5 "Palmerton Area Schools Tax Coll..." at bounding box center [344, 109] width 102 height 8
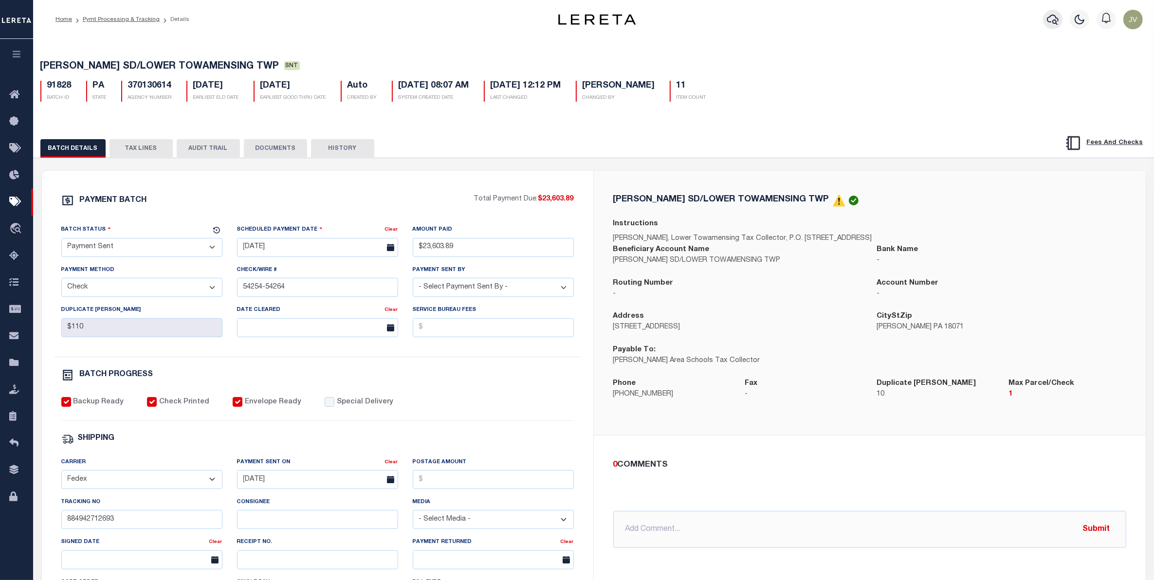
click at [1051, 22] on icon "button" at bounding box center [1053, 20] width 12 height 12
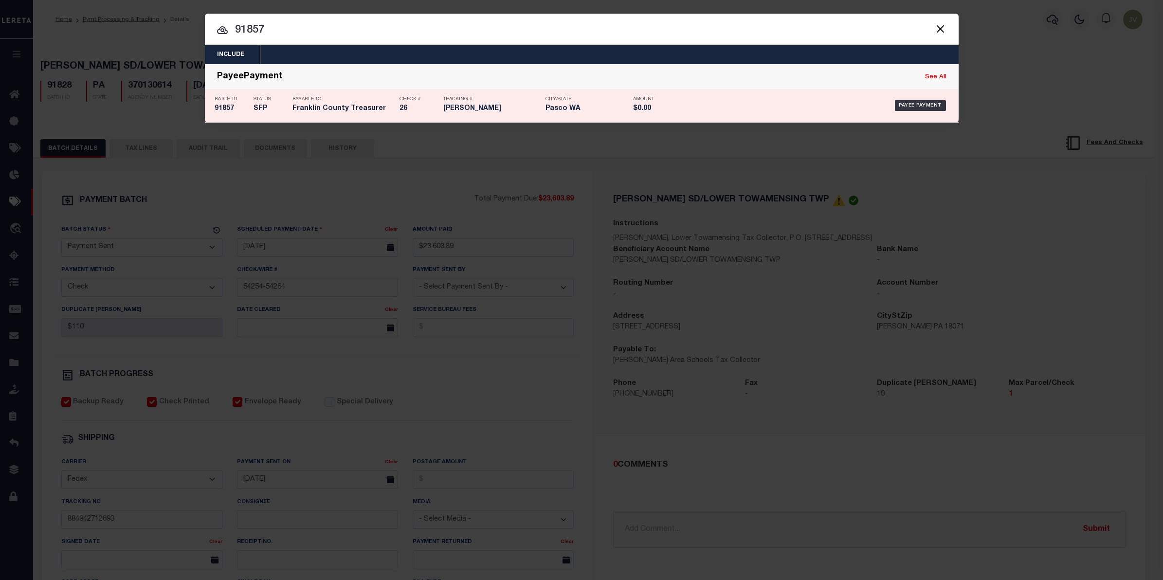
click at [281, 110] on h5 "SFP" at bounding box center [271, 109] width 34 height 8
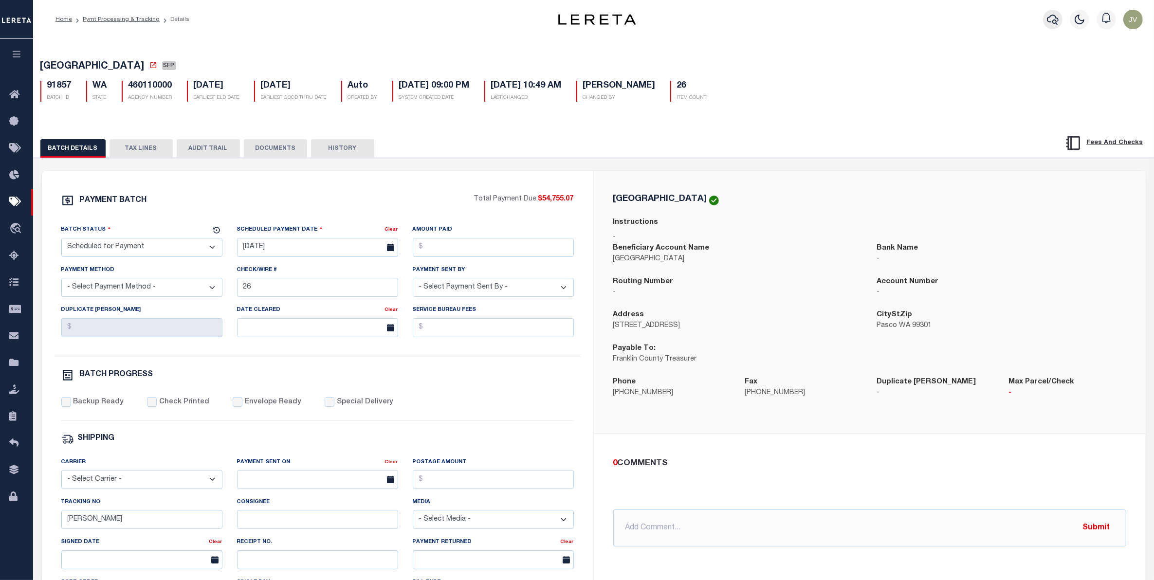
click at [1047, 15] on button "button" at bounding box center [1052, 19] width 19 height 19
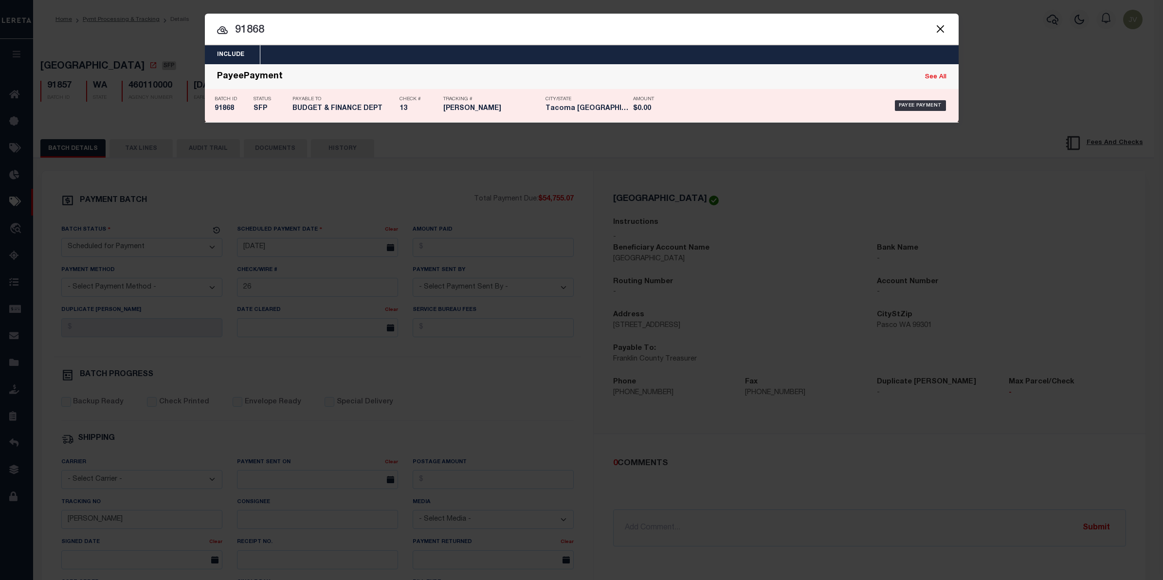
click at [422, 103] on div "Check # 13" at bounding box center [419, 106] width 39 height 28
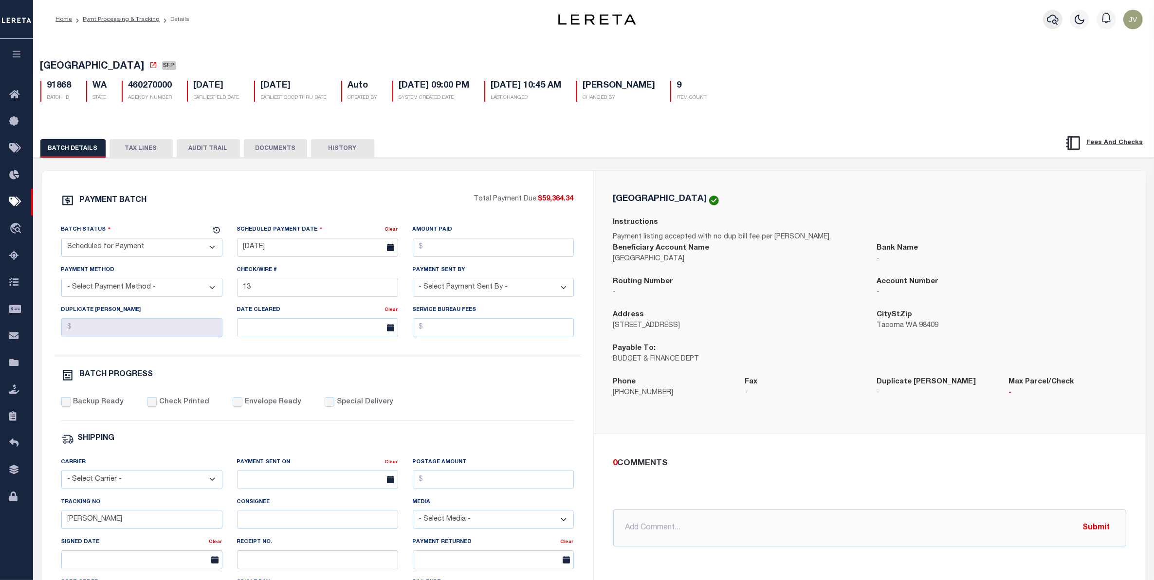
click at [1054, 18] on icon "button" at bounding box center [1053, 20] width 12 height 12
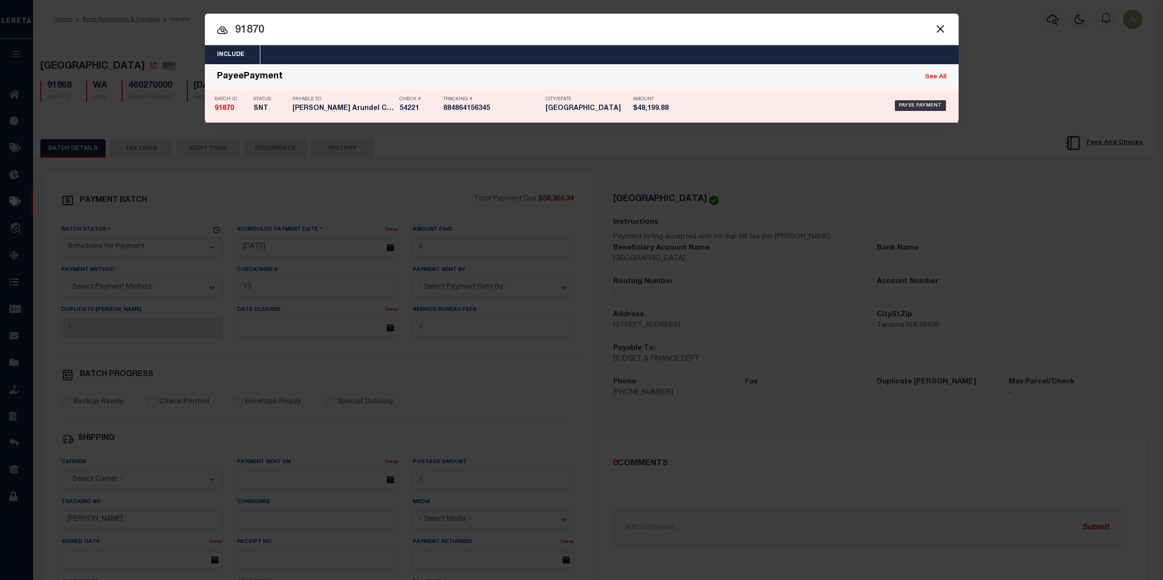
click at [302, 110] on h5 "Anne Arundel County" at bounding box center [344, 109] width 102 height 8
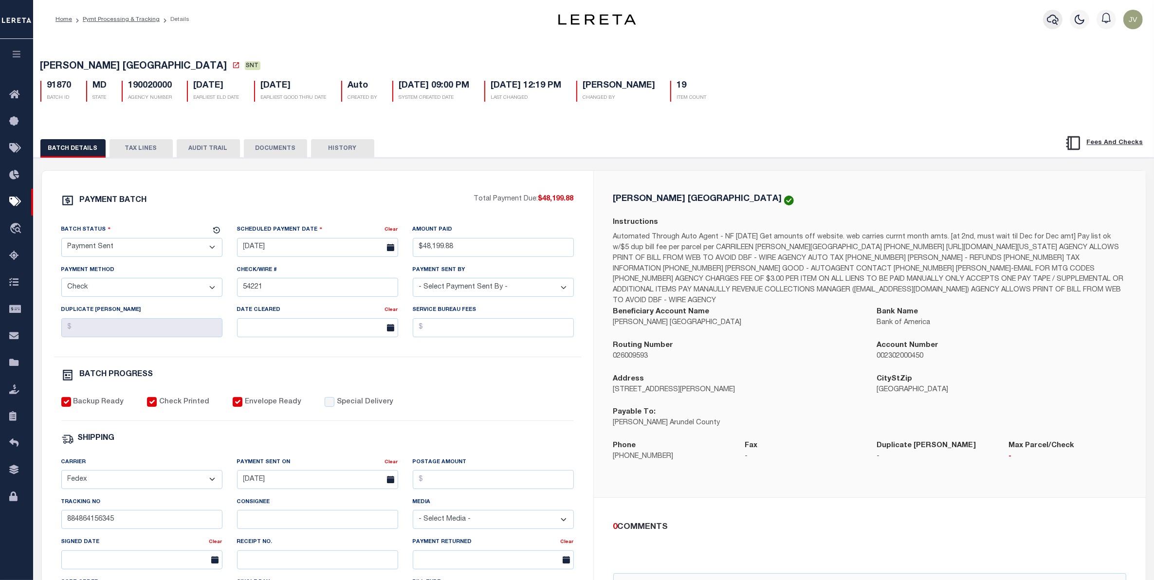
click at [1054, 16] on icon "button" at bounding box center [1053, 20] width 12 height 10
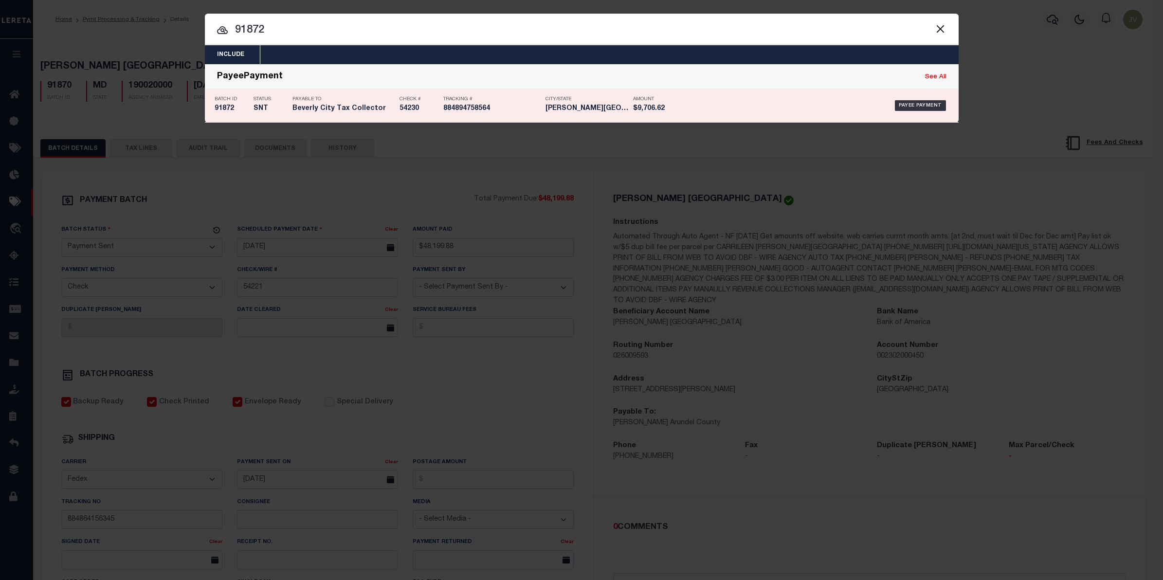
drag, startPoint x: 228, startPoint y: 112, endPoint x: 221, endPoint y: 112, distance: 6.3
click at [228, 112] on h5 "91872" at bounding box center [232, 109] width 34 height 8
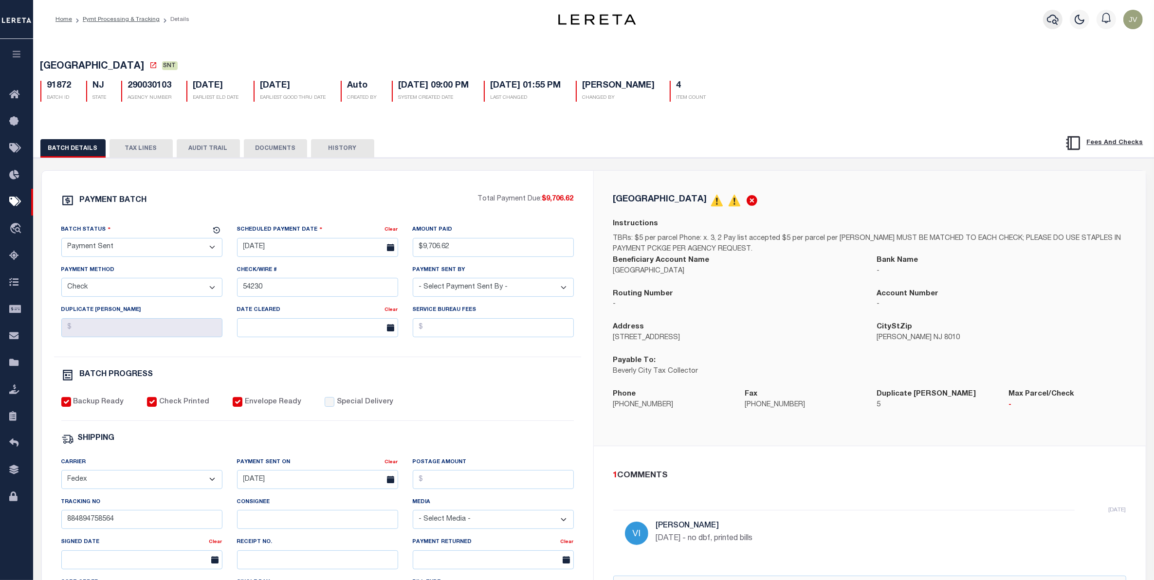
click at [1049, 16] on icon "button" at bounding box center [1053, 20] width 12 height 12
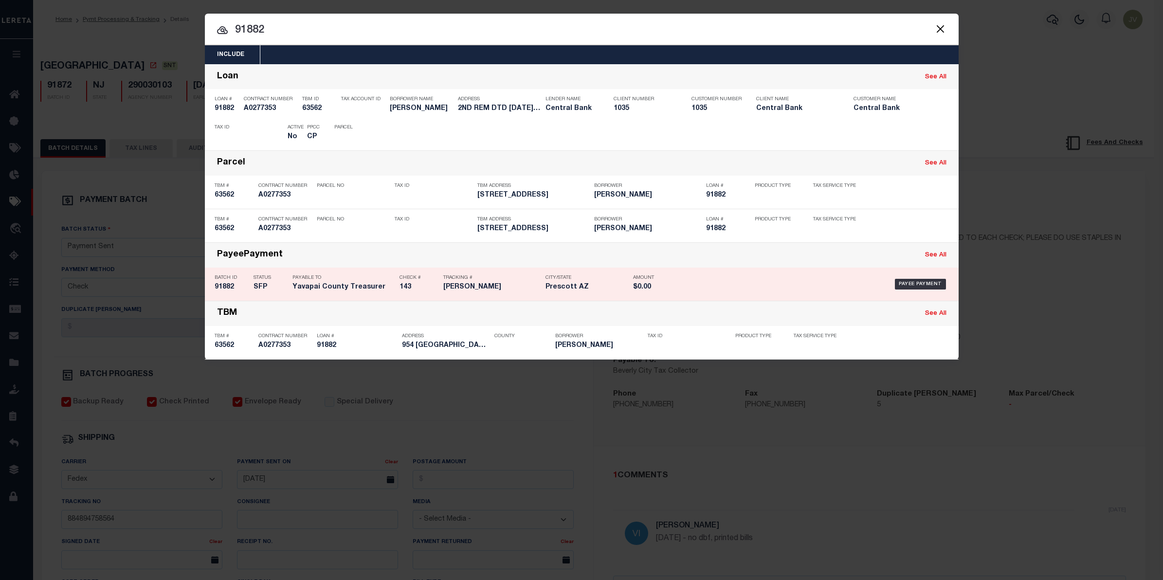
click at [225, 280] on div "Batch ID 91882" at bounding box center [232, 284] width 34 height 28
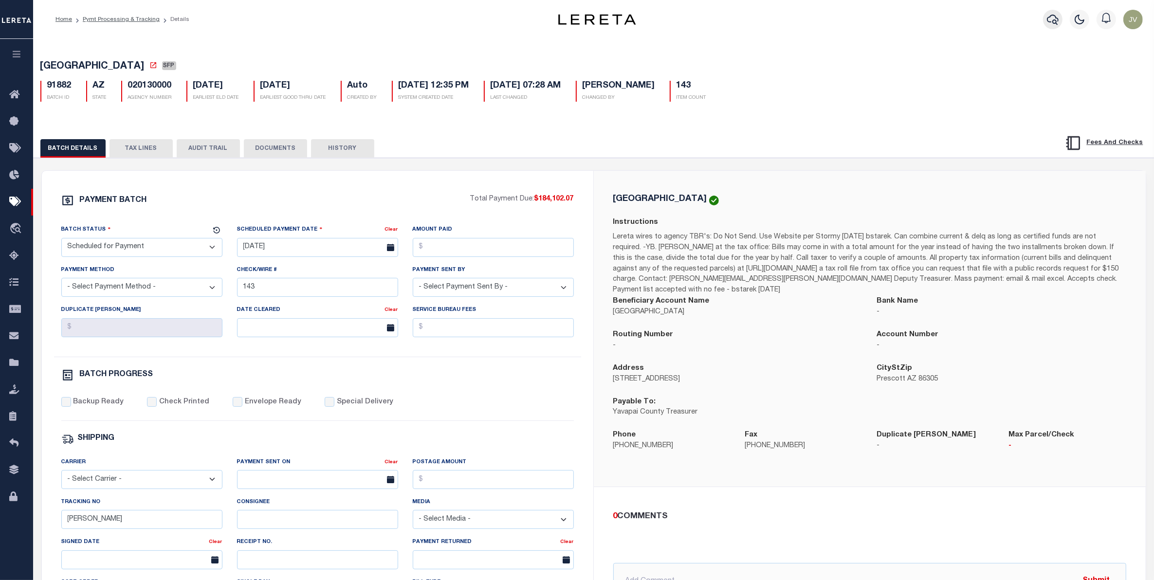
click at [1050, 18] on icon "button" at bounding box center [1053, 20] width 12 height 12
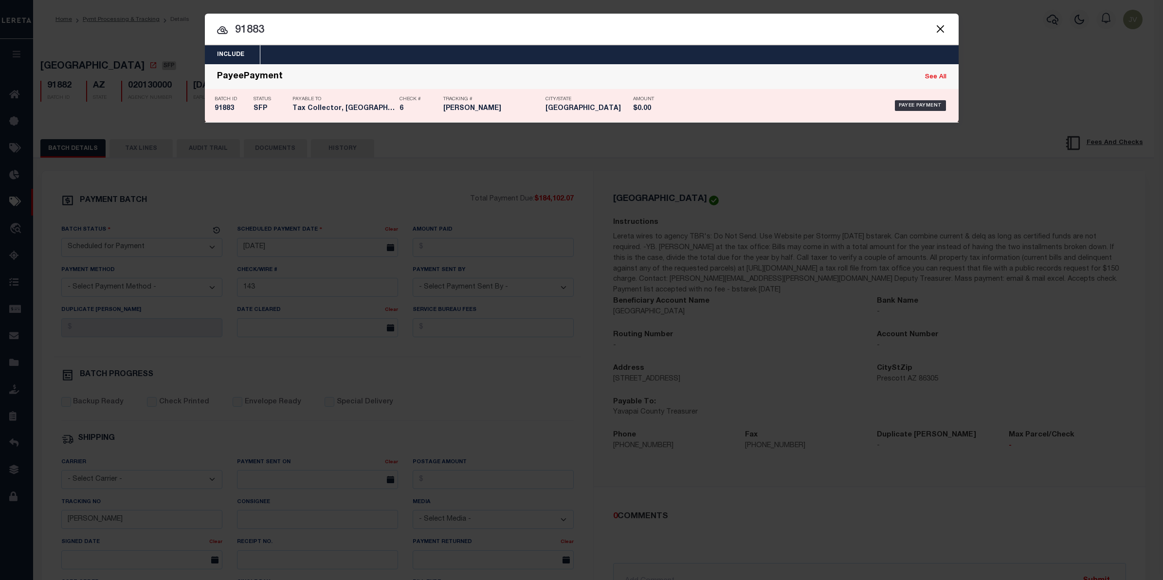
click at [242, 113] on div "Batch ID 91883" at bounding box center [232, 106] width 34 height 28
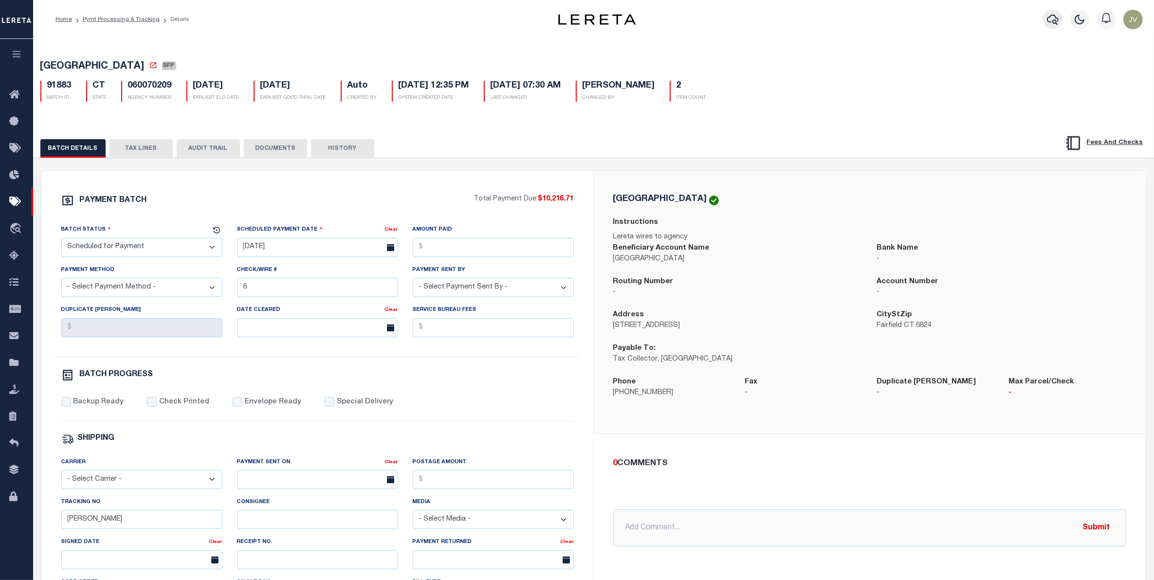
click at [1052, 18] on icon "button" at bounding box center [1053, 20] width 12 height 12
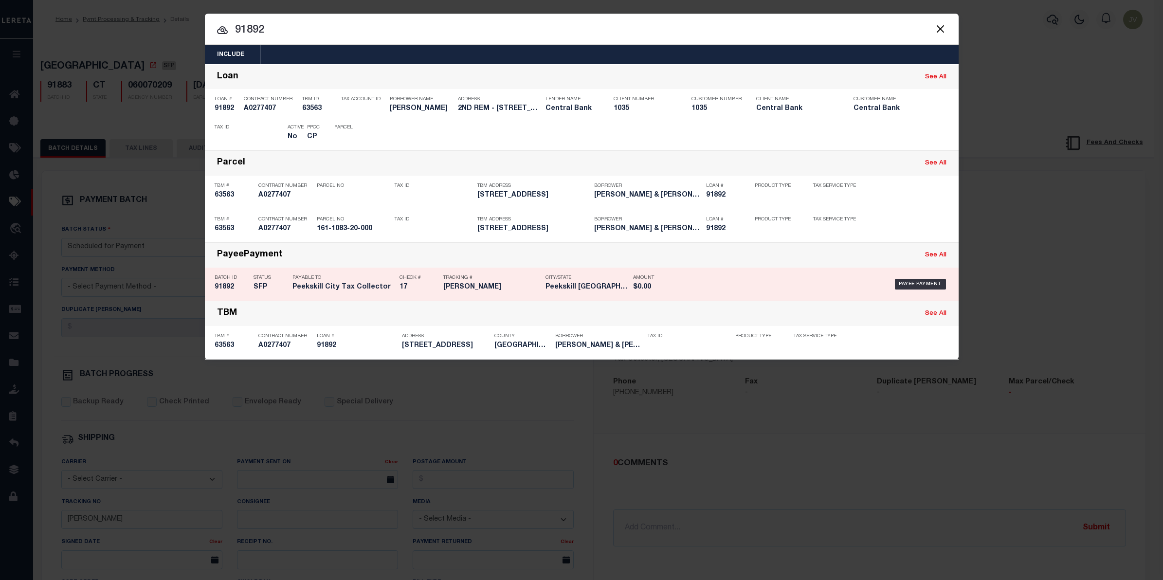
drag, startPoint x: 260, startPoint y: 284, endPoint x: 214, endPoint y: 292, distance: 47.0
click at [260, 284] on h5 "SFP" at bounding box center [271, 287] width 34 height 8
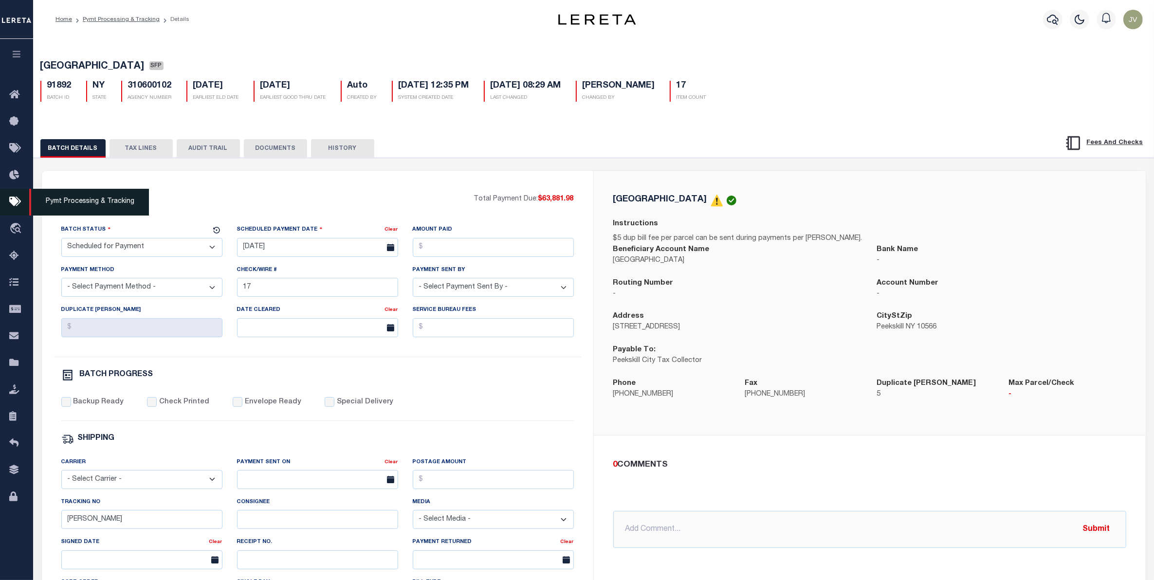
click at [9, 208] on icon at bounding box center [17, 202] width 16 height 12
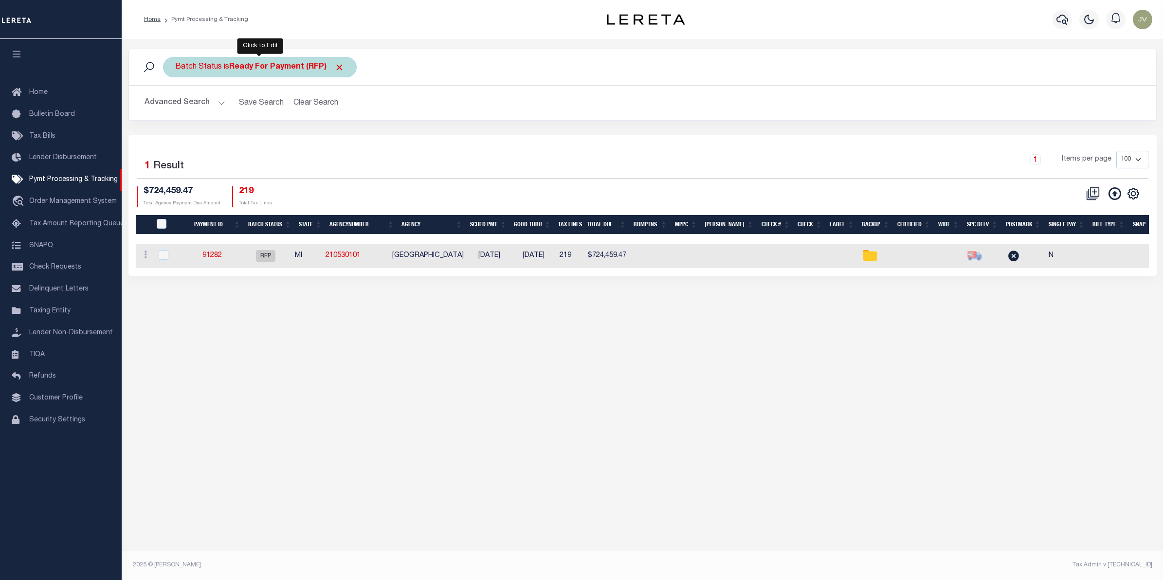
click at [307, 62] on div "Batch Status is Ready For Payment (RFP)" at bounding box center [260, 67] width 194 height 20
click at [275, 114] on select "Awaiting Funds (AWF) Cleared and Complete (CAC) New Check Needed (NCN) Payment …" at bounding box center [247, 115] width 143 height 18
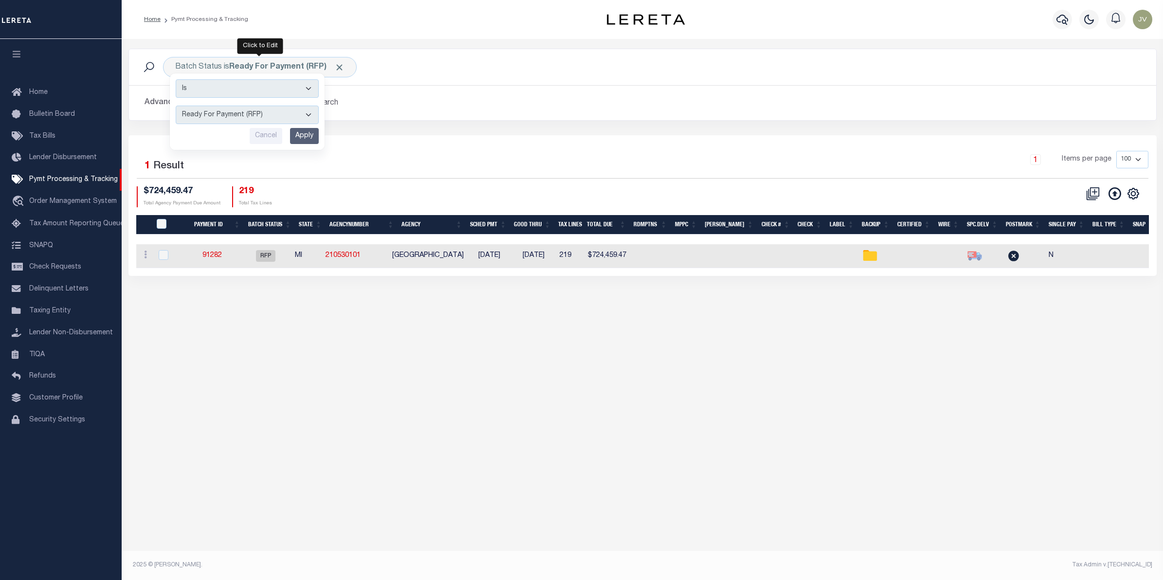
select select "SFP"
click at [176, 106] on select "Awaiting Funds (AWF) Cleared and Complete (CAC) New Check Needed (NCN) Payment …" at bounding box center [247, 115] width 143 height 18
click at [297, 132] on input "Apply" at bounding box center [304, 136] width 29 height 16
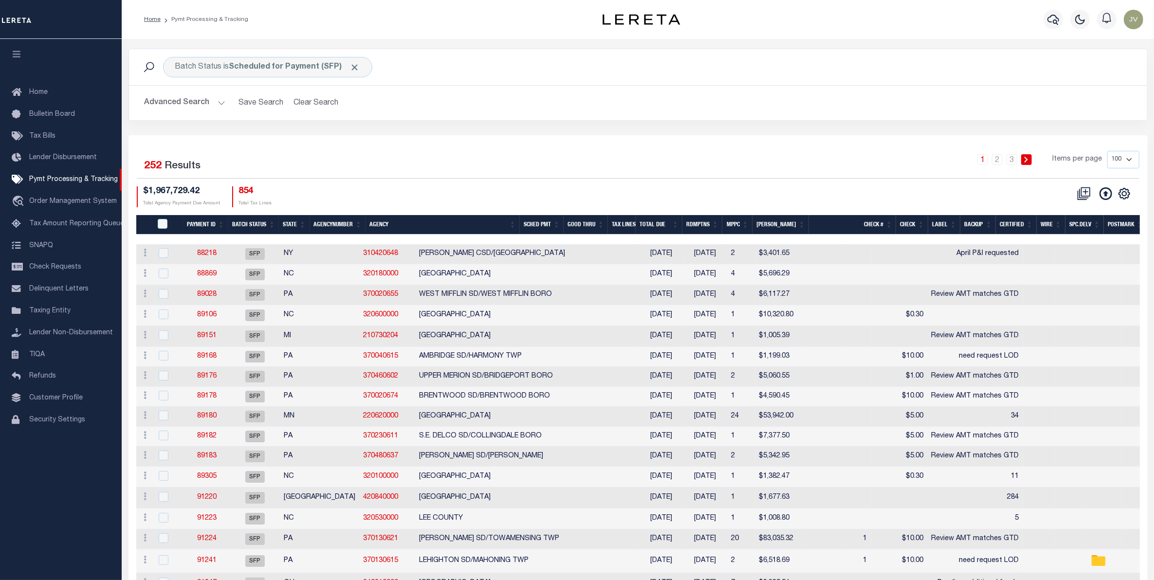
click at [199, 102] on button "Advanced Search" at bounding box center [185, 102] width 81 height 19
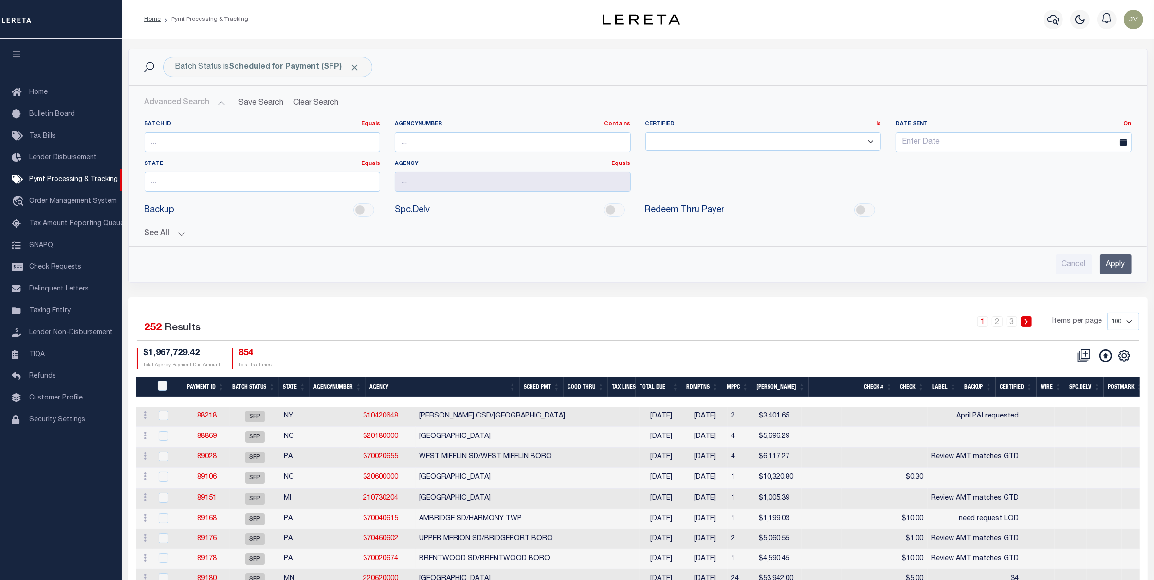
click at [171, 227] on div "See All Payment ID Equals Equals Is Not Equal To On On" at bounding box center [638, 229] width 987 height 17
click at [171, 231] on button "See All" at bounding box center [638, 233] width 987 height 9
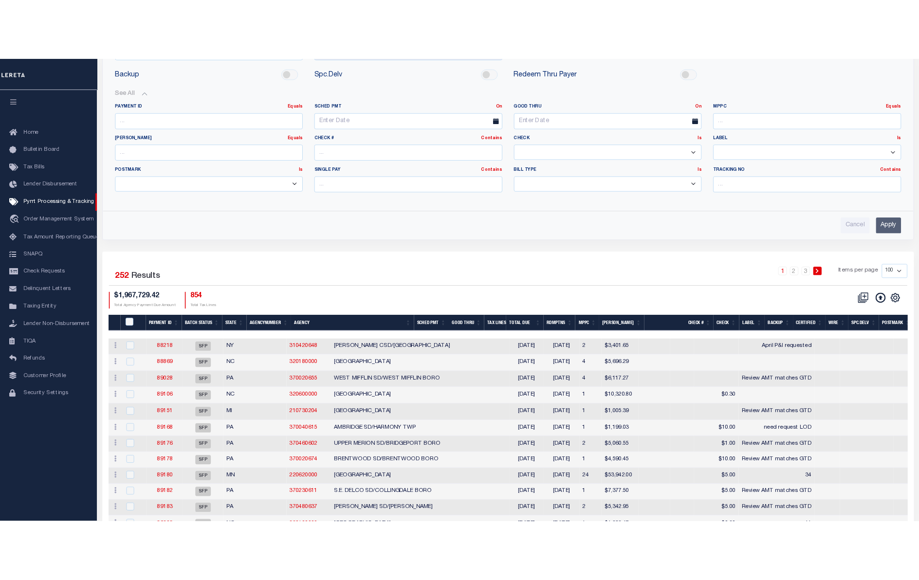
scroll to position [243, 0]
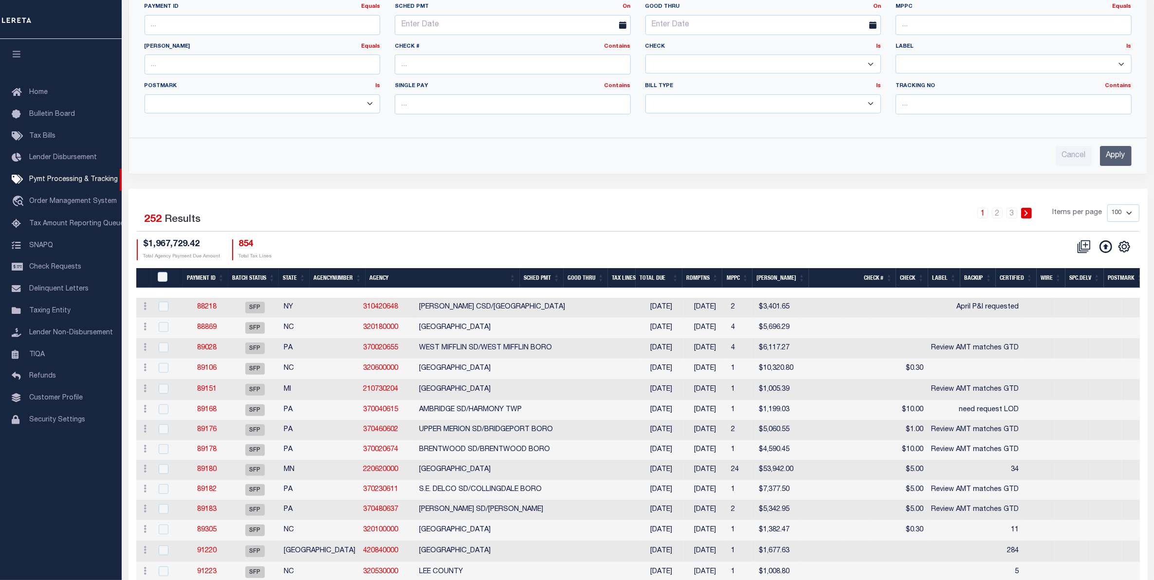
click at [1132, 212] on select "100 200 500 1000" at bounding box center [1123, 213] width 32 height 18
select select "1000"
click at [1107, 204] on select "100 200 500 1000" at bounding box center [1123, 213] width 32 height 18
click at [1127, 242] on icon "" at bounding box center [1124, 247] width 11 height 11
click at [1088, 266] on link "CSV" at bounding box center [1084, 263] width 95 height 19
